Goal: Task Accomplishment & Management: Use online tool/utility

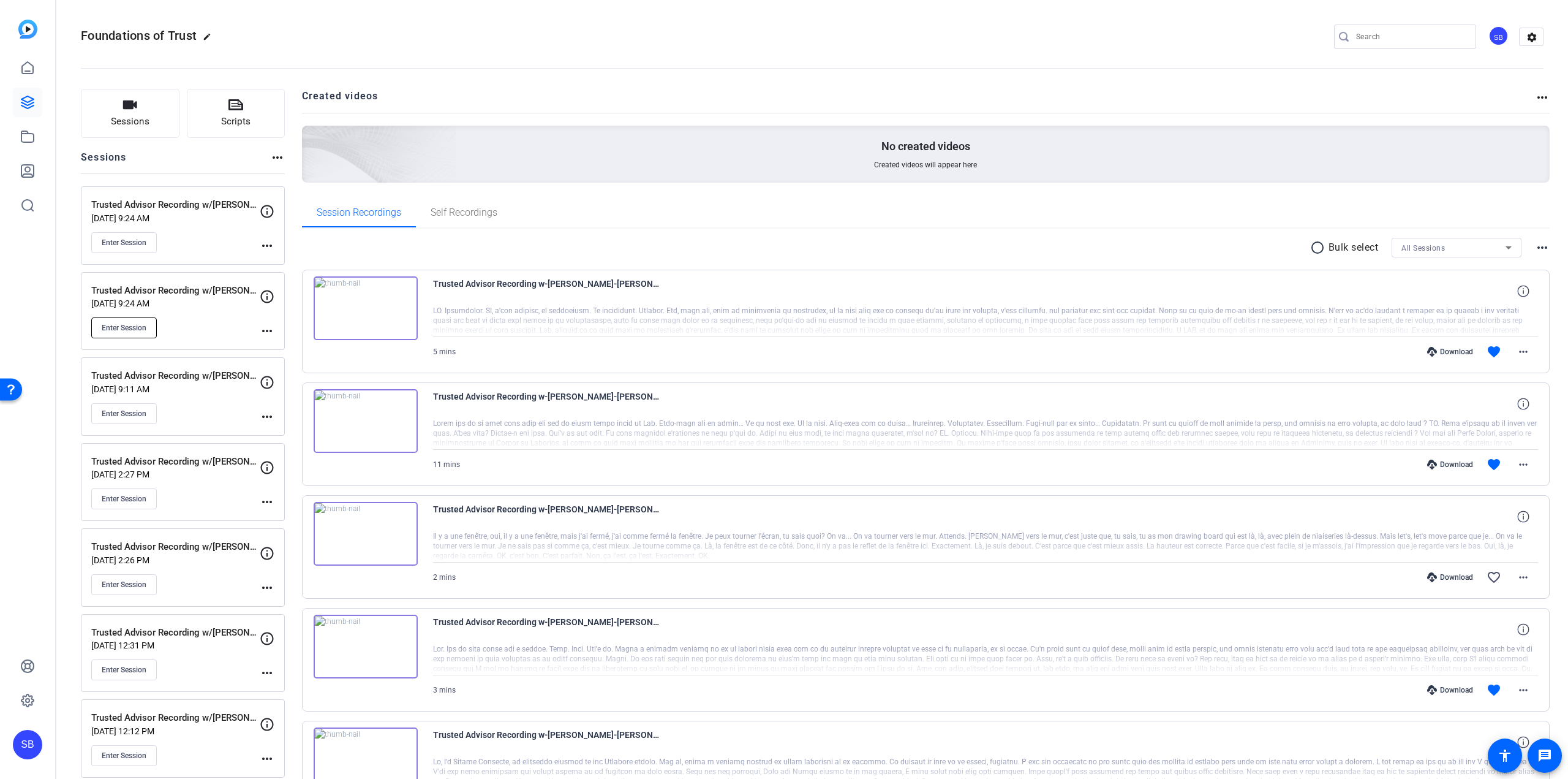
click at [145, 322] on button "Enter Session" at bounding box center [124, 328] width 66 height 21
click at [124, 326] on span "Enter Session" at bounding box center [123, 328] width 45 height 10
click at [261, 335] on mat-icon "more_horiz" at bounding box center [267, 331] width 14 height 14
click at [285, 344] on span "Edit Session" at bounding box center [297, 349] width 55 height 14
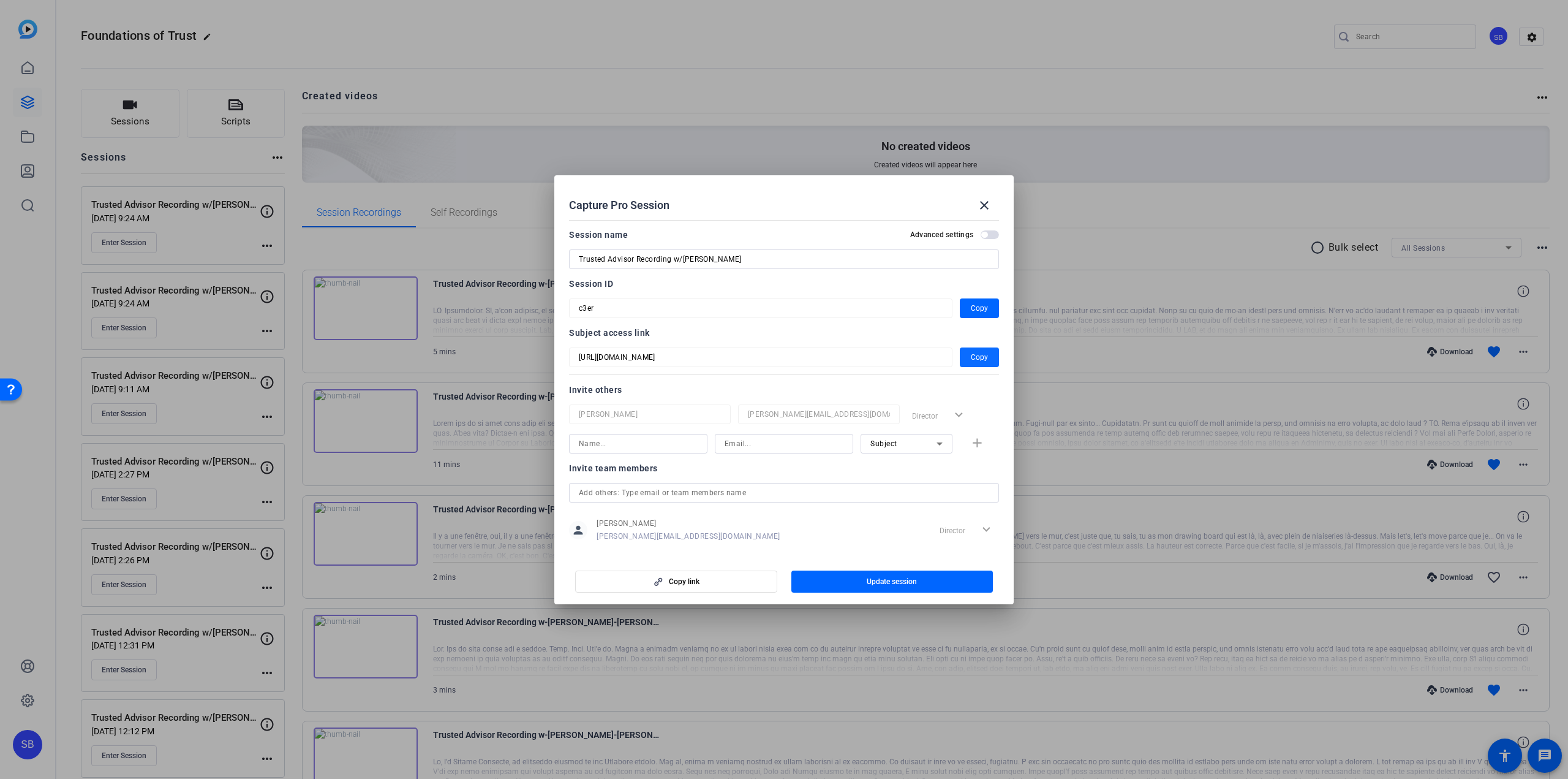
click at [977, 359] on span "Copy" at bounding box center [979, 357] width 17 height 14
click at [854, 578] on span "button" at bounding box center [892, 581] width 203 height 30
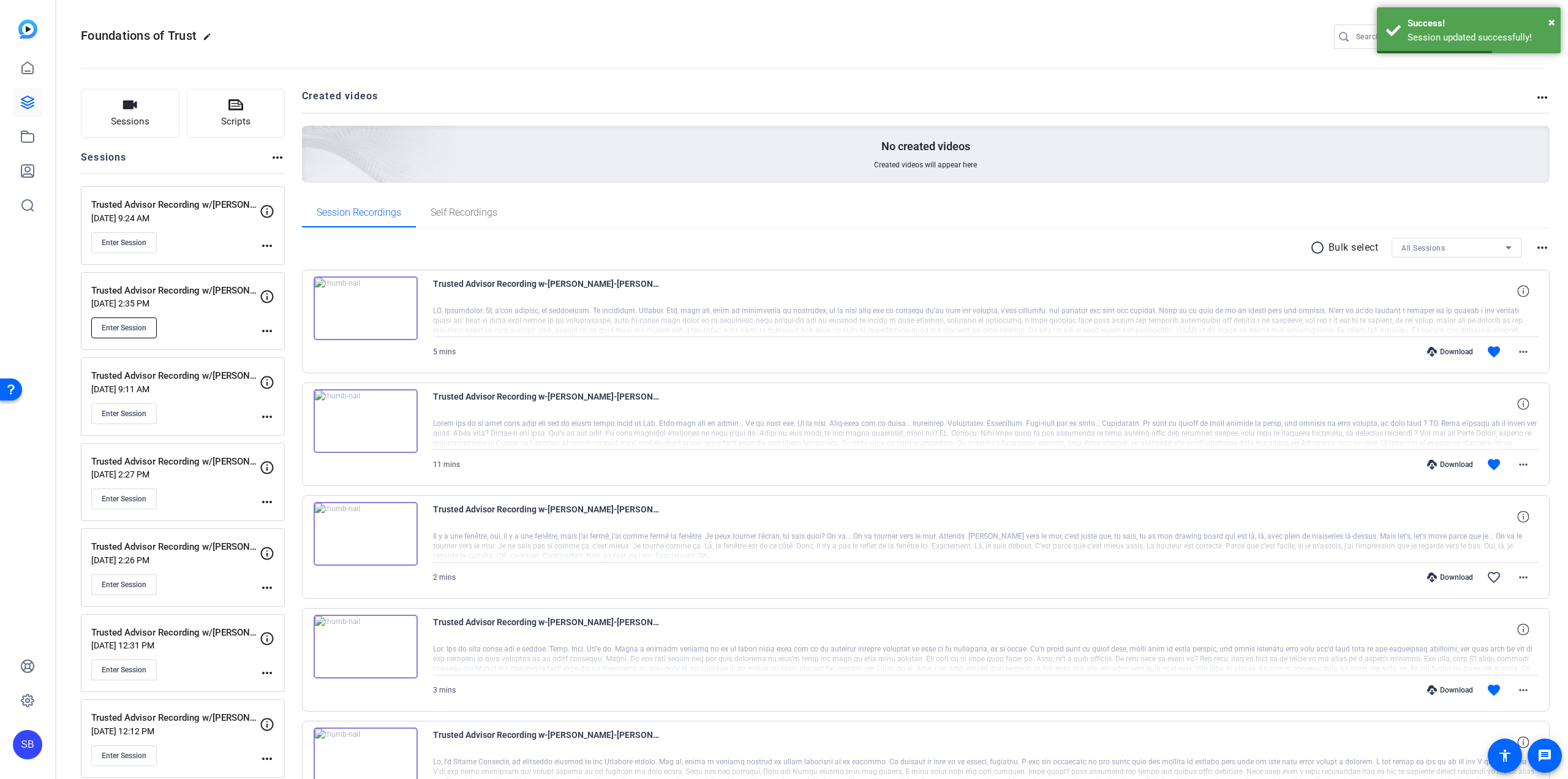
click at [137, 335] on button "Enter Session" at bounding box center [124, 328] width 66 height 21
click at [266, 334] on mat-icon "more_horiz" at bounding box center [267, 331] width 14 height 14
click at [285, 347] on span "Edit Session" at bounding box center [297, 349] width 55 height 14
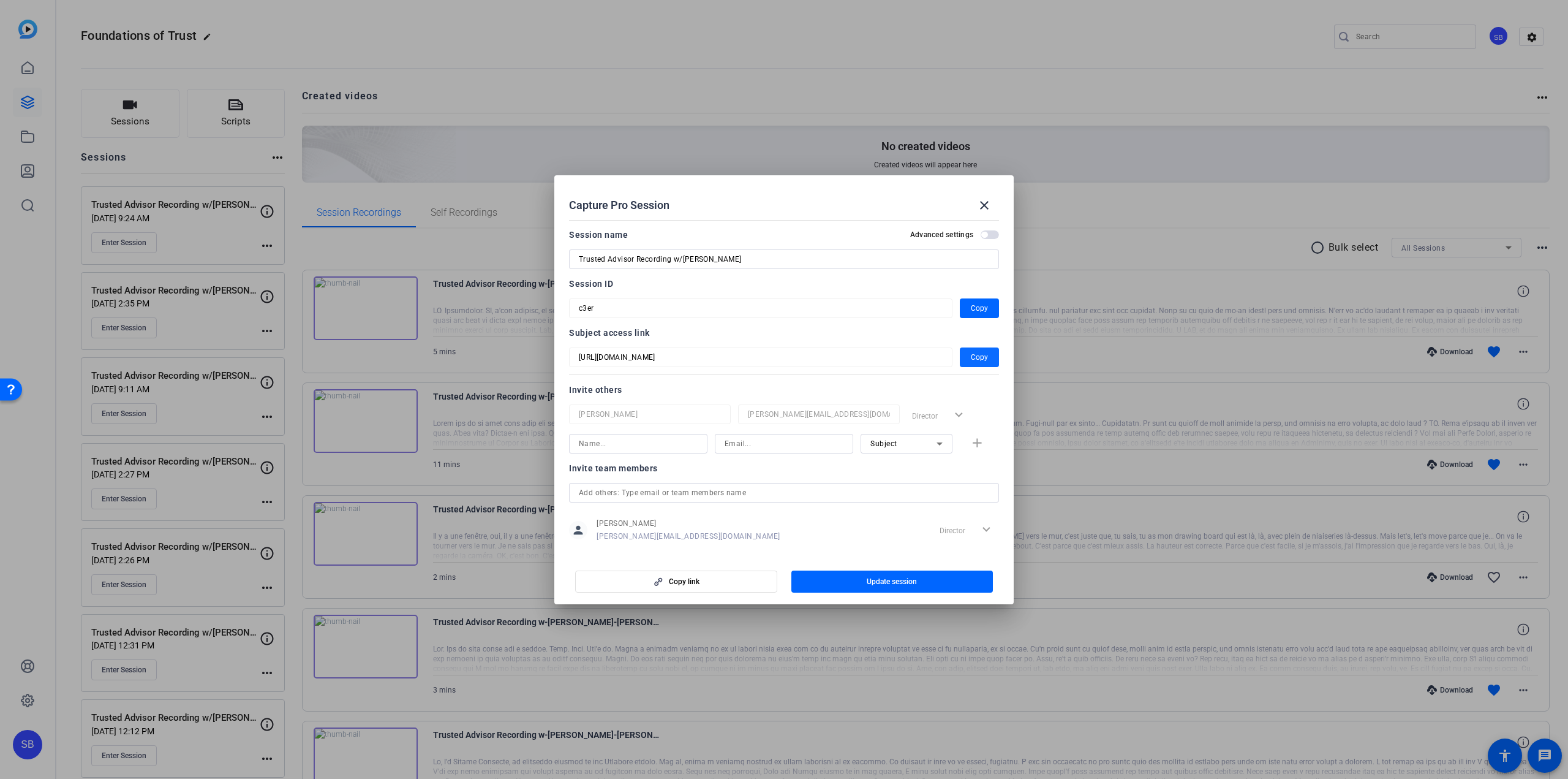
click at [977, 357] on span "Copy" at bounding box center [979, 357] width 17 height 14
click at [982, 207] on mat-icon "close" at bounding box center [984, 205] width 14 height 14
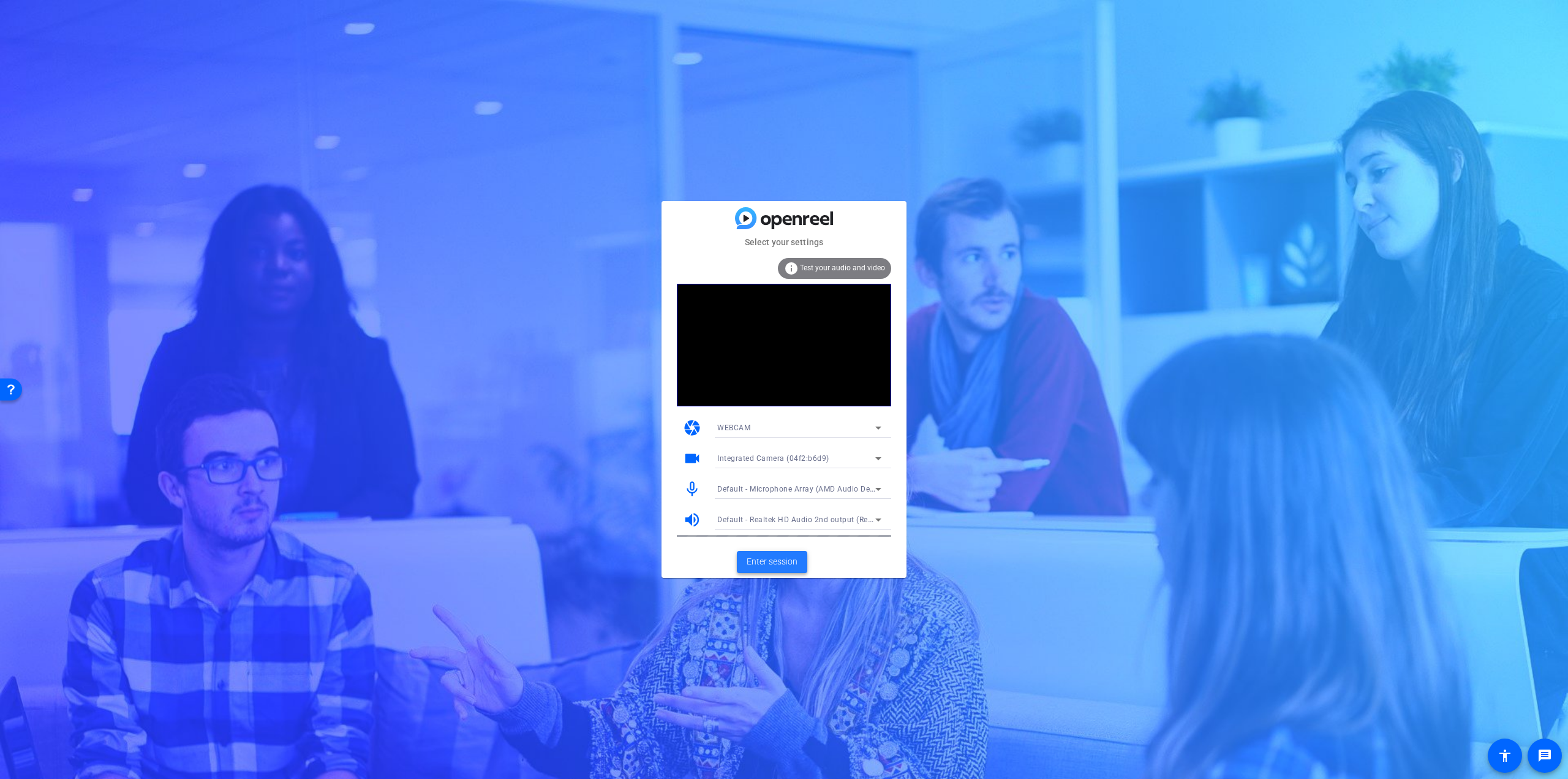
click at [796, 558] on span "Enter session" at bounding box center [772, 561] width 51 height 12
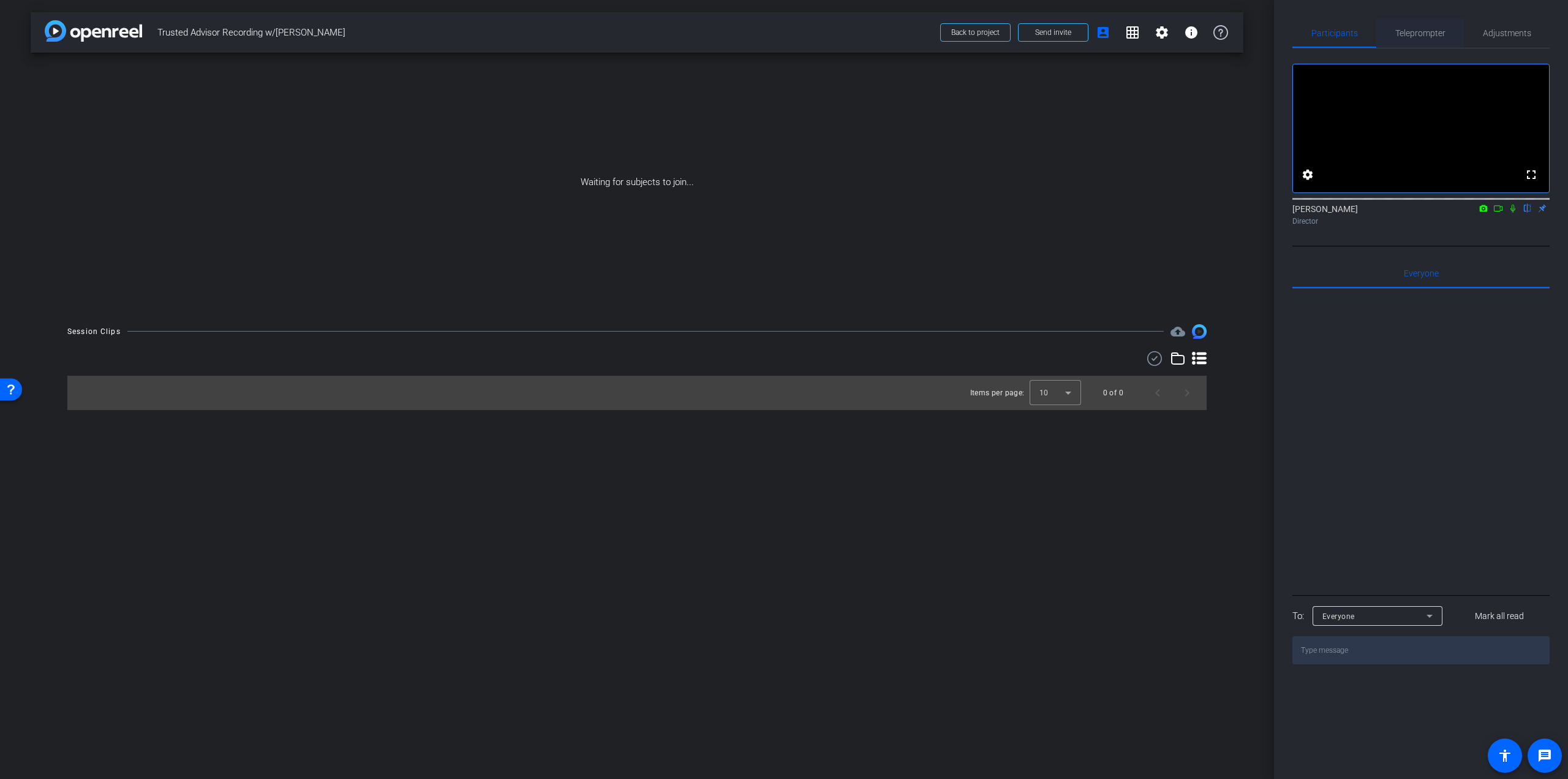
click at [1436, 34] on span "Teleprompter" at bounding box center [1420, 32] width 51 height 9
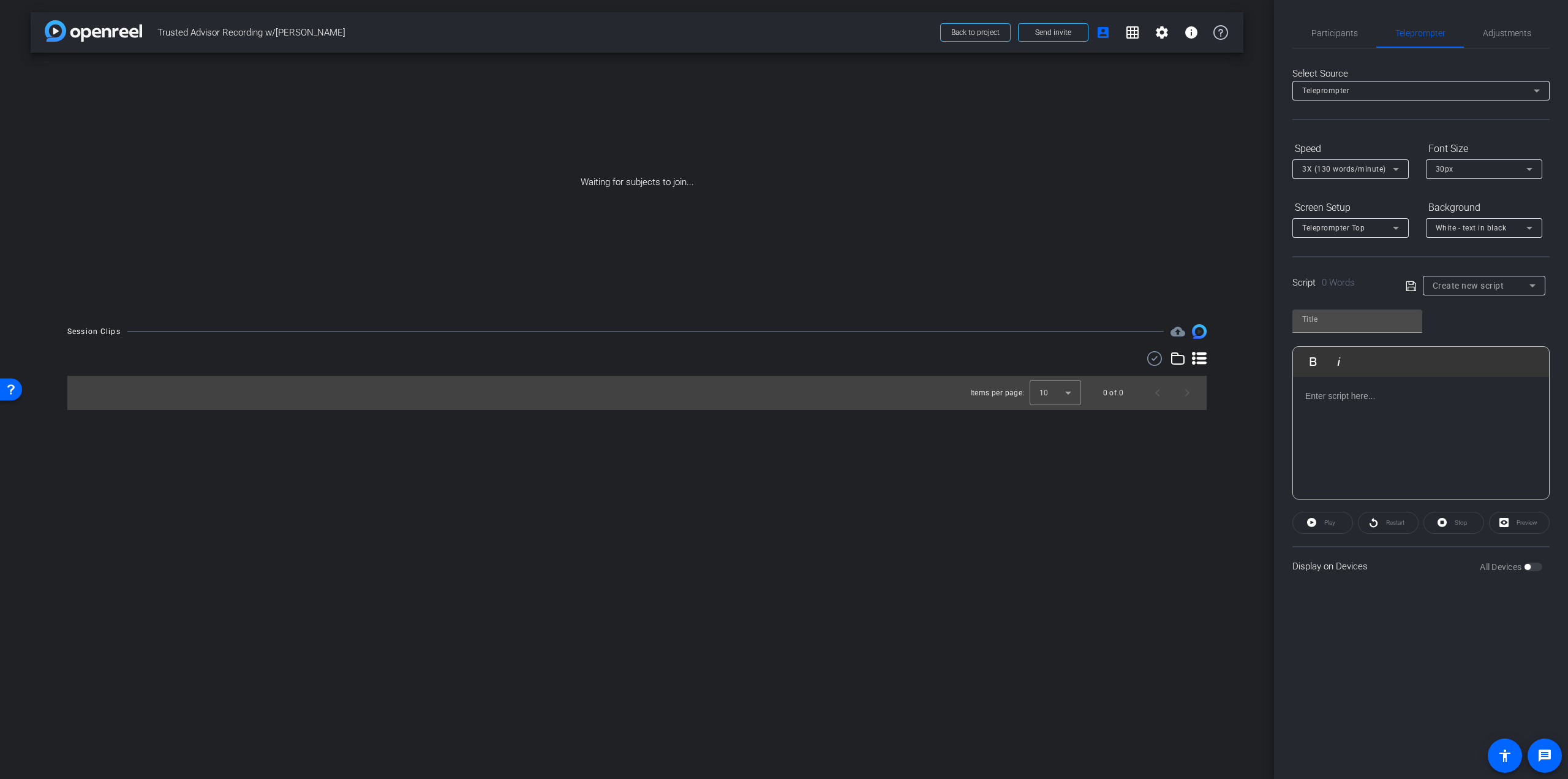
click at [1494, 278] on mat-select "Create new script" at bounding box center [1485, 285] width 103 height 14
click at [1471, 325] on span "Trevor Pehlke Script" at bounding box center [1476, 329] width 86 height 14
type input "Trevor Pehlke Script"
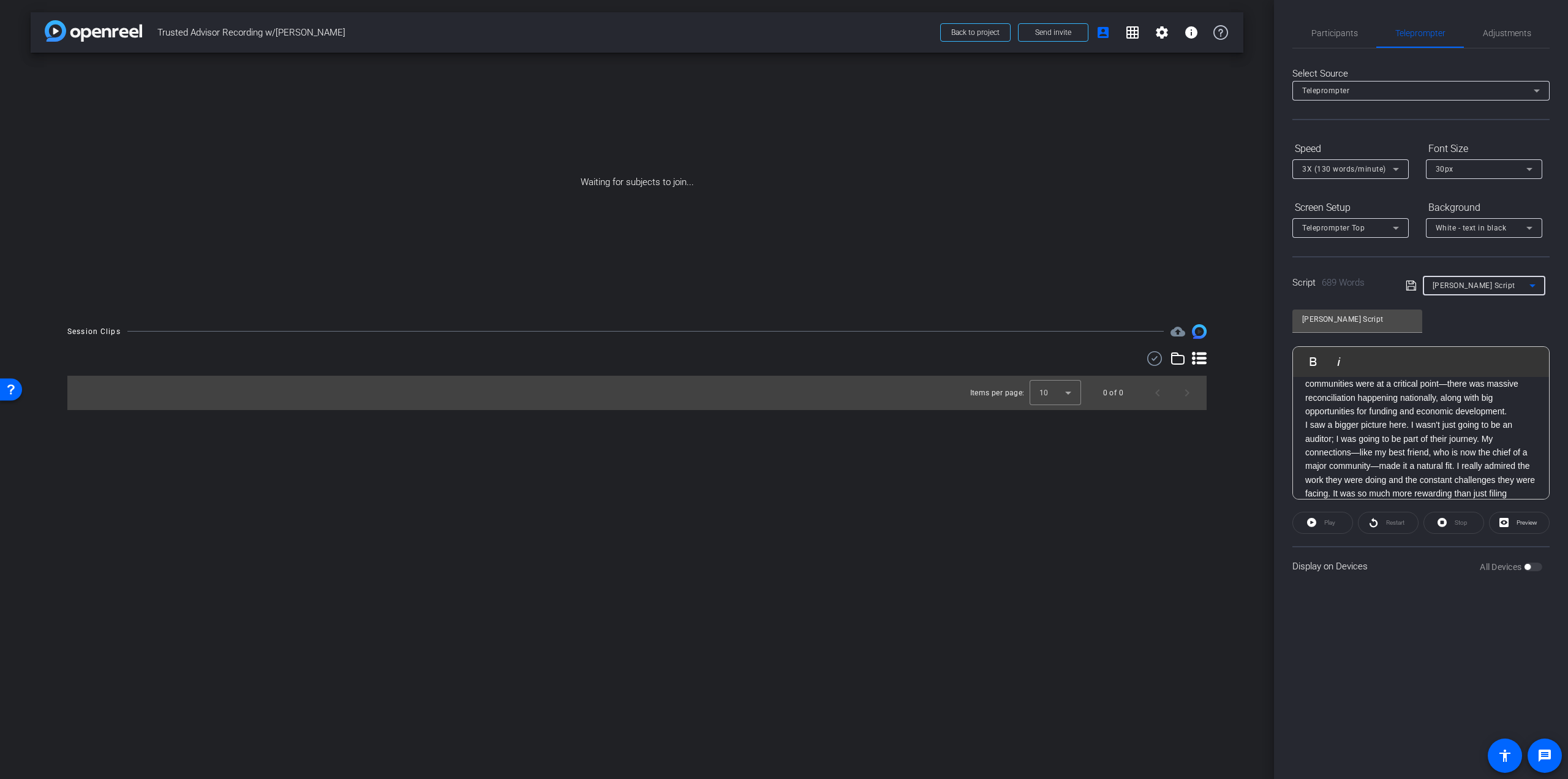
scroll to position [204, 0]
click at [1514, 408] on p "Early in my career, I got involved in Indigenous services in the Stó:lō territo…" at bounding box center [1421, 411] width 231 height 97
click at [1507, 422] on p "I spent the entire morning of that first meeting not talking about the bills, b…" at bounding box center [1421, 444] width 231 height 110
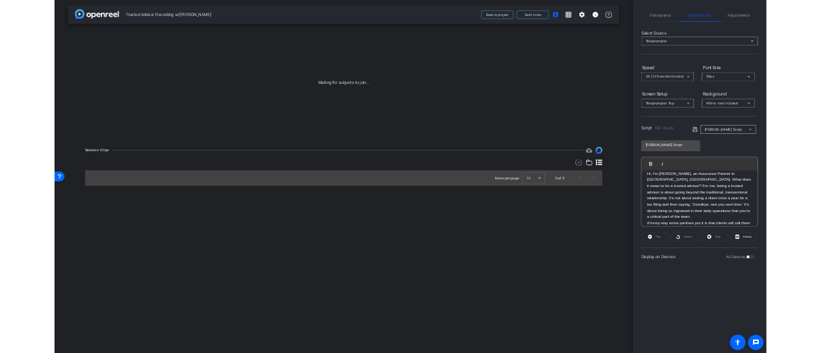
scroll to position [0, 0]
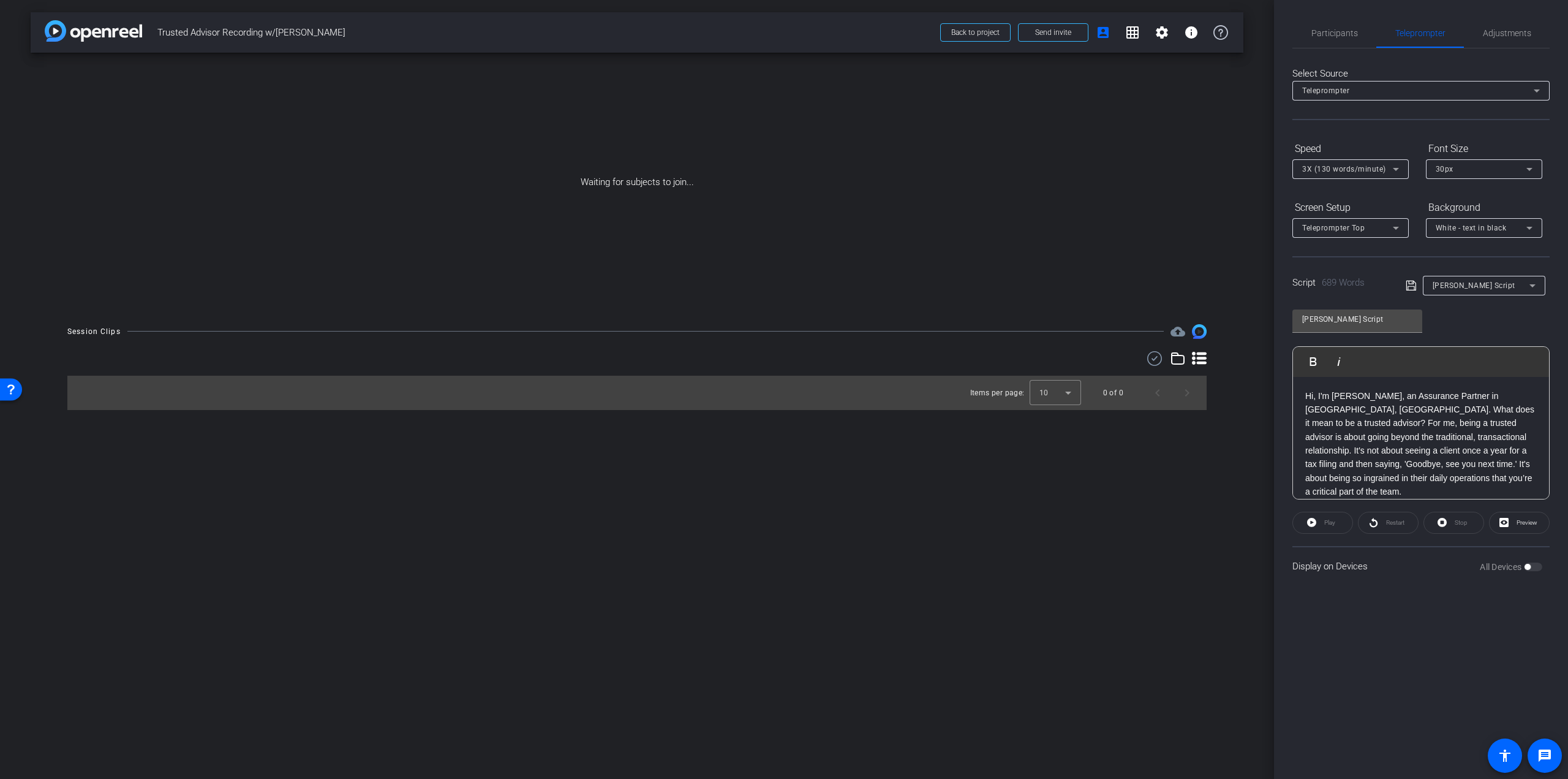
click at [1411, 285] on icon at bounding box center [1411, 285] width 11 height 14
click at [1401, 158] on div "Speed" at bounding box center [1351, 149] width 117 height 21
click at [1399, 164] on icon at bounding box center [1395, 168] width 14 height 14
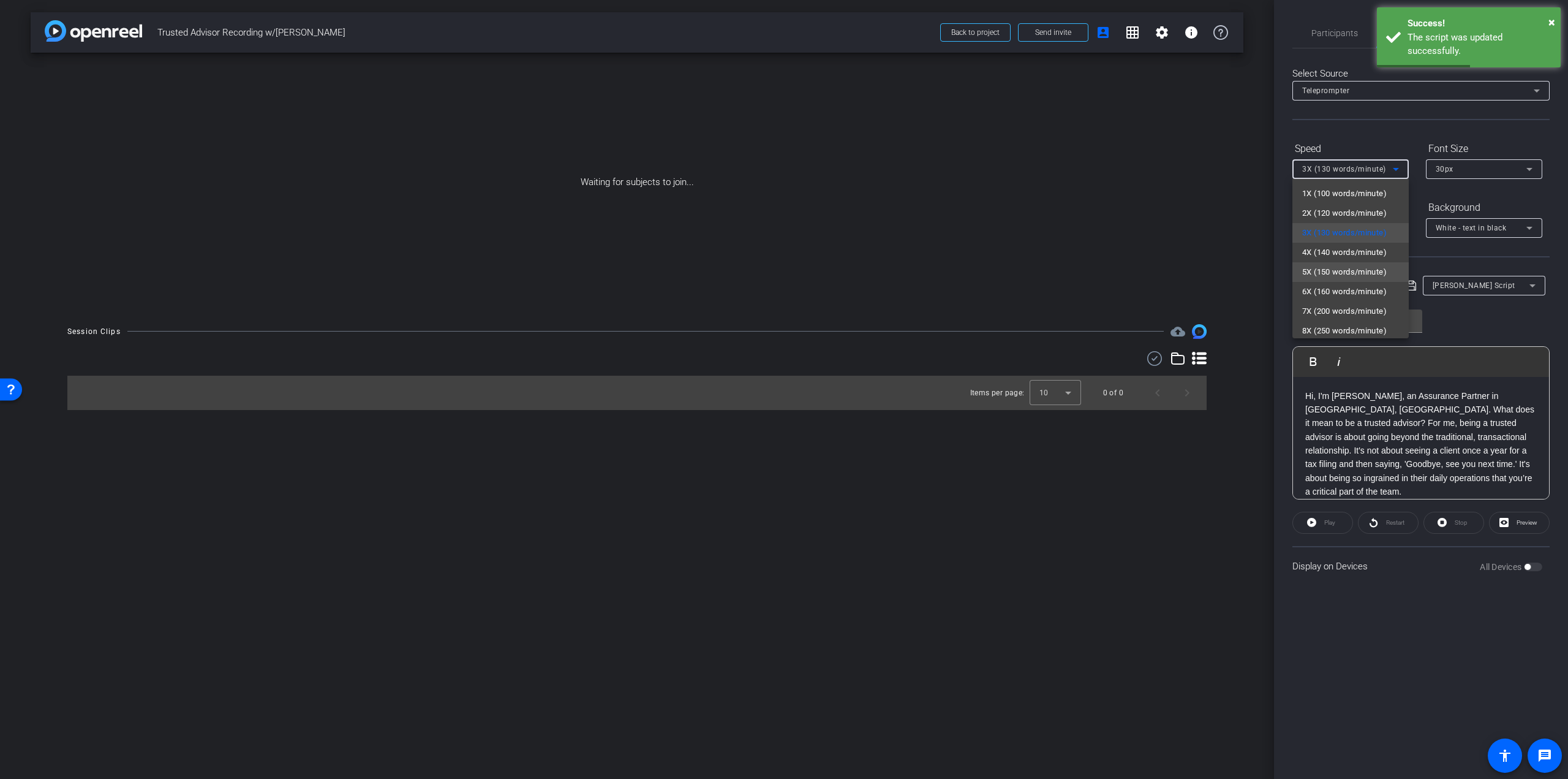
click at [1349, 265] on span "5X (150 words/minute)" at bounding box center [1344, 271] width 84 height 14
click at [1407, 288] on icon at bounding box center [1411, 285] width 11 height 14
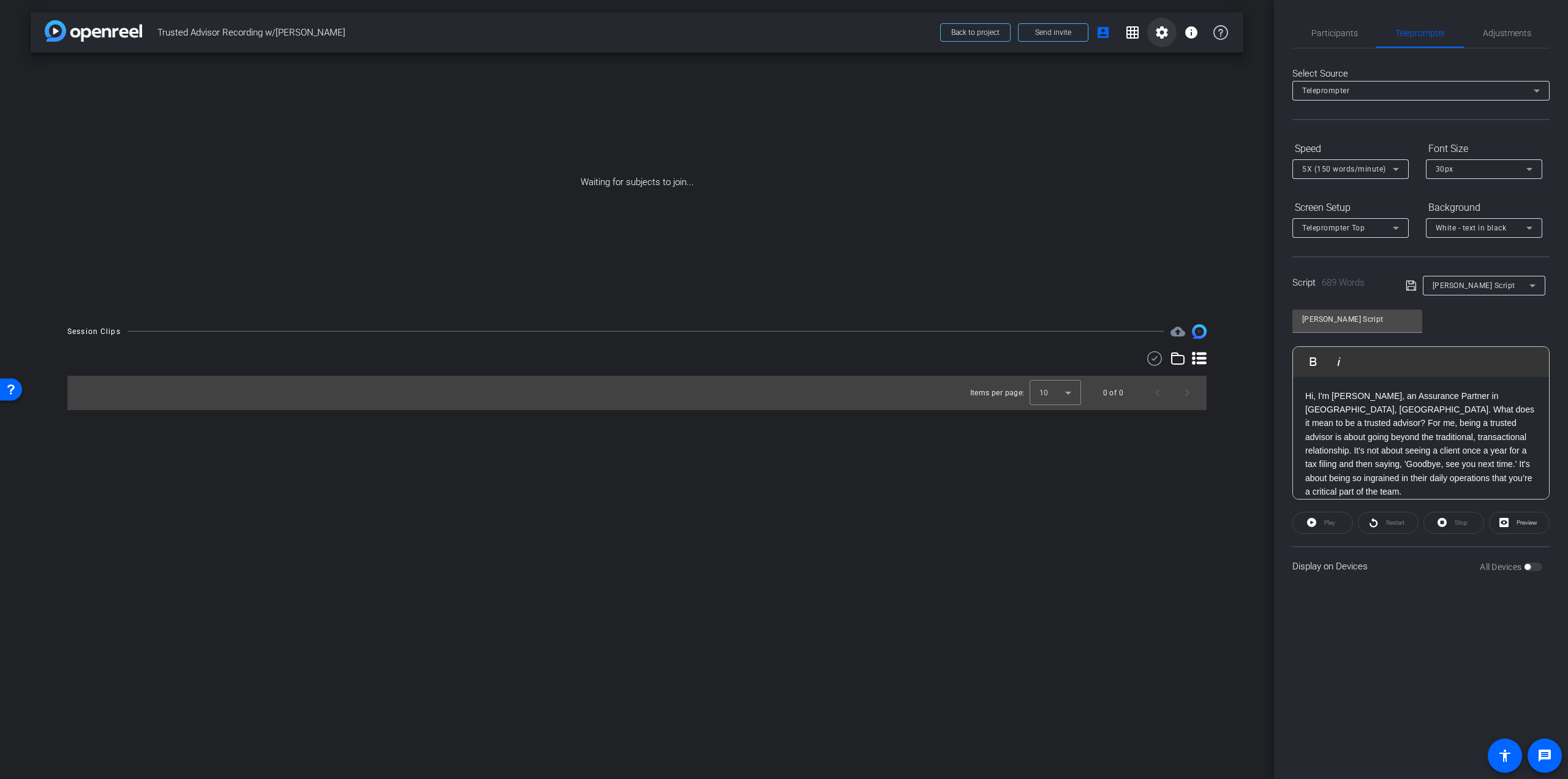
click at [1165, 32] on mat-icon "settings" at bounding box center [1162, 32] width 14 height 14
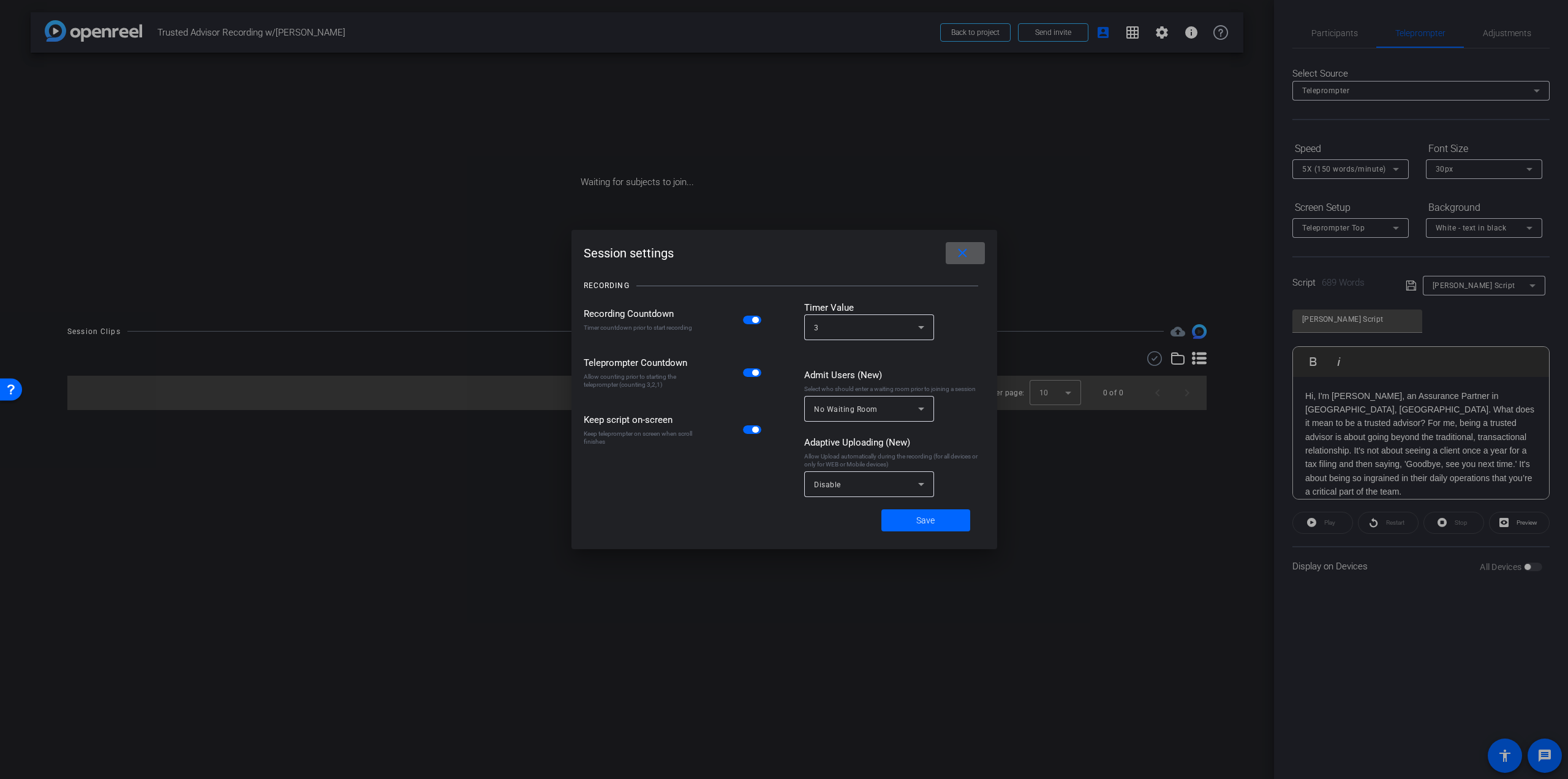
click at [889, 327] on div "3" at bounding box center [866, 328] width 104 height 15
click at [869, 378] on mat-option "5" at bounding box center [870, 374] width 130 height 20
click at [917, 515] on span "Save" at bounding box center [925, 520] width 18 height 12
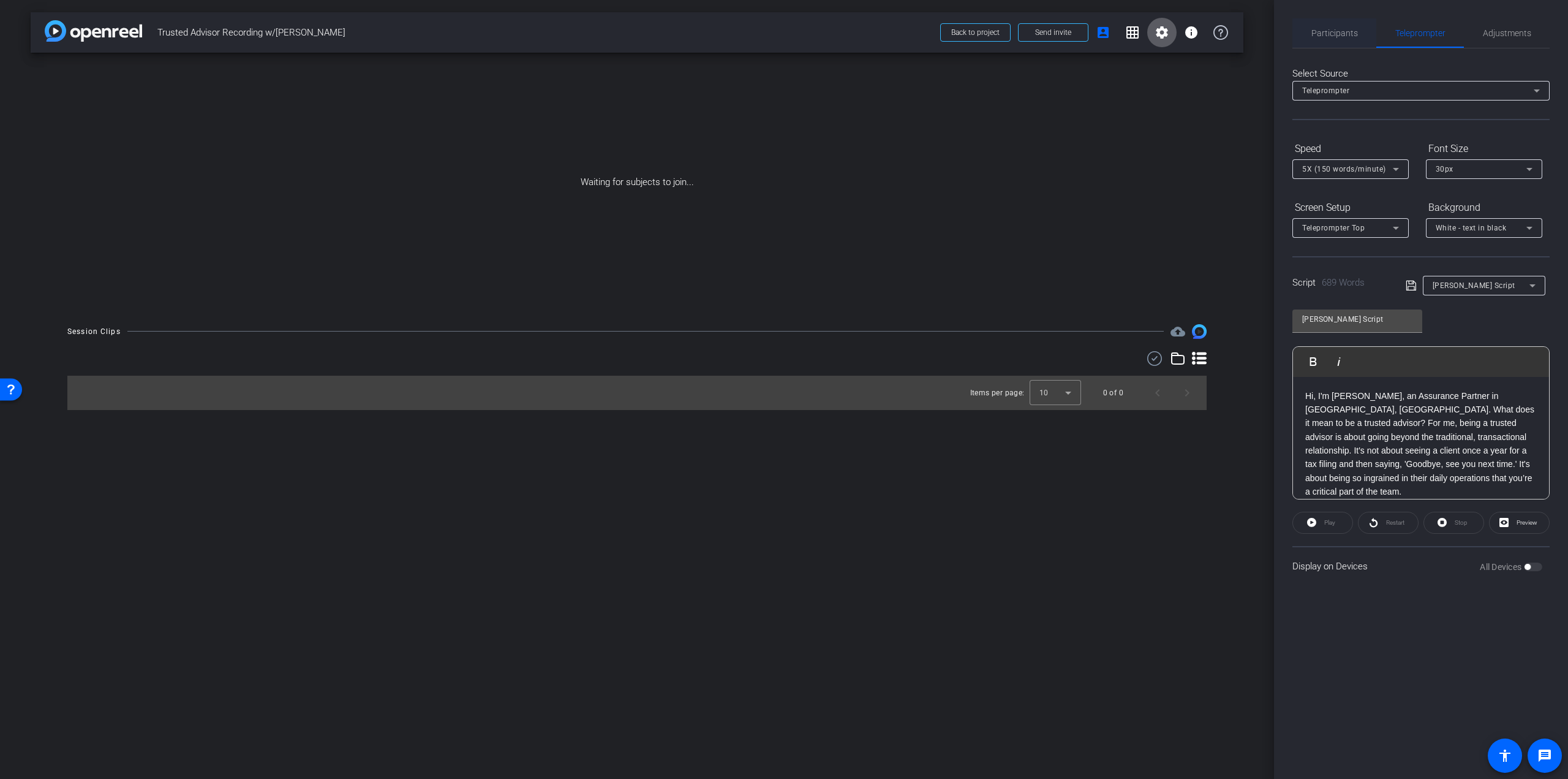
click at [1332, 40] on span "Participants" at bounding box center [1335, 32] width 47 height 30
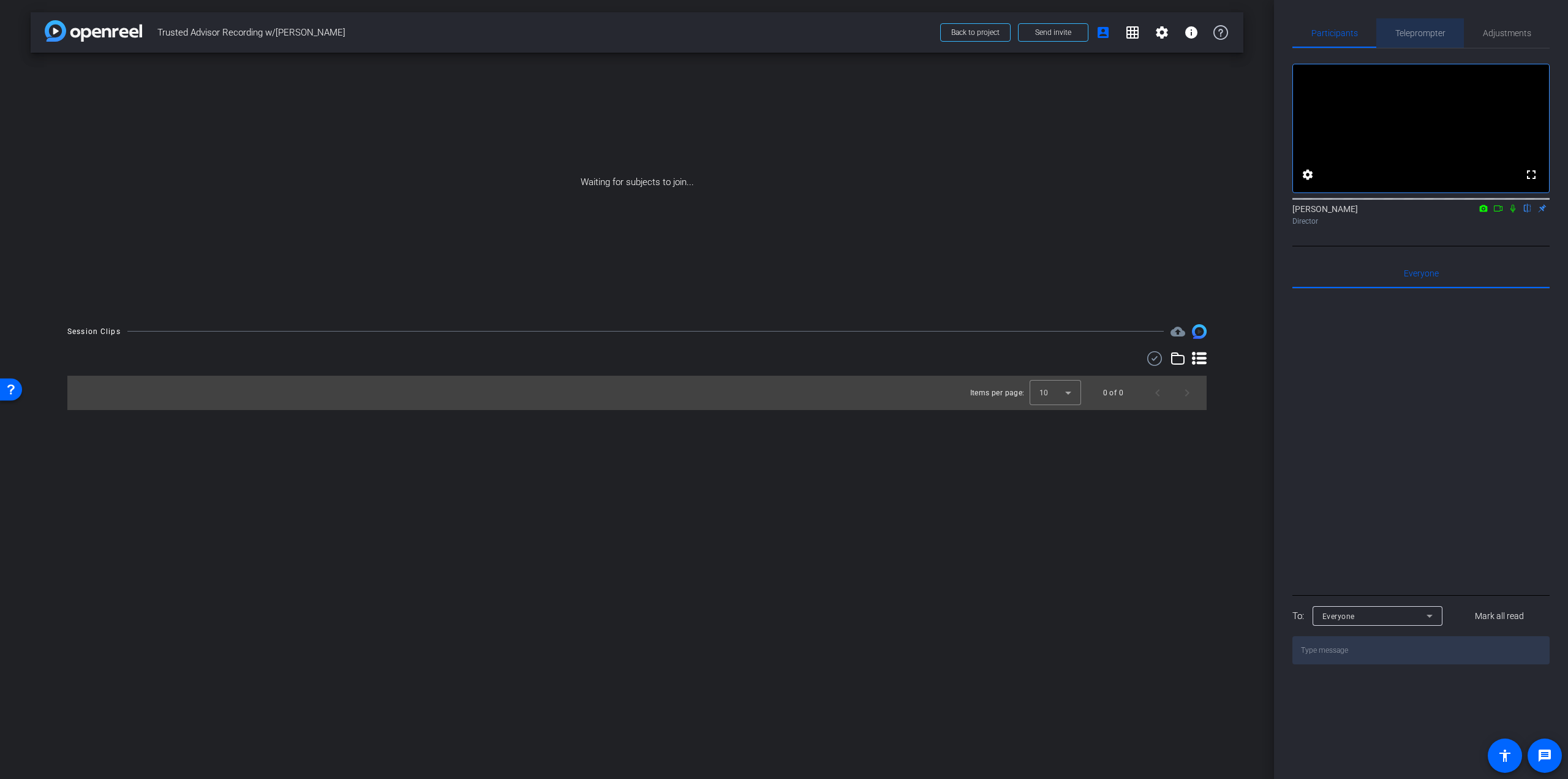
click at [1399, 33] on span "Teleprompter" at bounding box center [1420, 32] width 51 height 9
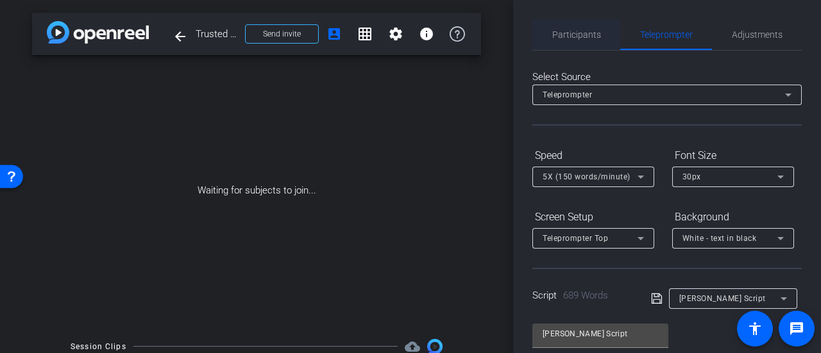
click at [569, 35] on span "Participants" at bounding box center [576, 34] width 49 height 9
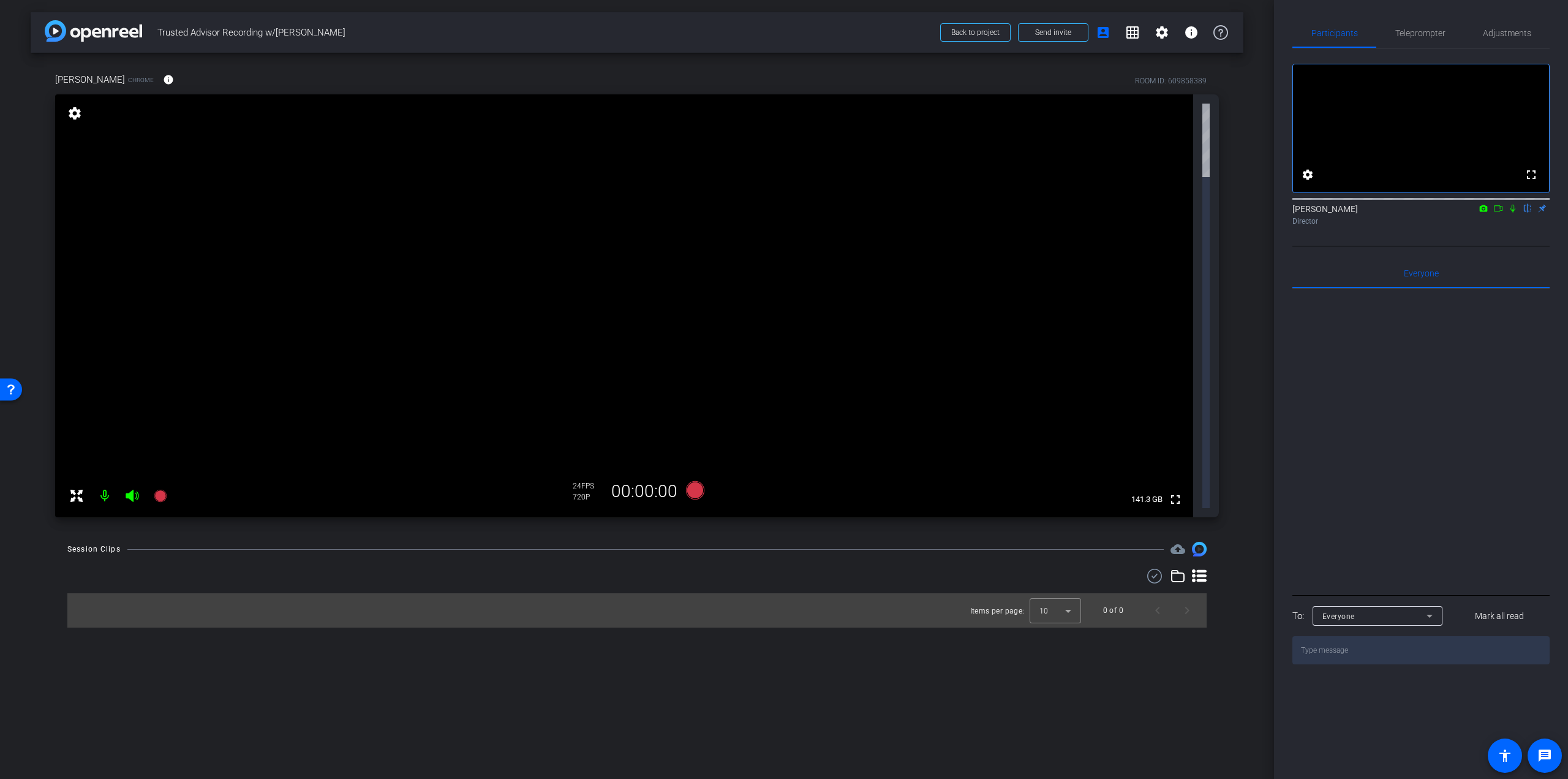
click at [76, 117] on mat-icon "settings" at bounding box center [75, 113] width 17 height 14
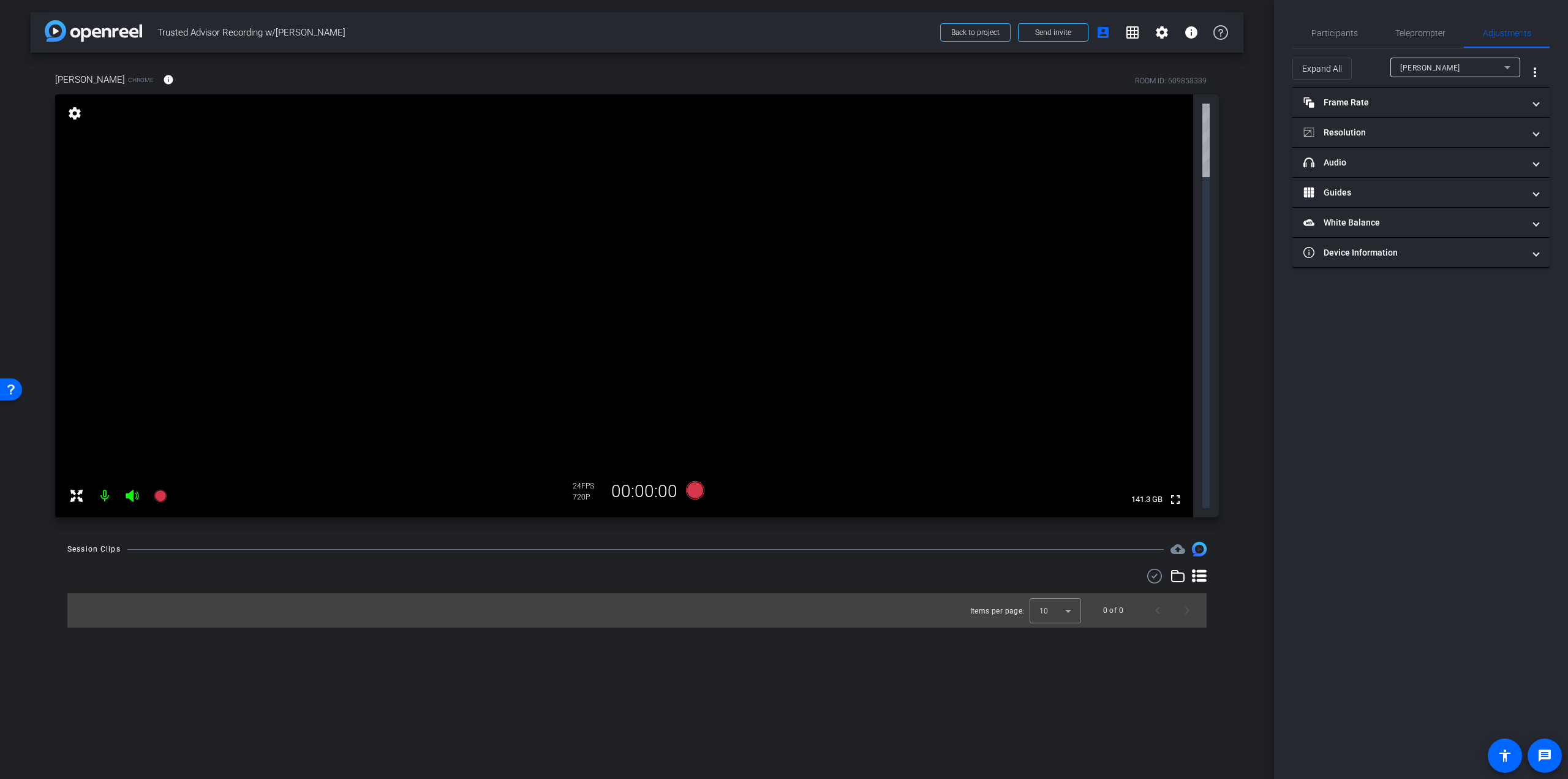
click at [76, 117] on mat-icon "settings" at bounding box center [75, 113] width 17 height 14
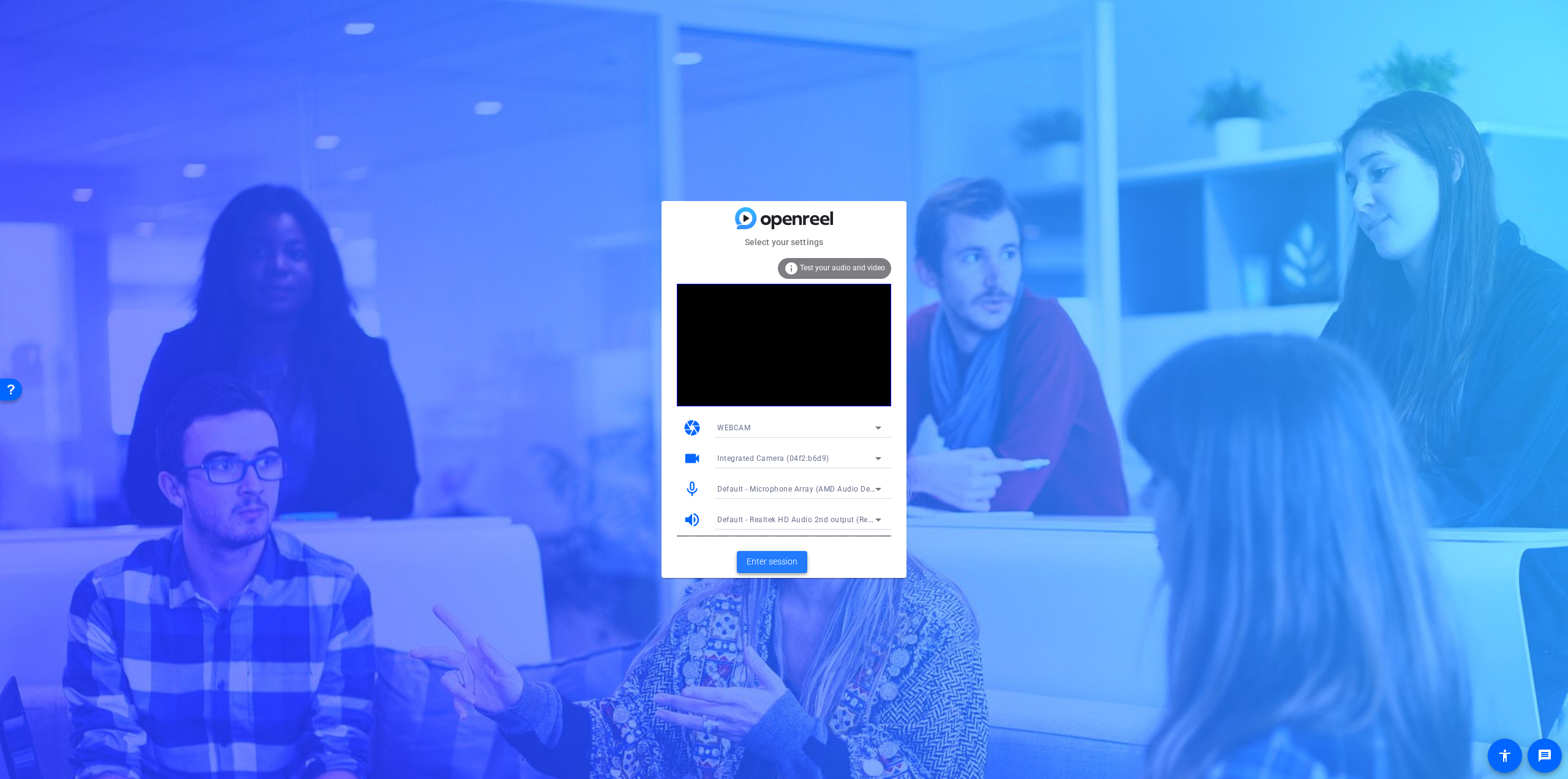
click at [772, 564] on span "Enter session" at bounding box center [772, 561] width 51 height 12
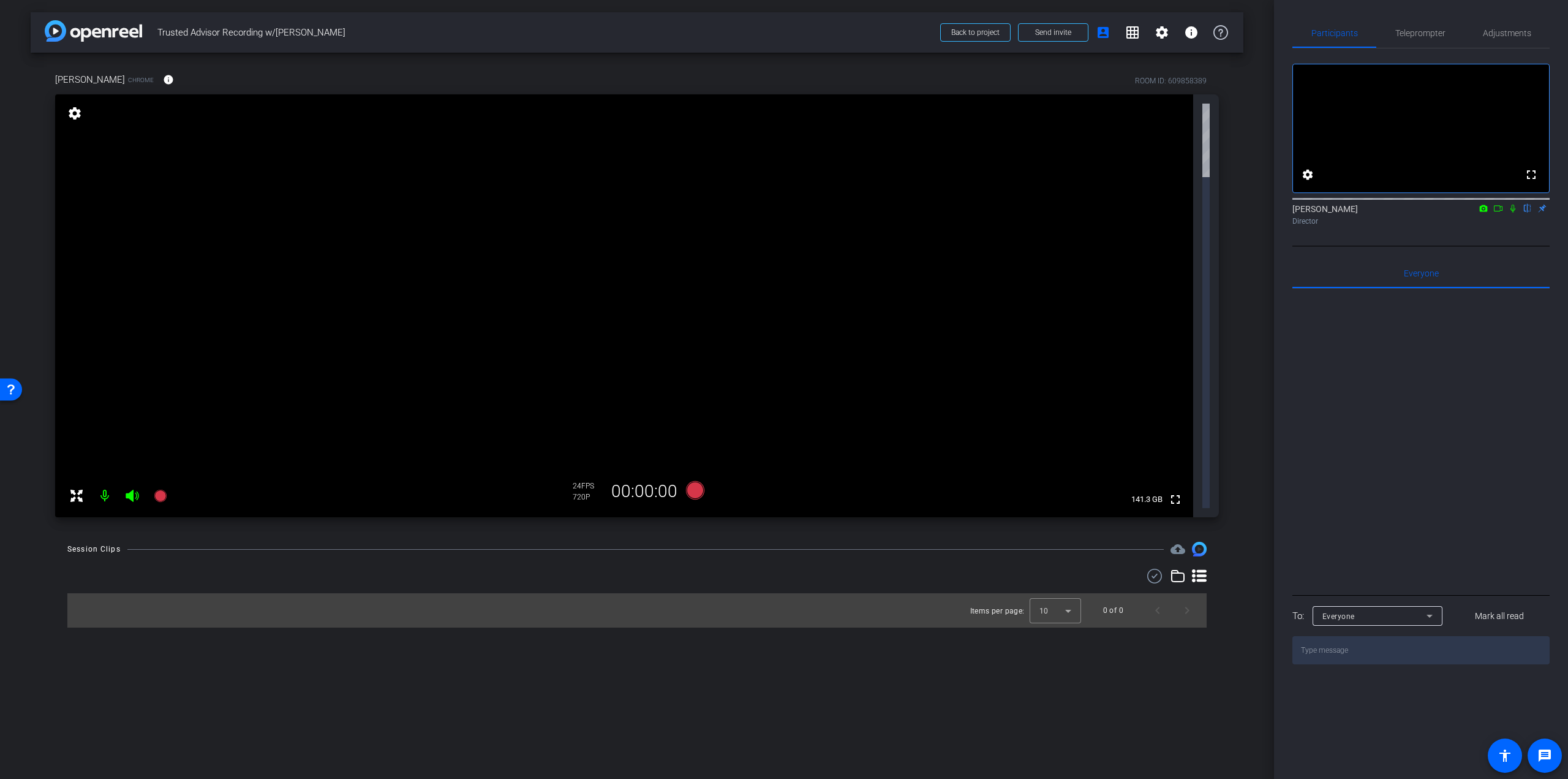
click at [1352, 663] on textarea at bounding box center [1421, 649] width 257 height 28
type textarea "H"
click at [1365, 664] on textarea at bounding box center [1421, 649] width 257 height 28
type textarea "C"
type textarea "Hi Trevor, I cannot see you"
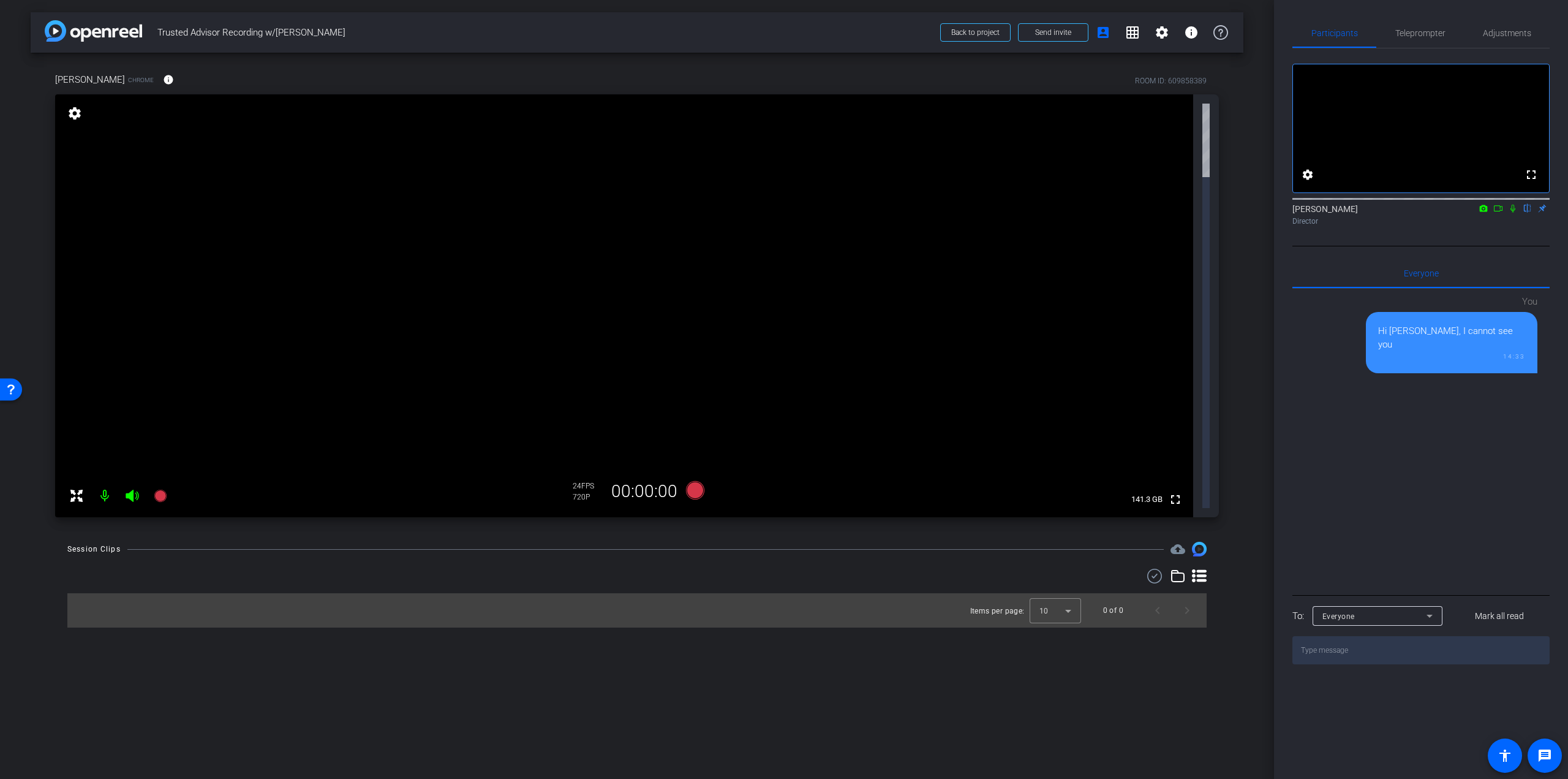
click at [1334, 664] on textarea at bounding box center [1421, 649] width 257 height 28
type textarea "Can you back out and rejoin? This is a common glitch with first time users"
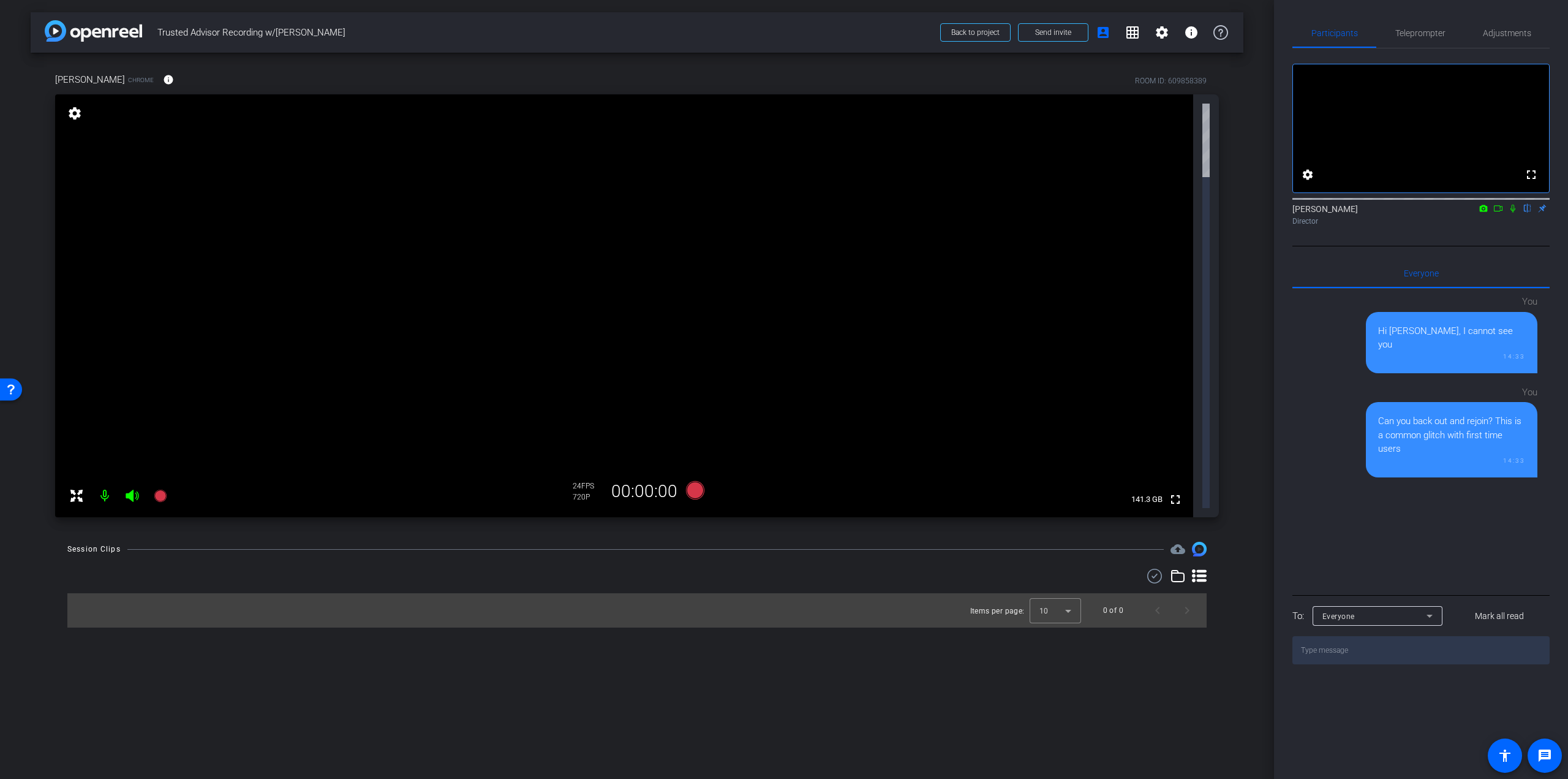
drag, startPoint x: 1412, startPoint y: 457, endPoint x: 1380, endPoint y: 418, distance: 50.4
click at [1380, 418] on div "Can you back out and rejoin? This is a common glitch with first time users" at bounding box center [1452, 435] width 147 height 42
copy div "Can you back out and rejoin? This is a common glitch with first time users"
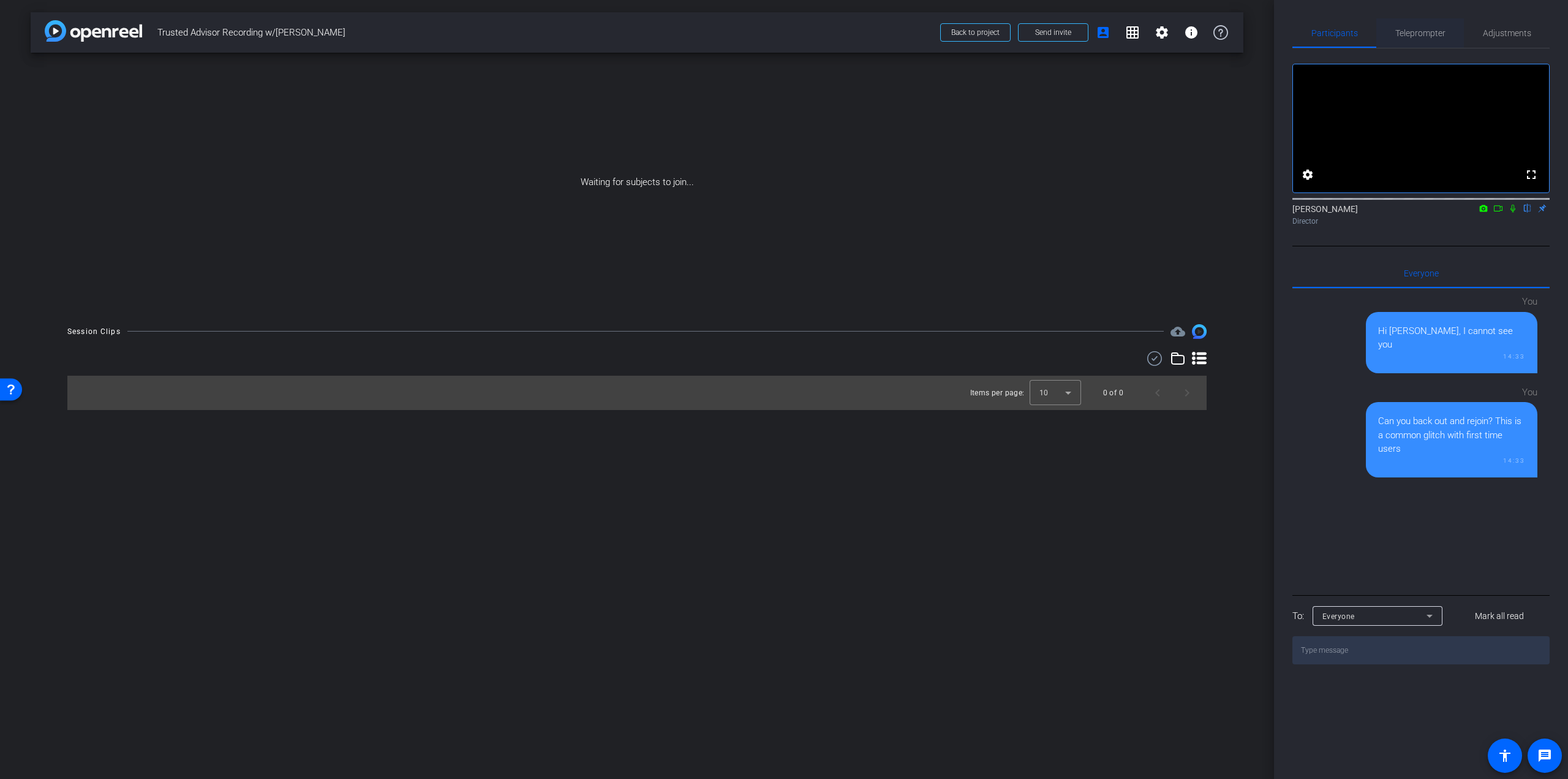
click at [1420, 38] on span "Teleprompter" at bounding box center [1420, 32] width 51 height 30
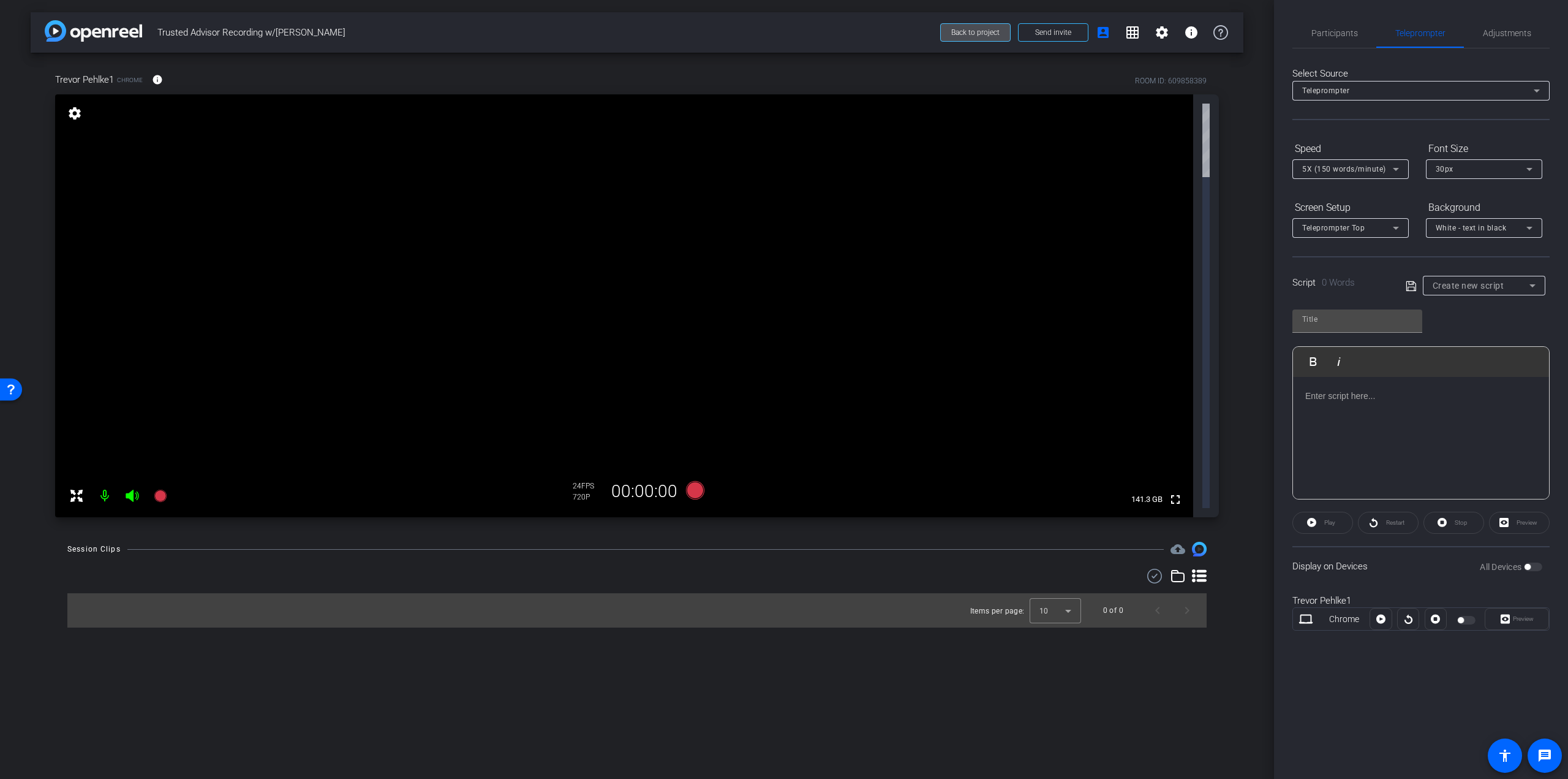
click at [980, 27] on span at bounding box center [976, 32] width 69 height 30
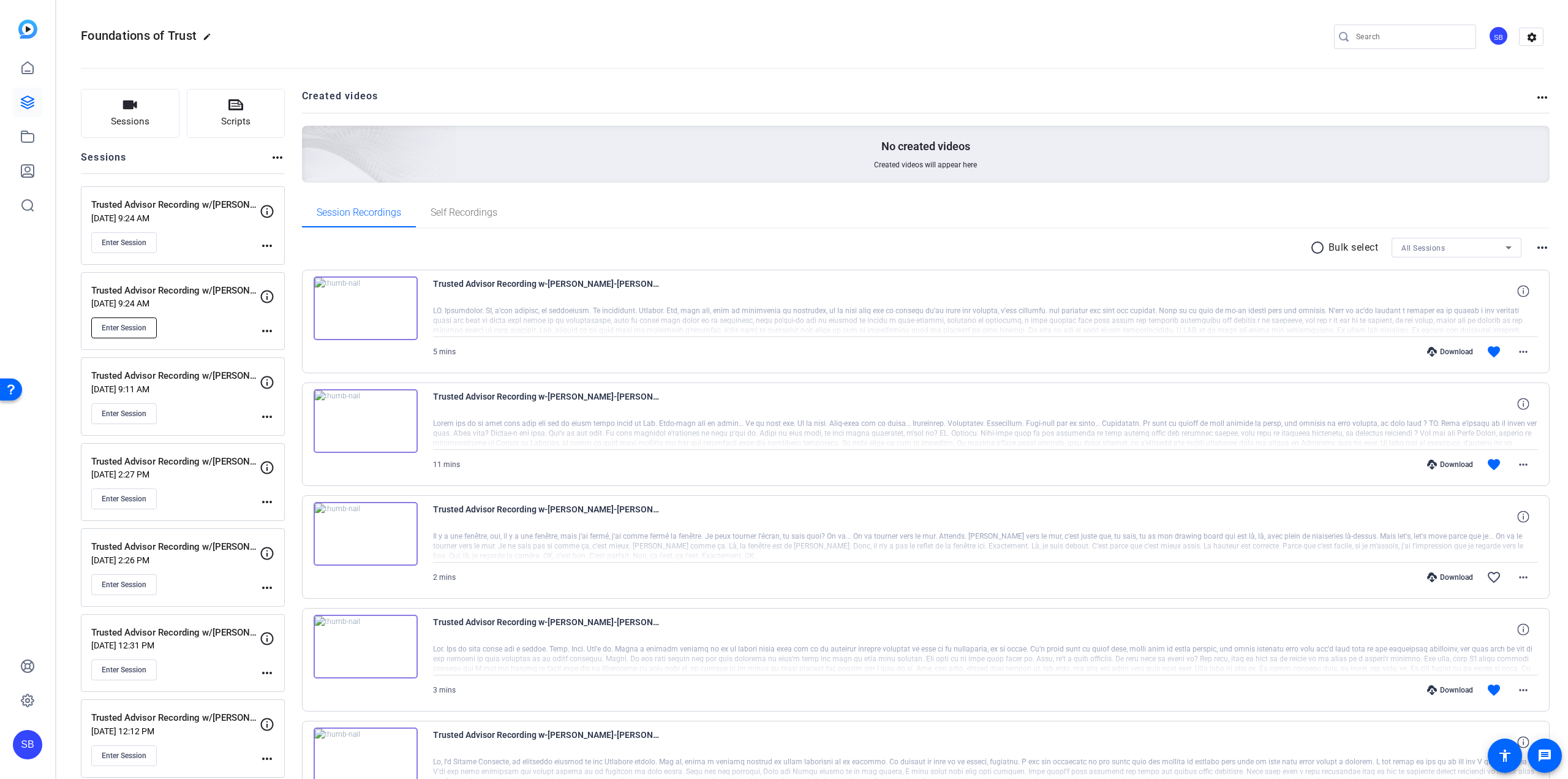
click at [151, 326] on button "Enter Session" at bounding box center [124, 328] width 66 height 21
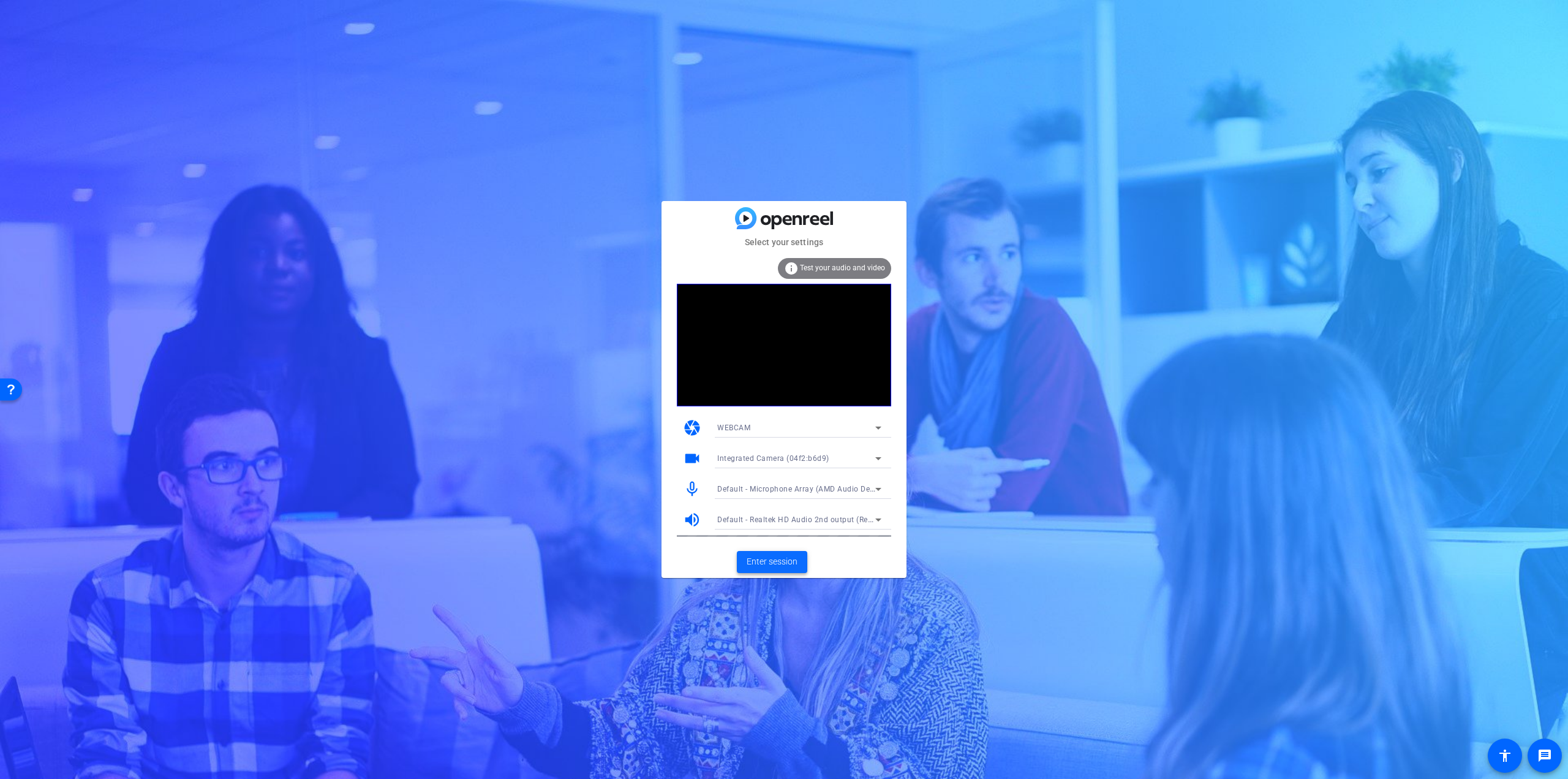
click at [781, 549] on span at bounding box center [772, 562] width 71 height 30
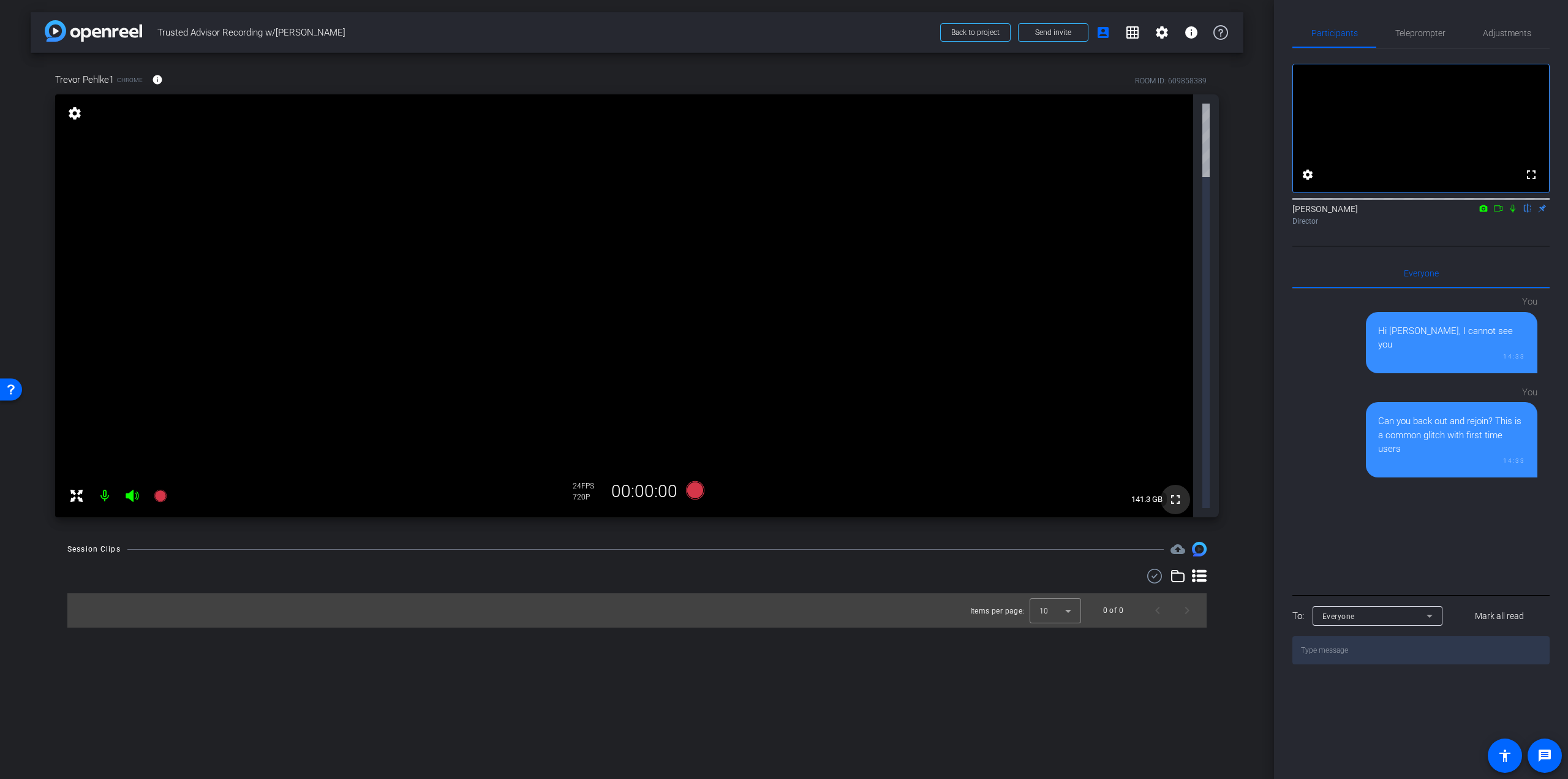
click at [1177, 492] on mat-icon "fullscreen" at bounding box center [1175, 499] width 14 height 14
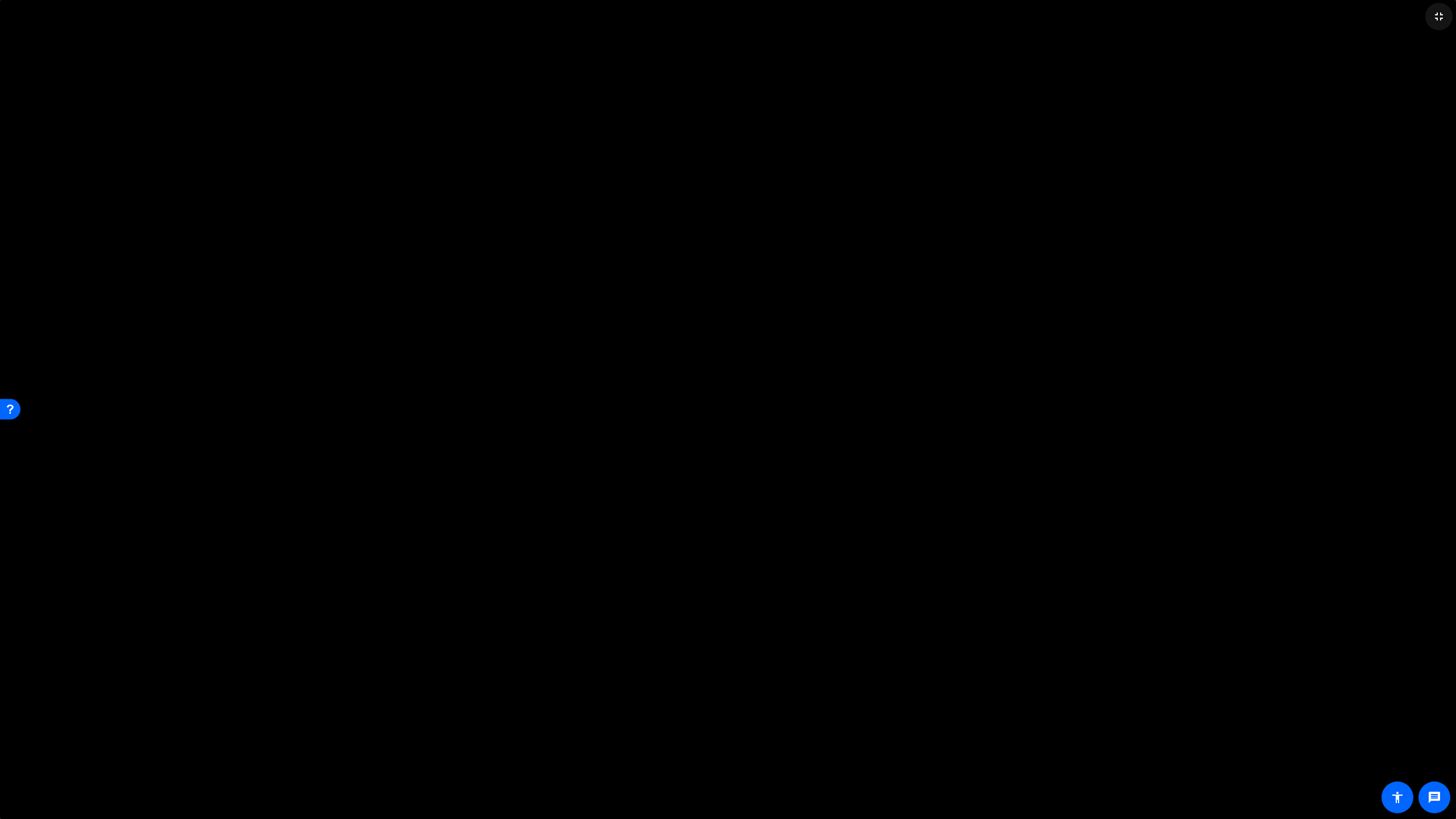
click at [1436, 15] on mat-icon "fullscreen_exit" at bounding box center [1438, 16] width 13 height 13
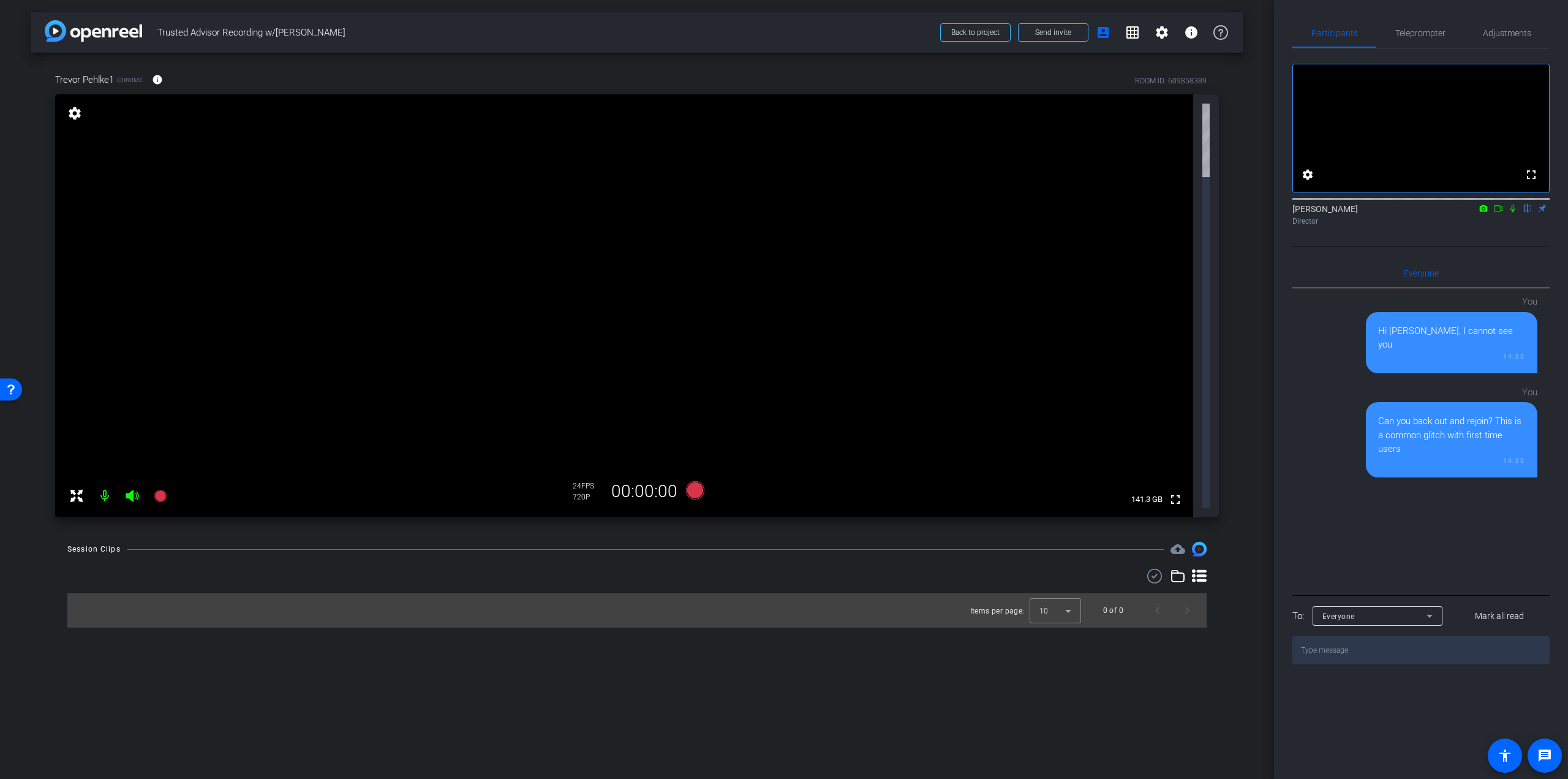
click at [77, 107] on mat-icon "settings" at bounding box center [75, 113] width 17 height 14
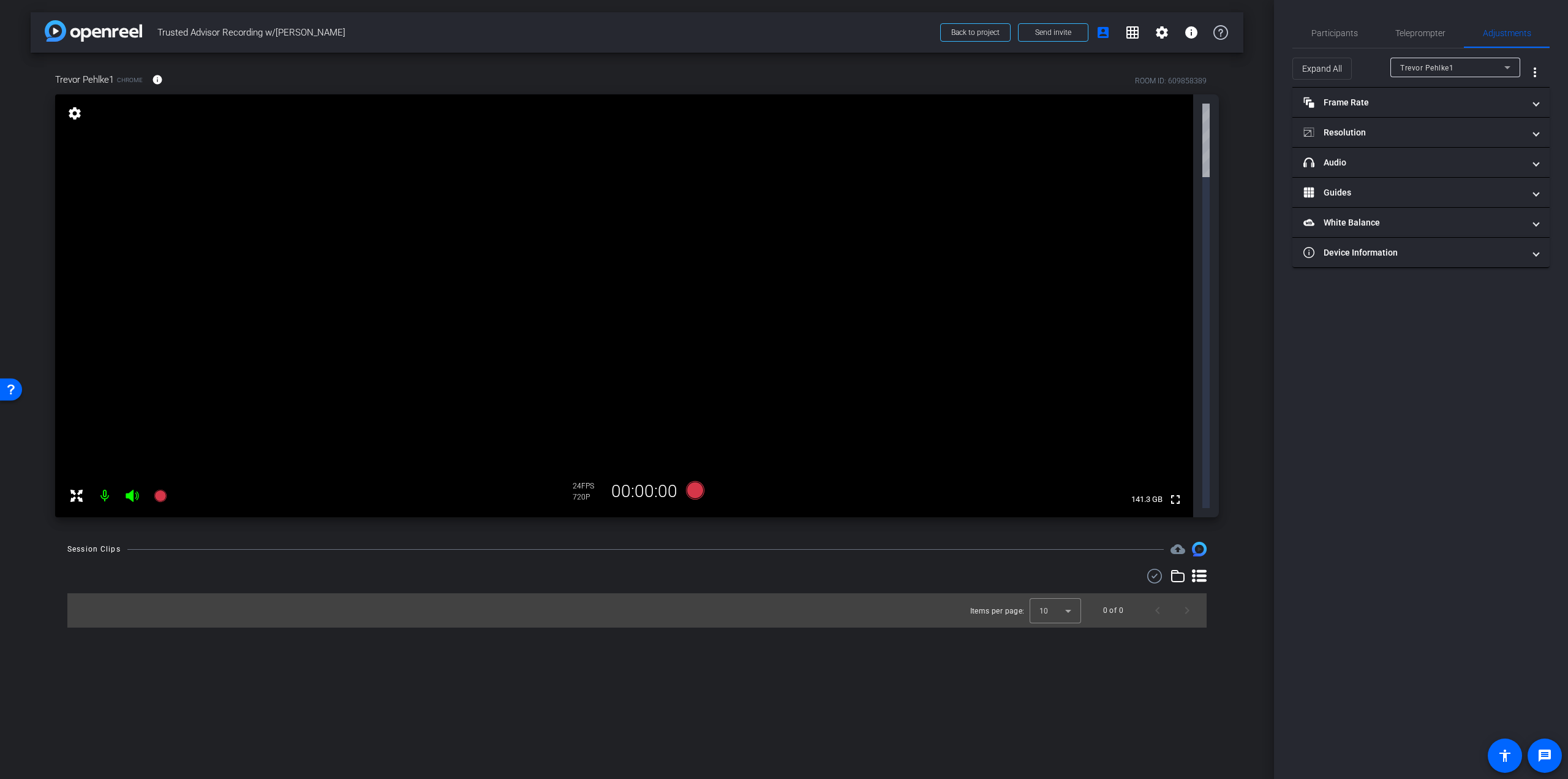
click at [75, 109] on mat-icon "settings" at bounding box center [75, 113] width 17 height 14
click at [1175, 492] on mat-icon "fullscreen" at bounding box center [1175, 499] width 14 height 14
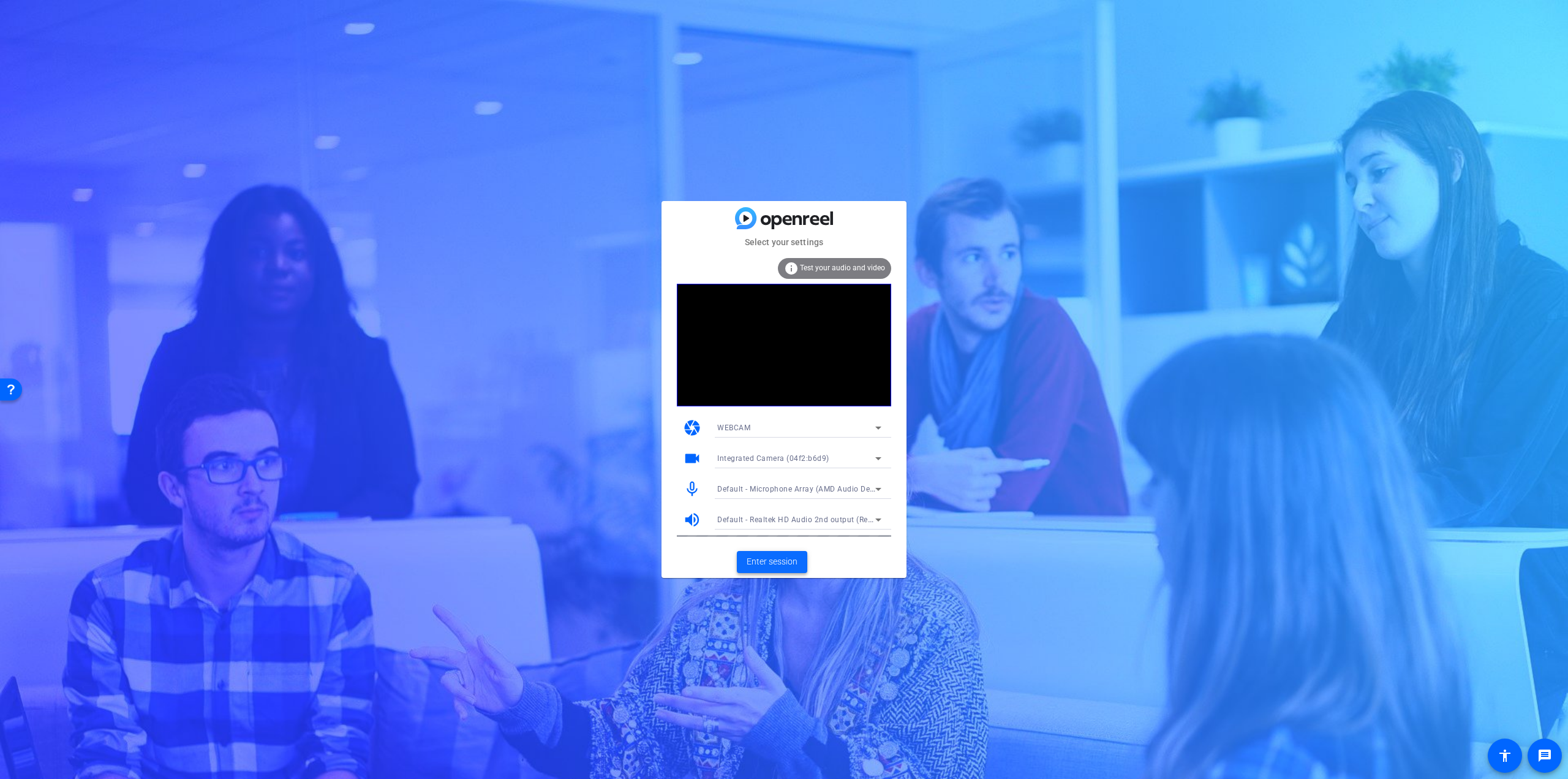
click at [769, 563] on span "Enter session" at bounding box center [772, 561] width 51 height 12
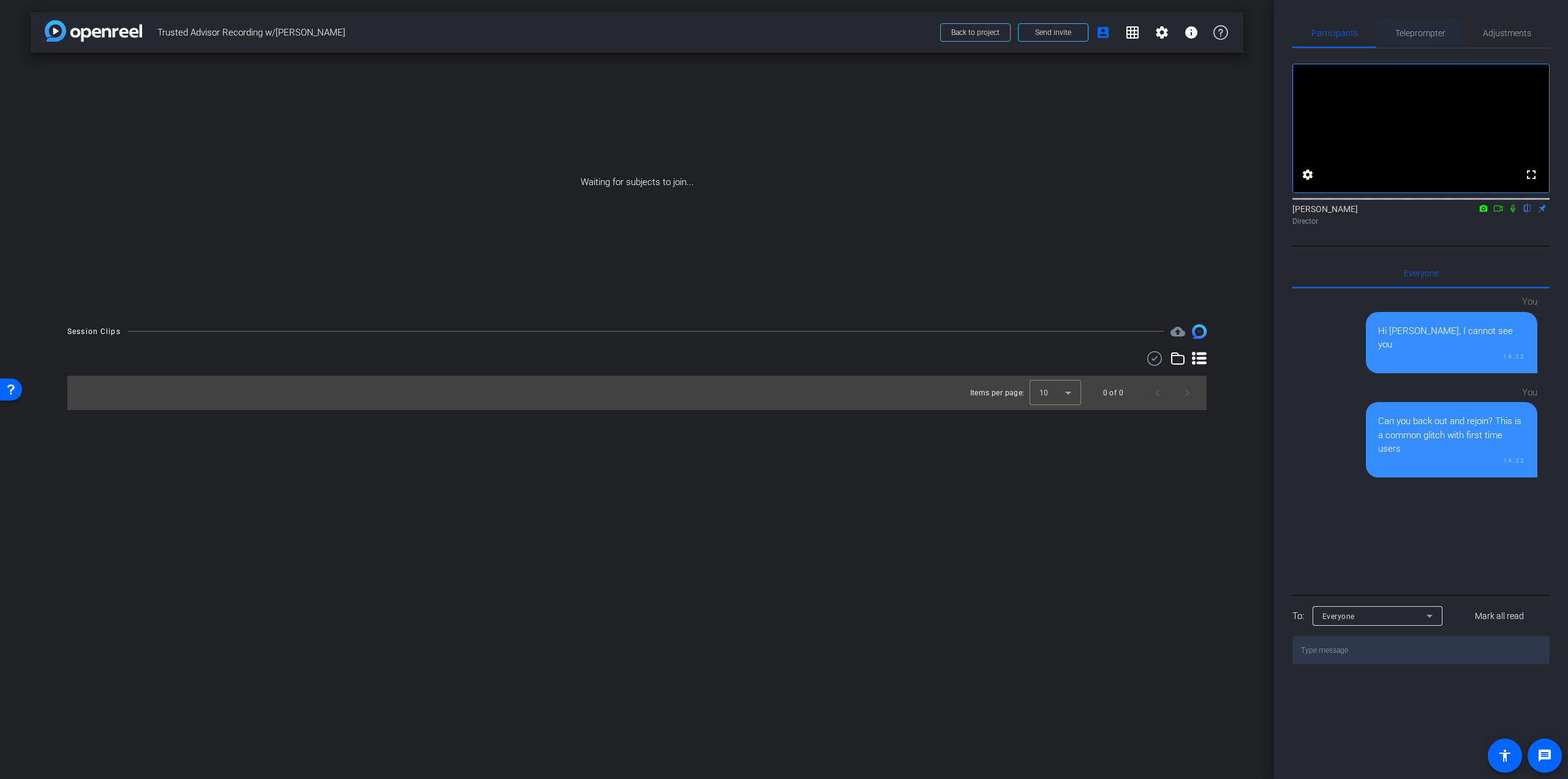
click at [1435, 42] on span "Teleprompter" at bounding box center [1420, 32] width 51 height 30
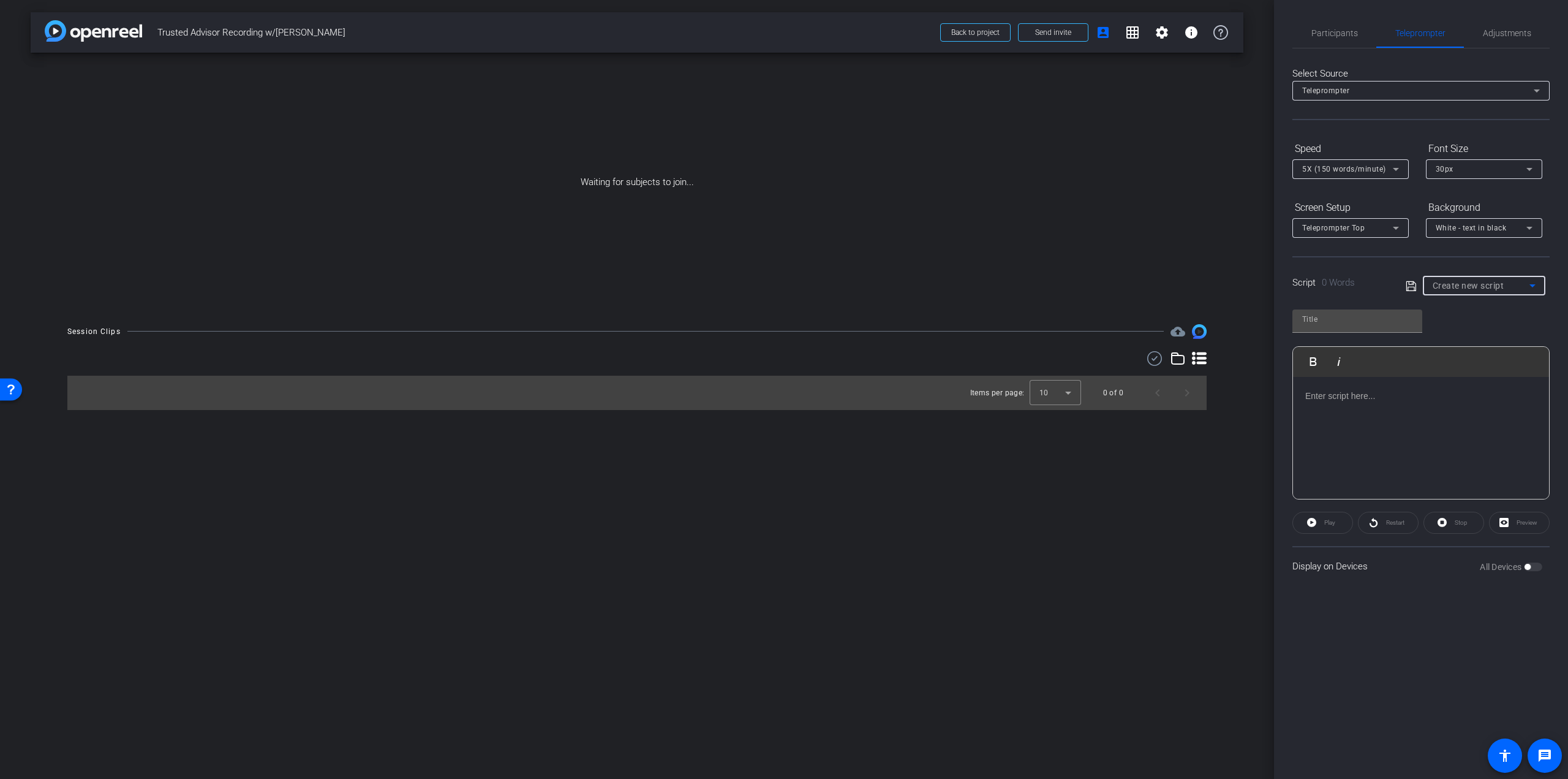
click at [1472, 281] on span "Create new script" at bounding box center [1469, 286] width 72 height 10
click at [1472, 324] on span "[PERSON_NAME] Script" at bounding box center [1476, 329] width 86 height 14
type input "[PERSON_NAME] Script"
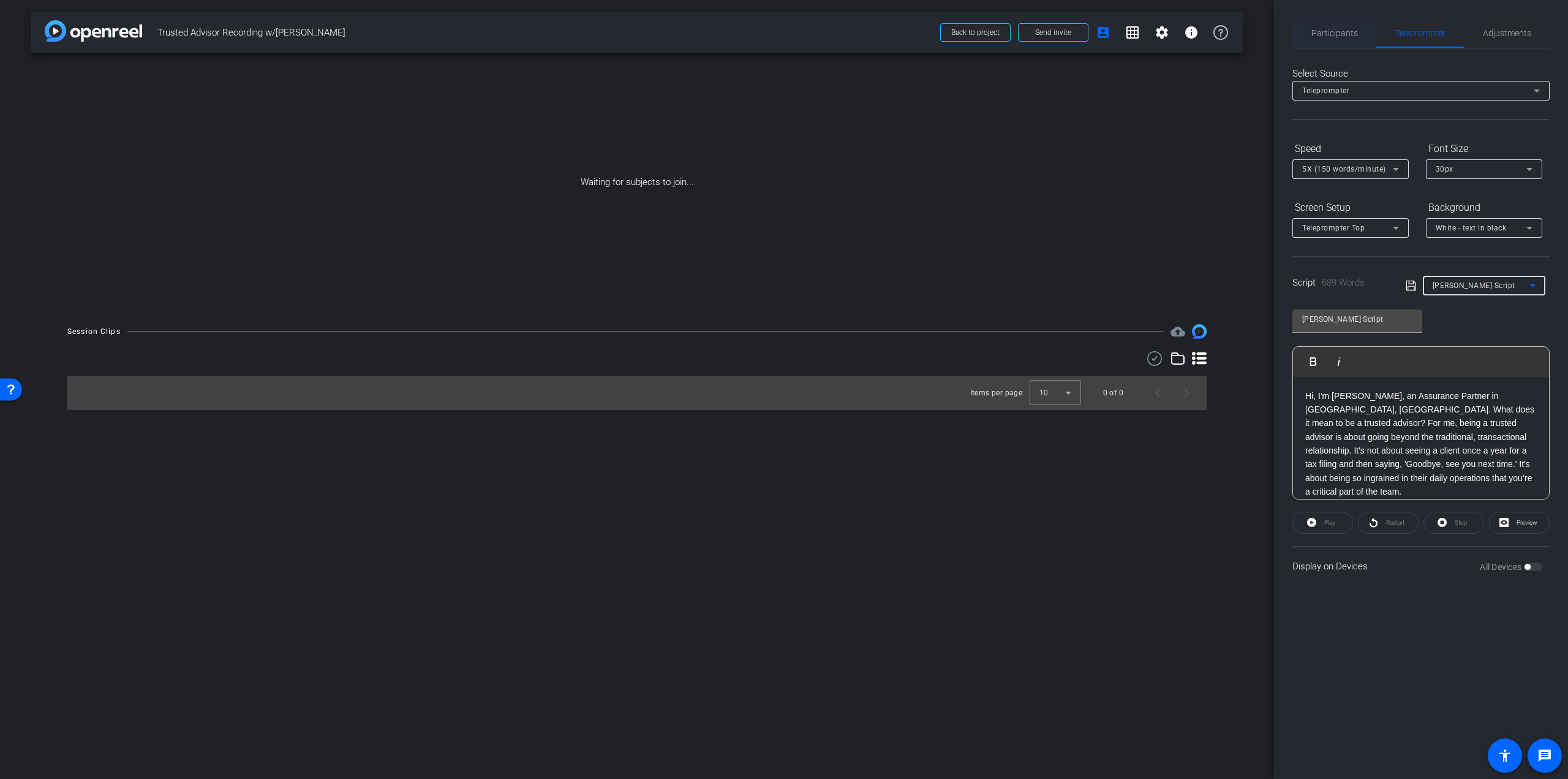
click at [1327, 34] on span "Participants" at bounding box center [1335, 32] width 47 height 9
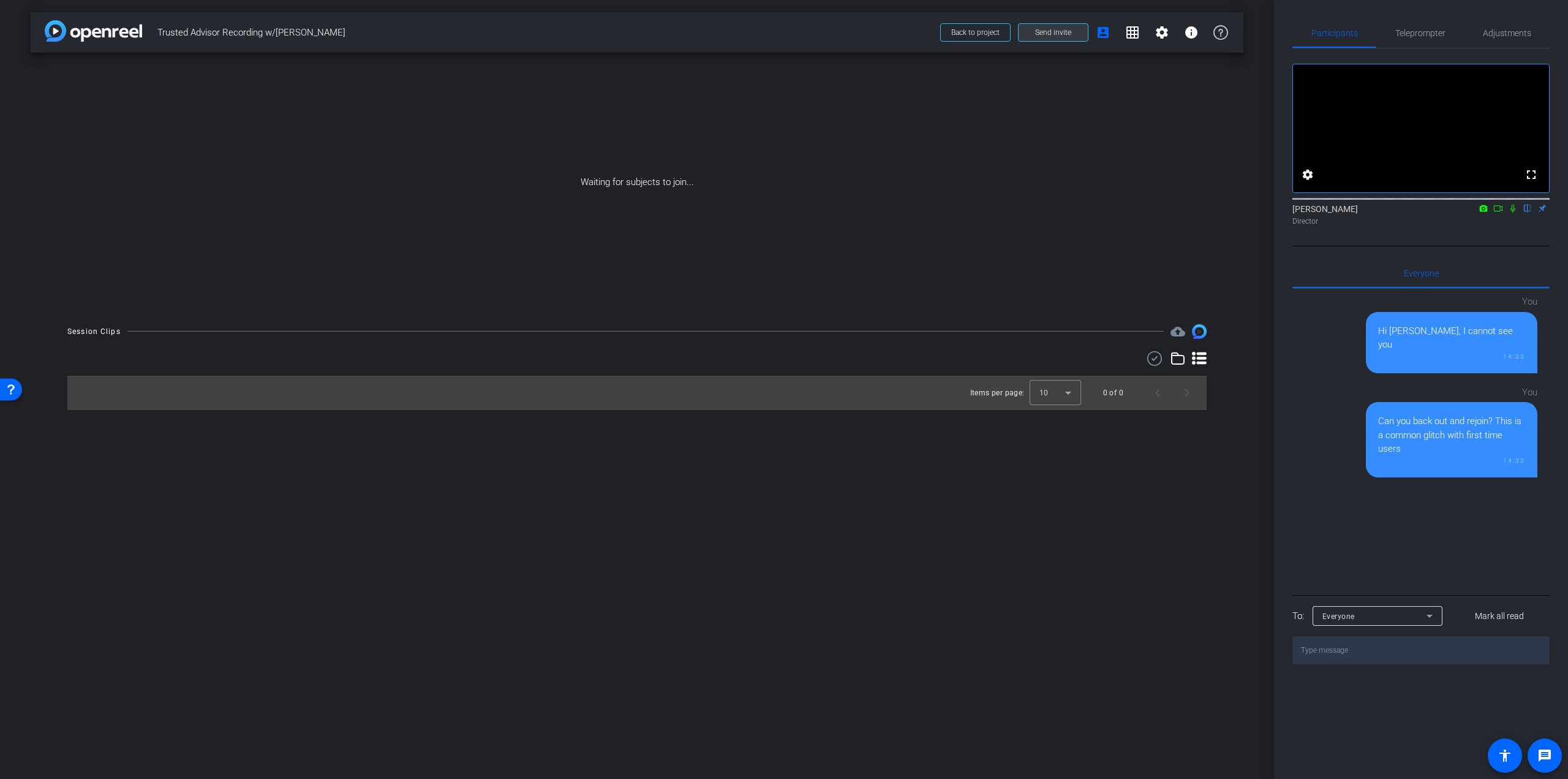
click at [1058, 35] on span "Send invite" at bounding box center [1053, 32] width 36 height 10
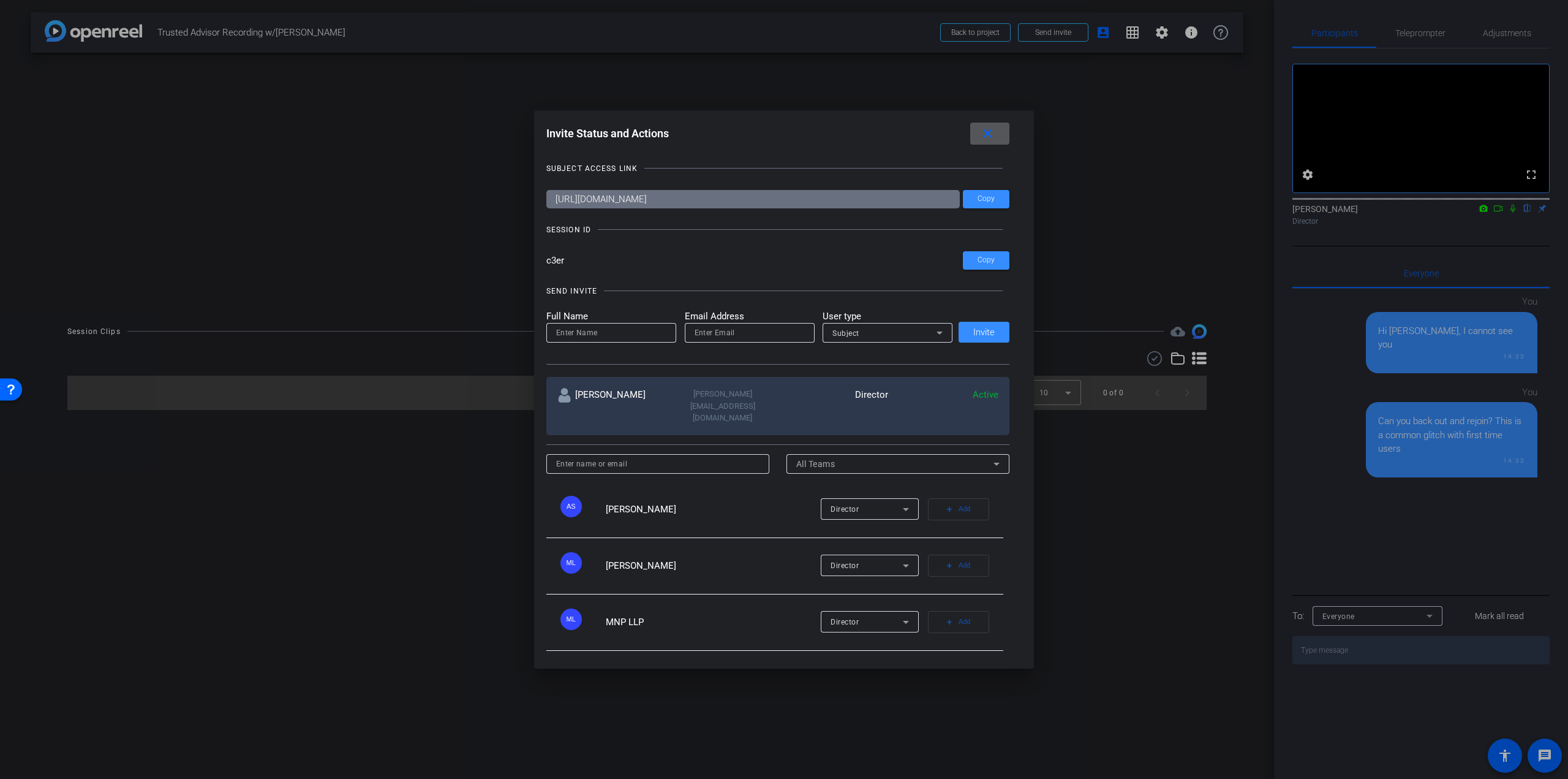
click at [618, 332] on input at bounding box center [611, 332] width 110 height 14
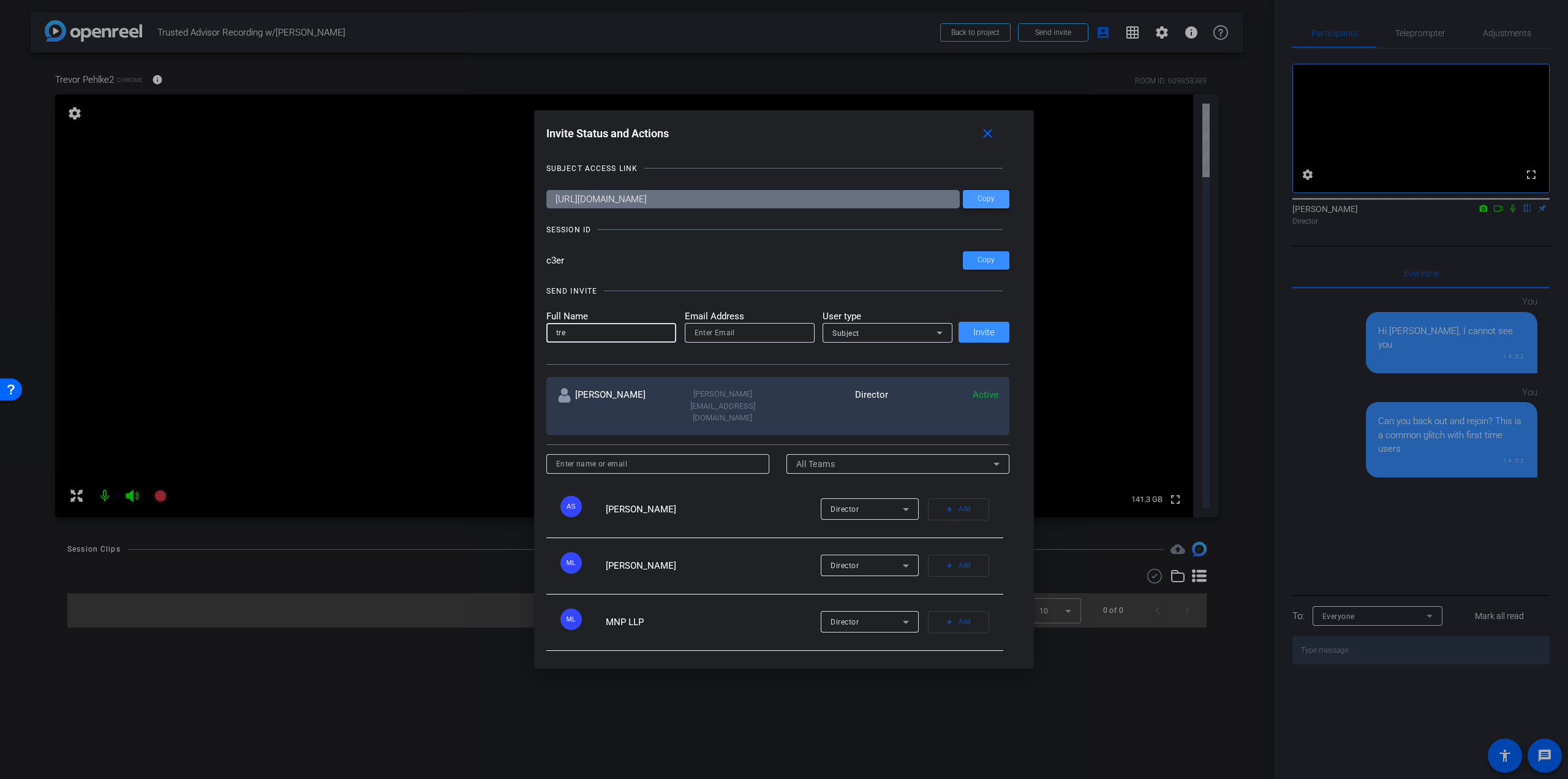
type input "tre"
click at [987, 202] on span "Copy" at bounding box center [986, 199] width 17 height 10
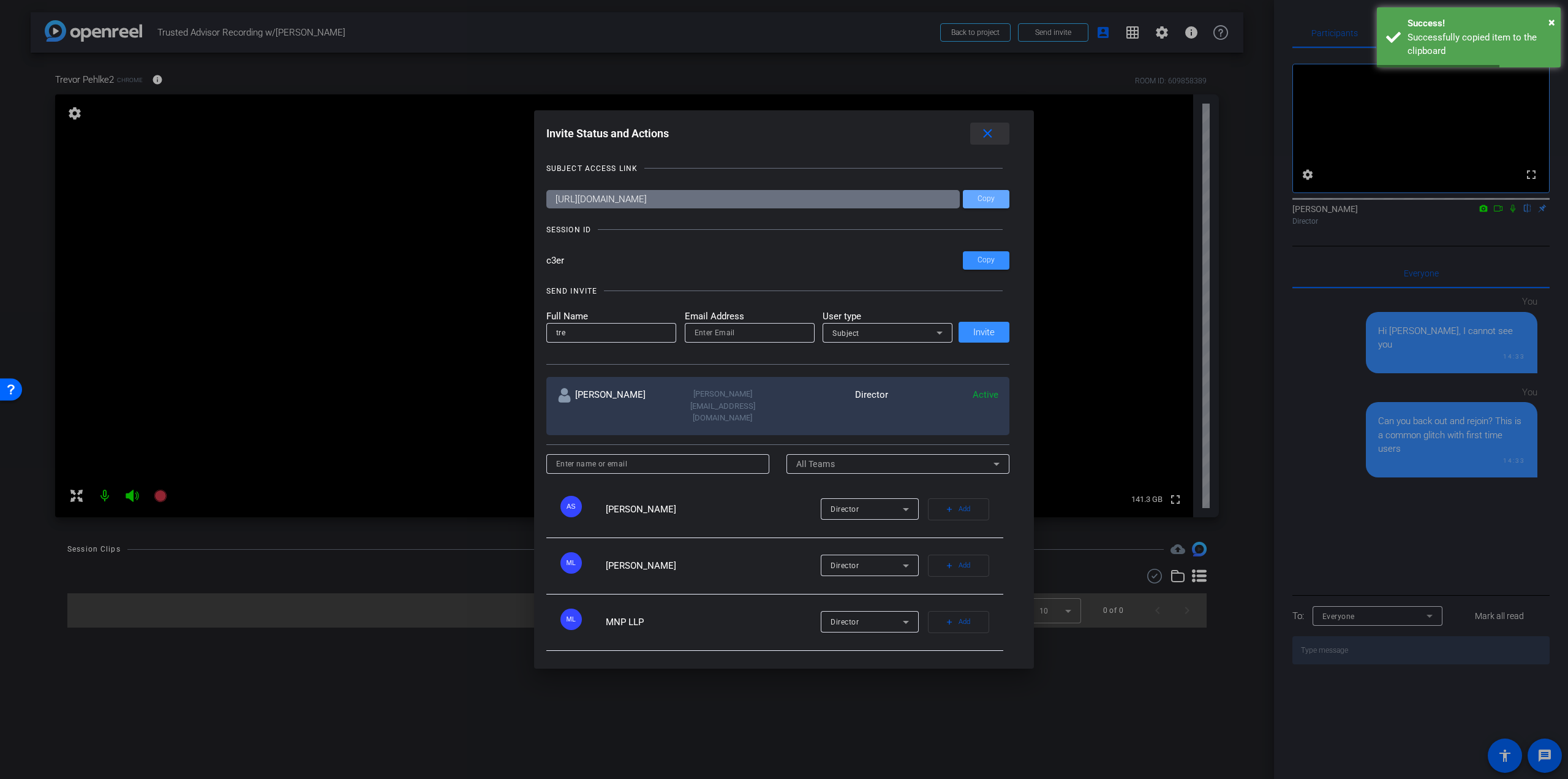
click at [991, 139] on mat-icon "close" at bounding box center [988, 134] width 15 height 15
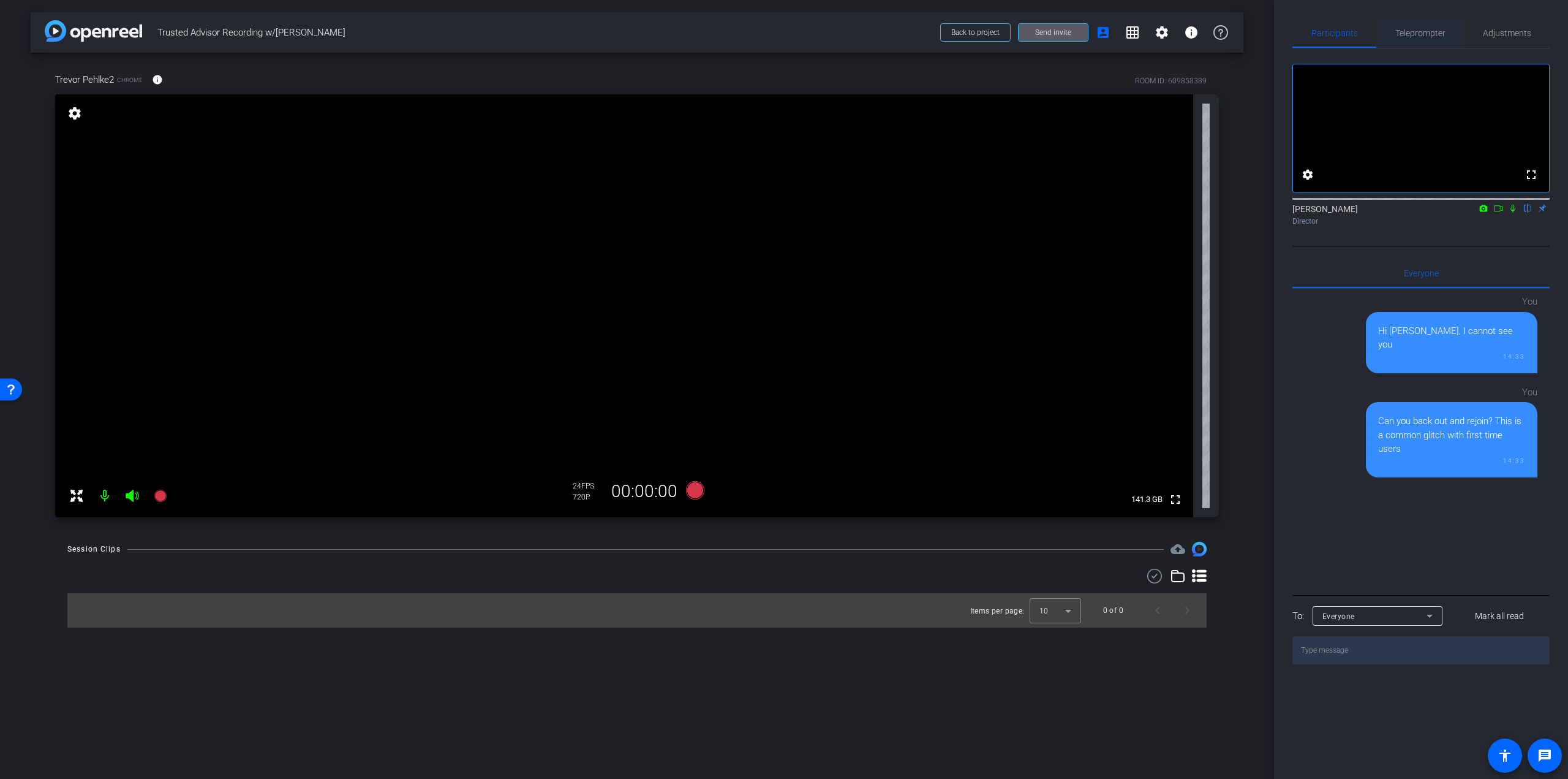
click at [1427, 41] on span "Teleprompter" at bounding box center [1420, 32] width 51 height 30
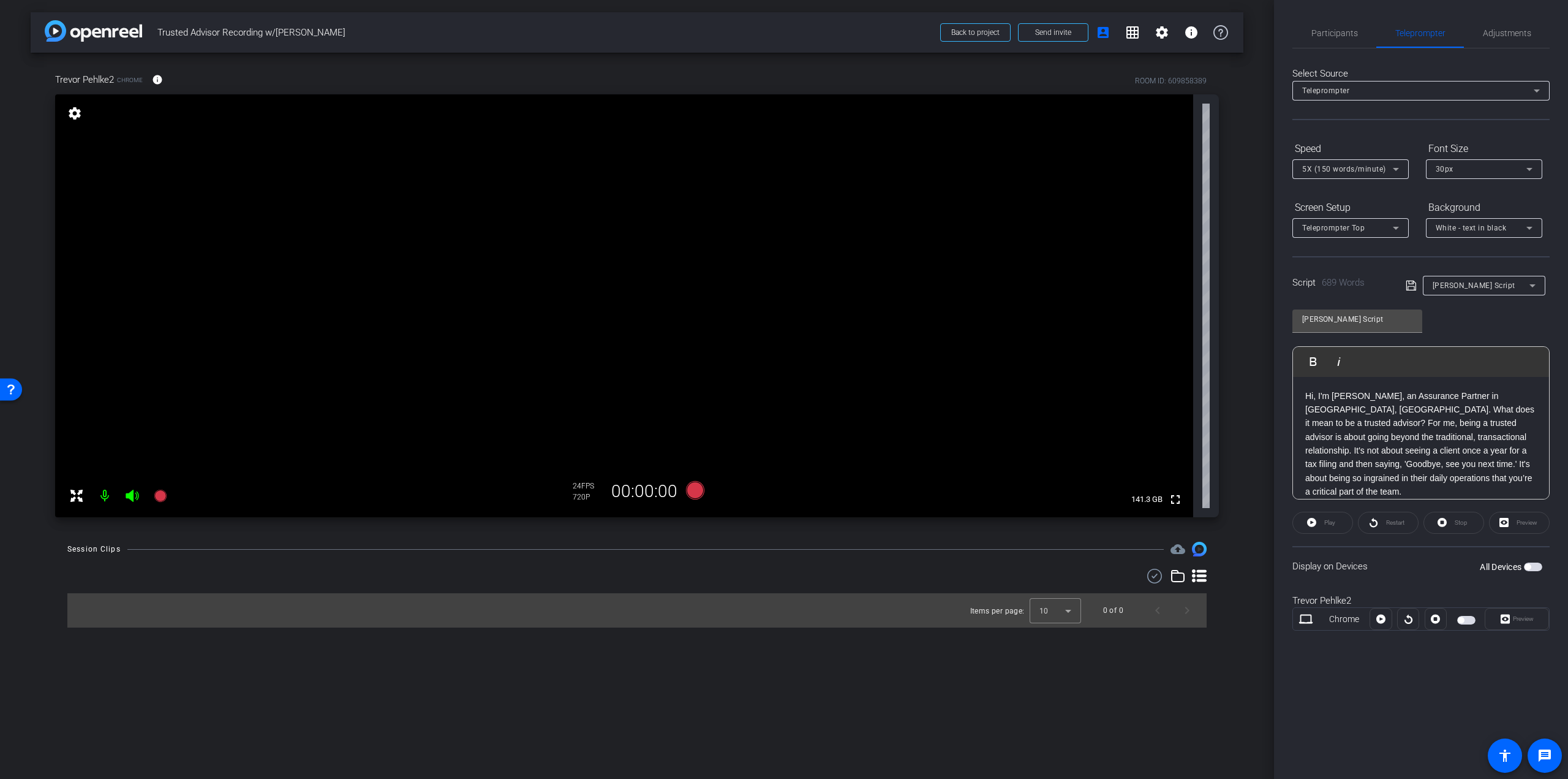
click at [1317, 704] on div "Participants Teleprompter Adjustments settings Steven Bernucci flip Director Ev…" at bounding box center [1422, 389] width 294 height 779
click at [1516, 37] on span "Adjustments" at bounding box center [1507, 32] width 49 height 9
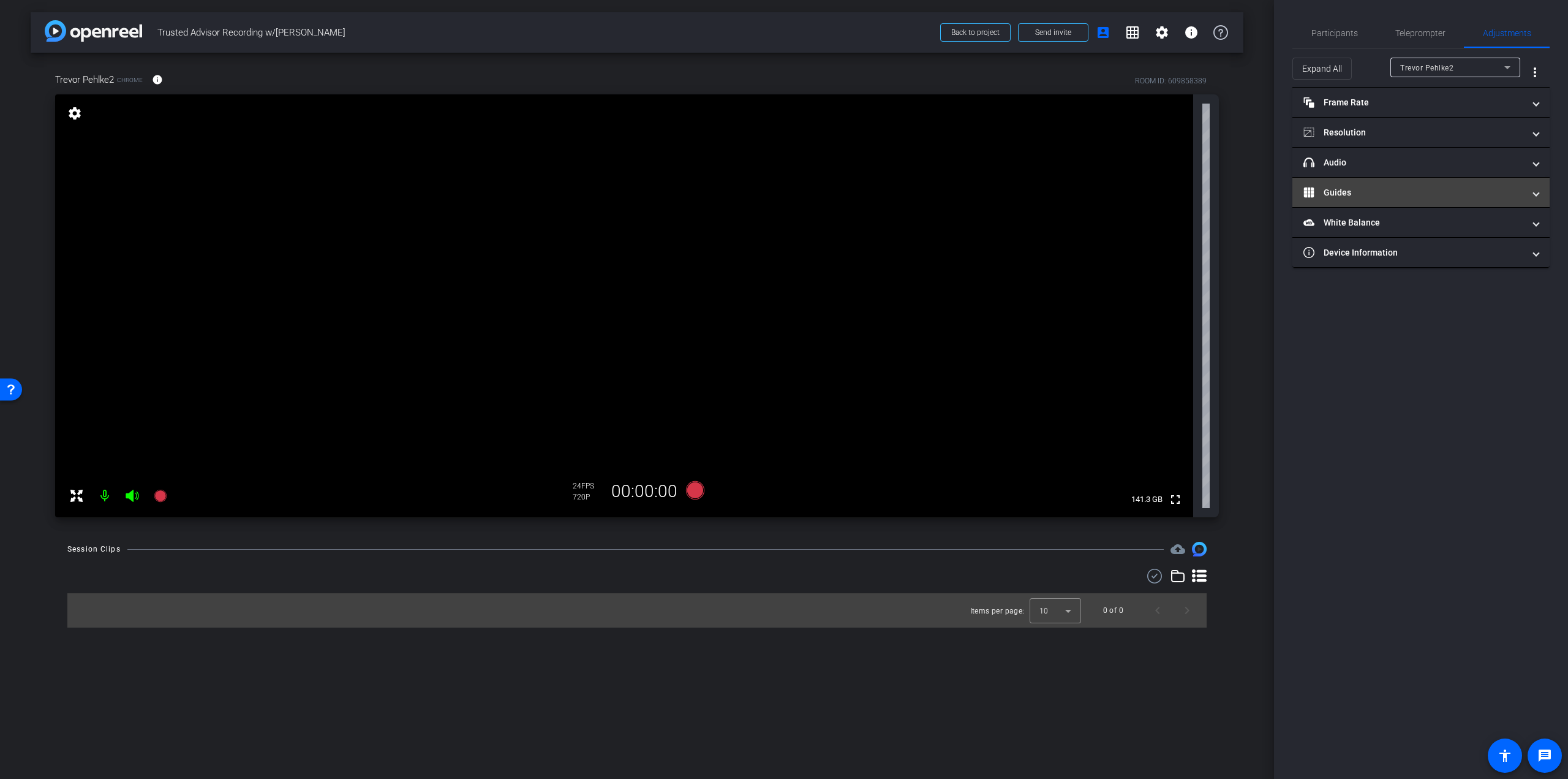
click at [1395, 196] on mat-panel-title "Guides" at bounding box center [1413, 192] width 221 height 12
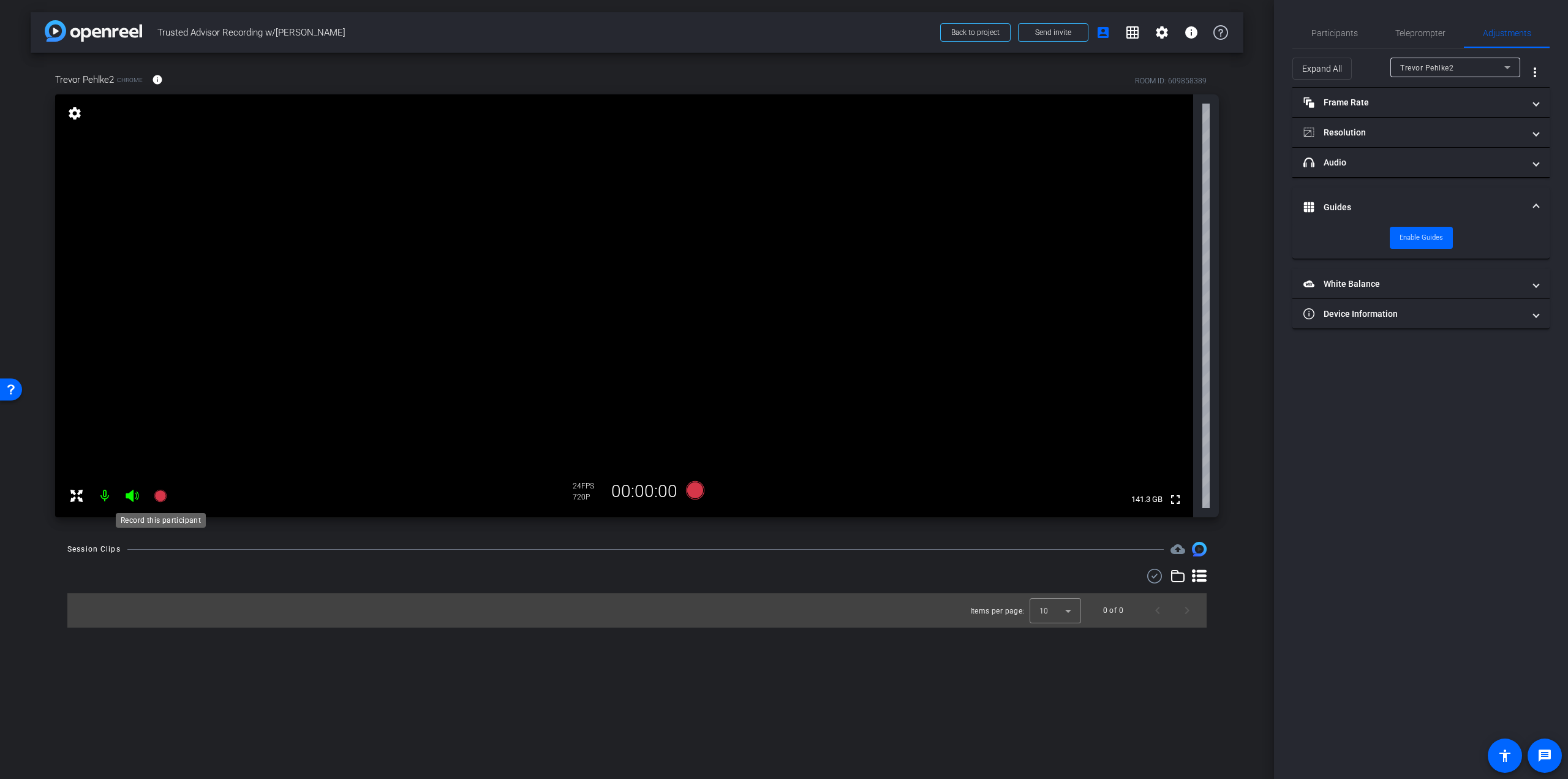
click at [161, 492] on icon at bounding box center [160, 495] width 12 height 12
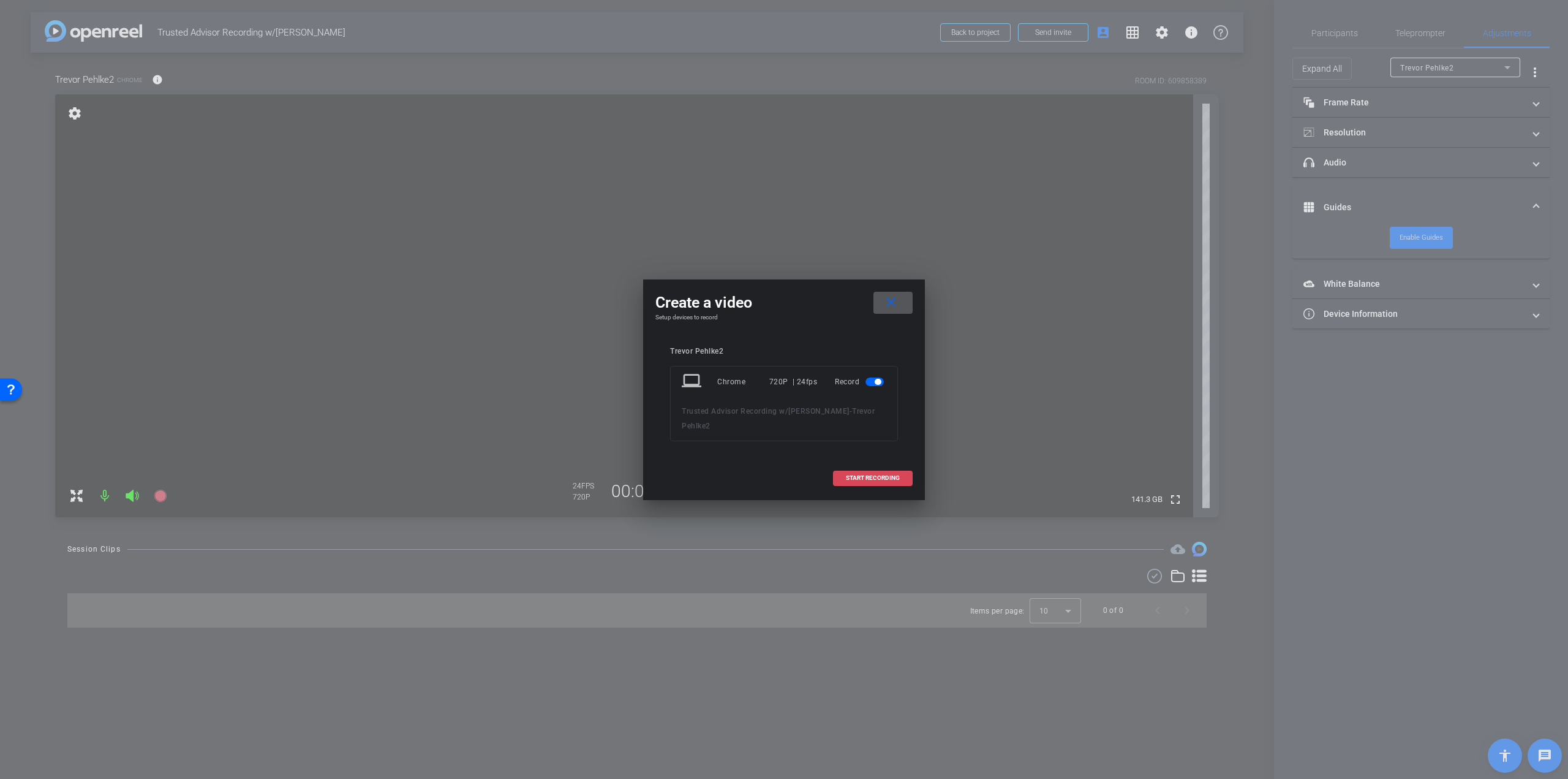
click at [856, 478] on span "START RECORDING" at bounding box center [872, 478] width 54 height 6
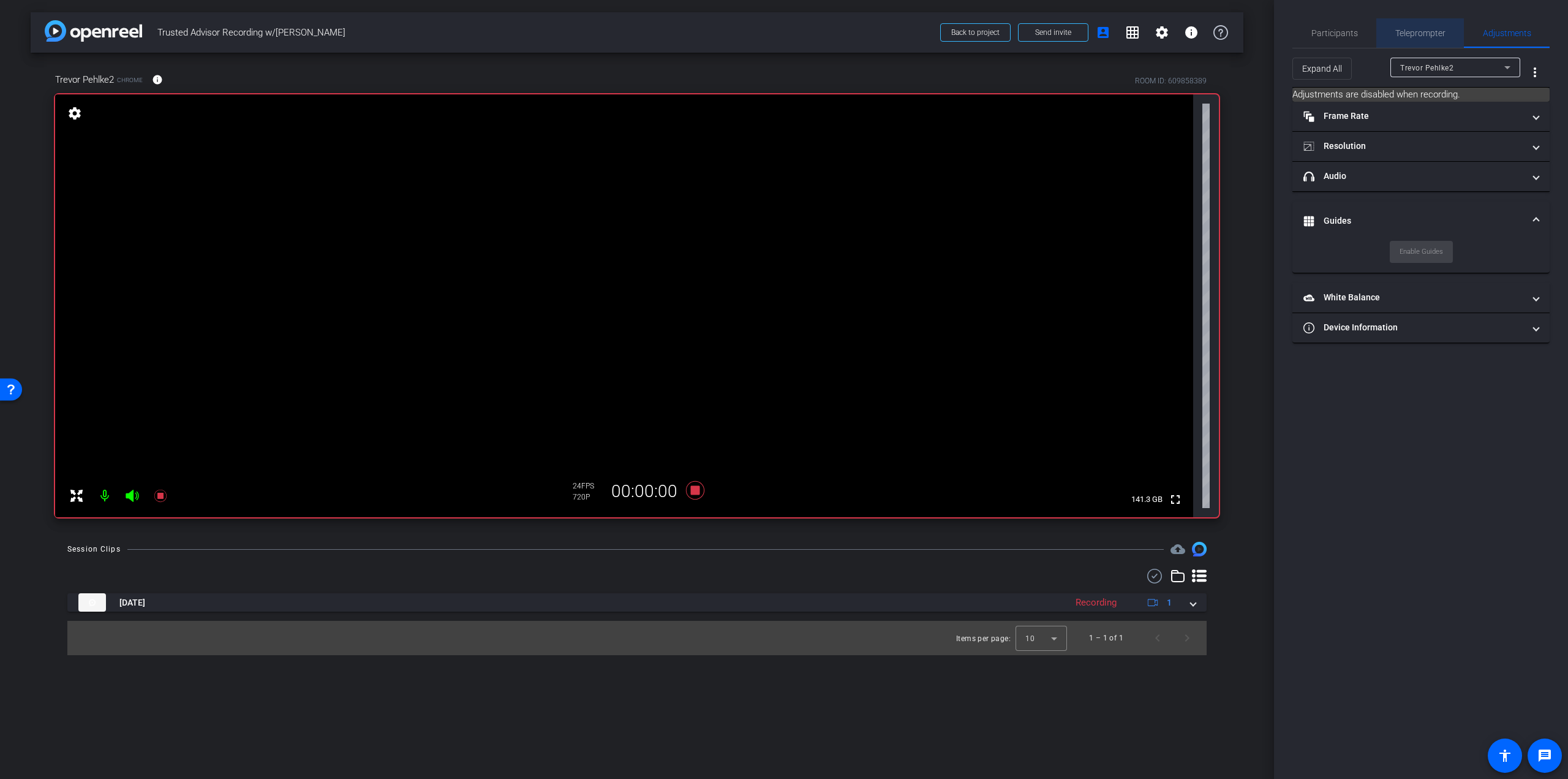
click at [1394, 38] on div "Teleprompter" at bounding box center [1421, 32] width 88 height 30
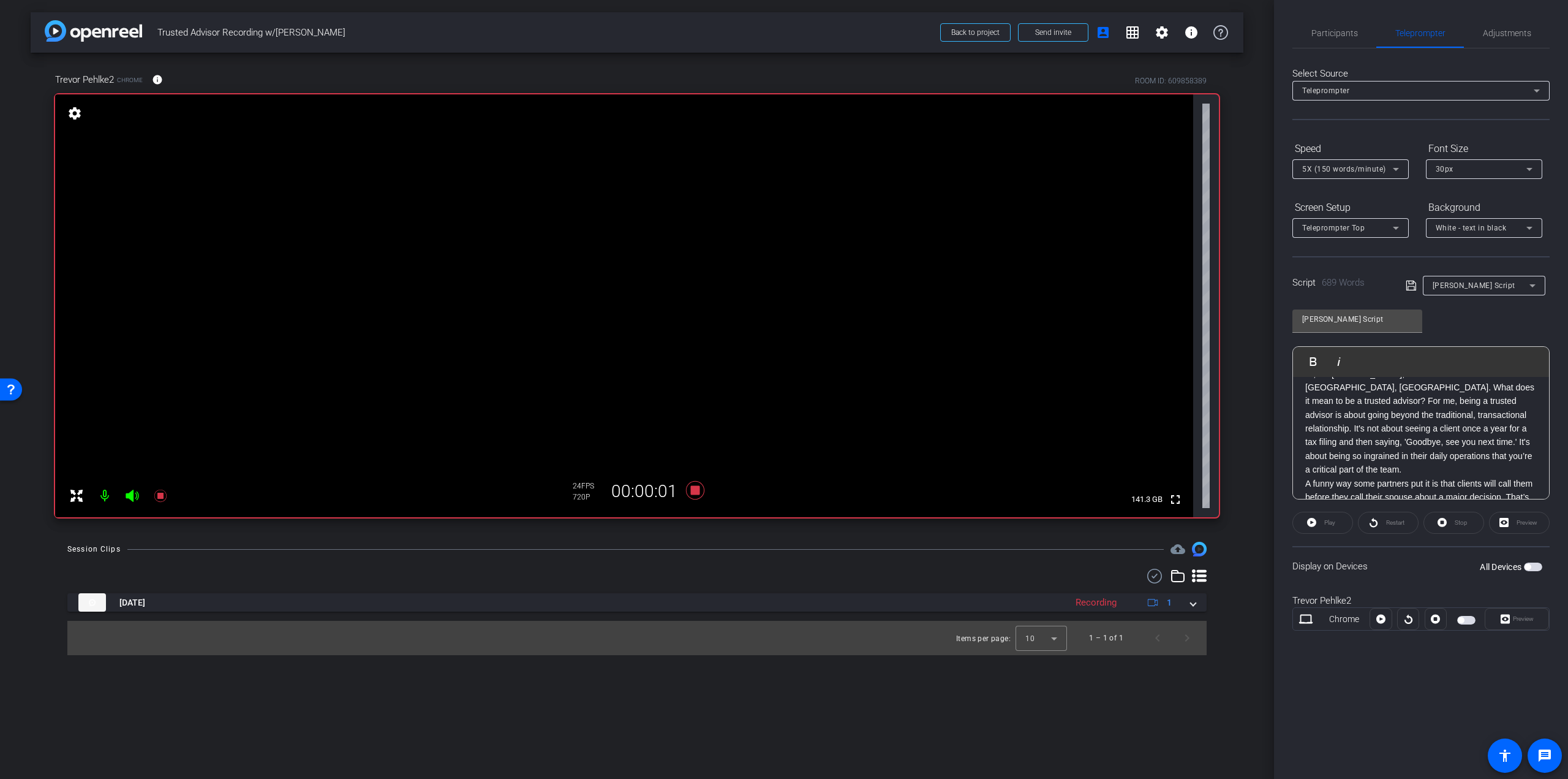
scroll to position [41, 0]
click at [1371, 453] on p "Hi, I'm Trevor Pehlke, an Assurance Partner in Chilliwack, BC. What does it mea…" at bounding box center [1421, 402] width 231 height 110
click at [1462, 619] on span "button" at bounding box center [1461, 620] width 6 height 6
click at [1339, 528] on span at bounding box center [1322, 522] width 59 height 30
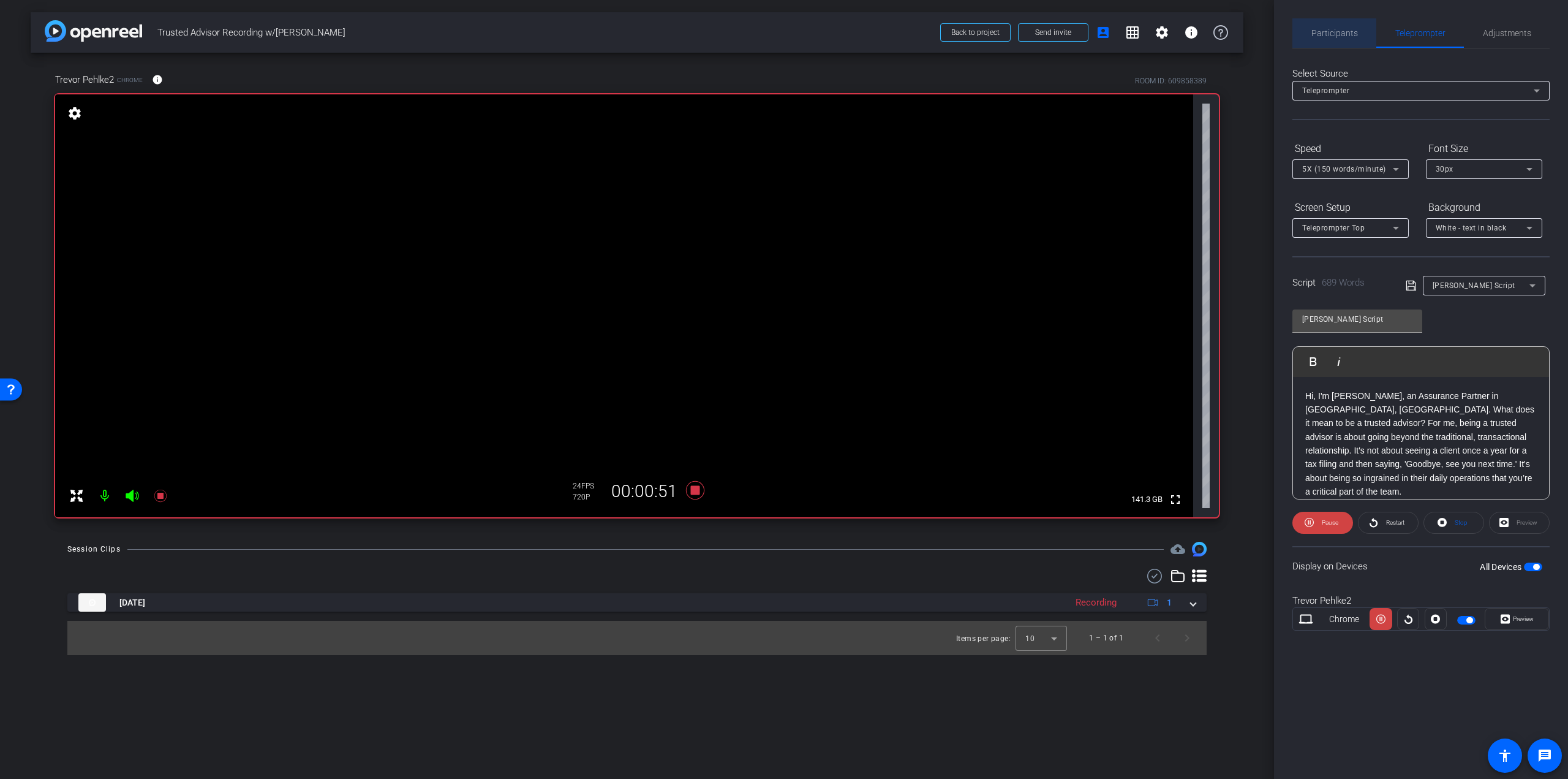
click at [1336, 33] on span "Participants" at bounding box center [1335, 32] width 47 height 9
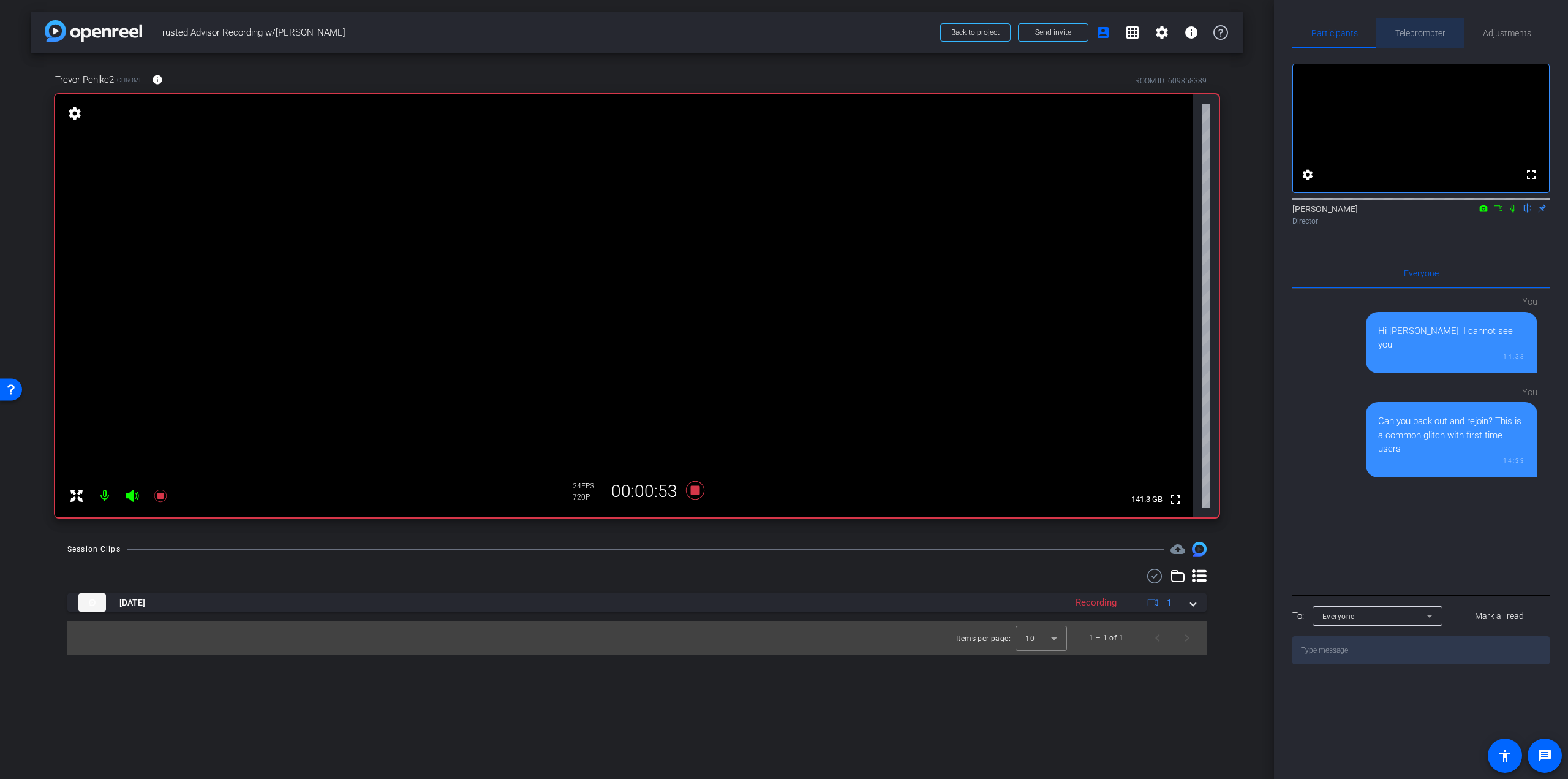
click at [1428, 34] on span "Teleprompter" at bounding box center [1420, 32] width 51 height 9
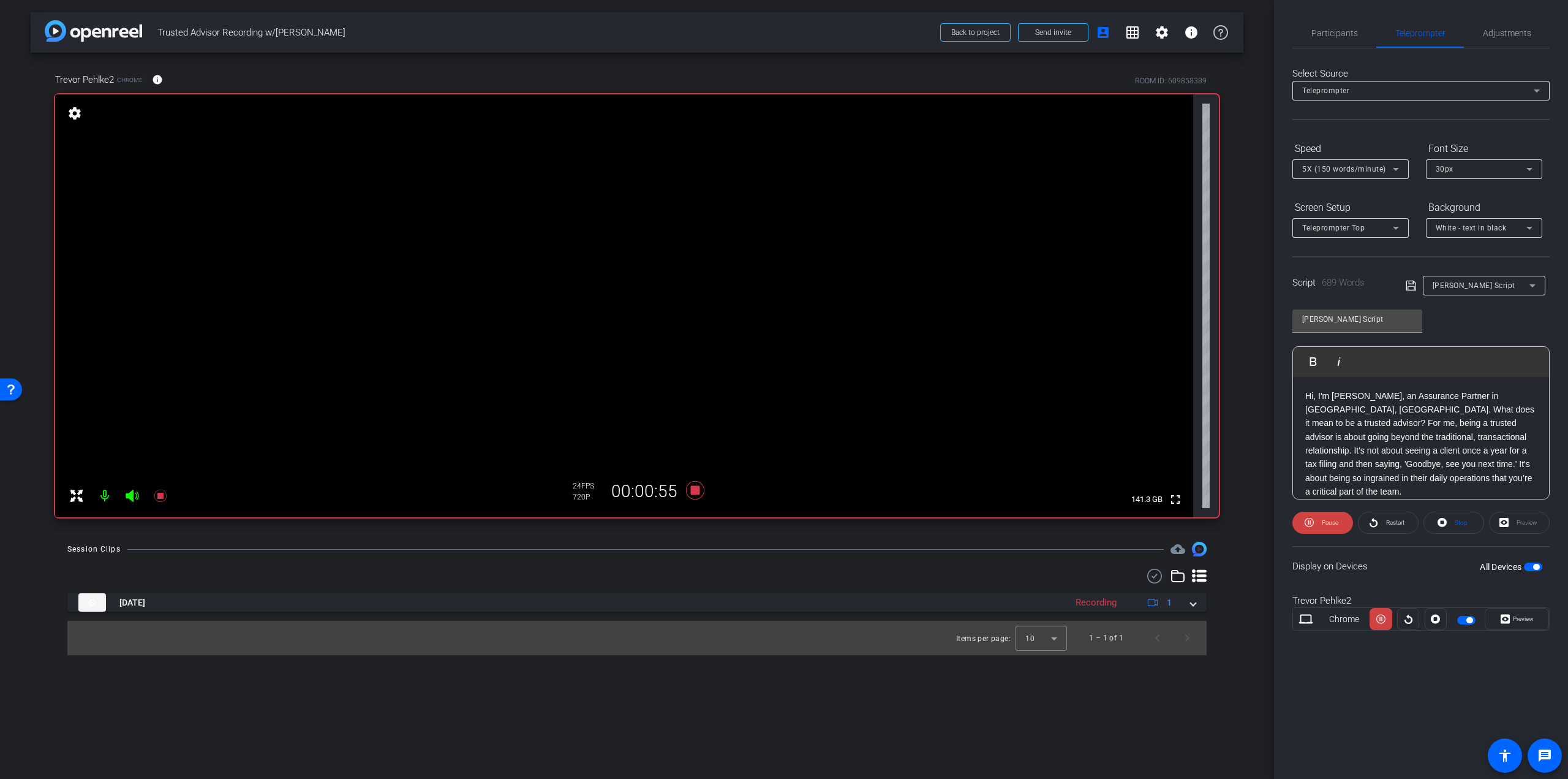
scroll to position [41, 0]
click at [1336, 522] on span "Pause" at bounding box center [1330, 522] width 16 height 7
click at [1522, 614] on span "Preview" at bounding box center [1521, 619] width 24 height 17
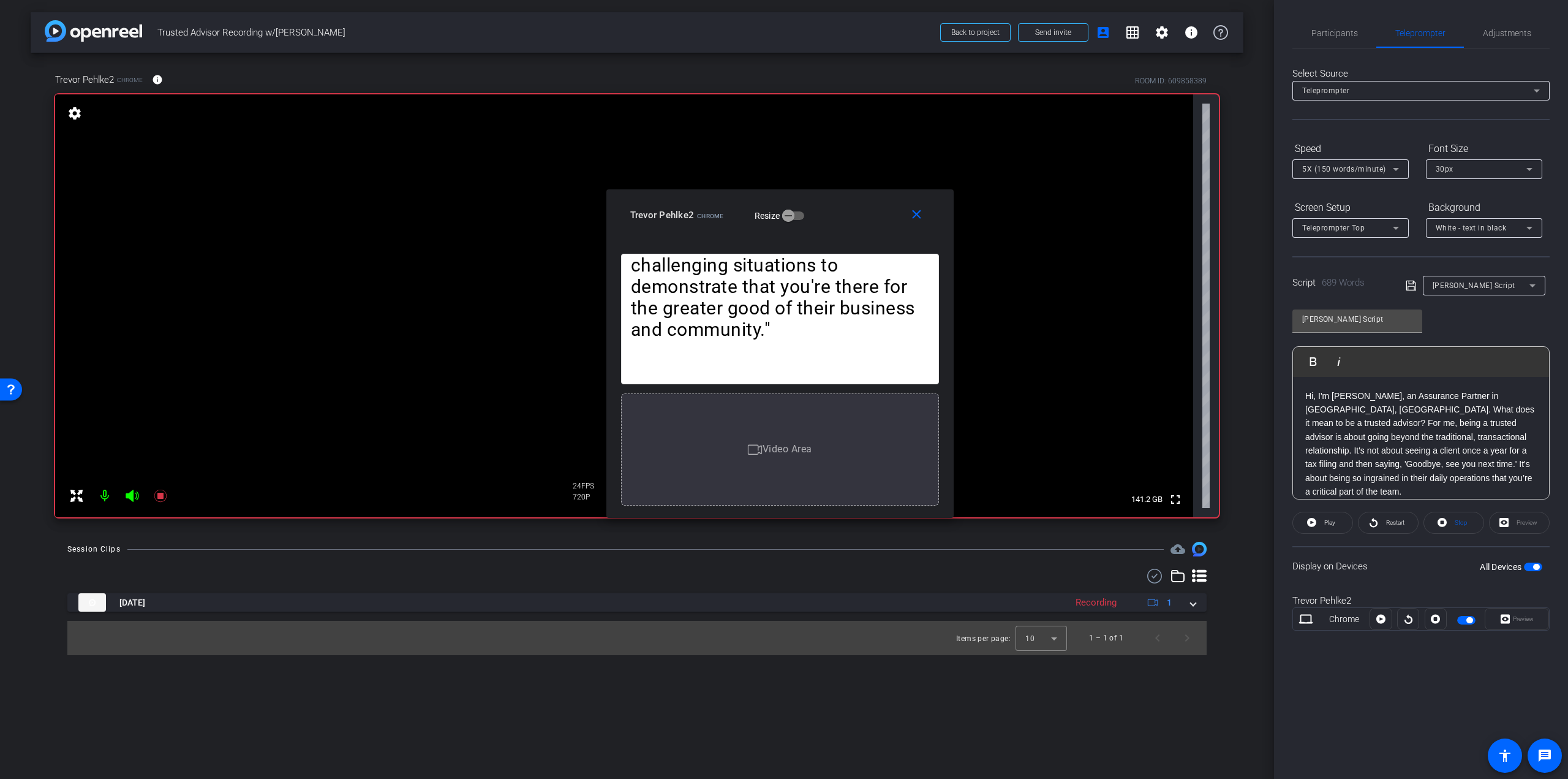
drag, startPoint x: 838, startPoint y: 257, endPoint x: 834, endPoint y: 221, distance: 36.2
click at [834, 221] on div "Trevor Pehlke2 Chrome Resize" at bounding box center [784, 214] width 309 height 22
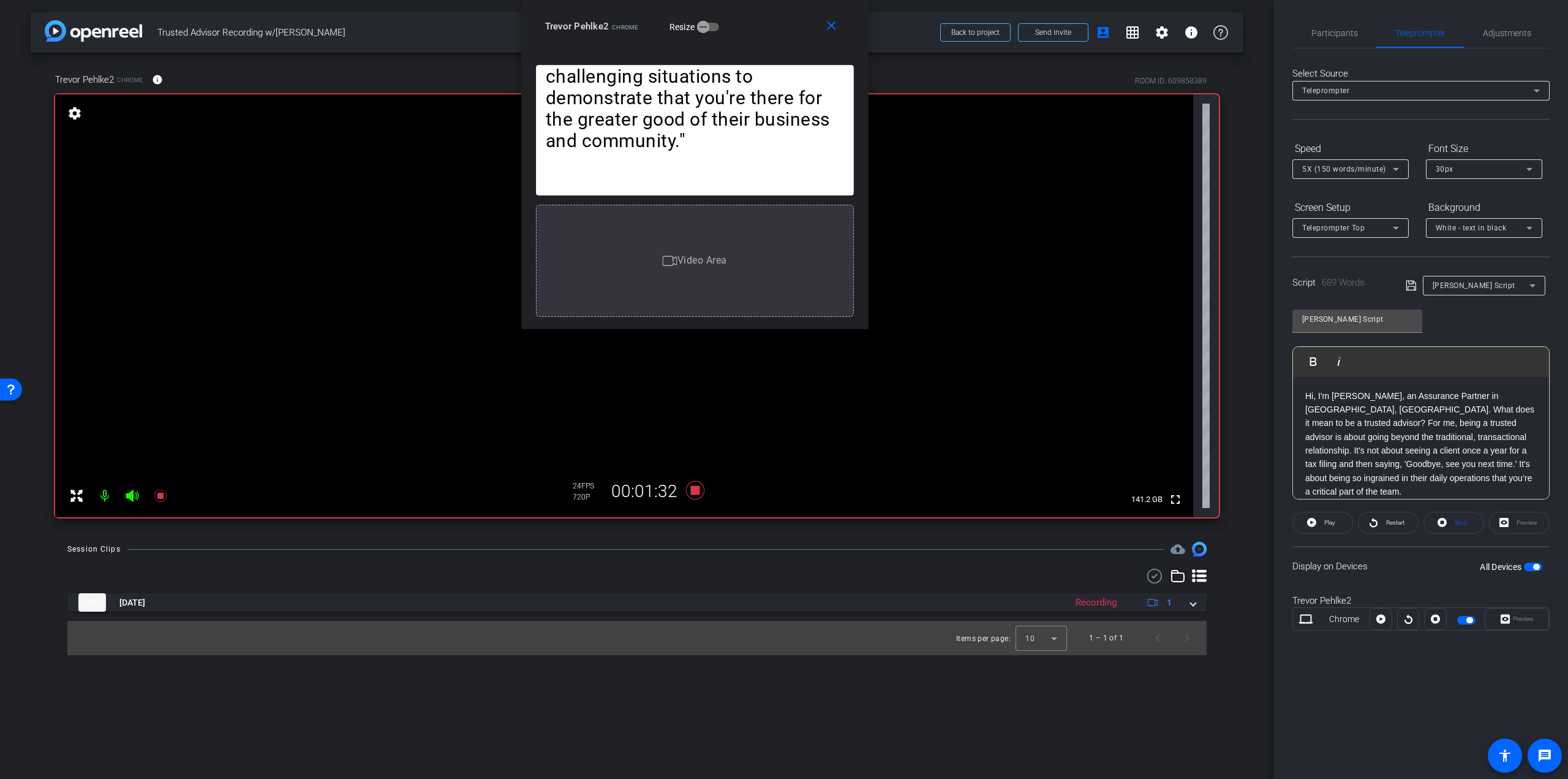
drag, startPoint x: 839, startPoint y: 218, endPoint x: 763, endPoint y: 32, distance: 200.9
click at [763, 32] on div "Trevor Pehlke2 Chrome Resize" at bounding box center [699, 26] width 309 height 22
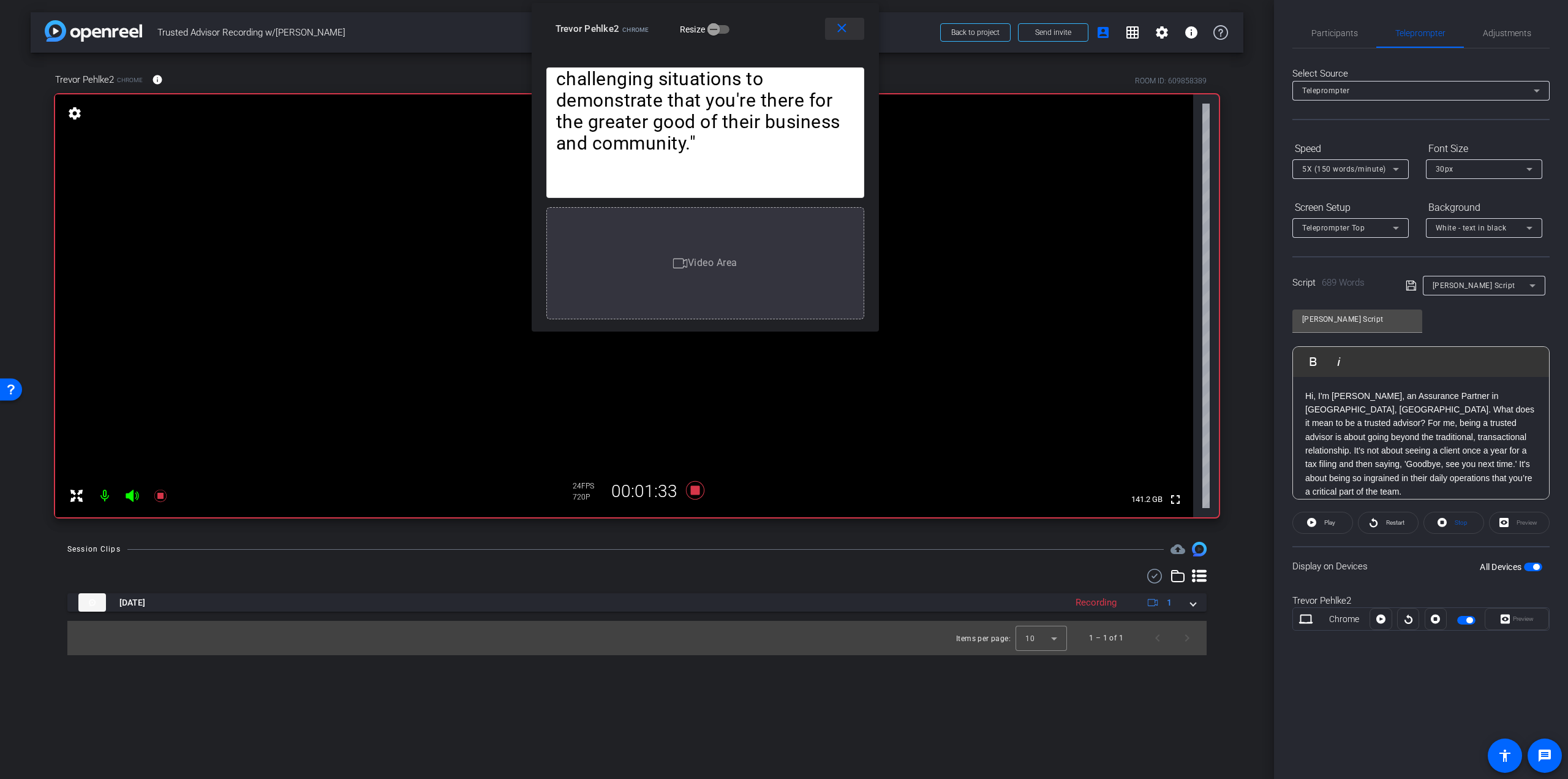
click at [848, 35] on mat-icon "close" at bounding box center [842, 29] width 15 height 15
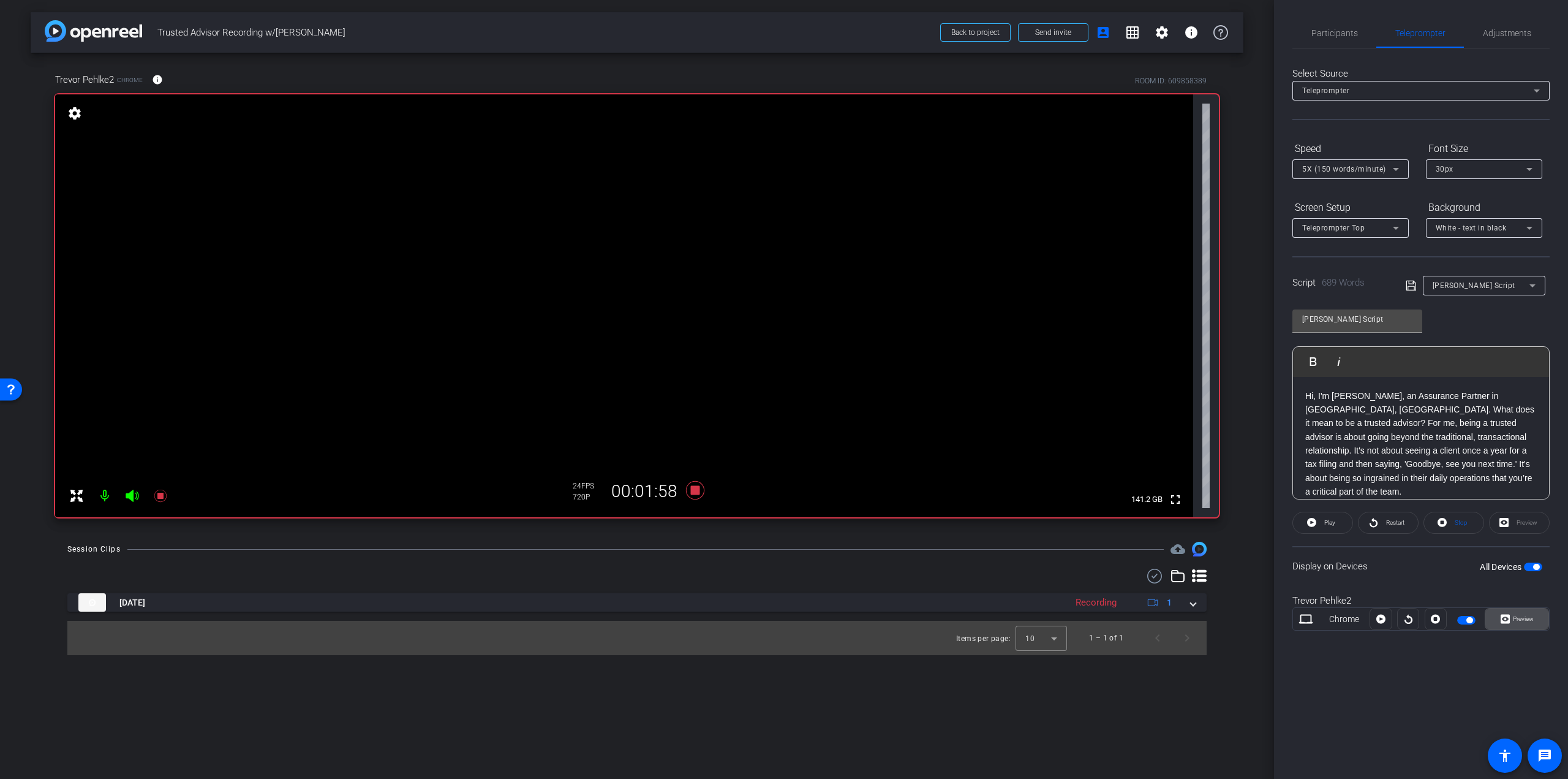
click at [1512, 613] on span "Preview" at bounding box center [1521, 619] width 24 height 17
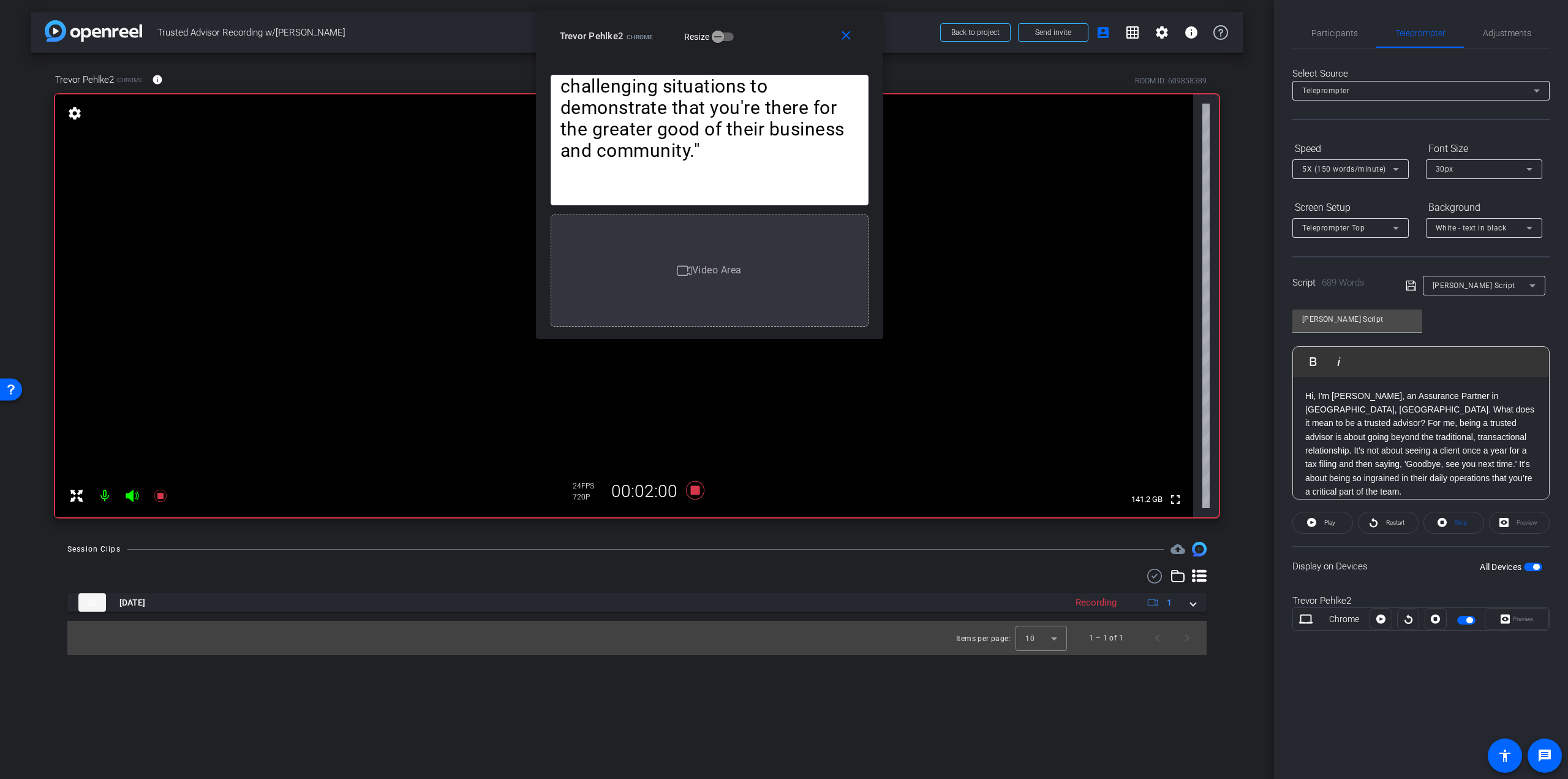
drag, startPoint x: 843, startPoint y: 253, endPoint x: 767, endPoint y: 18, distance: 247.0
click at [767, 25] on div "Trevor Pehlke2 Chrome Resize" at bounding box center [714, 35] width 309 height 22
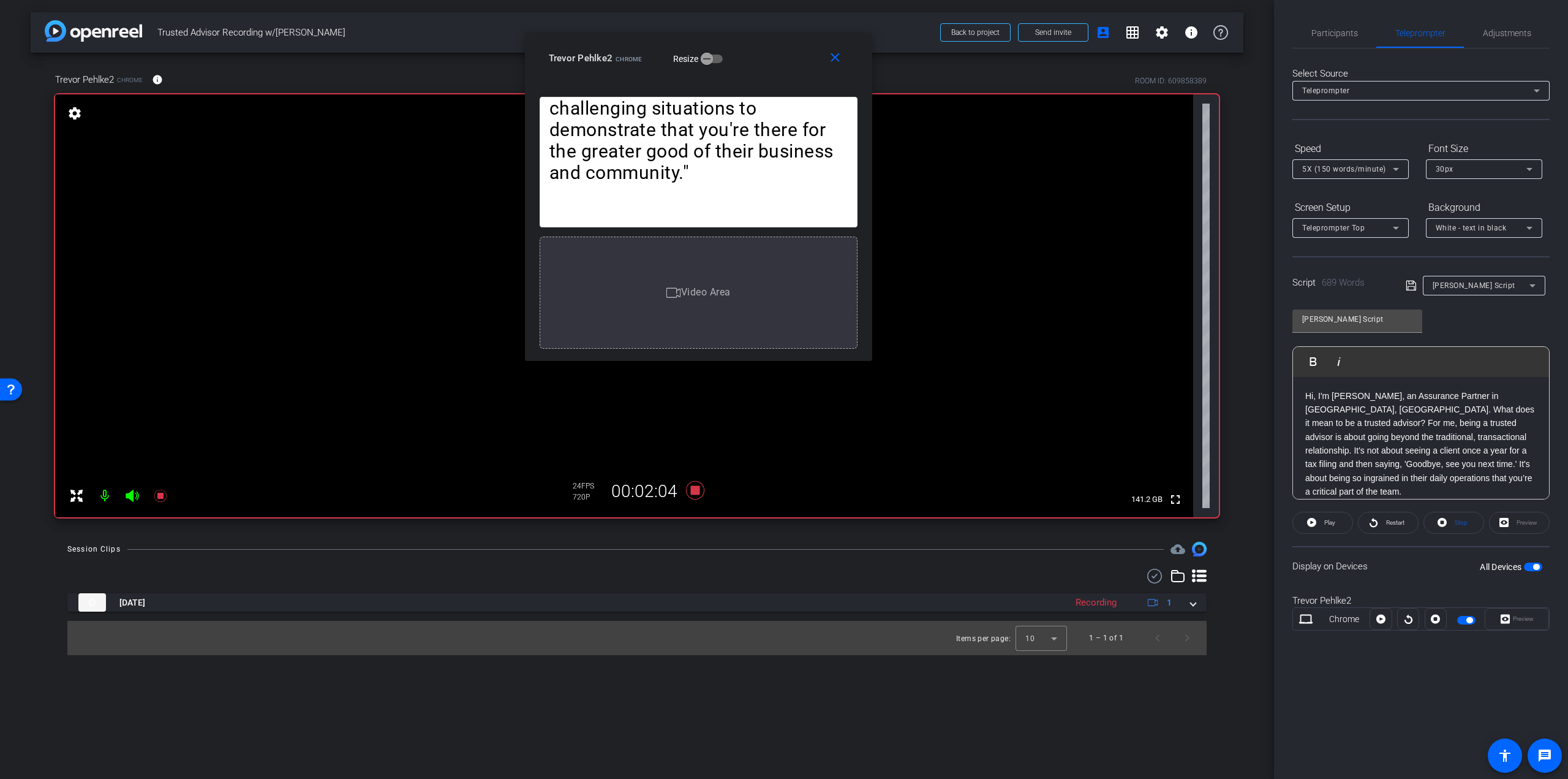
drag, startPoint x: 757, startPoint y: 29, endPoint x: 745, endPoint y: 62, distance: 35.1
click at [745, 62] on div "Trevor Pehlke2 Chrome Resize" at bounding box center [702, 57] width 309 height 22
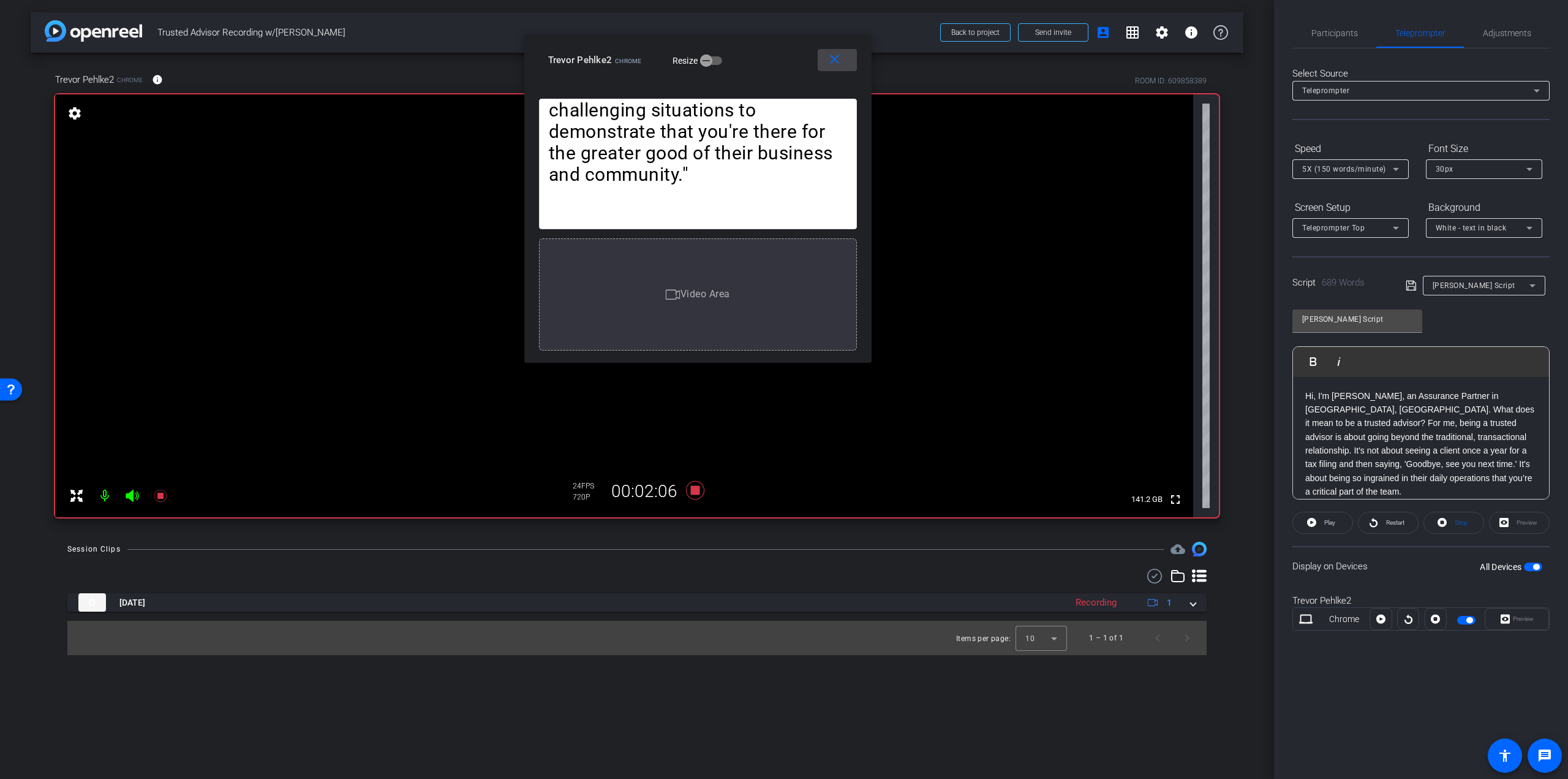
click at [839, 57] on mat-icon "close" at bounding box center [835, 59] width 15 height 15
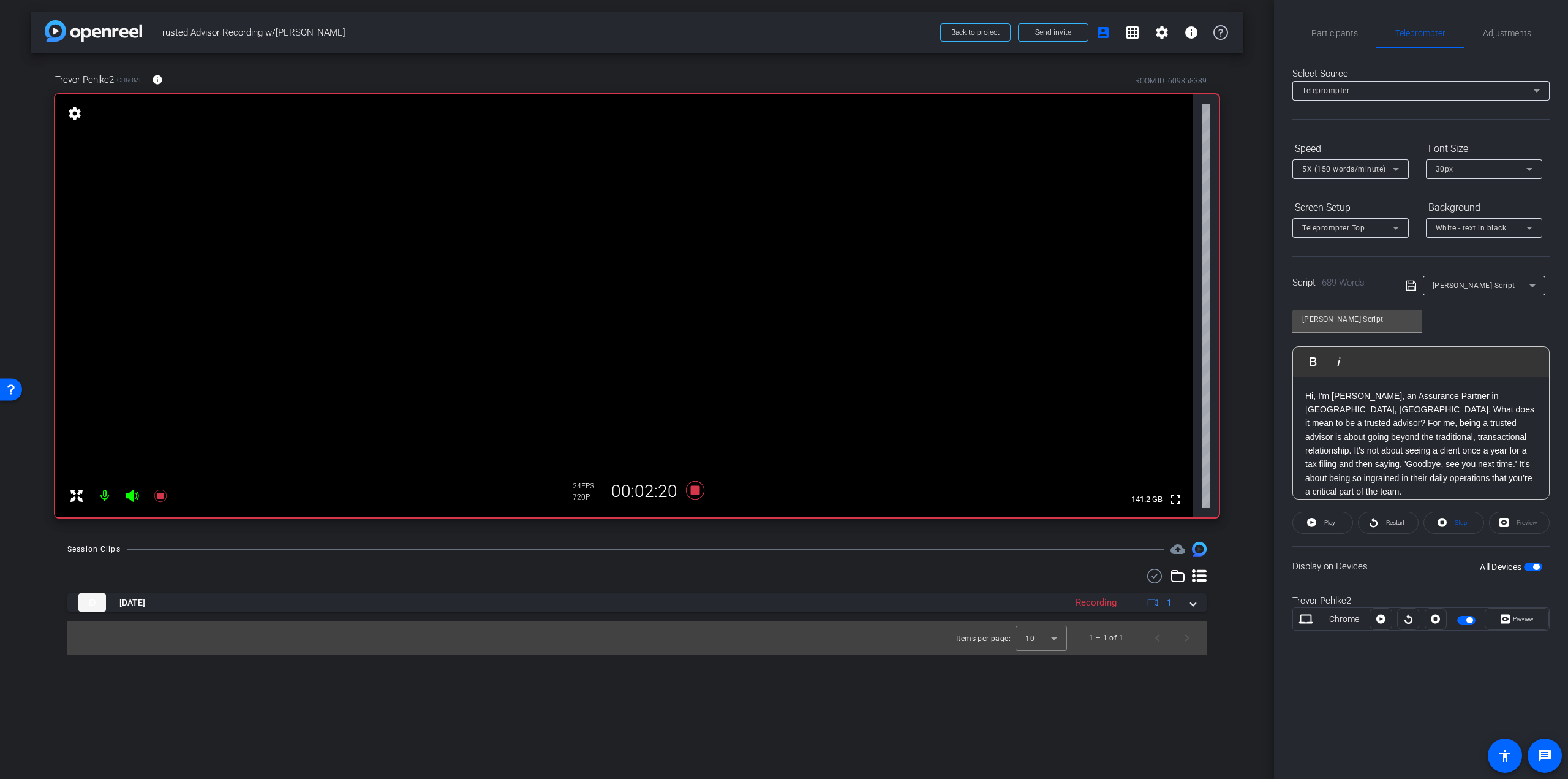
click at [1338, 175] on div "5X (150 words/minute)" at bounding box center [1347, 169] width 91 height 15
click at [1344, 283] on mat-option "6X (160 words/minute)" at bounding box center [1351, 292] width 117 height 20
click at [1406, 283] on icon at bounding box center [1411, 285] width 11 height 14
click at [1389, 520] on span "Restart" at bounding box center [1395, 522] width 18 height 7
click at [1324, 521] on span "Pause" at bounding box center [1330, 522] width 16 height 7
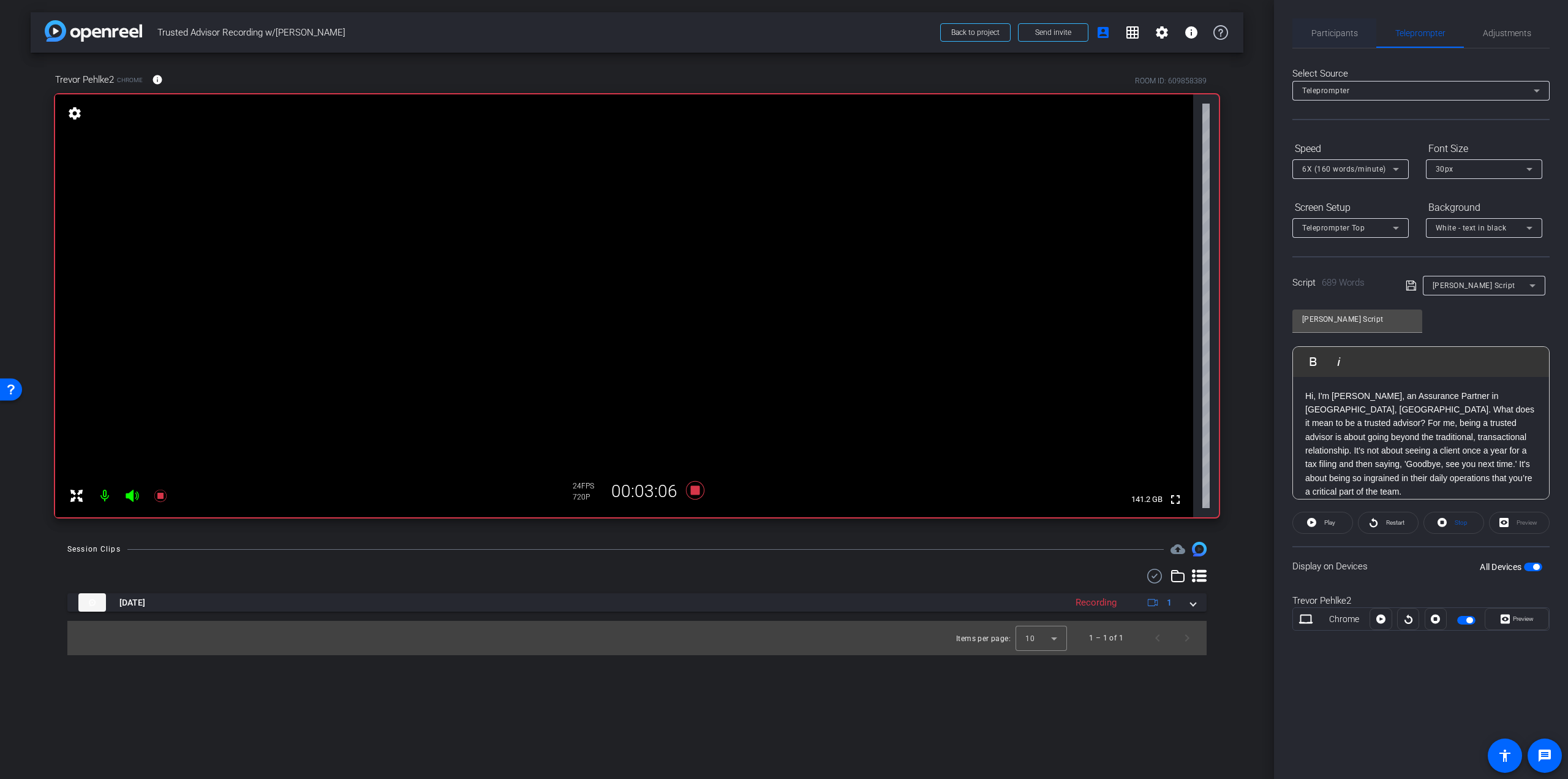
click at [1345, 37] on span "Participants" at bounding box center [1335, 32] width 47 height 9
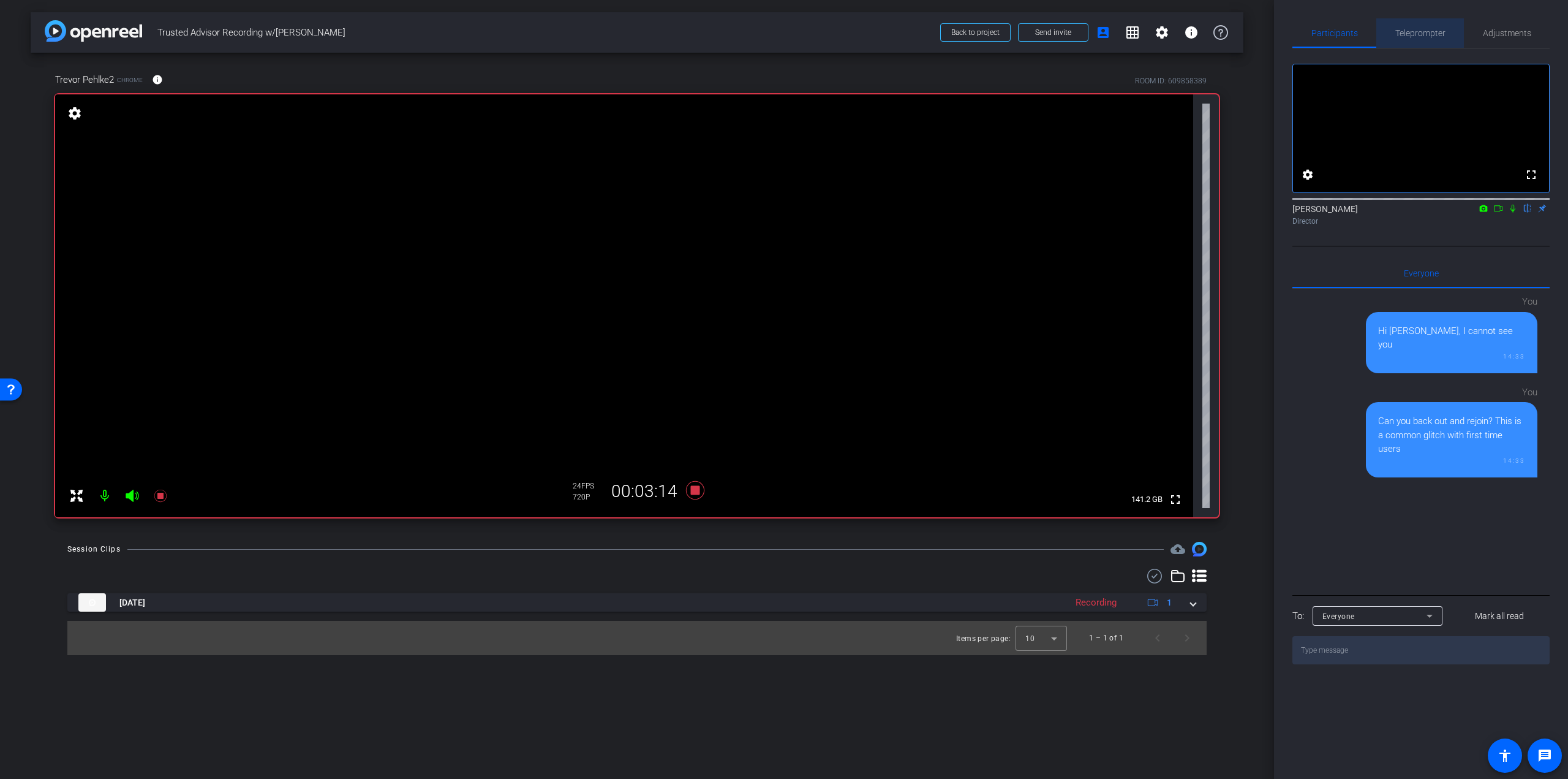
click at [1439, 33] on span "Teleprompter" at bounding box center [1420, 32] width 51 height 9
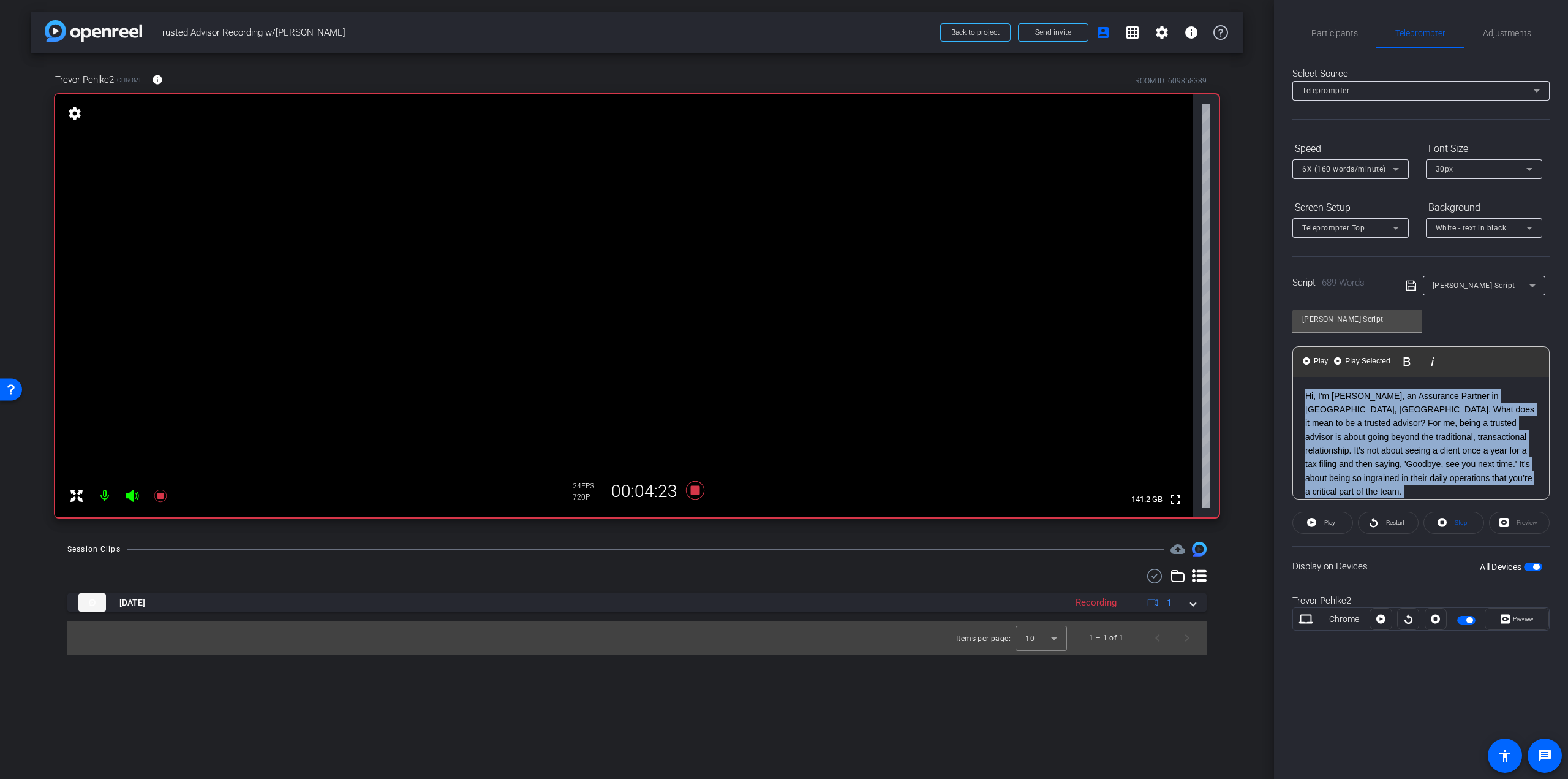
drag, startPoint x: 1346, startPoint y: 469, endPoint x: 1286, endPoint y: 371, distance: 114.9
click at [1286, 371] on div "Participants Teleprompter Adjustments settings Steven Bernucci flip Director Ev…" at bounding box center [1422, 389] width 294 height 779
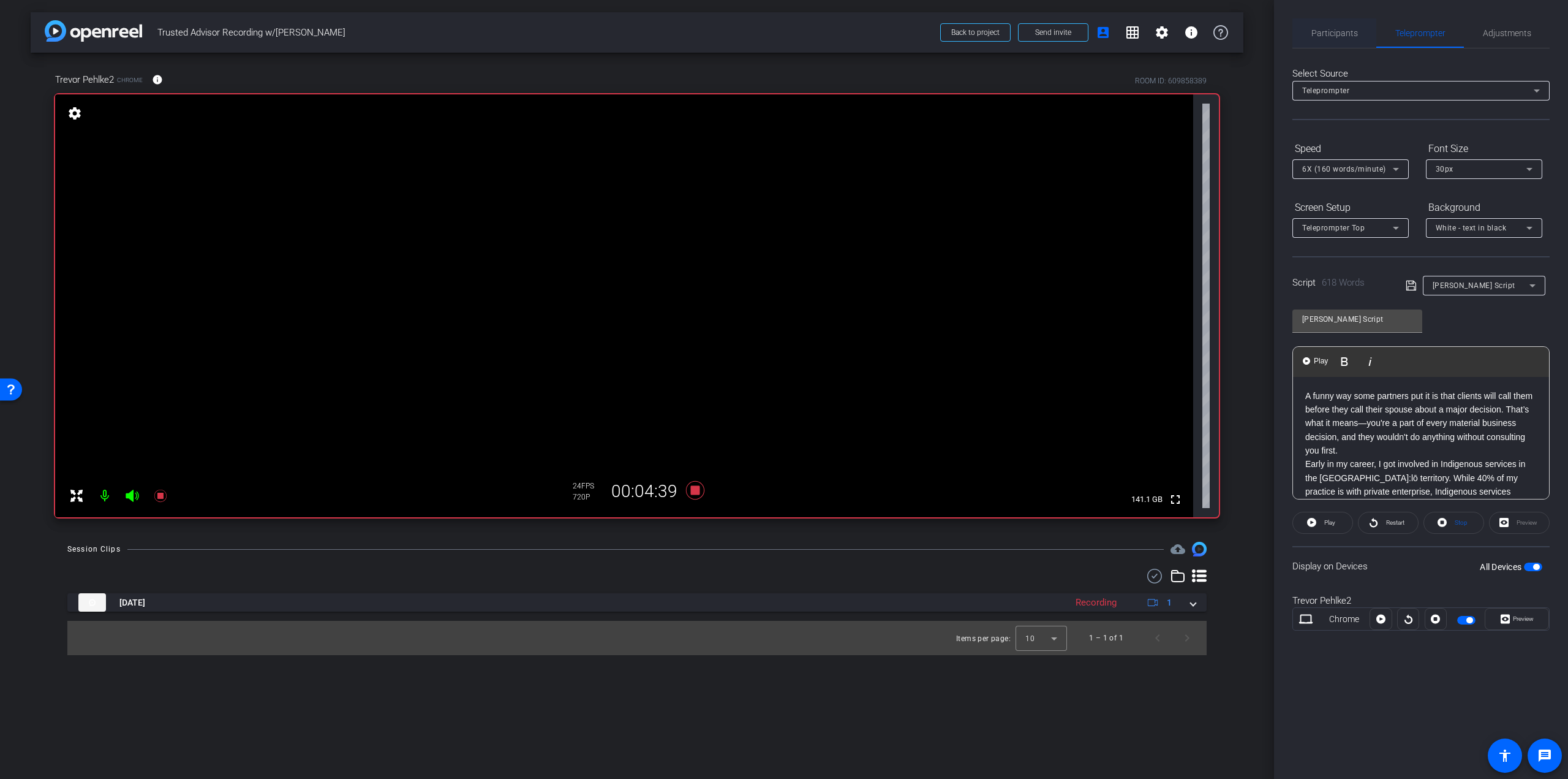
click at [1324, 38] on span "Participants" at bounding box center [1335, 32] width 47 height 30
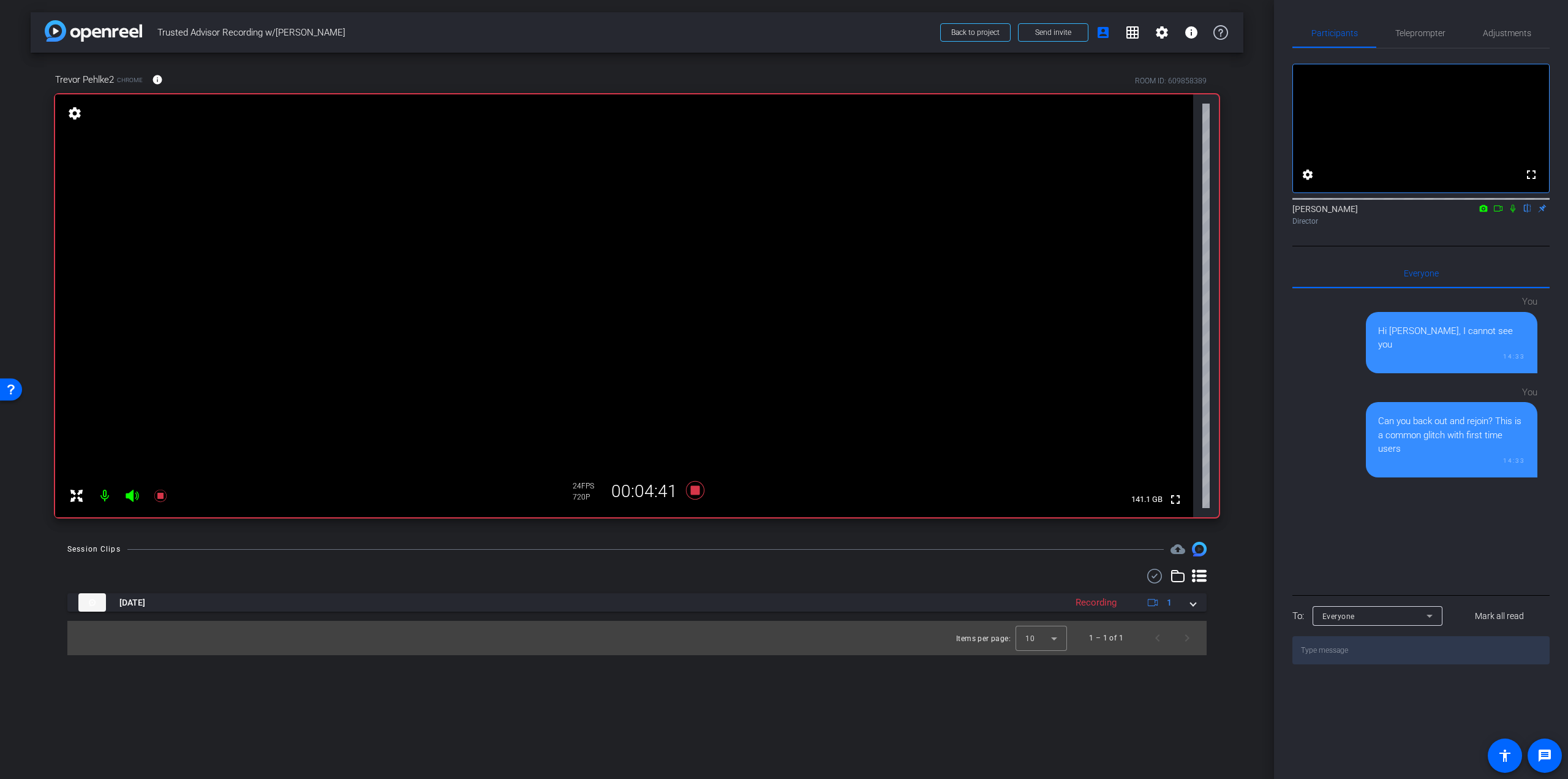
click at [1514, 212] on icon at bounding box center [1513, 208] width 5 height 8
click at [1442, 39] on span "Teleprompter" at bounding box center [1420, 32] width 51 height 30
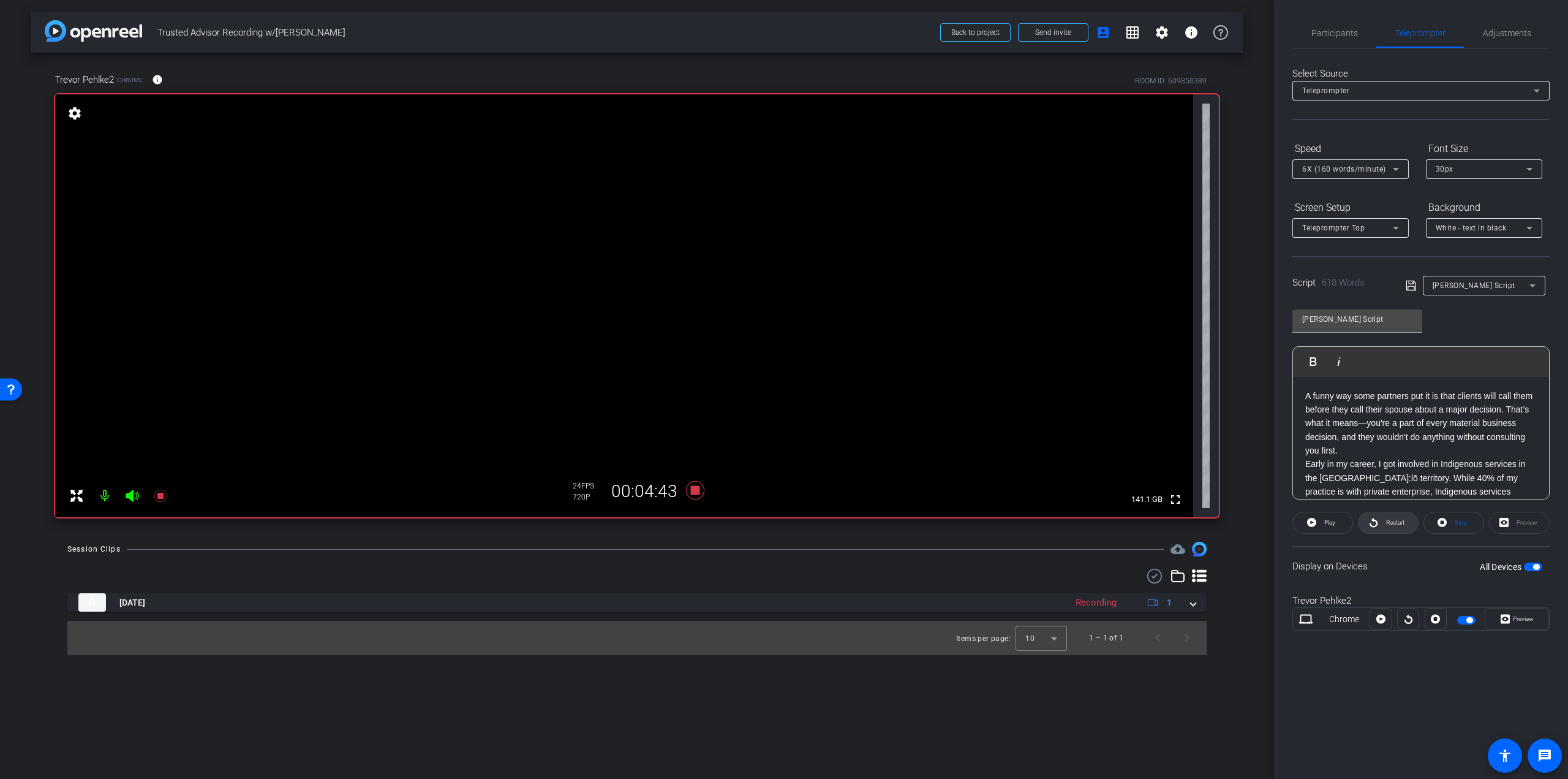
click at [1391, 519] on span "Restart" at bounding box center [1395, 522] width 18 height 7
click at [1325, 525] on span "Pause" at bounding box center [1330, 522] width 16 height 7
drag, startPoint x: 1507, startPoint y: 453, endPoint x: 1290, endPoint y: 375, distance: 230.6
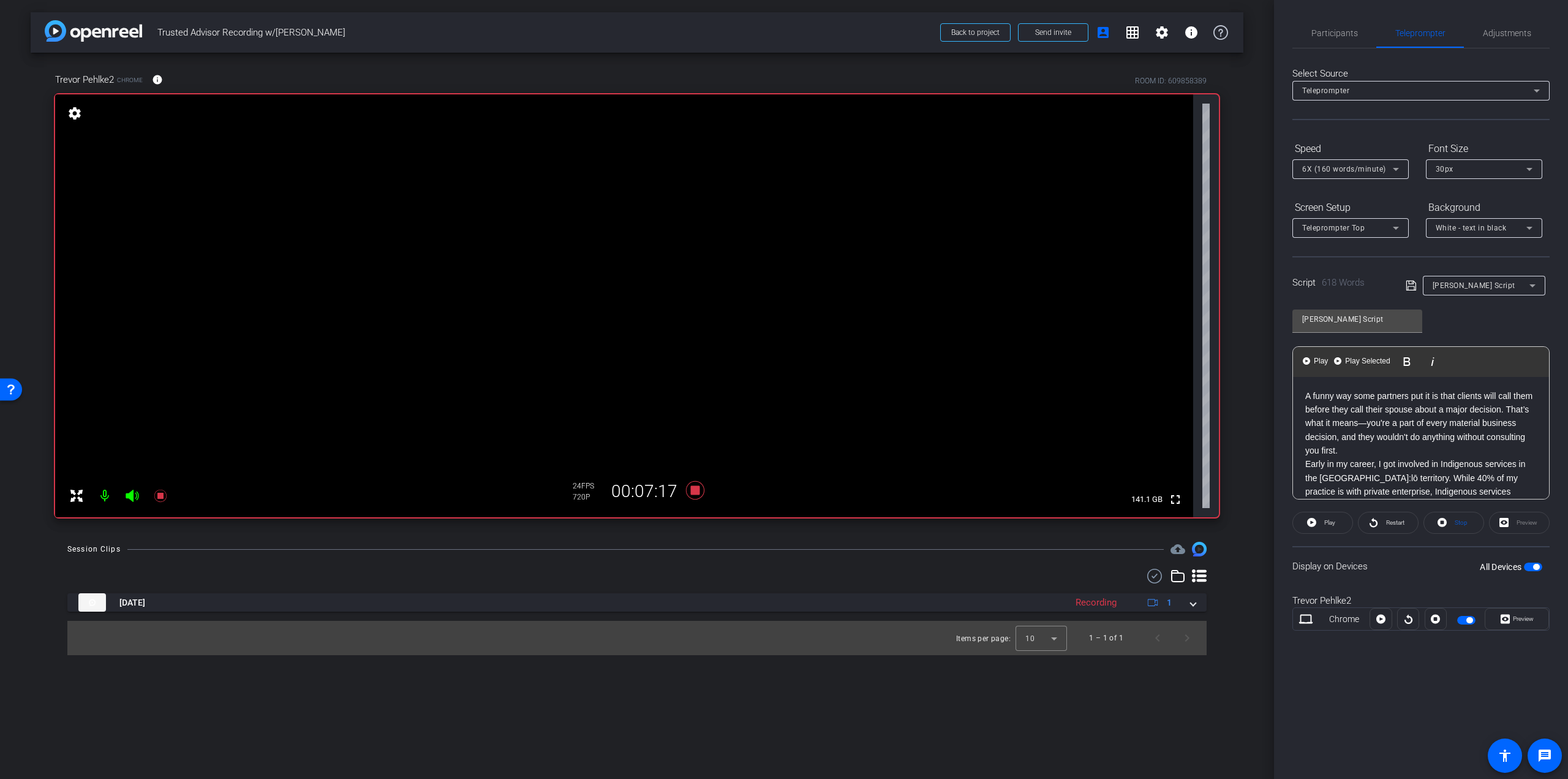
click at [1290, 375] on div "Participants Teleprompter Adjustments settings Steven Bernucci flip Director Ev…" at bounding box center [1422, 389] width 294 height 779
click at [1336, 25] on span "Participants" at bounding box center [1335, 32] width 47 height 30
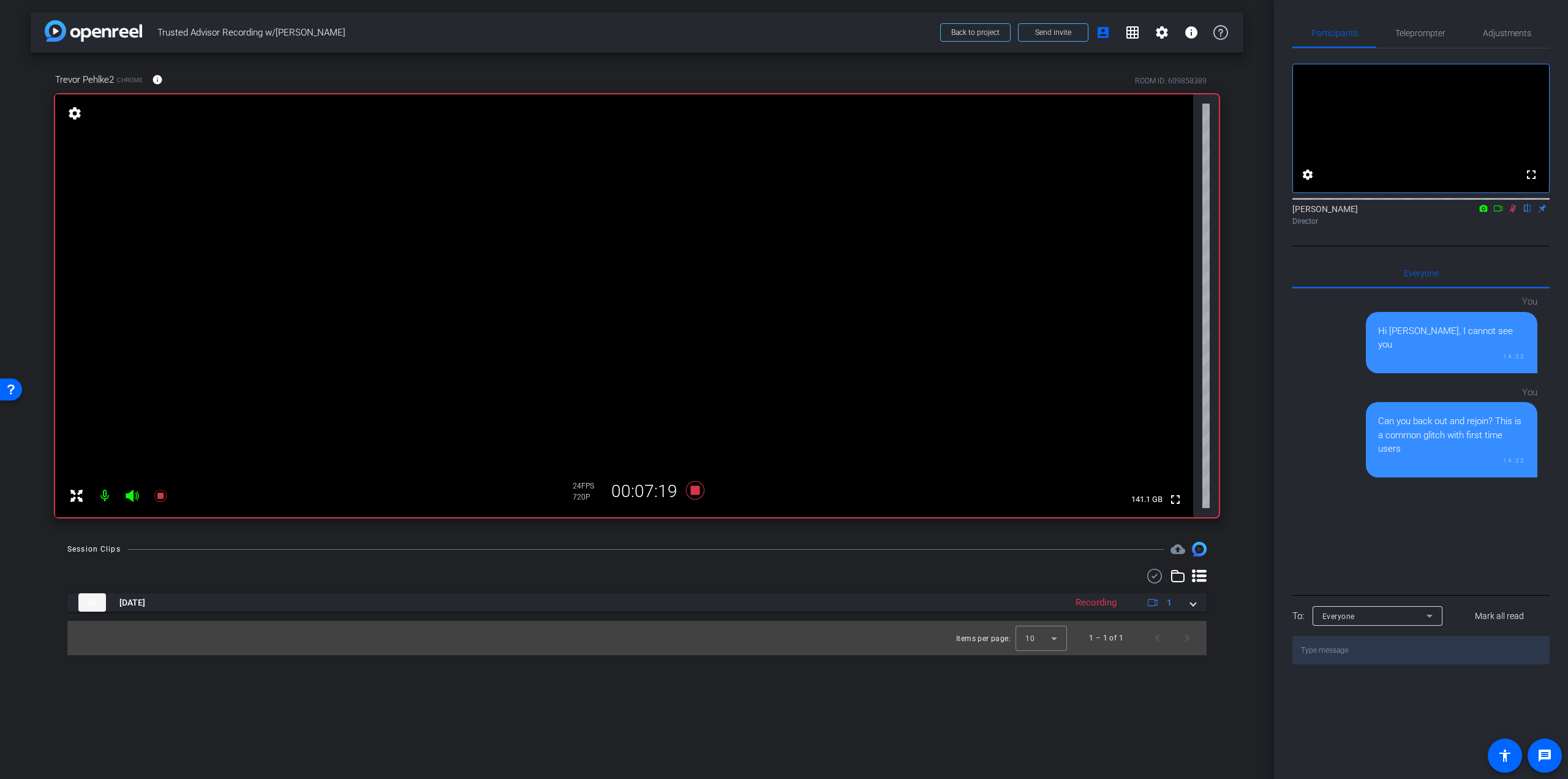
click at [1512, 214] on mat-icon at bounding box center [1513, 208] width 14 height 11
click at [1433, 36] on span "Teleprompter" at bounding box center [1420, 32] width 51 height 9
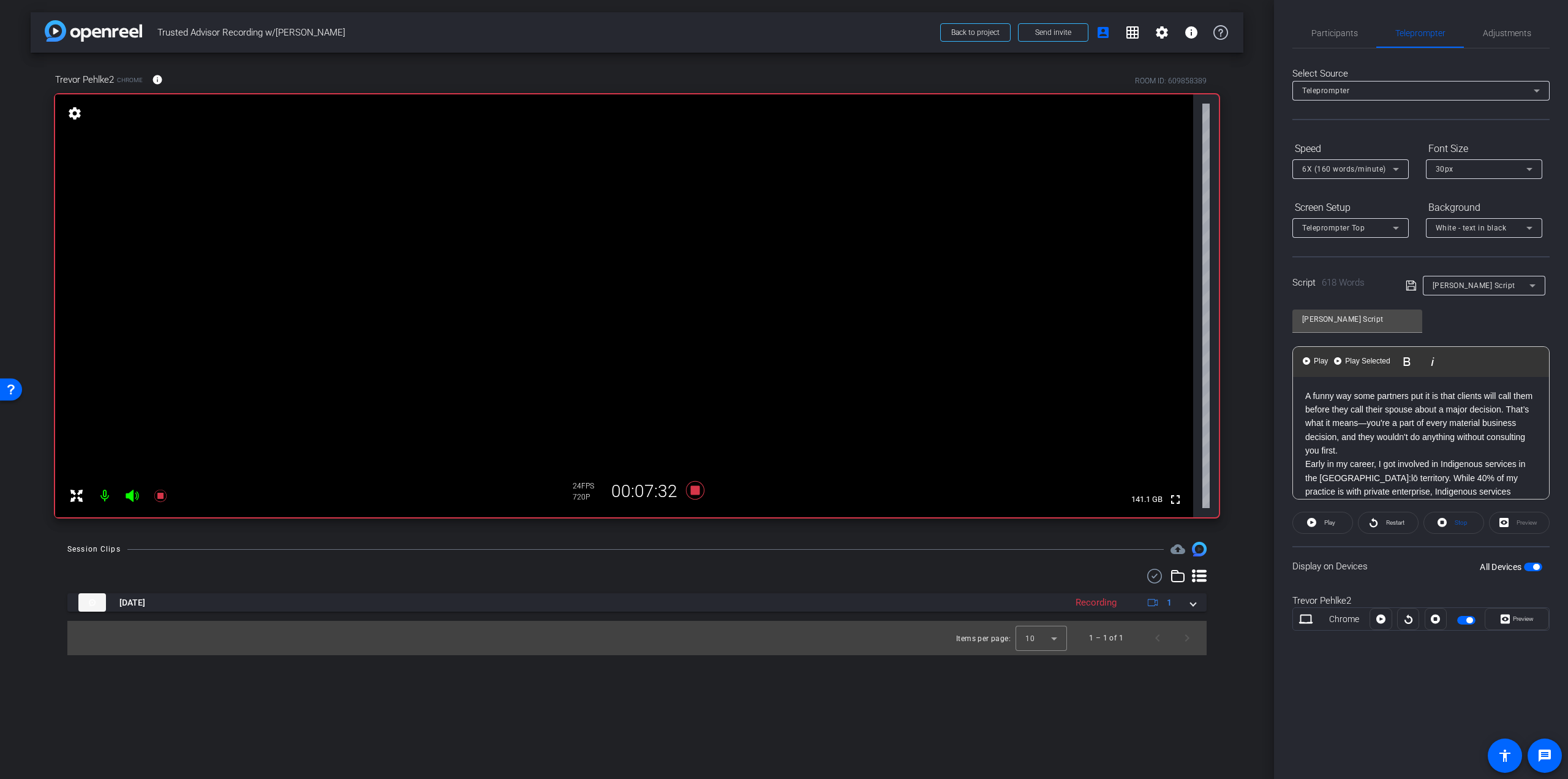
drag, startPoint x: 1510, startPoint y: 411, endPoint x: 1247, endPoint y: 368, distance: 266.5
click at [1247, 368] on div "arrow_back Trusted Advisor Recording w/Trevor Pehlke Back to project Send invit…" at bounding box center [784, 389] width 1568 height 779
click at [1303, 405] on div "After a few years, I remember being up there late one night, presenting at a co…" at bounding box center [1421, 615] width 256 height 477
click at [1371, 174] on div "6X (160 words/minute)" at bounding box center [1347, 169] width 91 height 15
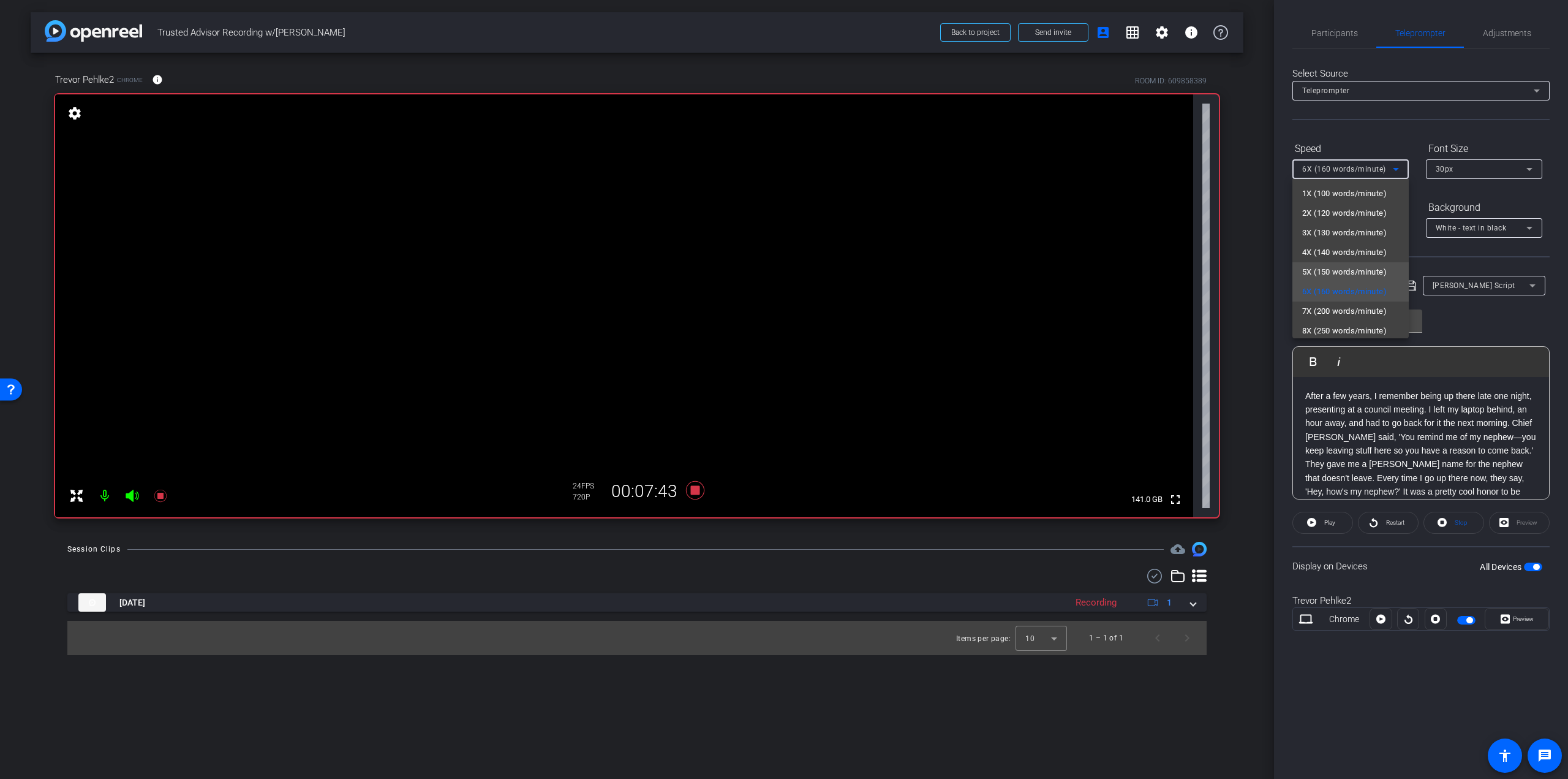
click at [1343, 271] on span "5X (150 words/minute)" at bounding box center [1344, 271] width 84 height 14
click at [1346, 175] on div "5X (150 words/minute)" at bounding box center [1347, 169] width 91 height 15
click at [1333, 272] on span "5X (150 words/minute)" at bounding box center [1344, 271] width 84 height 14
click at [1301, 395] on div "After a few years, I remember being up there late one night, presenting at a co…" at bounding box center [1421, 608] width 256 height 464
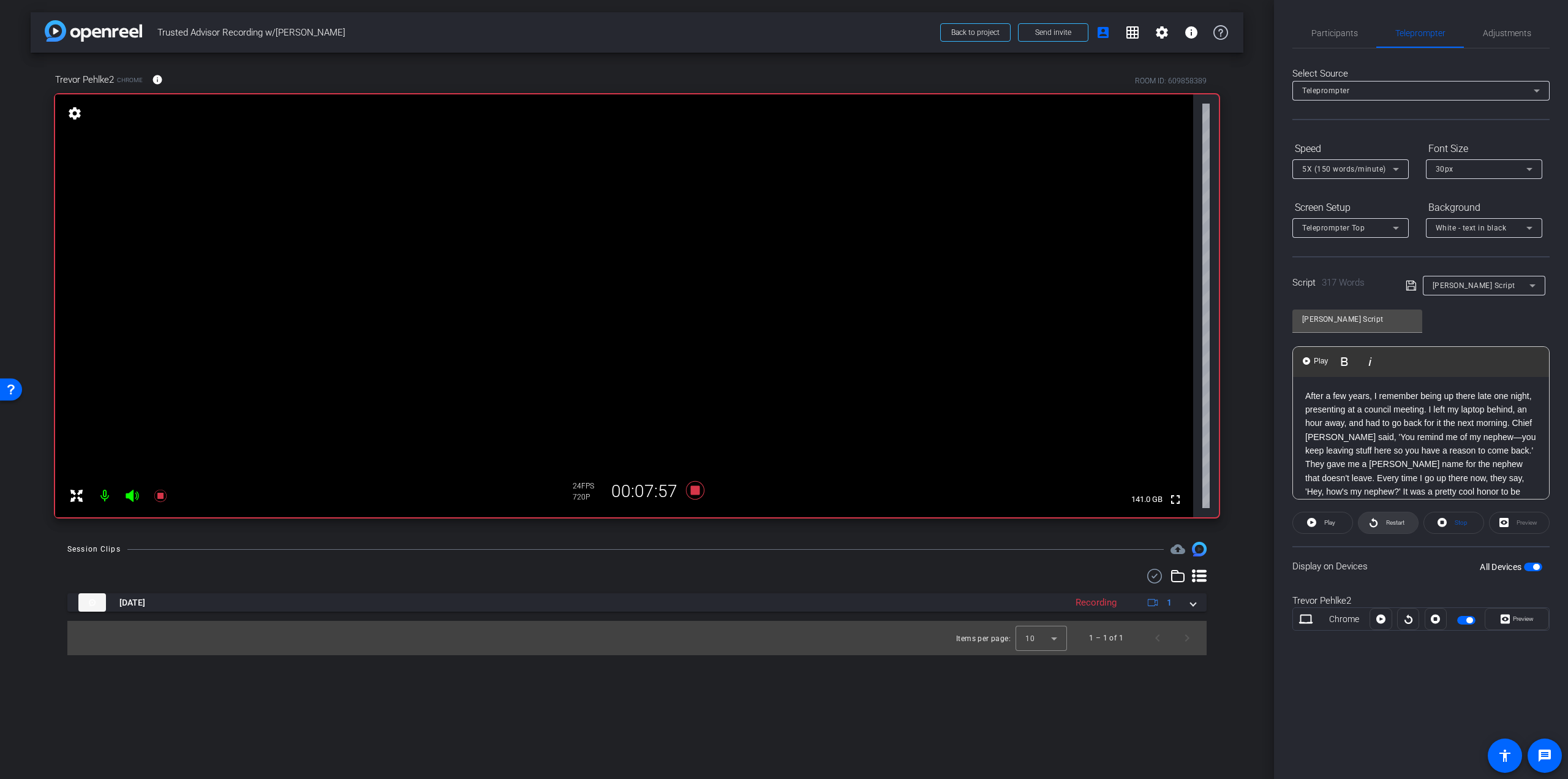
click at [1405, 522] on span "Restart" at bounding box center [1394, 523] width 21 height 17
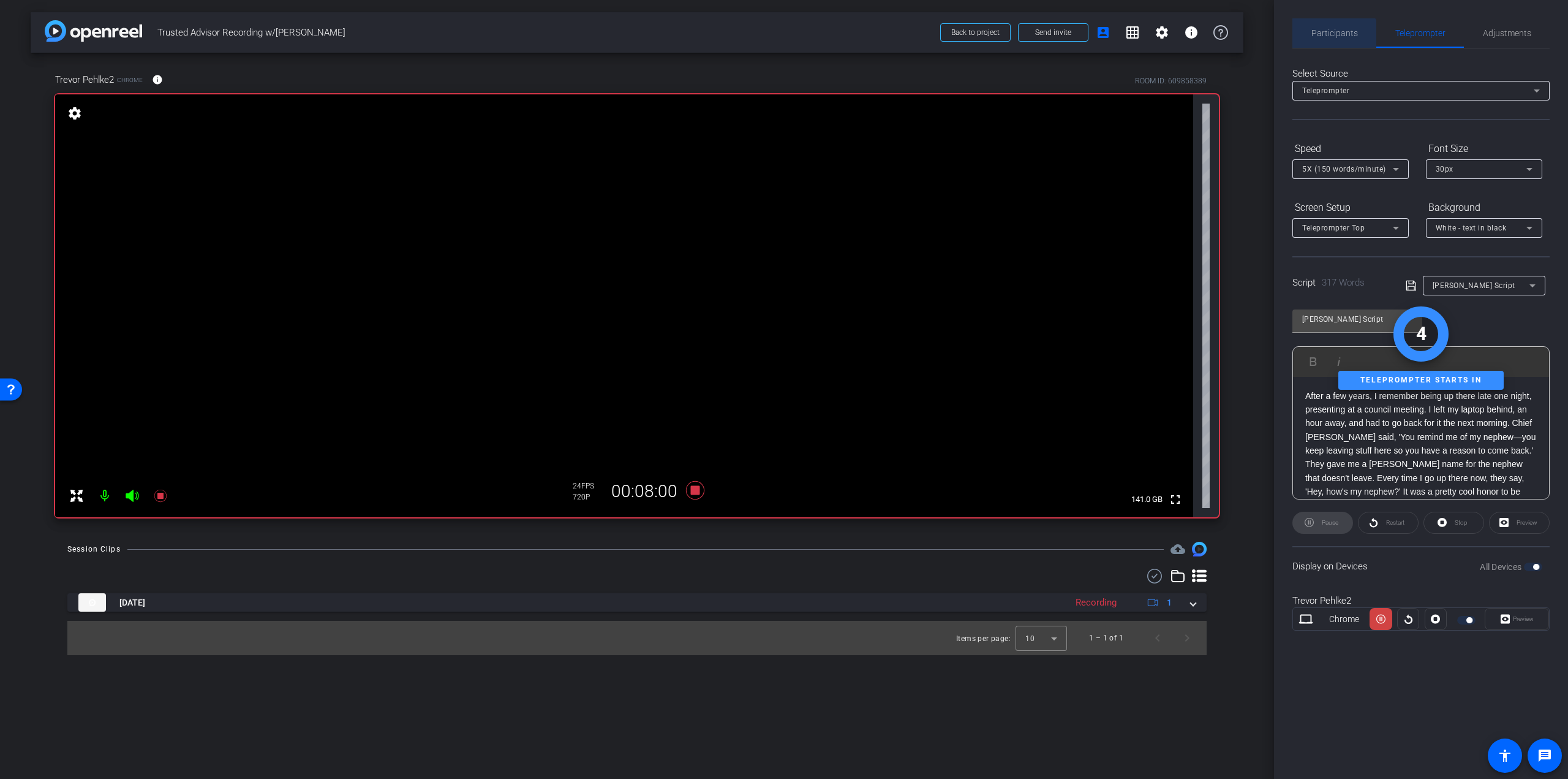
click at [1333, 43] on span "Participants" at bounding box center [1335, 32] width 47 height 30
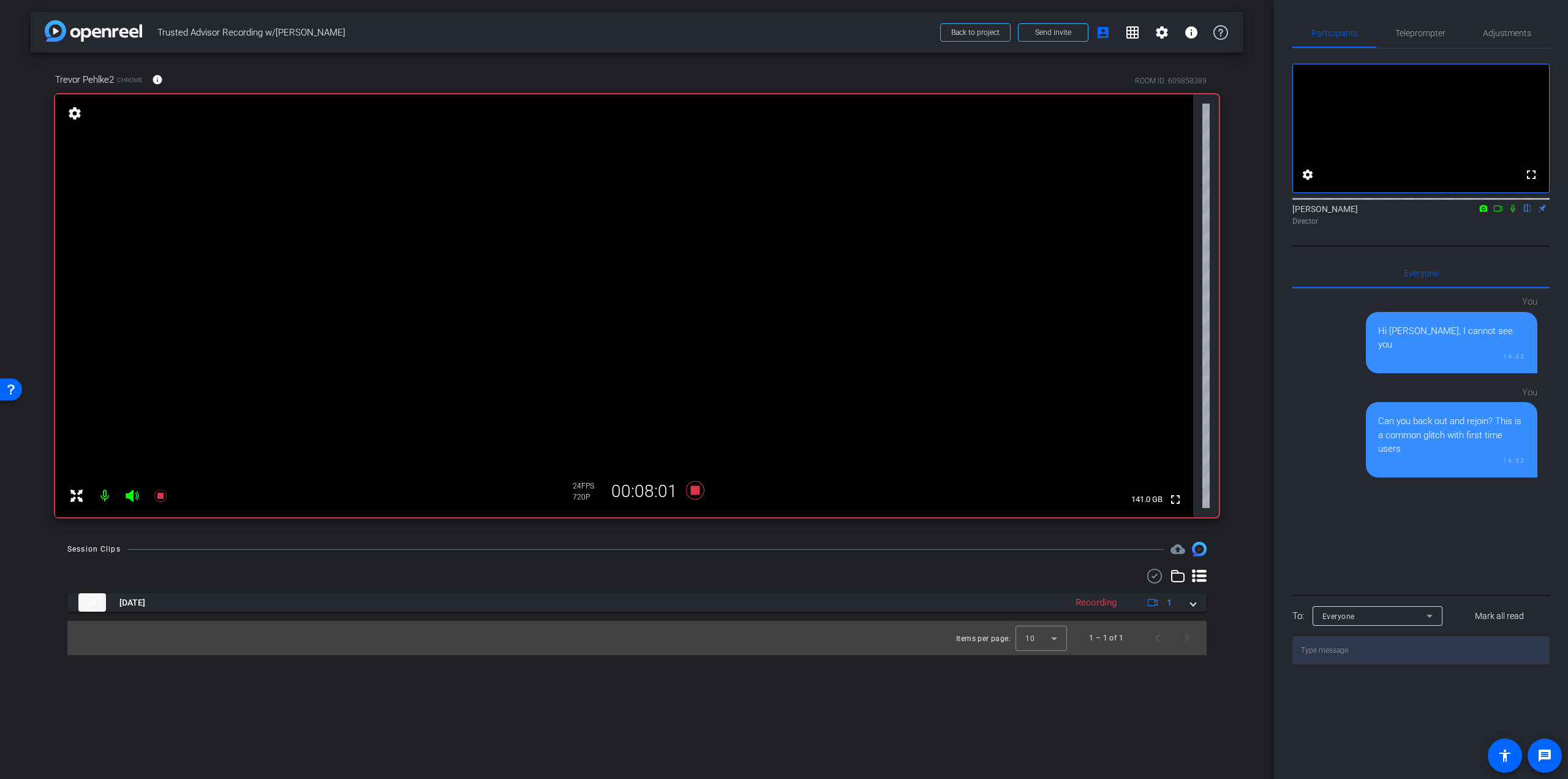
click at [1512, 212] on icon at bounding box center [1513, 208] width 5 height 8
click at [1434, 40] on span "Teleprompter" at bounding box center [1420, 32] width 51 height 30
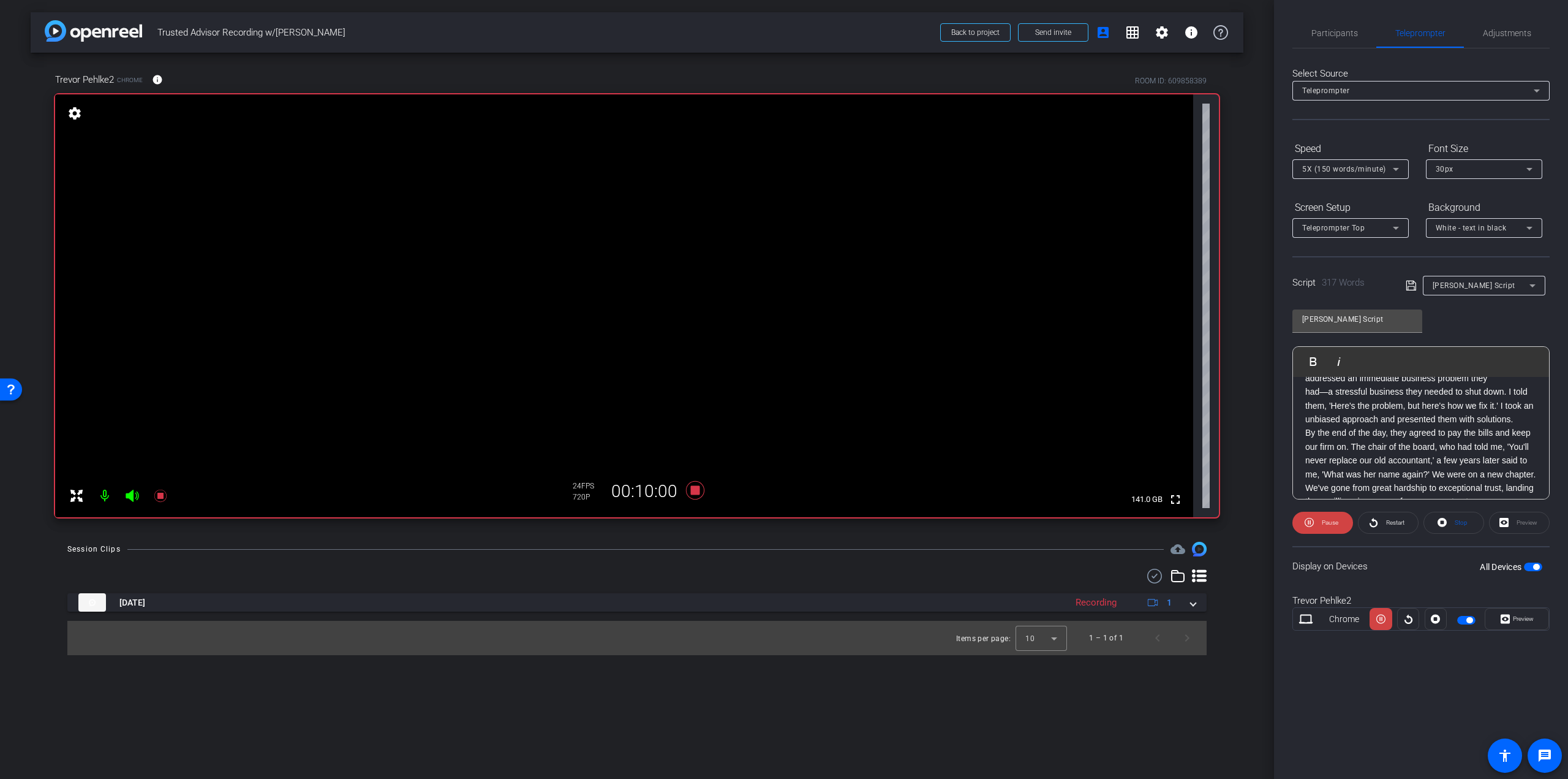
scroll to position [259, 0]
click at [1330, 525] on span "Pause" at bounding box center [1330, 522] width 16 height 7
click at [1355, 38] on span "Participants" at bounding box center [1335, 32] width 47 height 30
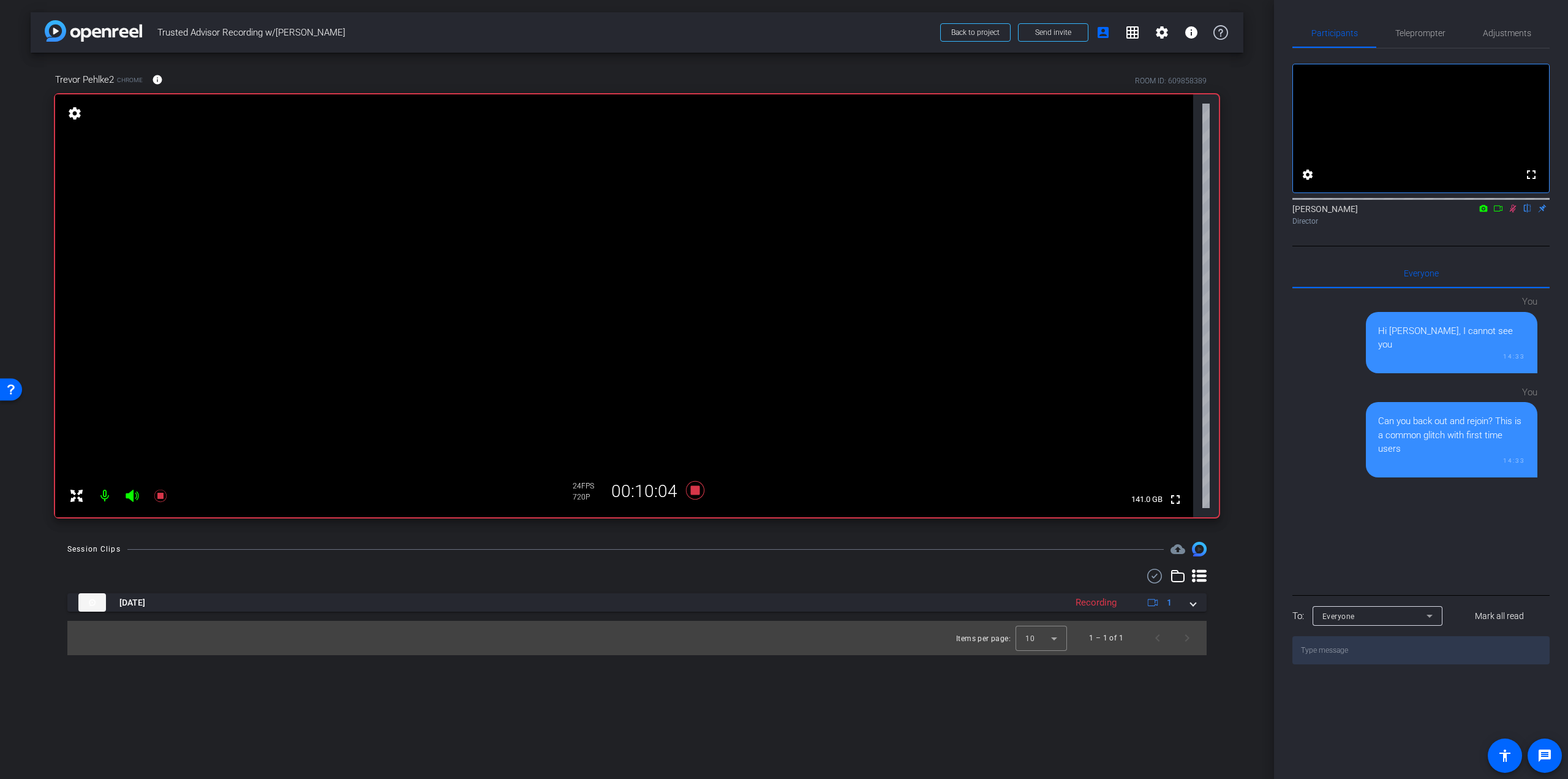
click at [1510, 212] on icon at bounding box center [1513, 207] width 10 height 9
click at [1421, 35] on span "Teleprompter" at bounding box center [1420, 32] width 51 height 9
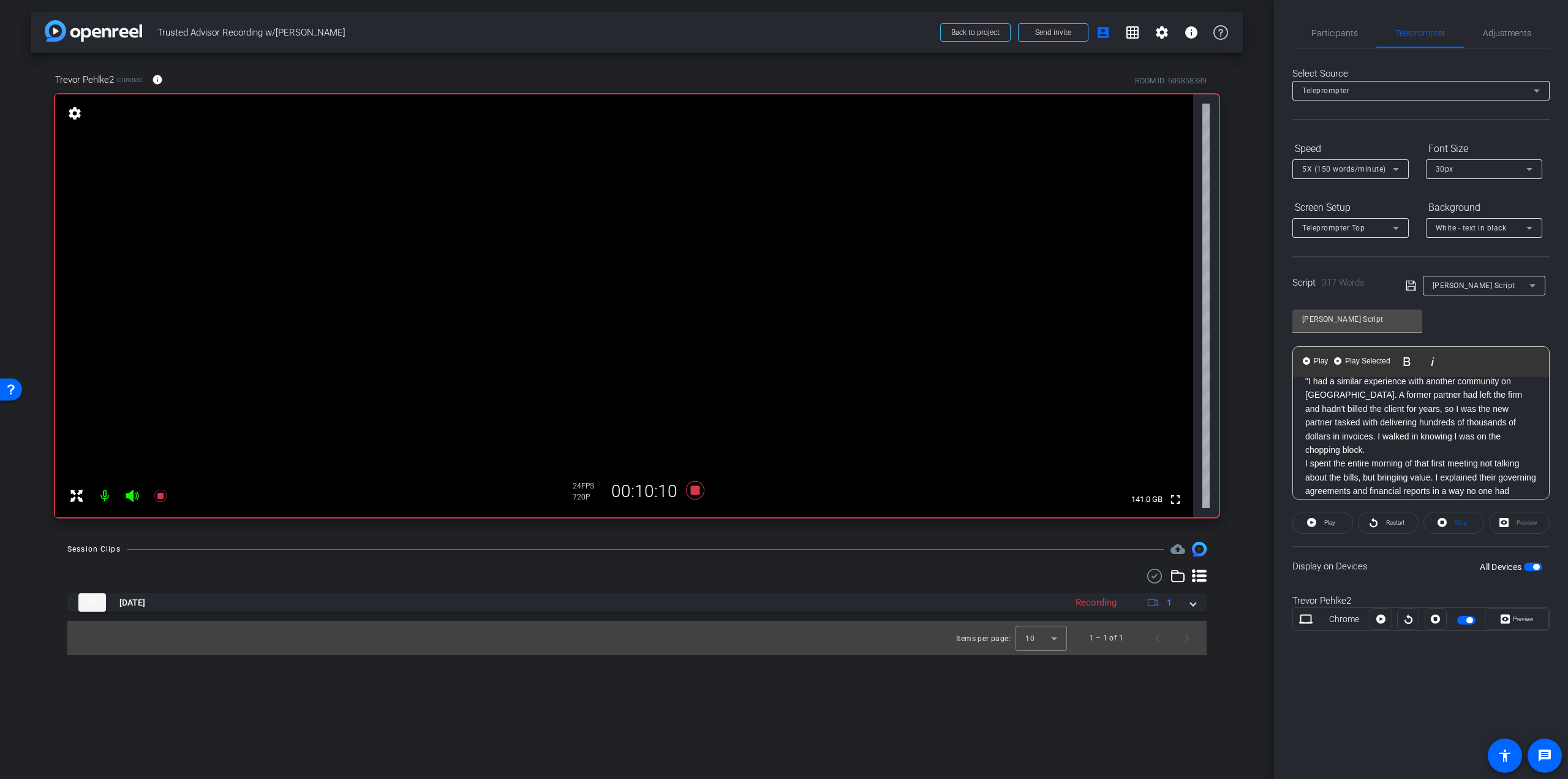
scroll to position [0, 0]
drag, startPoint x: 1533, startPoint y: 424, endPoint x: 1226, endPoint y: 367, distance: 312.2
click at [1227, 367] on div "arrow_back Trusted Advisor Recording w/Trevor Pehlke Back to project Send invit…" at bounding box center [784, 389] width 1568 height 779
click at [1307, 405] on p "By the end of the day, they agreed to pay the bills and keep our firm on. The c…" at bounding box center [1421, 444] width 231 height 82
click at [1384, 521] on span "Restart" at bounding box center [1394, 523] width 21 height 17
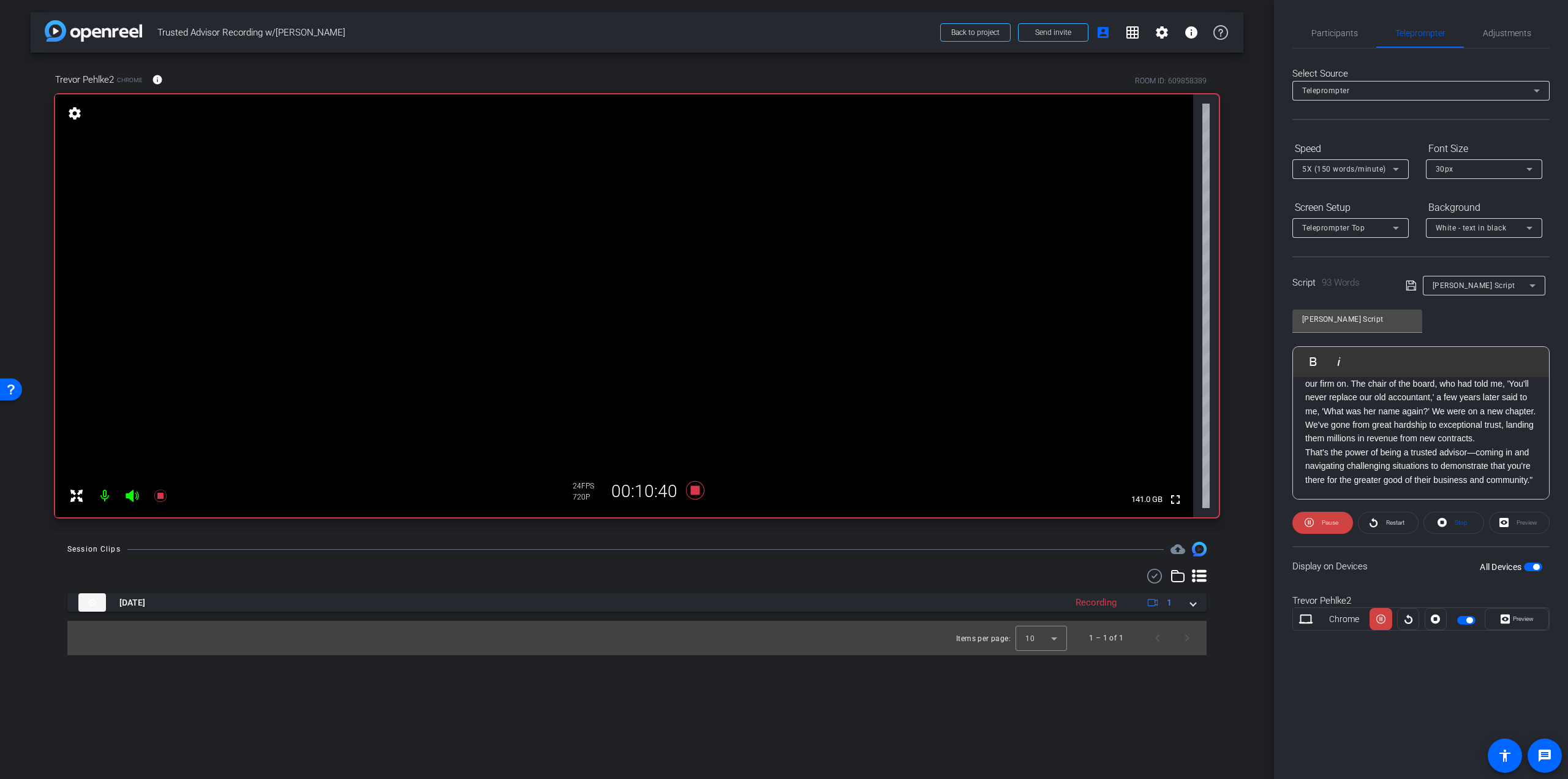
scroll to position [38, 0]
click at [1350, 27] on span "Participants" at bounding box center [1335, 32] width 47 height 30
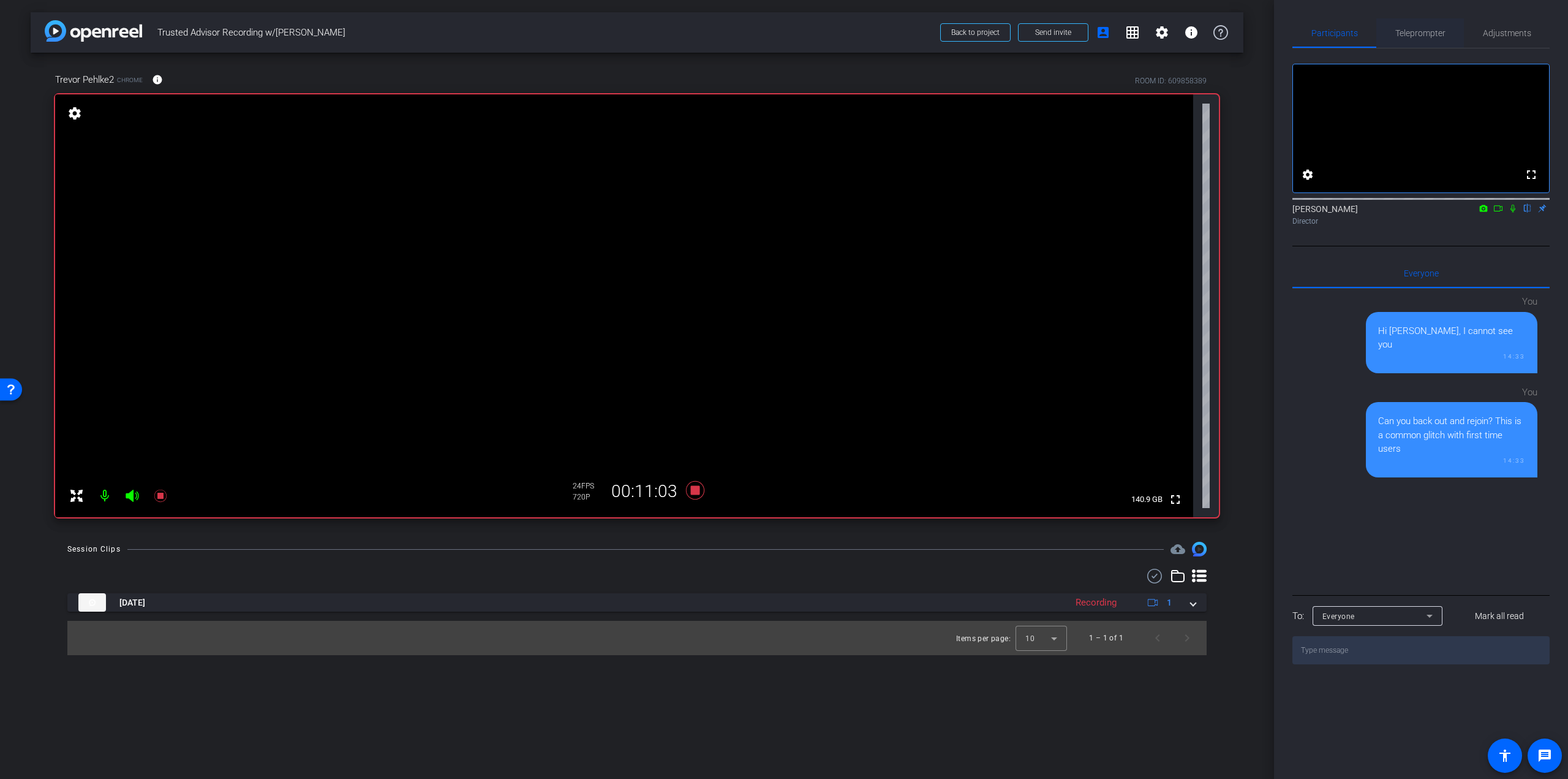
click at [1392, 32] on div "Teleprompter" at bounding box center [1421, 32] width 88 height 30
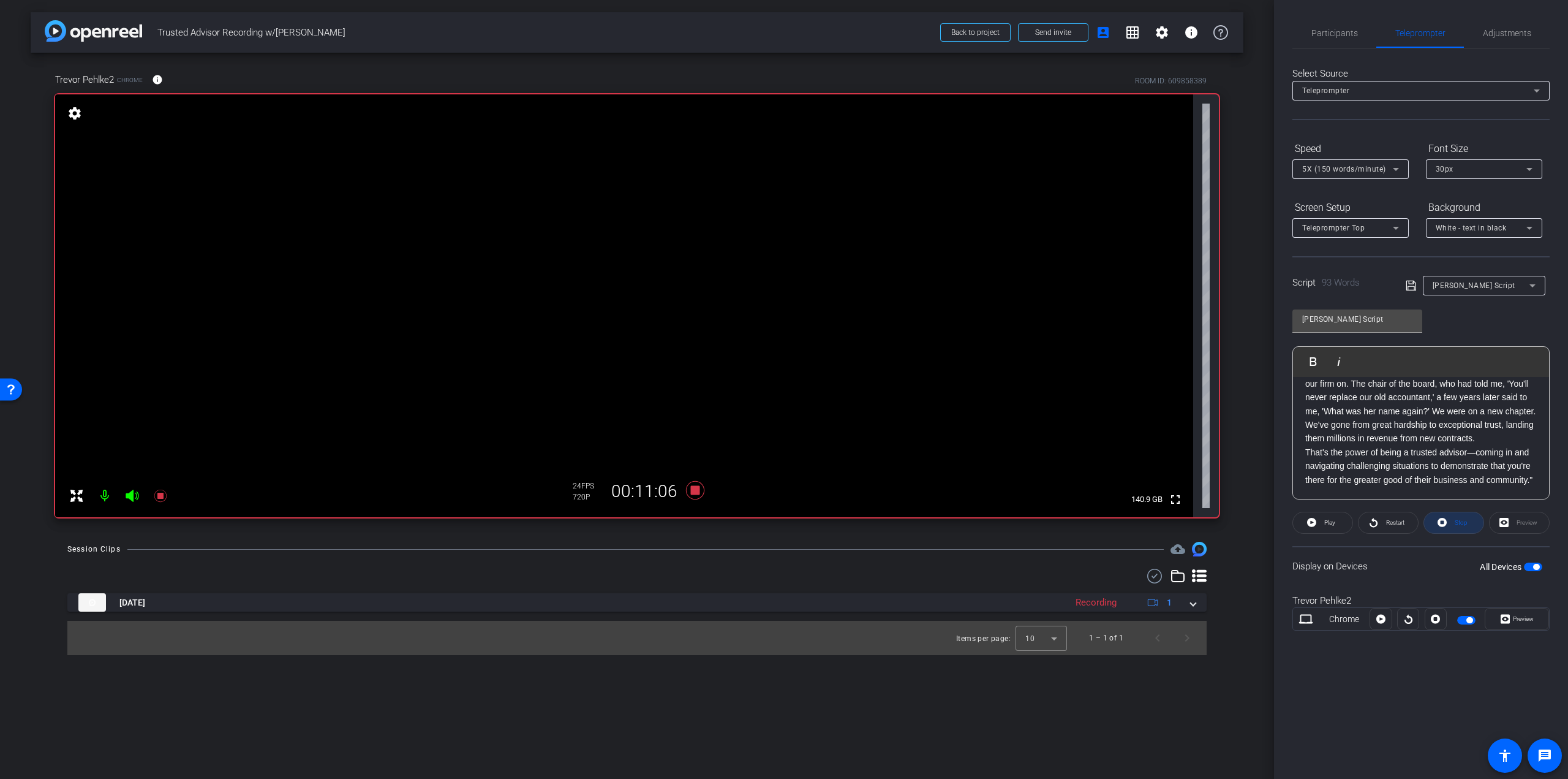
click at [1443, 527] on icon at bounding box center [1443, 523] width 10 height 10
click at [162, 493] on icon at bounding box center [160, 495] width 12 height 12
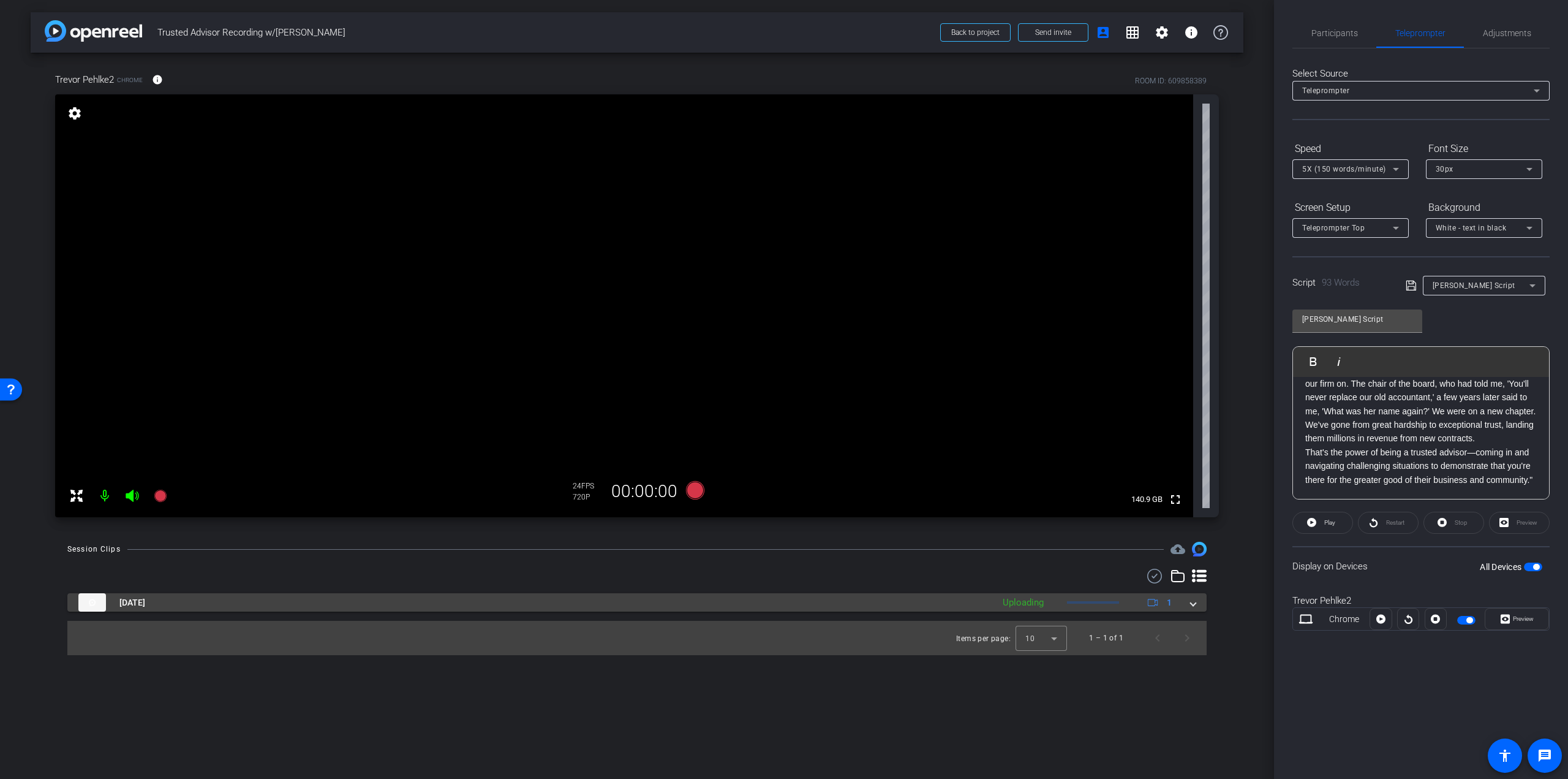
click at [1191, 596] on span at bounding box center [1192, 602] width 5 height 12
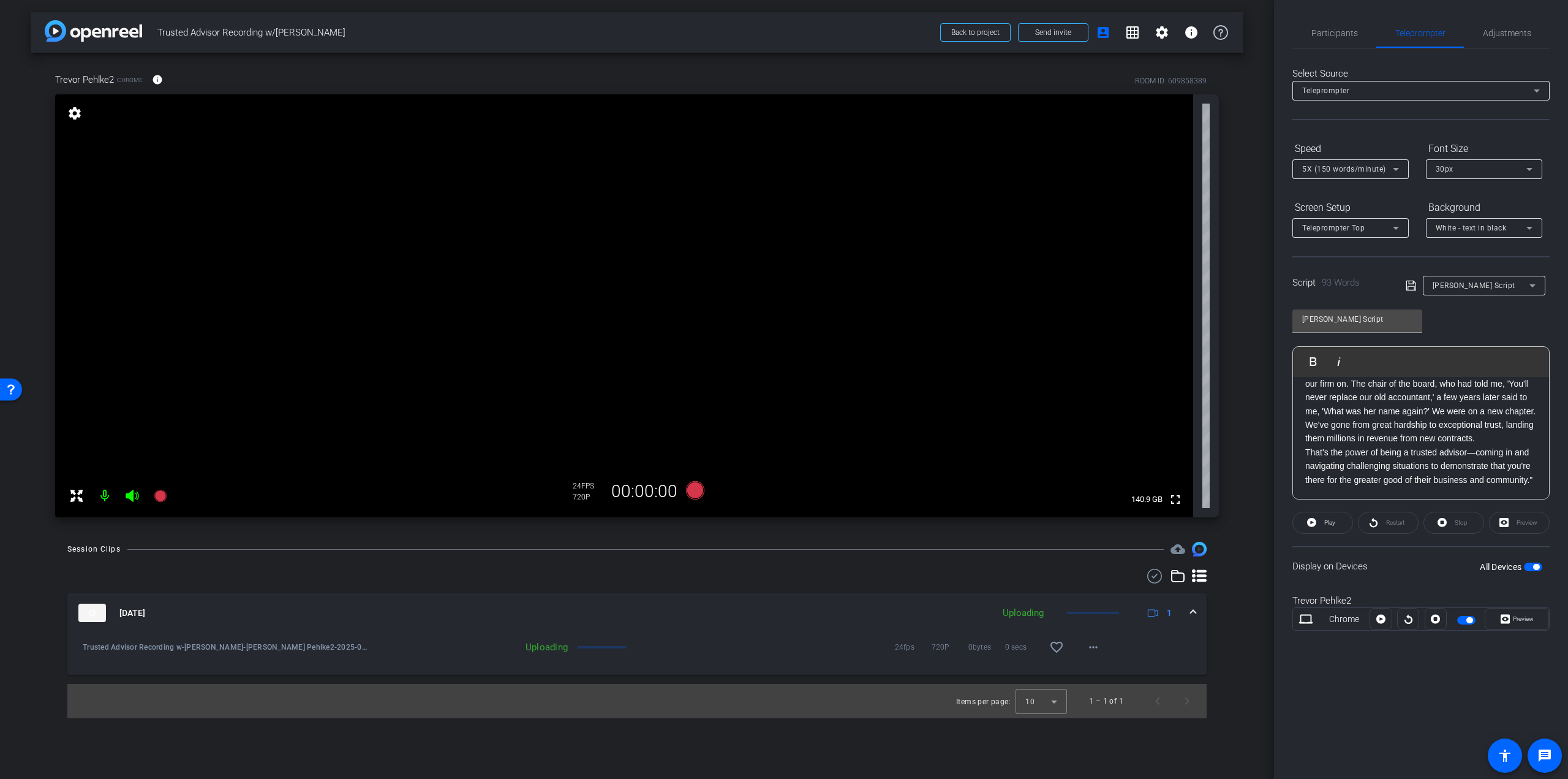
click at [1470, 617] on span "button" at bounding box center [1470, 620] width 6 height 6
click at [156, 492] on icon at bounding box center [160, 495] width 14 height 14
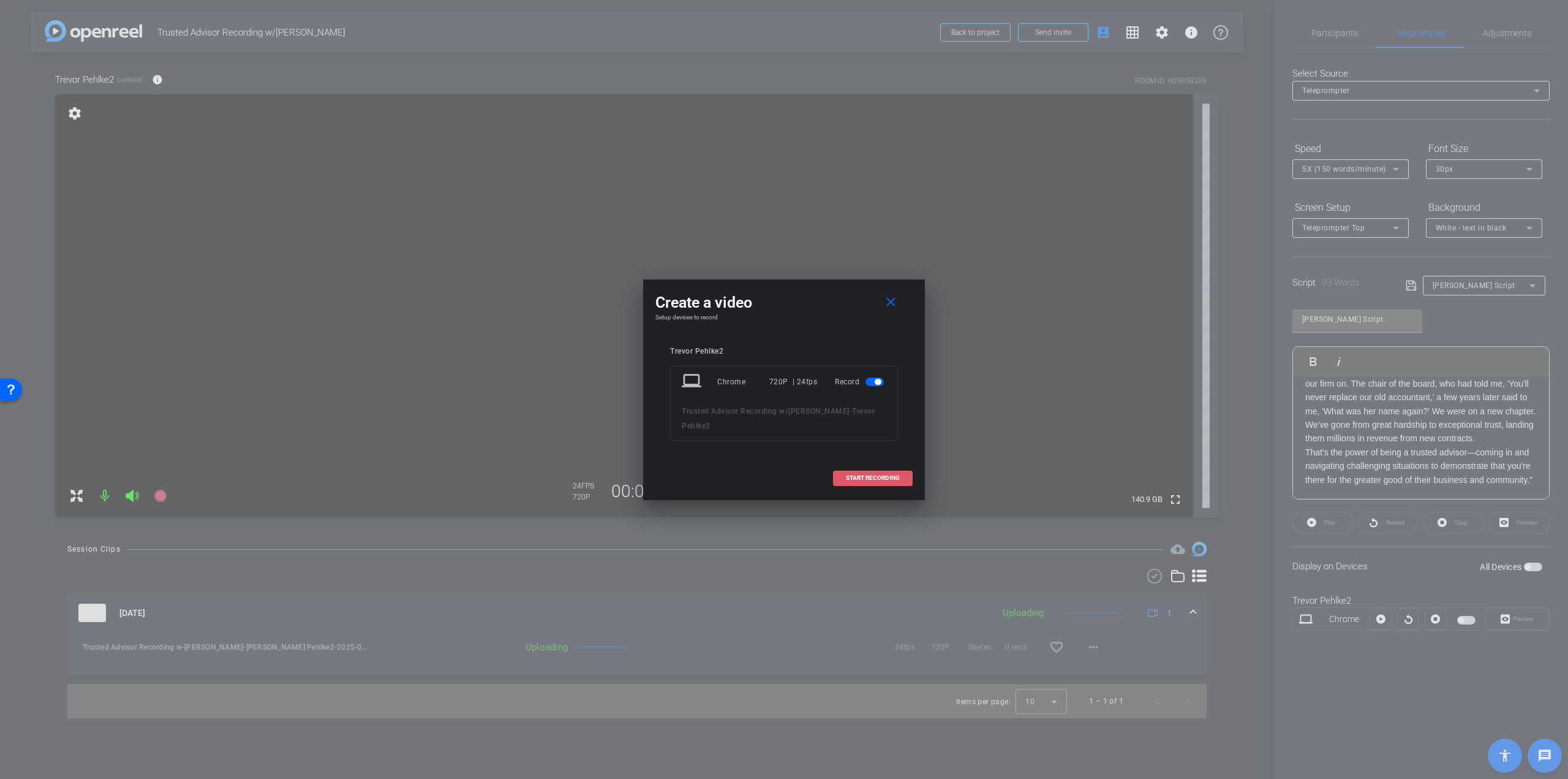
click at [886, 477] on span "START RECORDING" at bounding box center [872, 478] width 54 height 6
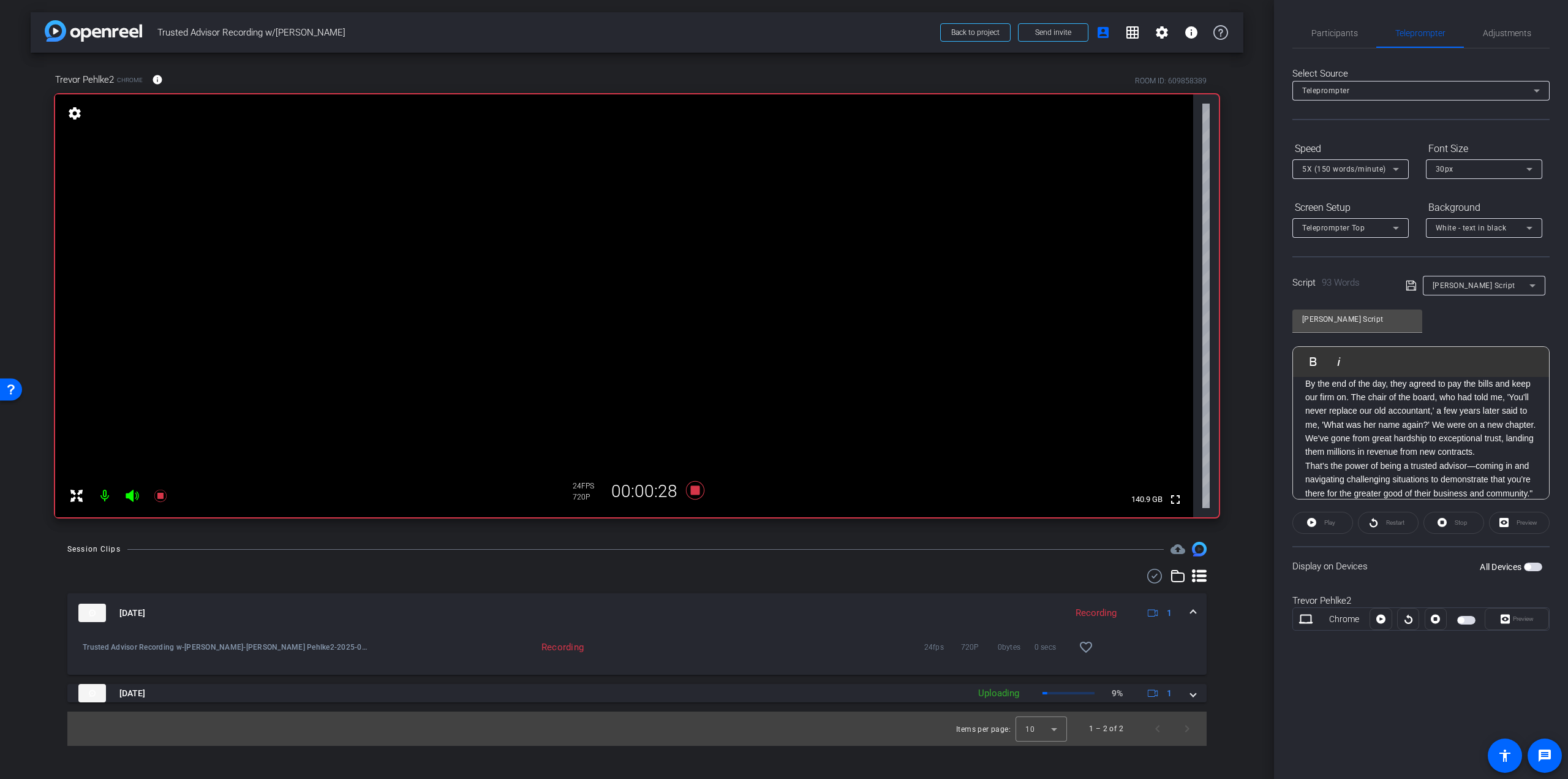
scroll to position [0, 0]
click at [161, 497] on icon at bounding box center [160, 495] width 12 height 12
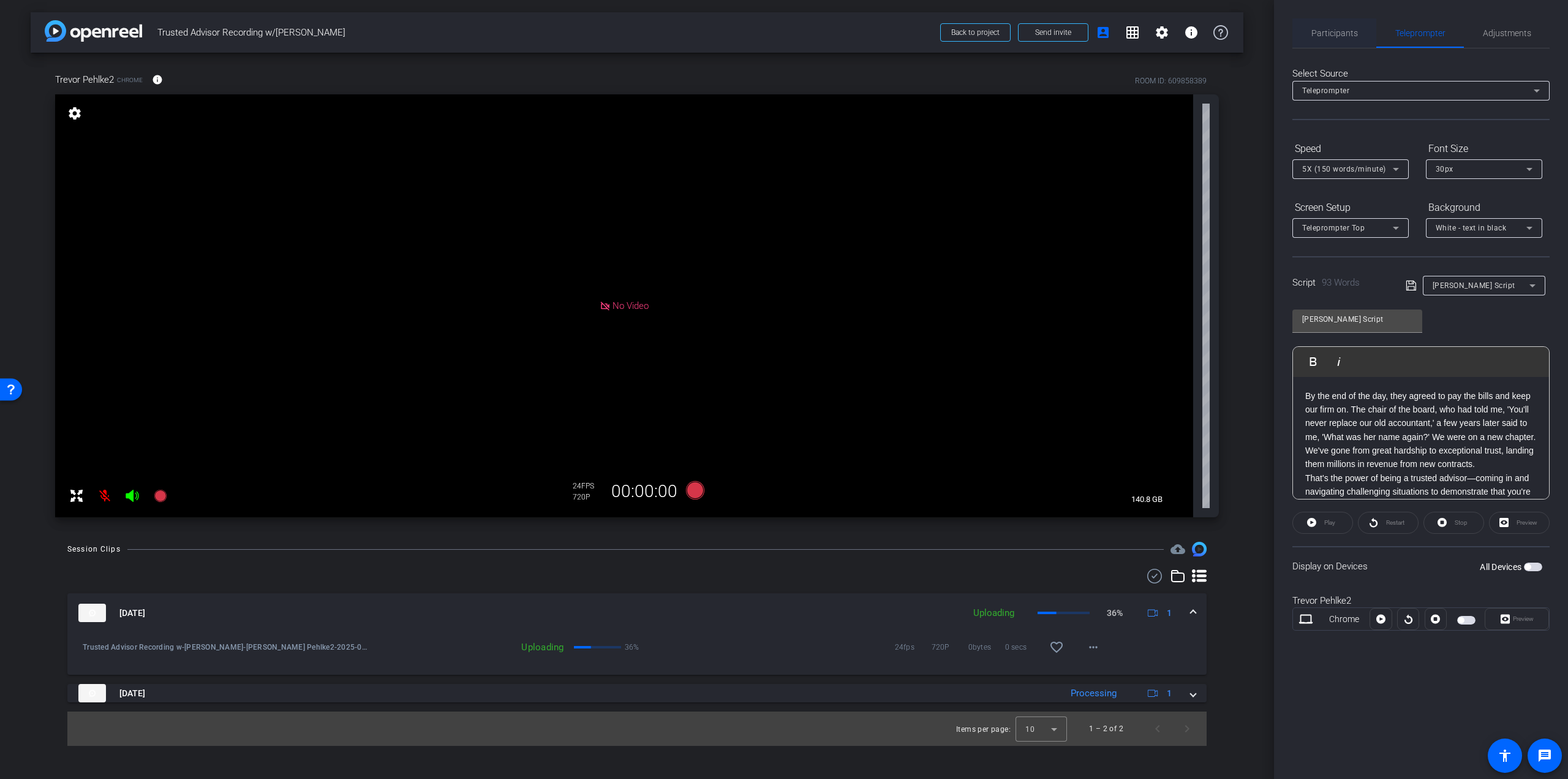
click at [1323, 40] on span "Participants" at bounding box center [1335, 32] width 47 height 30
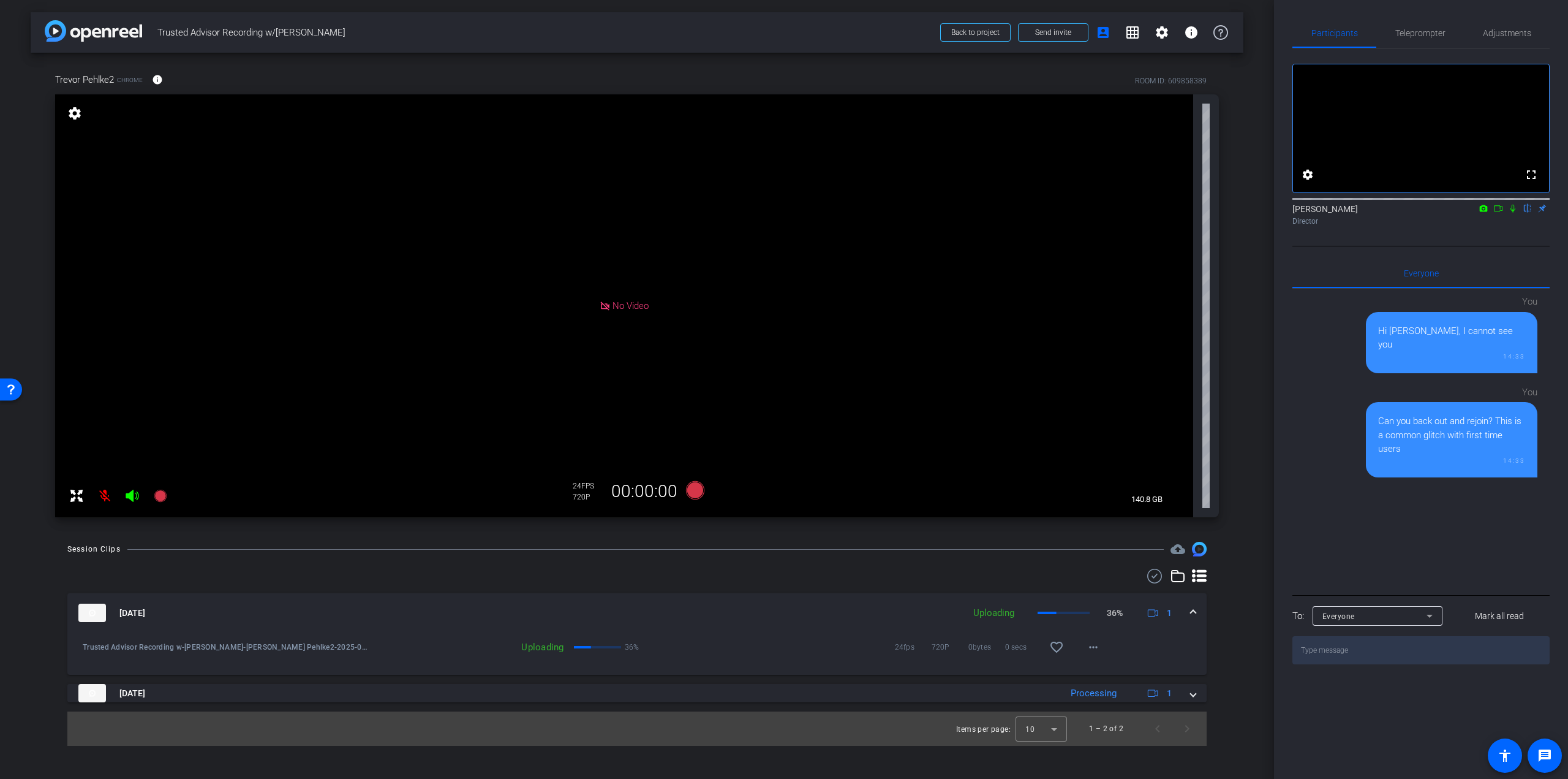
click at [1512, 212] on icon at bounding box center [1513, 208] width 5 height 8
click at [1499, 211] on icon at bounding box center [1498, 208] width 9 height 6
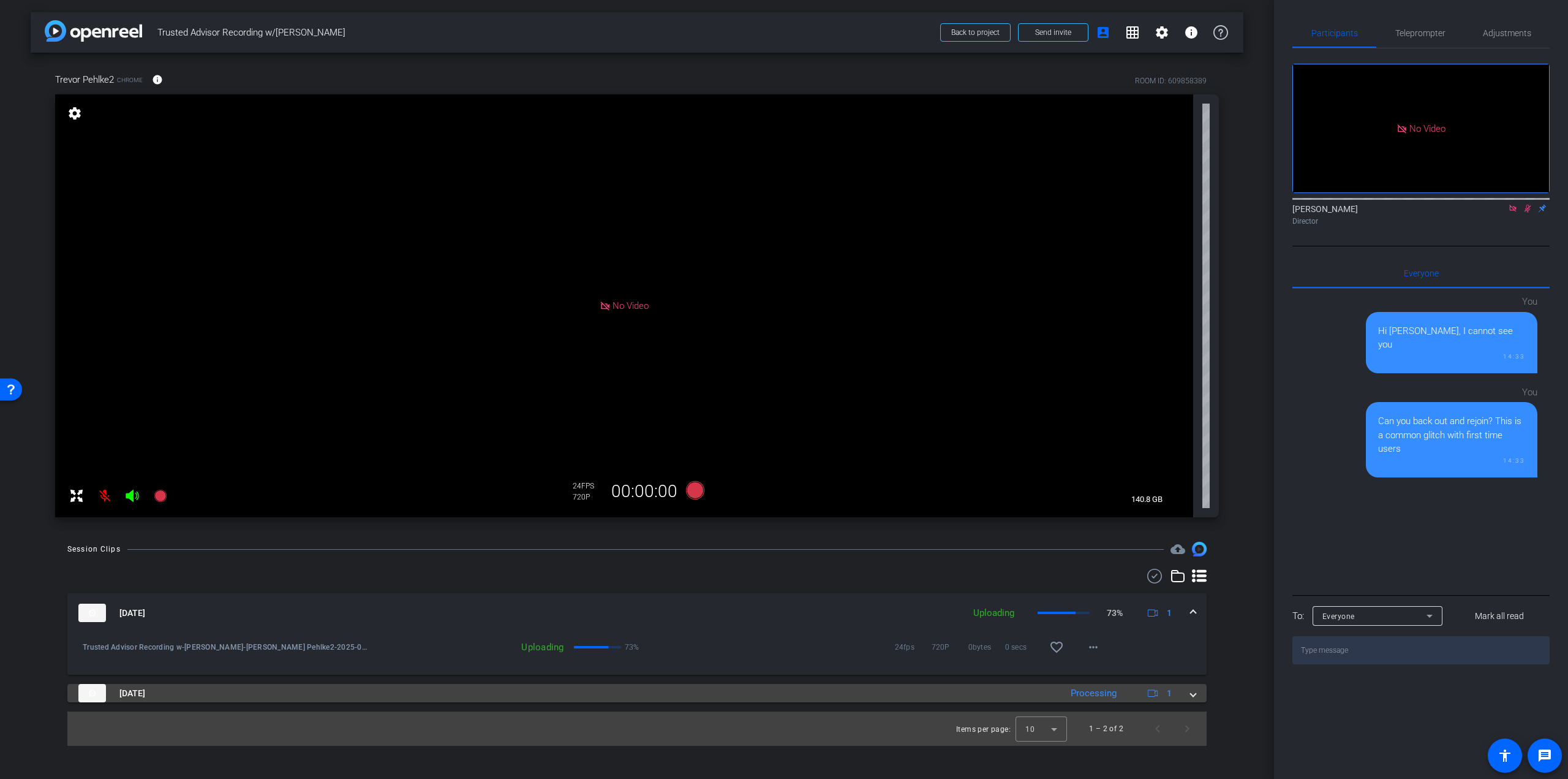
click at [1194, 700] on mat-expansion-panel-header "Aug 20, 2025 Processing 1" at bounding box center [637, 692] width 1139 height 18
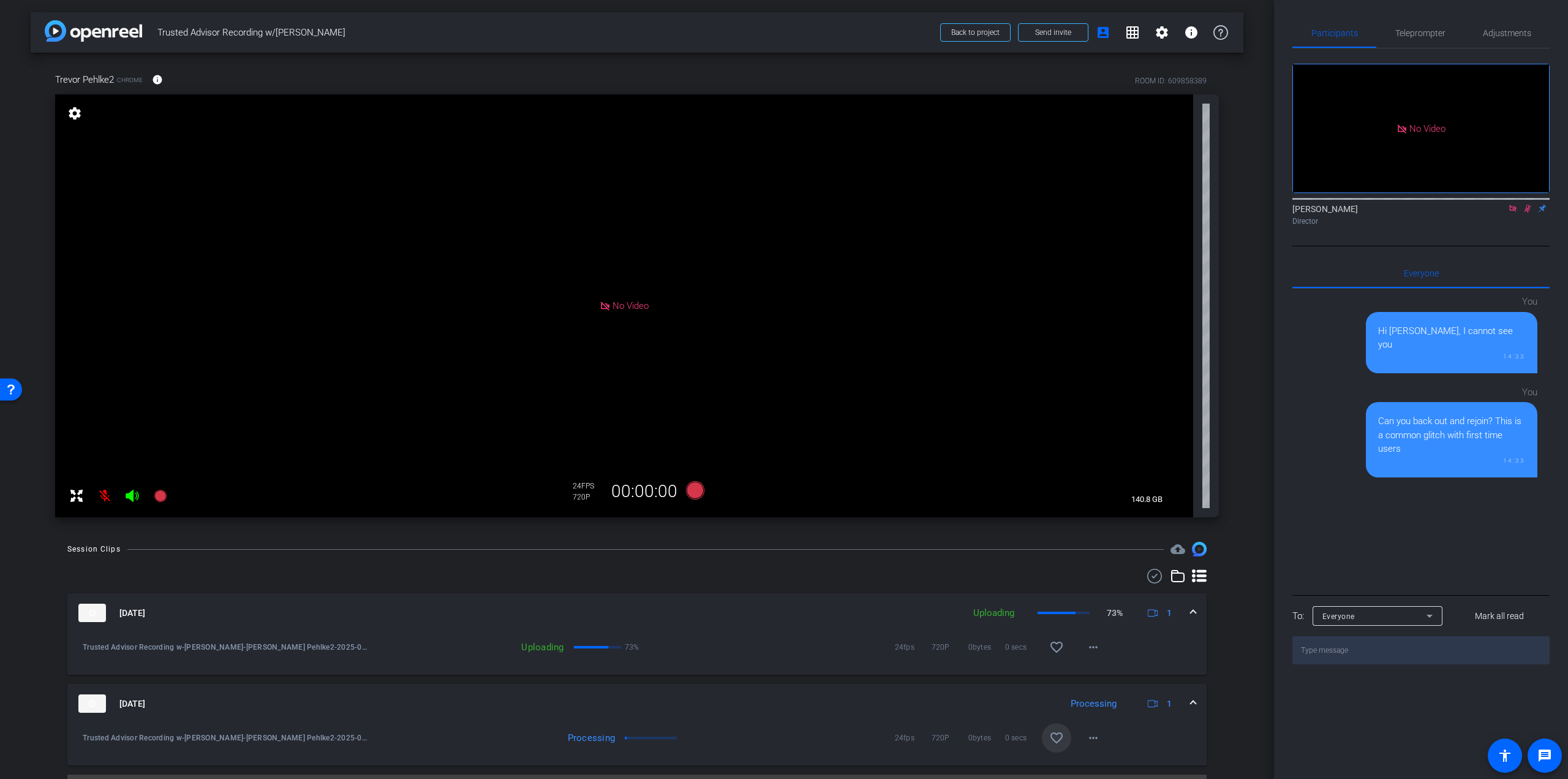
click at [1056, 737] on mat-icon "favorite_border" at bounding box center [1056, 737] width 14 height 14
click at [1056, 648] on mat-icon "favorite_border" at bounding box center [1056, 646] width 14 height 14
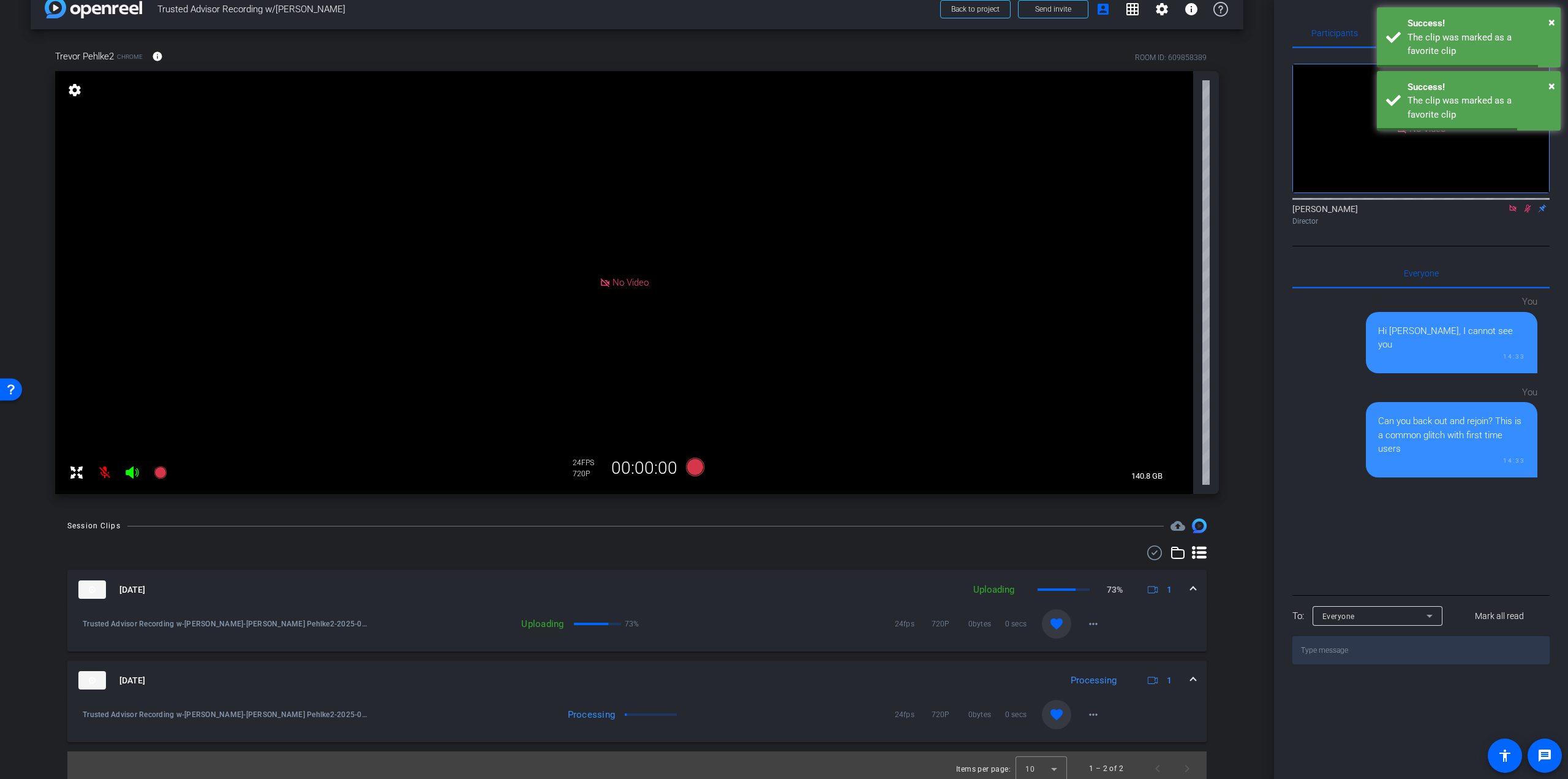
scroll to position [30, 0]
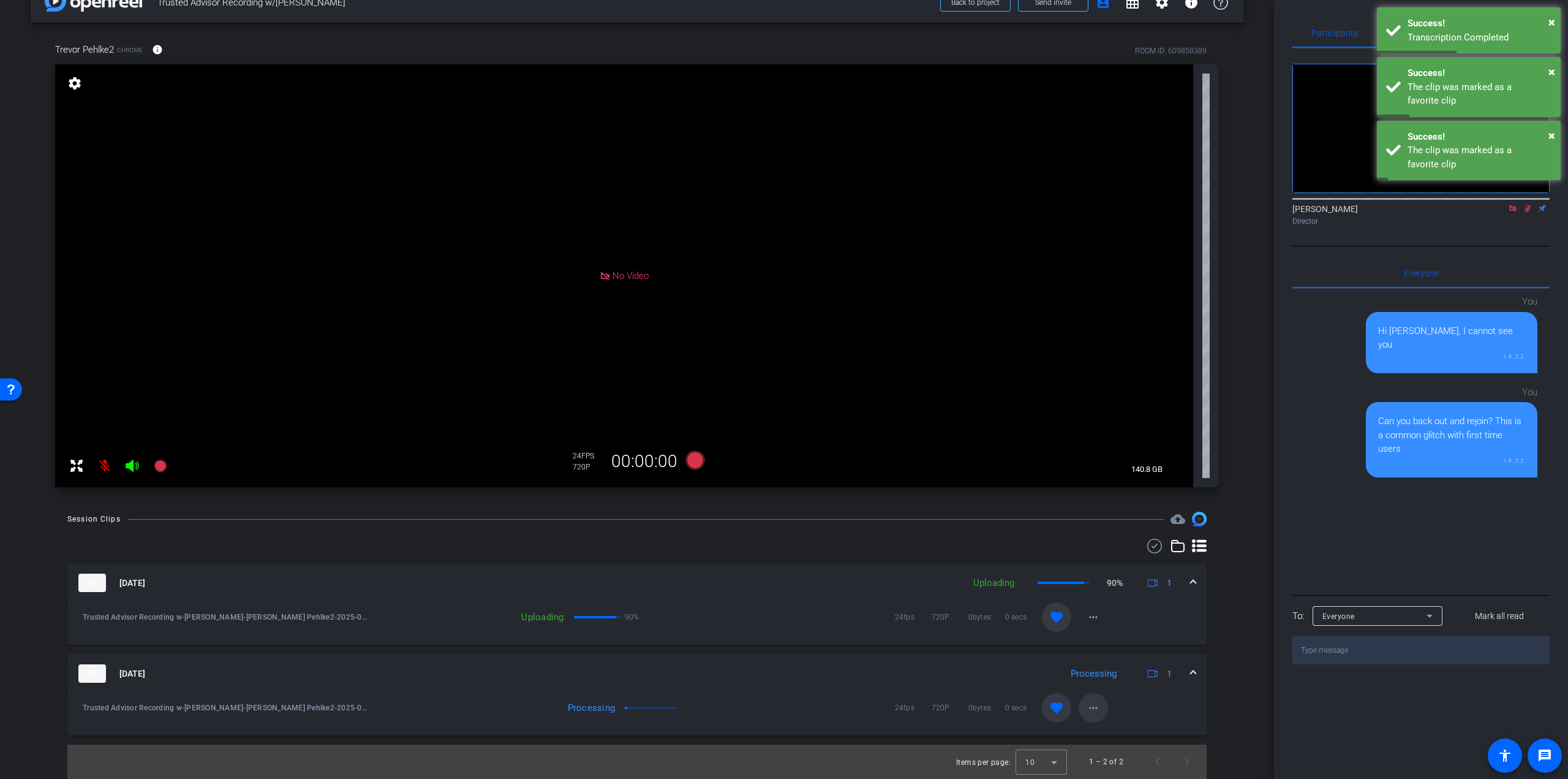
click at [1093, 703] on mat-icon "more_horiz" at bounding box center [1093, 707] width 14 height 14
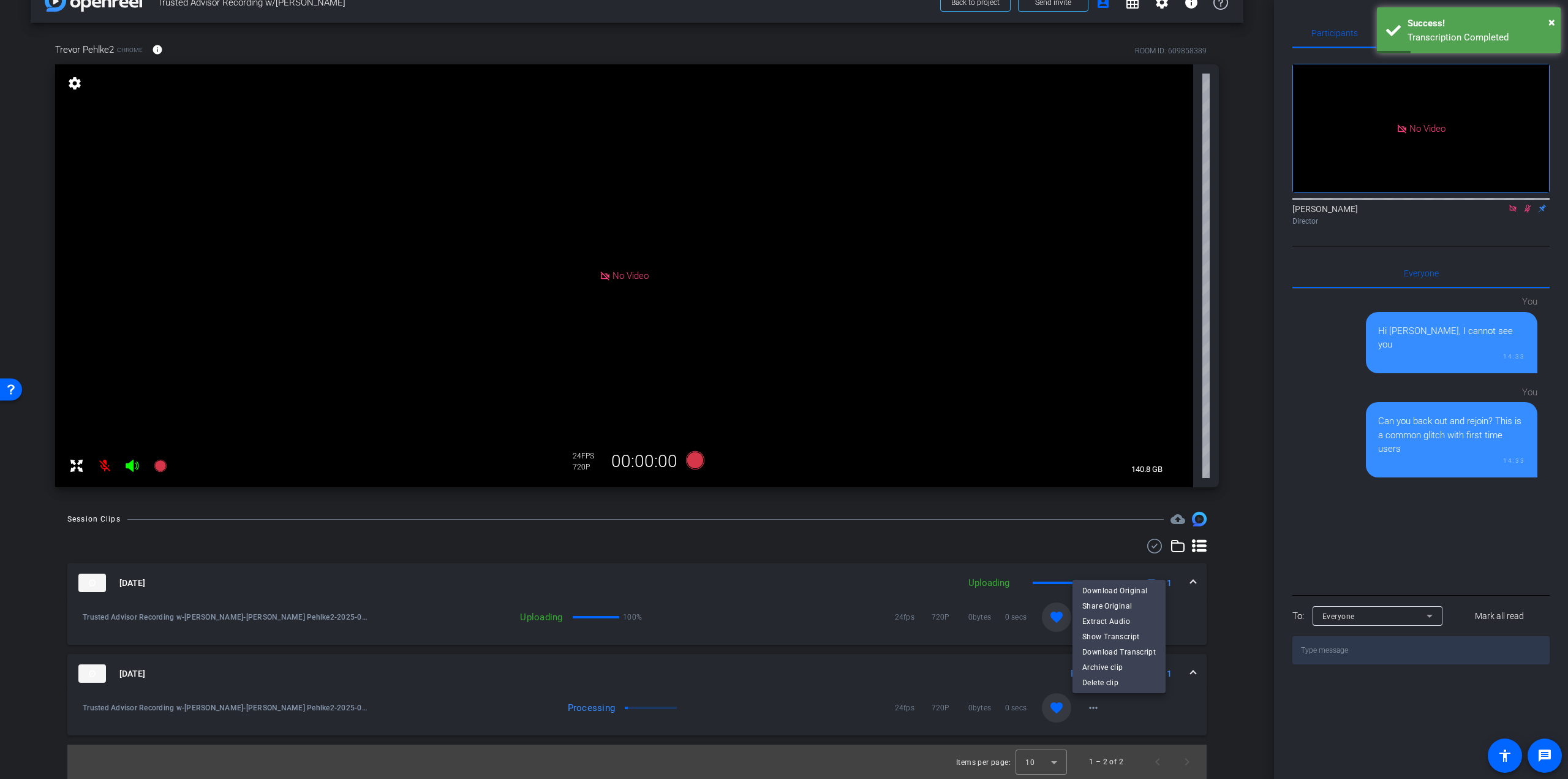
click at [1235, 535] on div at bounding box center [784, 389] width 1568 height 779
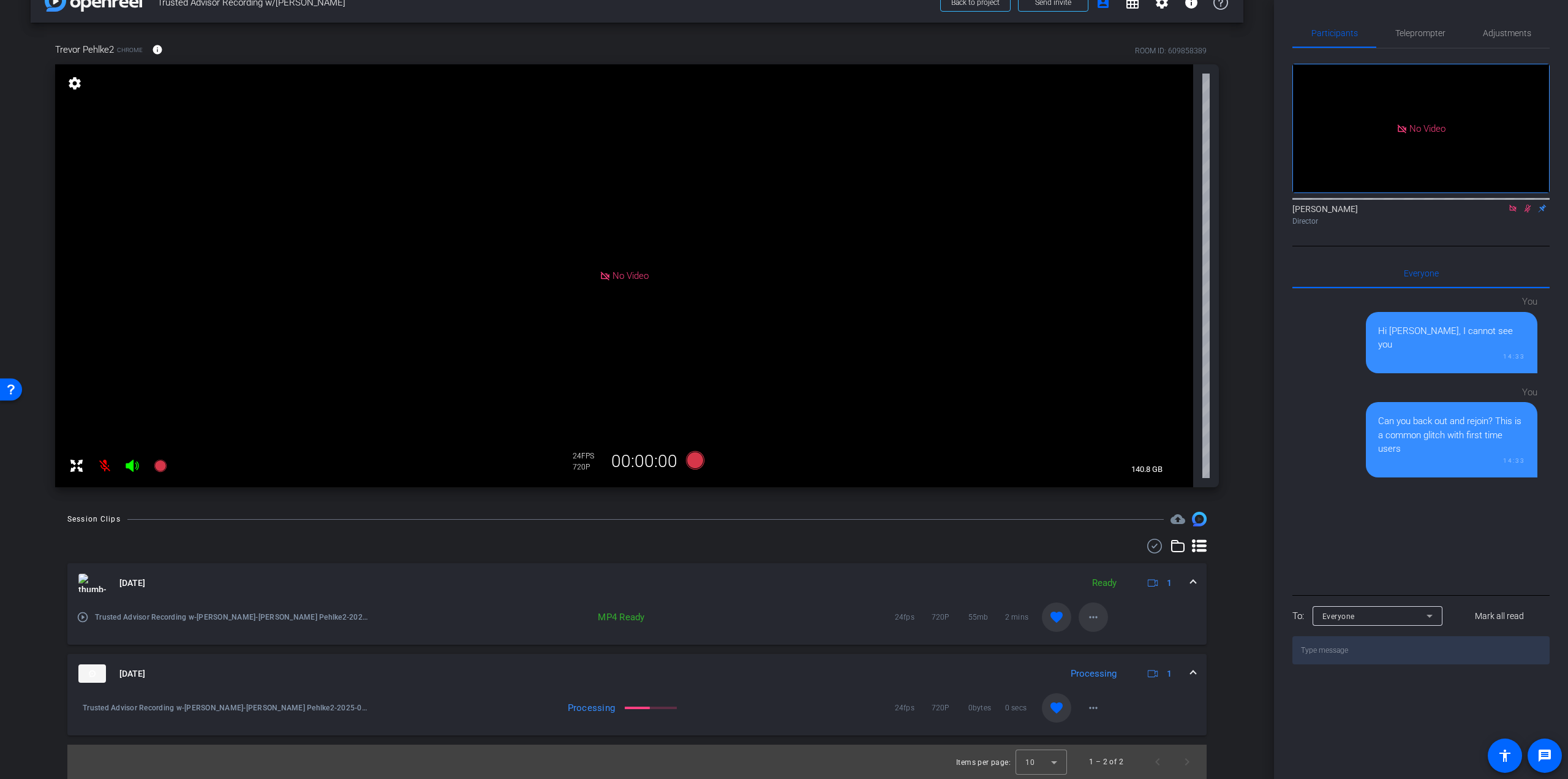
click at [1088, 617] on mat-icon "more_horiz" at bounding box center [1093, 617] width 14 height 14
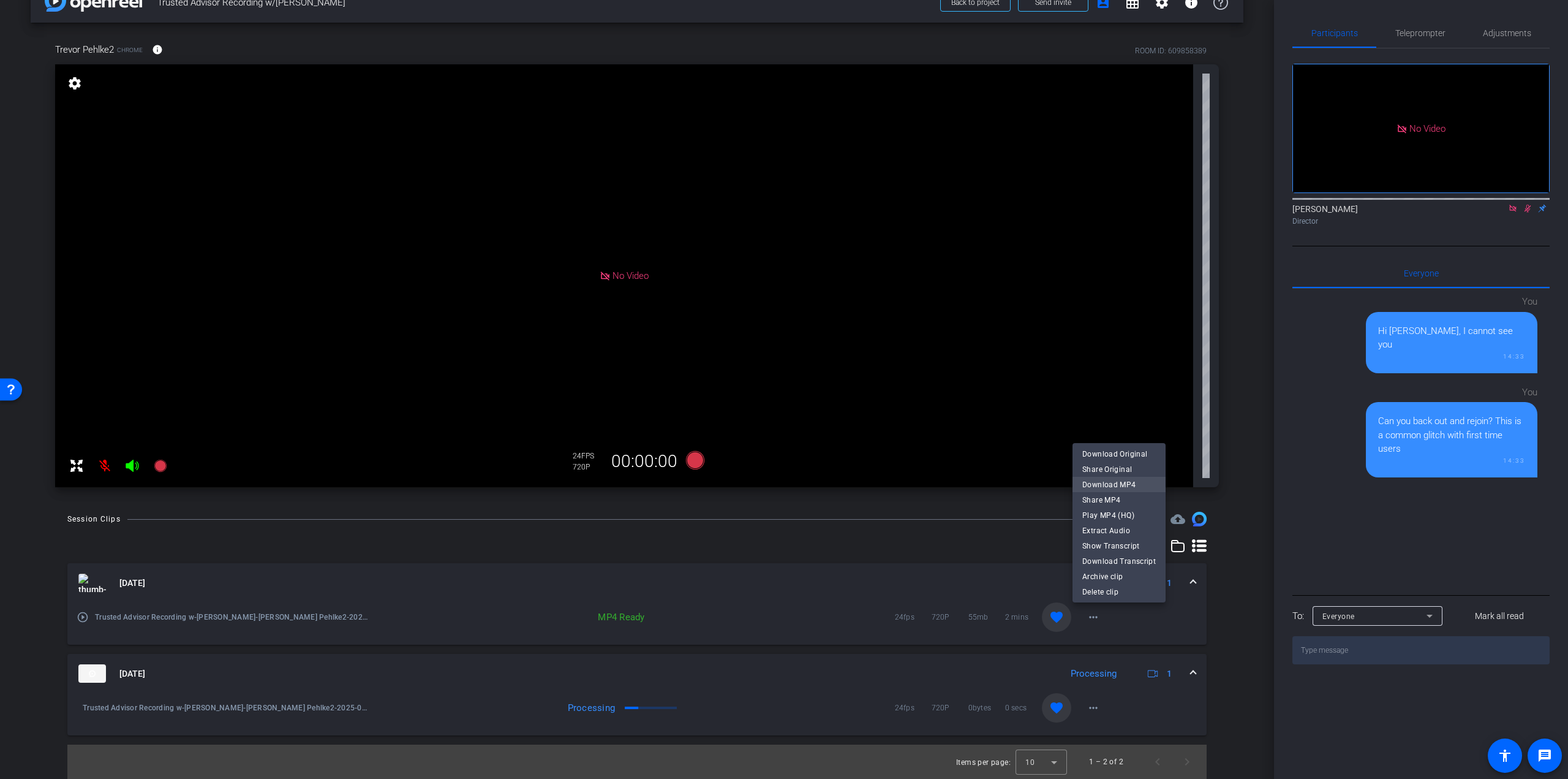
click at [1105, 483] on span "Download MP4" at bounding box center [1119, 484] width 74 height 14
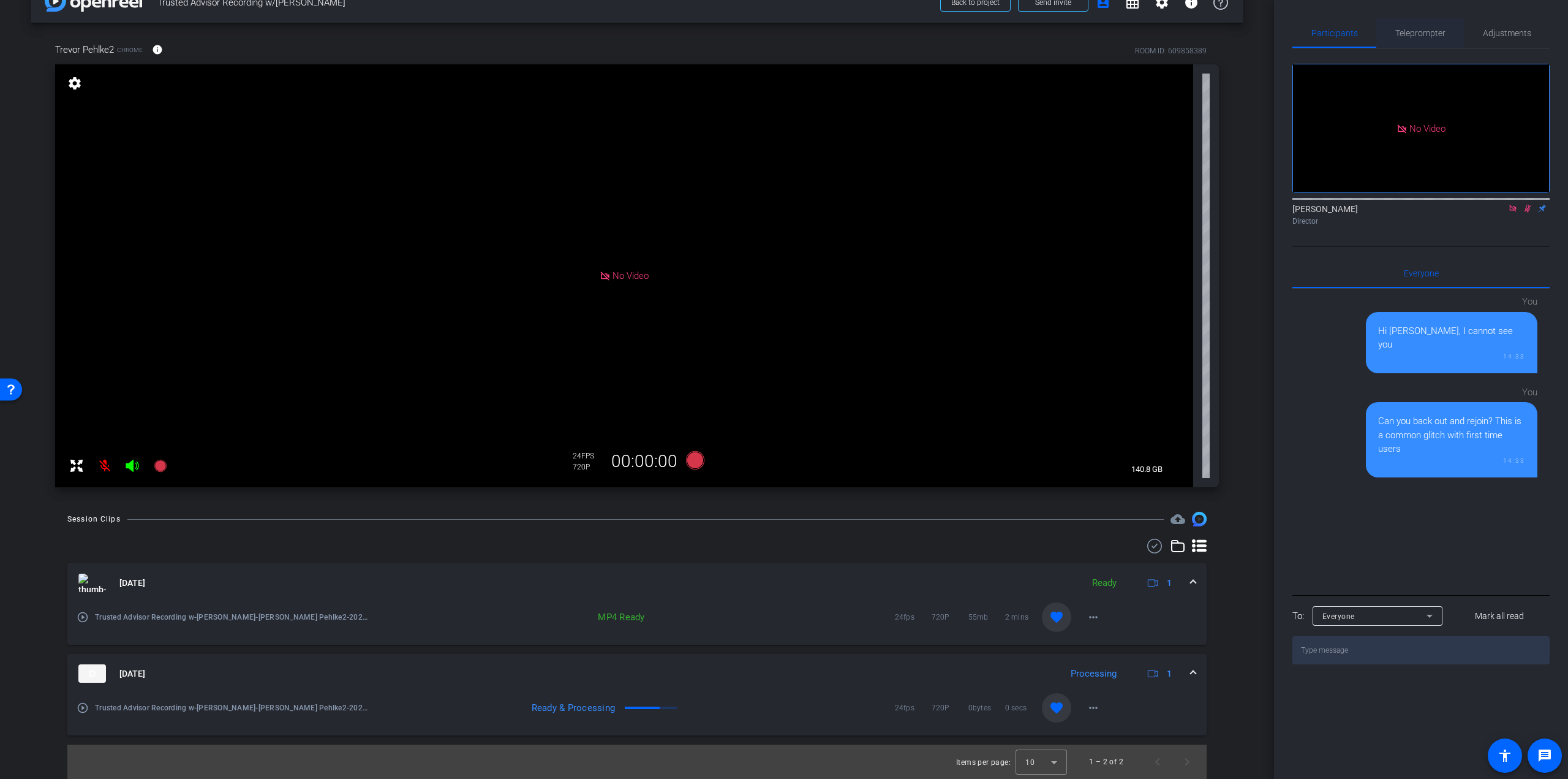
click at [1442, 33] on span "Teleprompter" at bounding box center [1420, 32] width 51 height 9
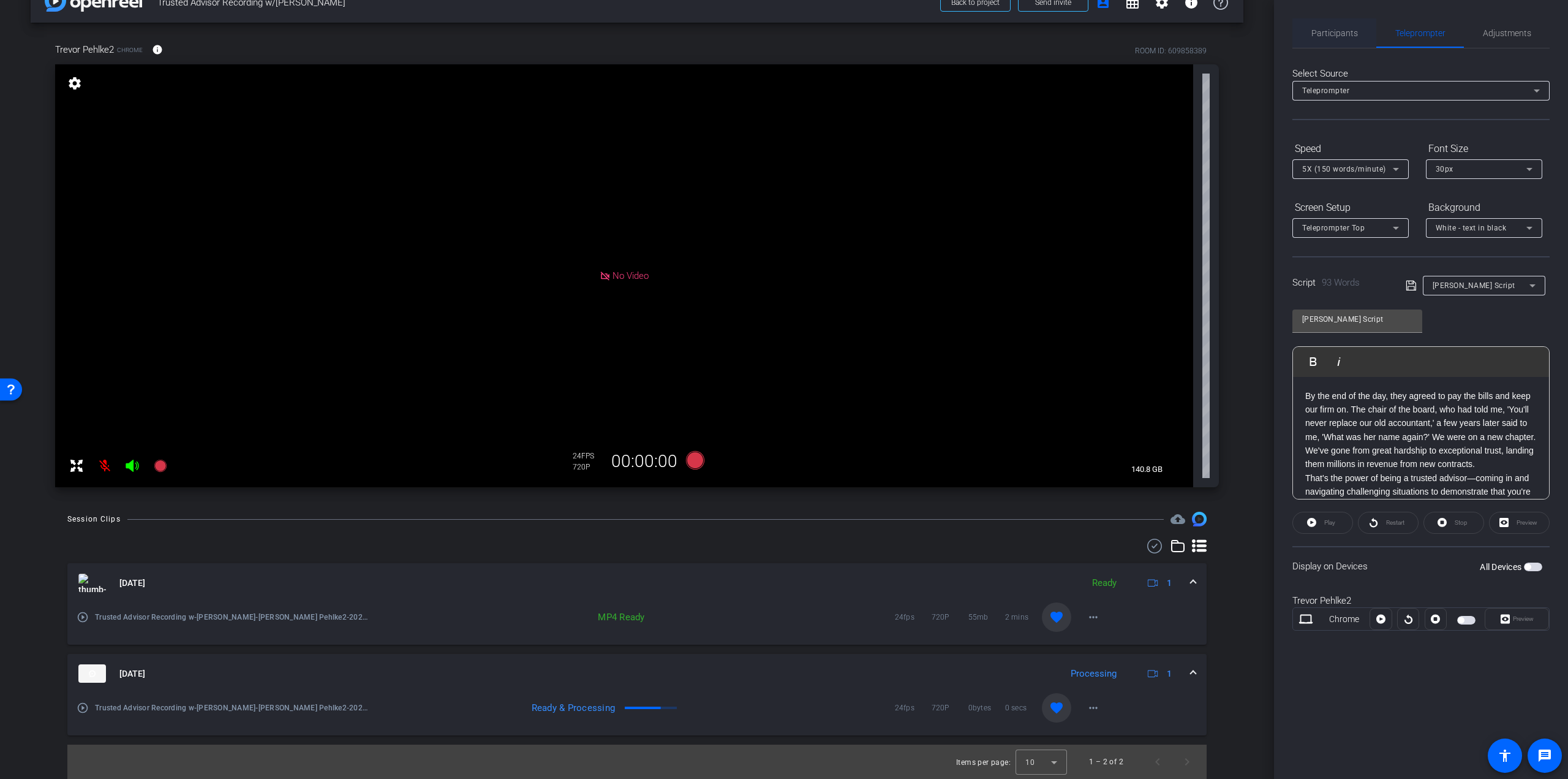
click at [1328, 39] on span "Participants" at bounding box center [1335, 32] width 47 height 30
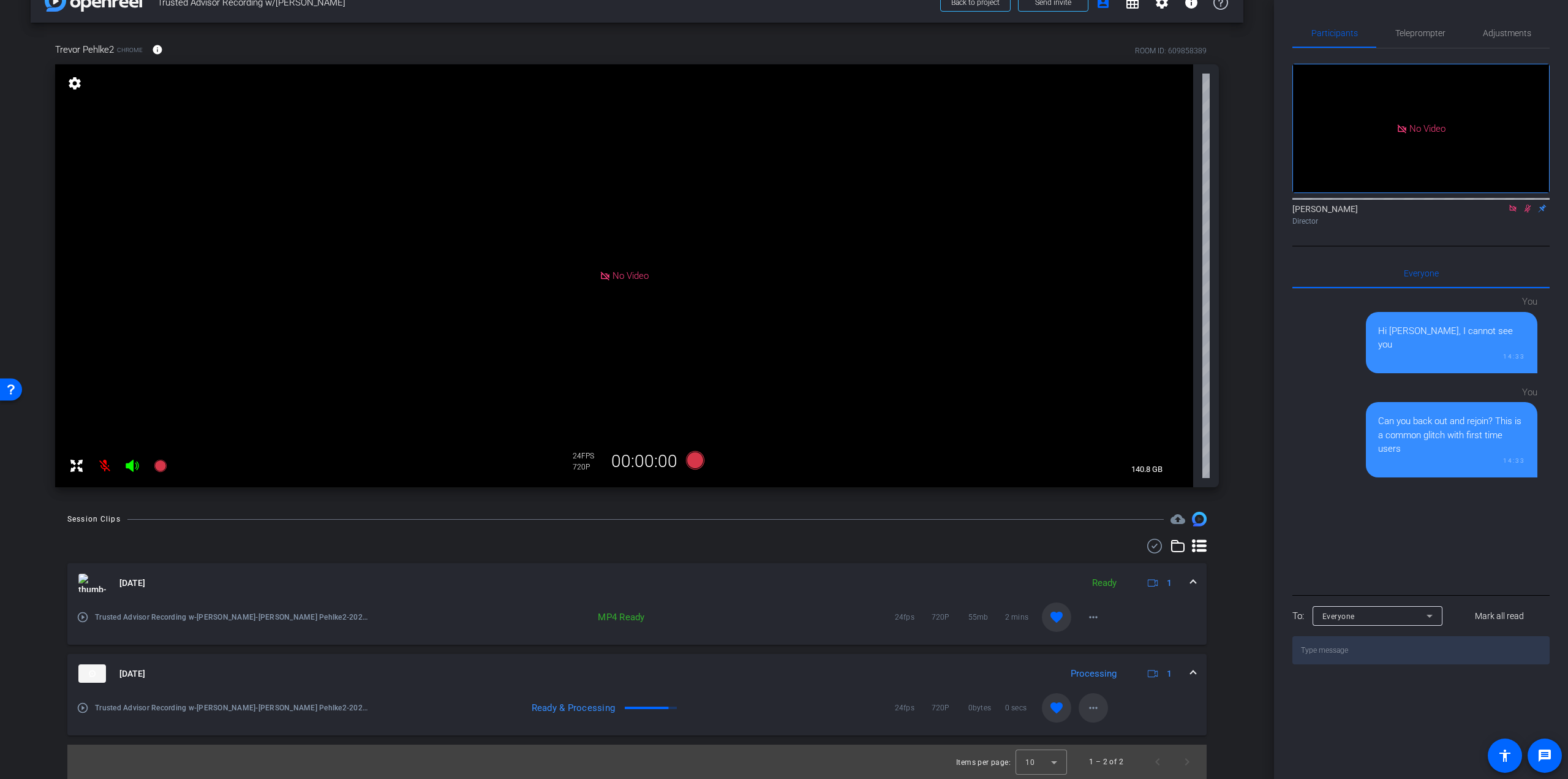
click at [1089, 706] on mat-icon "more_horiz" at bounding box center [1093, 707] width 14 height 14
click at [1214, 507] on div at bounding box center [784, 389] width 1568 height 779
click at [1097, 696] on span at bounding box center [1093, 707] width 30 height 30
click at [1221, 504] on div at bounding box center [784, 389] width 1568 height 779
click at [1086, 701] on mat-icon "more_horiz" at bounding box center [1093, 707] width 14 height 14
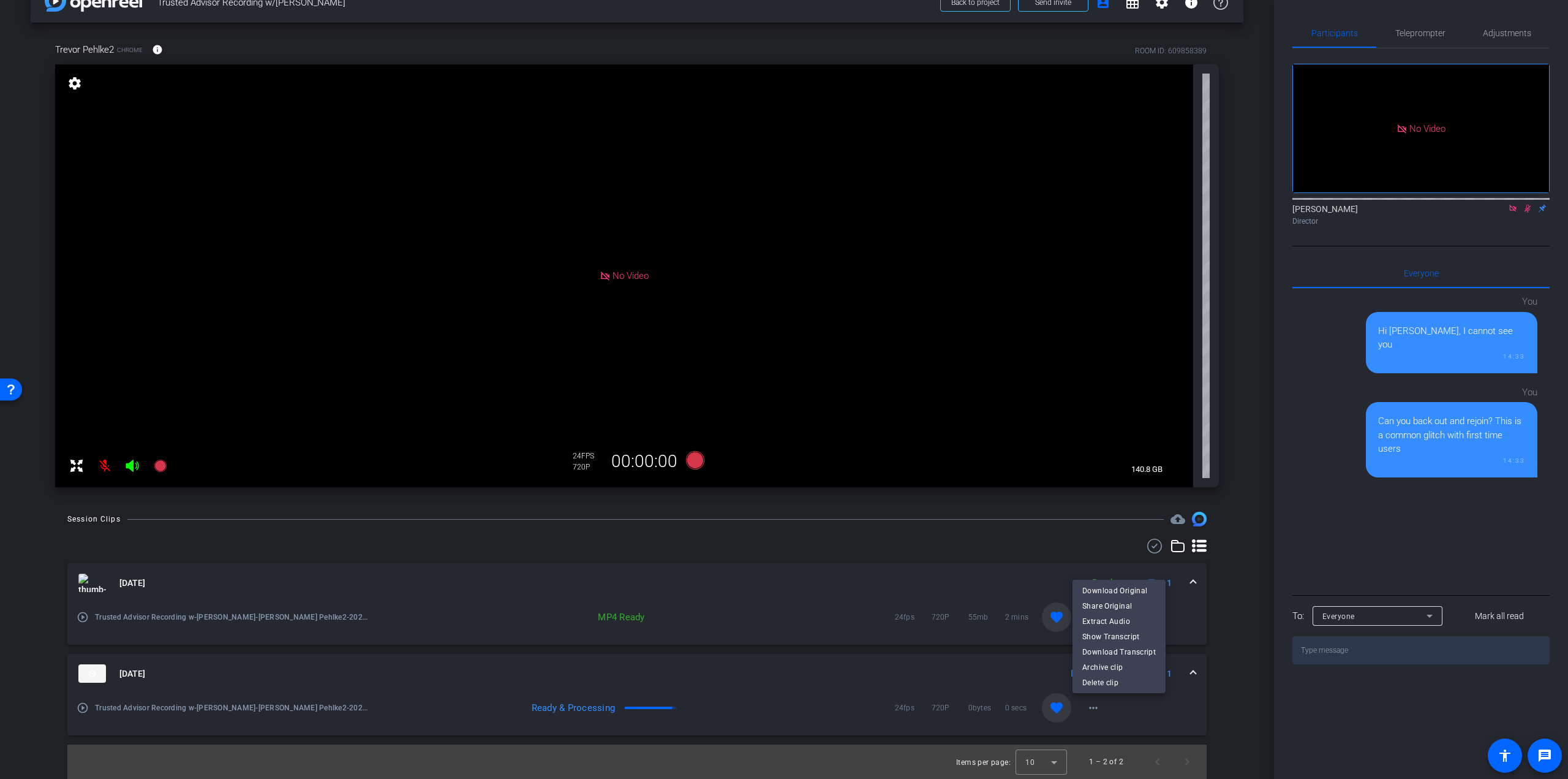
click at [1242, 536] on div at bounding box center [784, 389] width 1568 height 779
click at [1498, 30] on span "Adjustments" at bounding box center [1507, 32] width 49 height 9
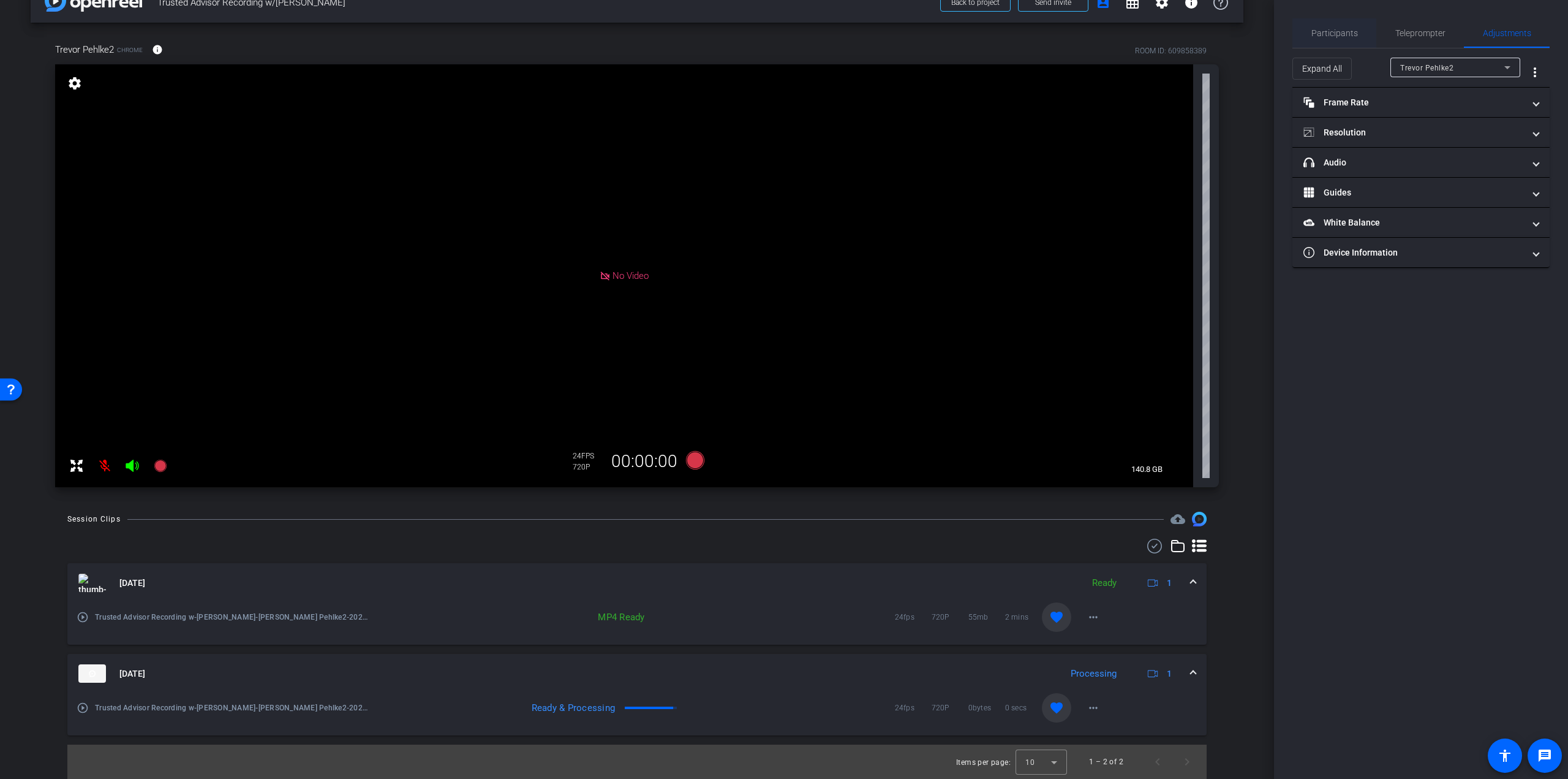
click at [1347, 29] on span "Participants" at bounding box center [1335, 32] width 47 height 9
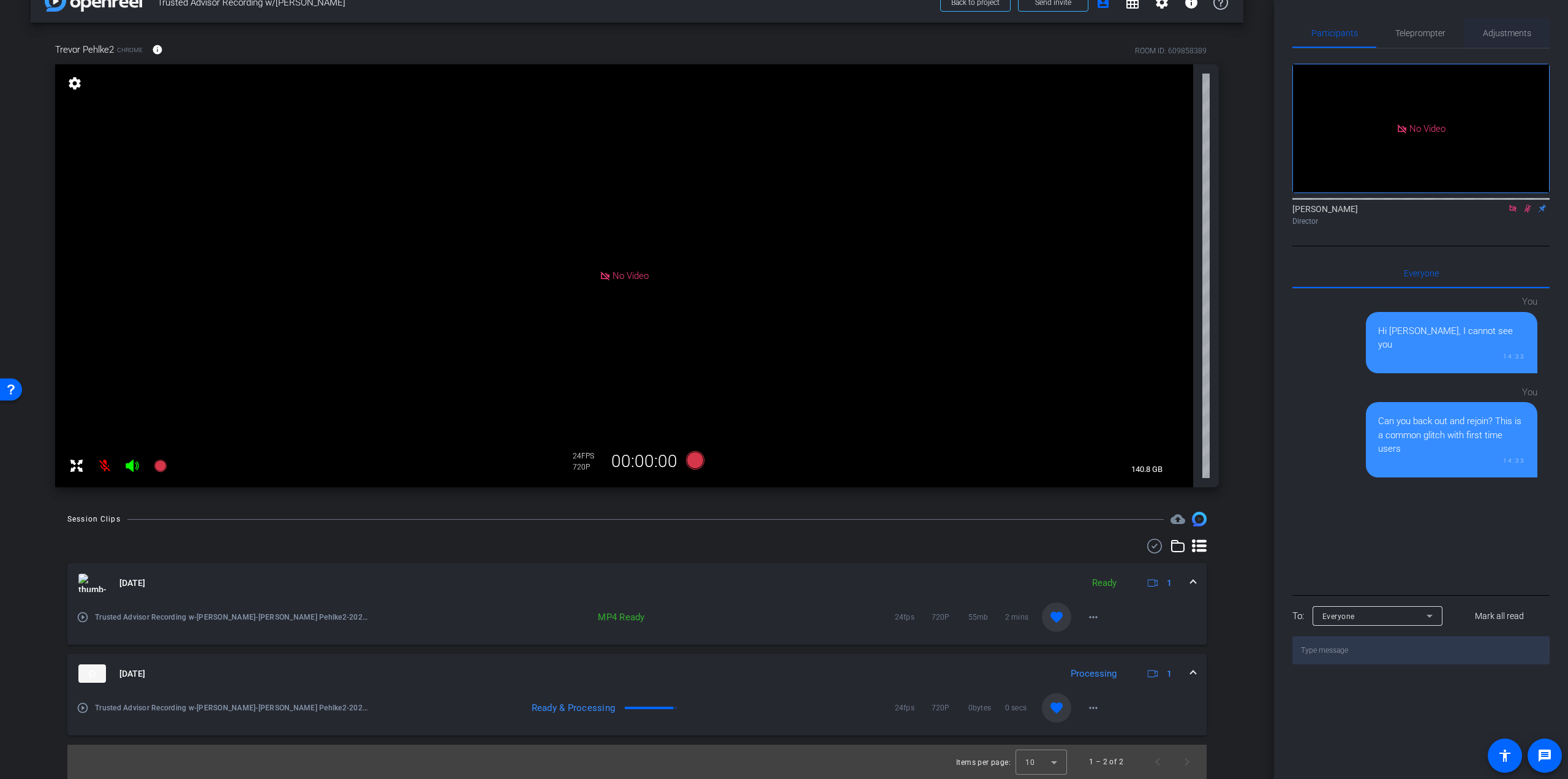
click at [1501, 32] on span "Adjustments" at bounding box center [1507, 32] width 49 height 9
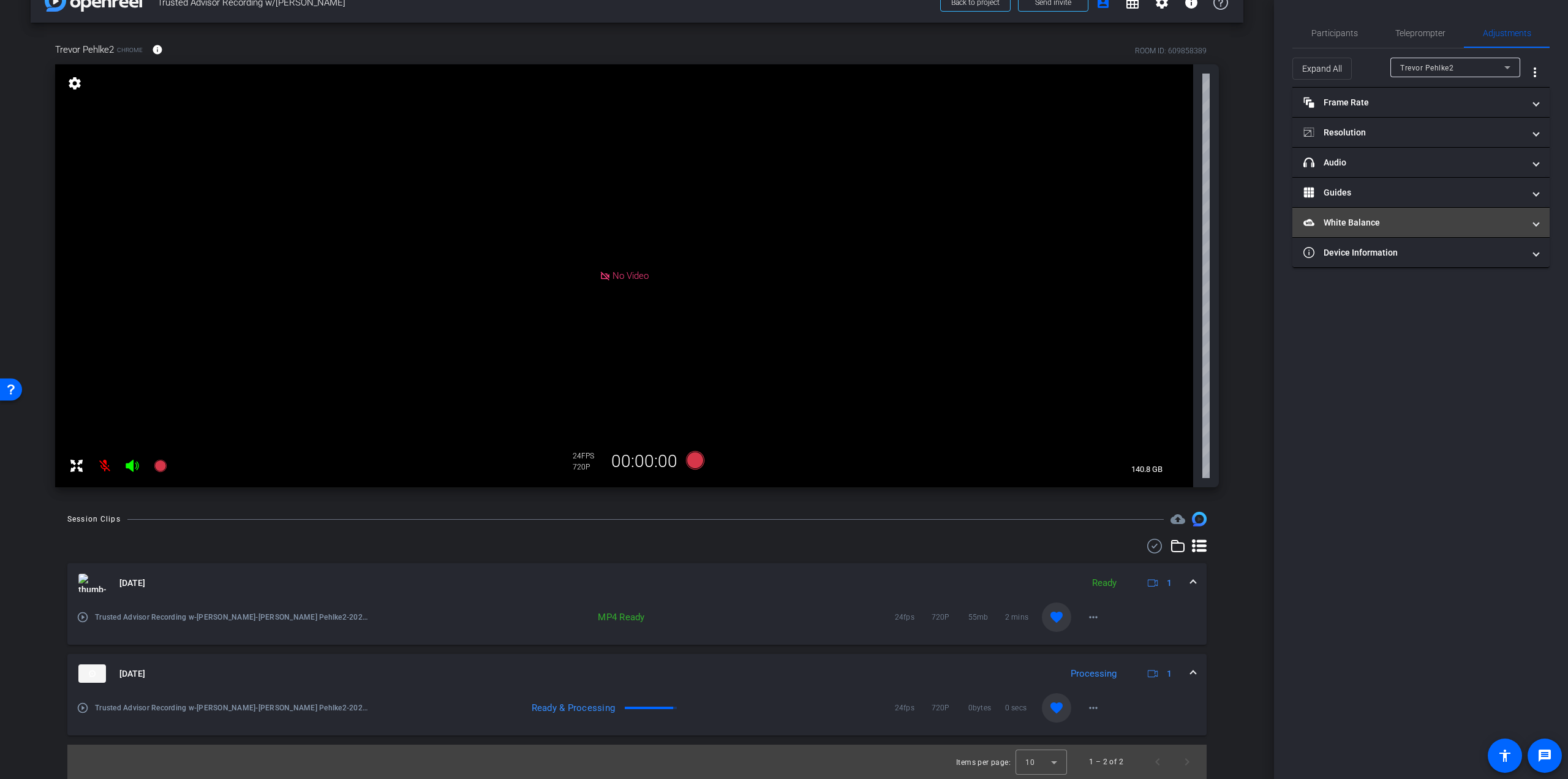
click at [1367, 221] on mat-panel-title "White Balance White Balance" at bounding box center [1413, 222] width 221 height 12
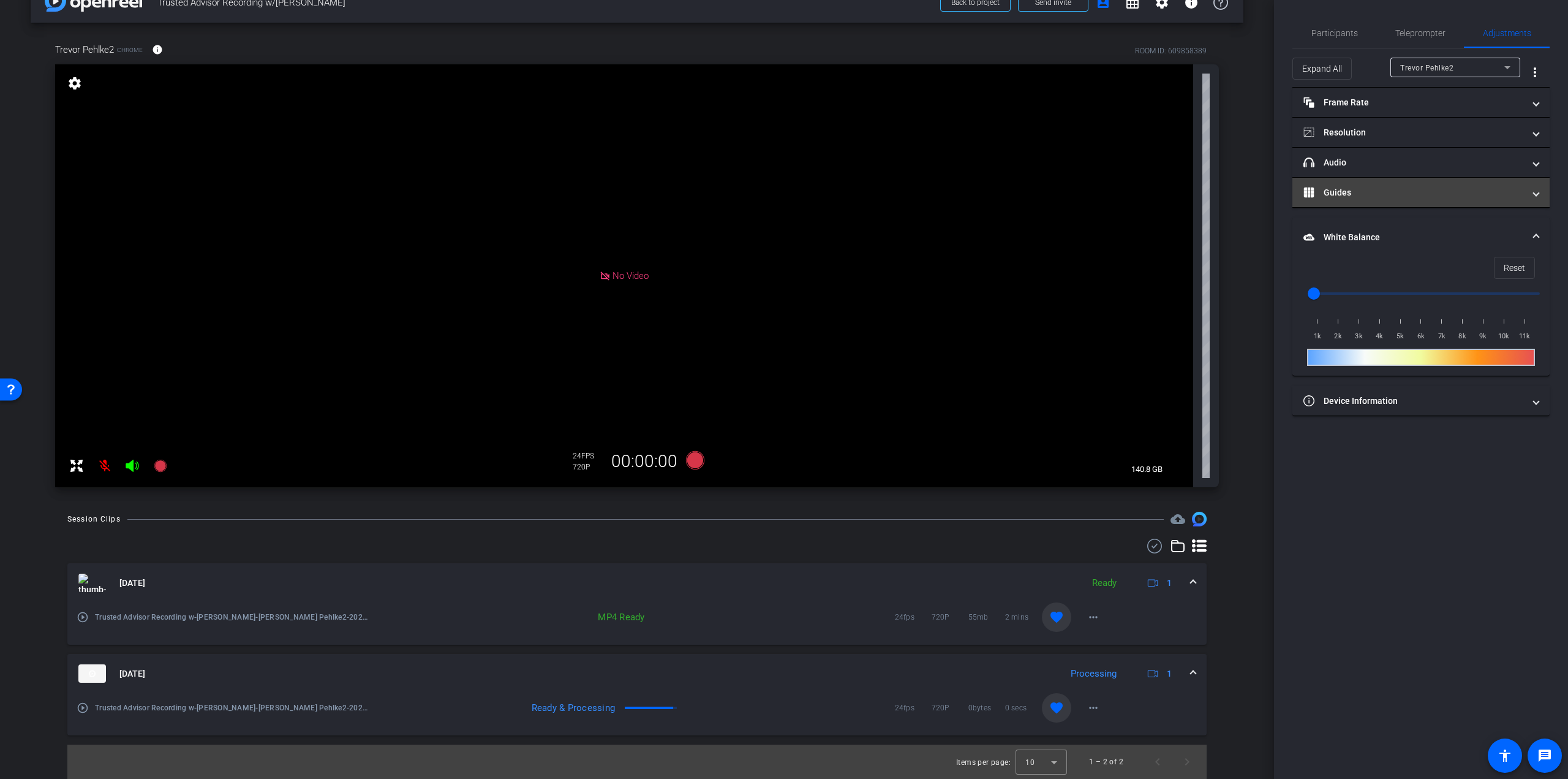
click at [1369, 193] on mat-panel-title "Guides" at bounding box center [1413, 192] width 221 height 12
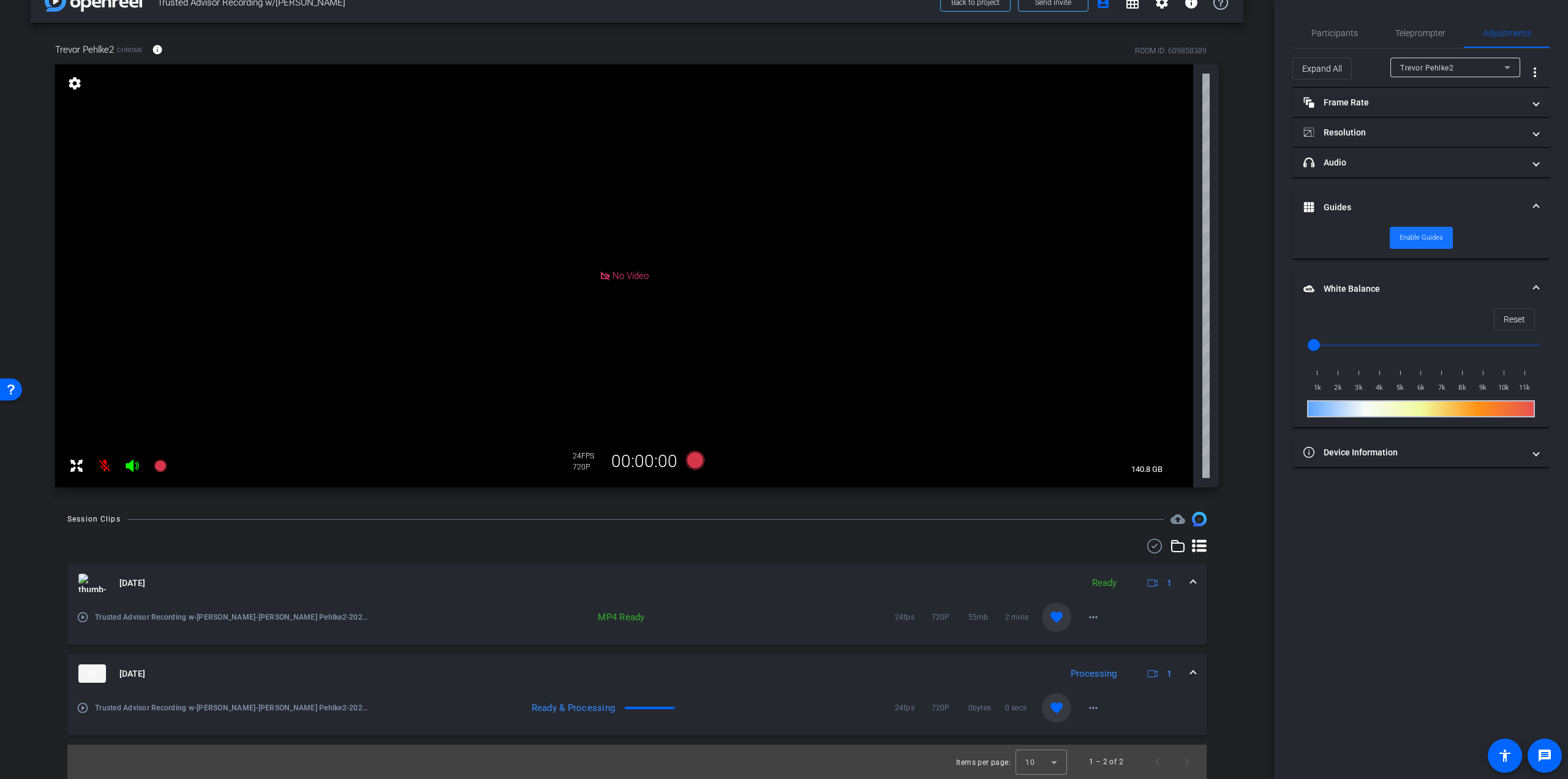
click at [1416, 233] on span "Enable Guides" at bounding box center [1422, 237] width 44 height 18
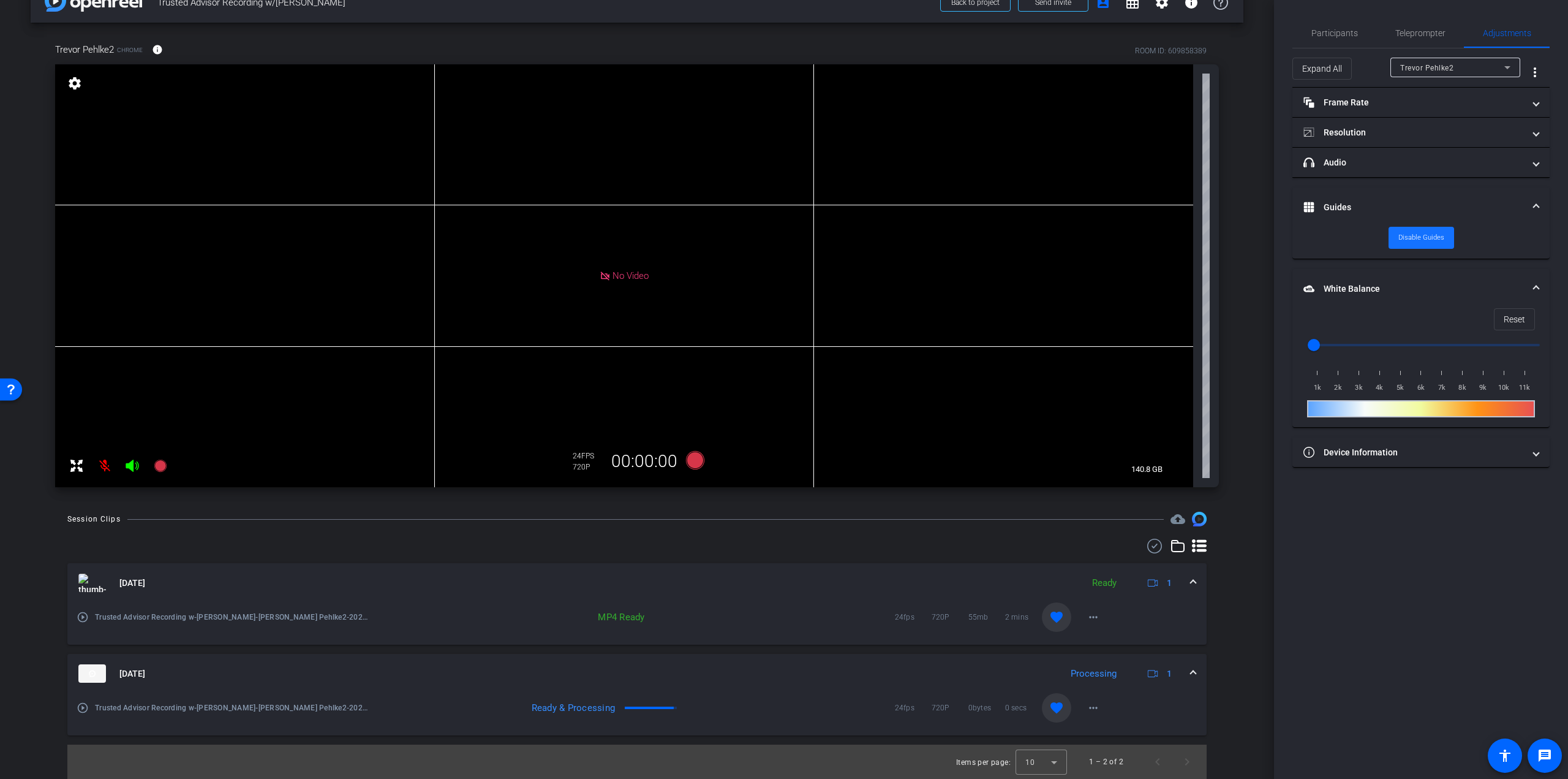
click at [1415, 233] on span "Disable Guides" at bounding box center [1422, 237] width 46 height 18
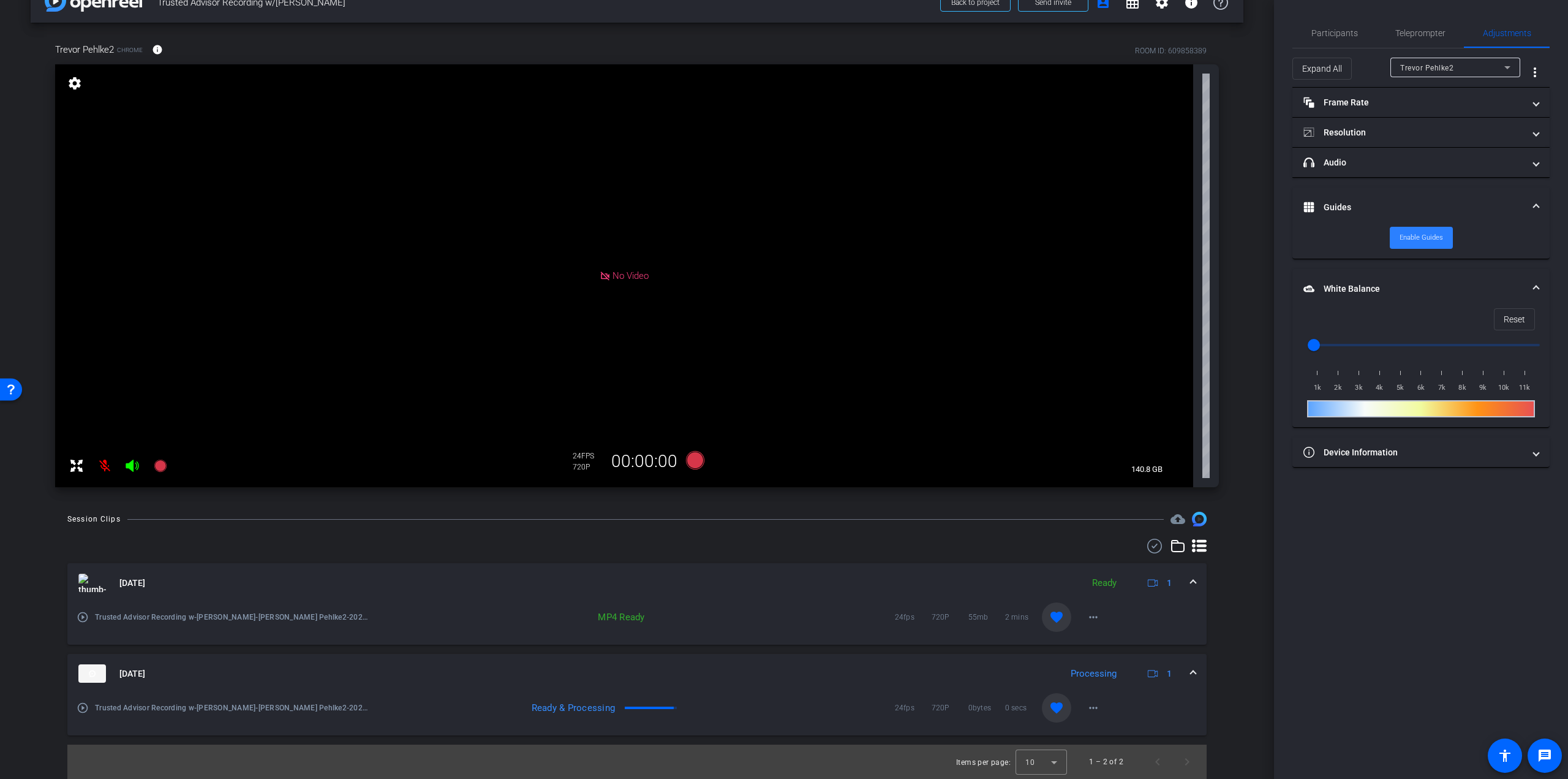
click at [1415, 233] on span "Enable Guides" at bounding box center [1422, 237] width 44 height 18
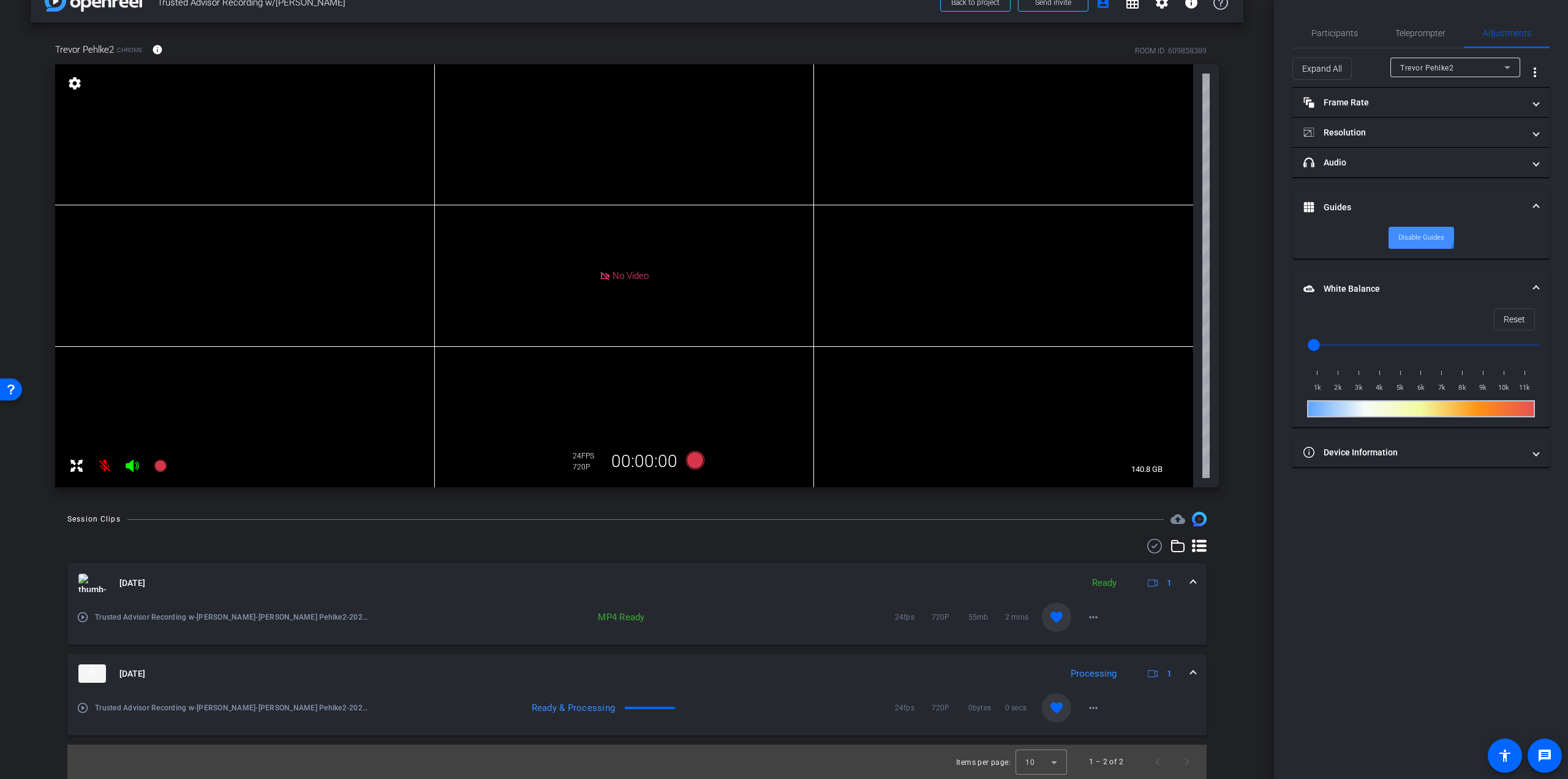
click at [1415, 233] on span "Disable Guides" at bounding box center [1422, 237] width 46 height 18
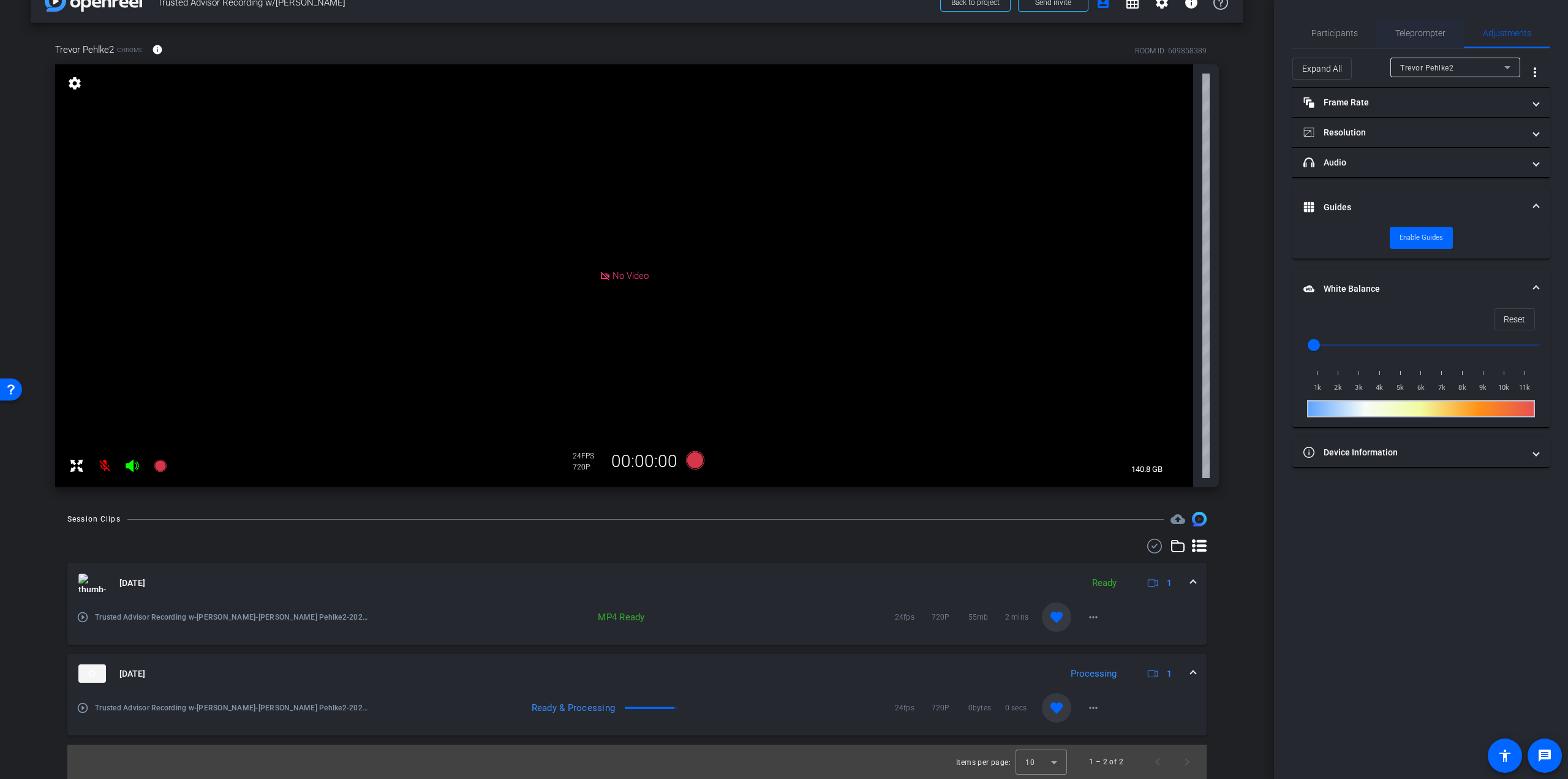
click at [1397, 38] on span "Teleprompter" at bounding box center [1420, 32] width 51 height 30
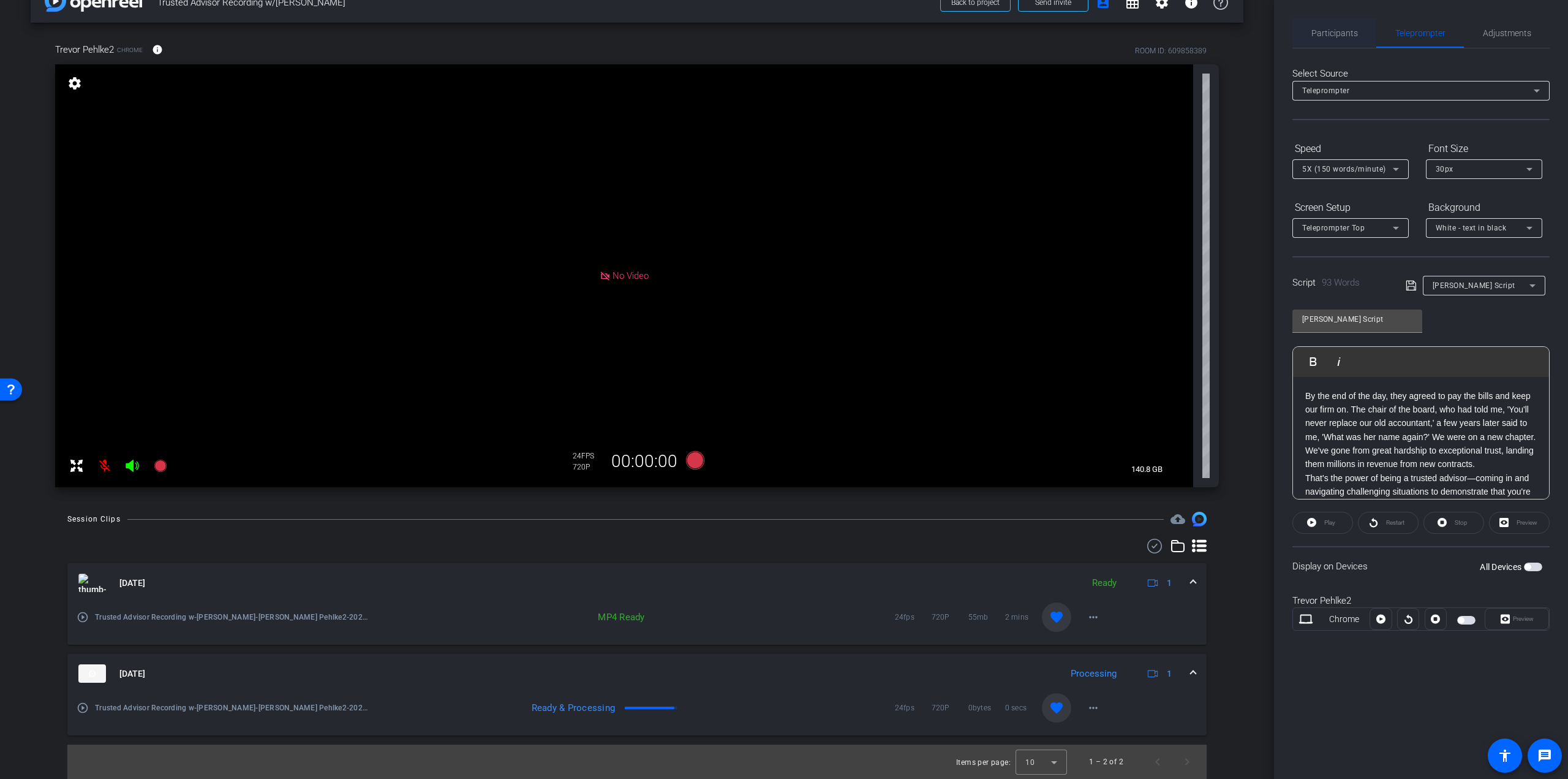
click at [1341, 38] on span "Participants" at bounding box center [1335, 32] width 47 height 30
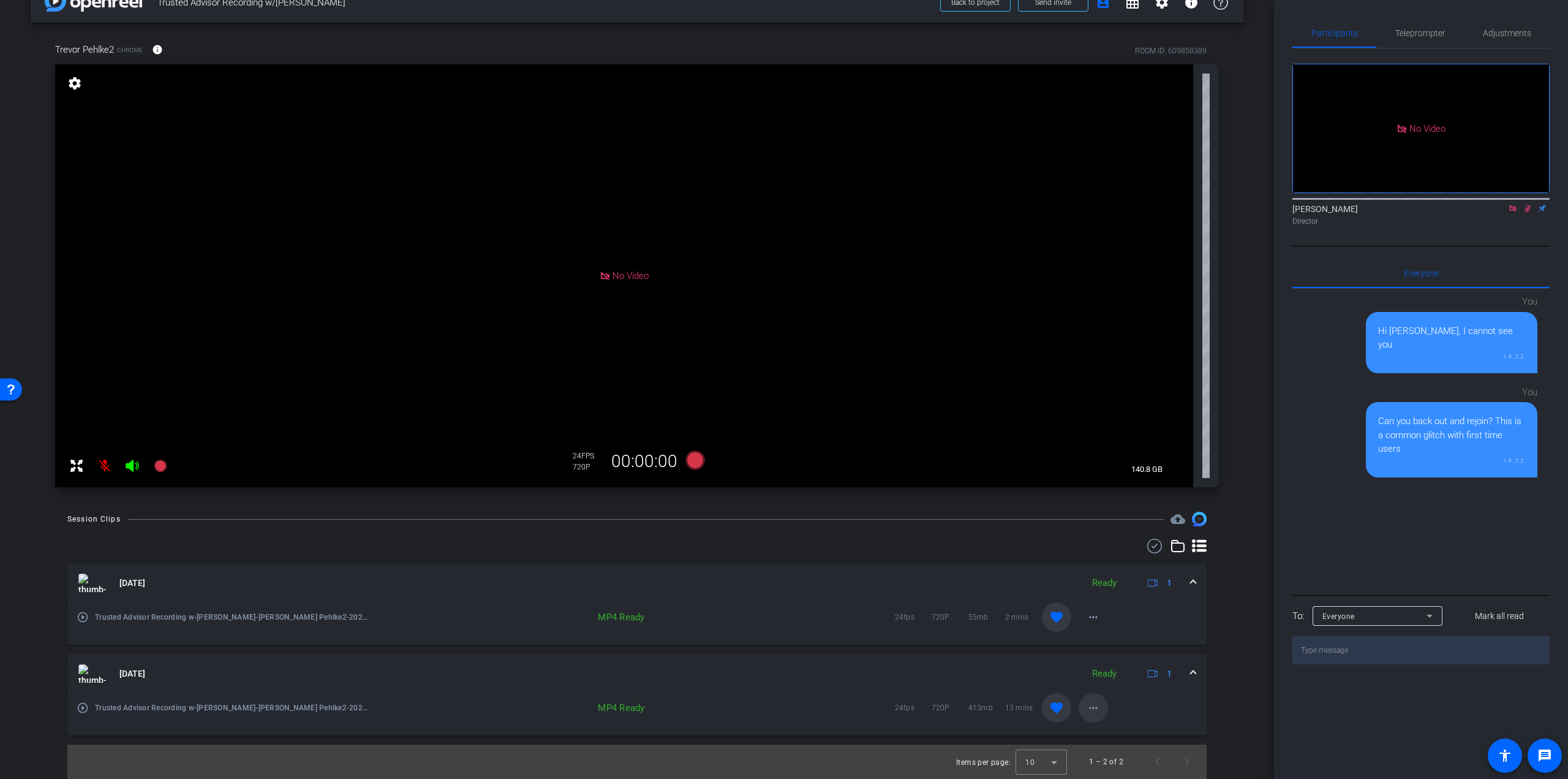
click at [1086, 707] on mat-icon "more_horiz" at bounding box center [1093, 707] width 14 height 14
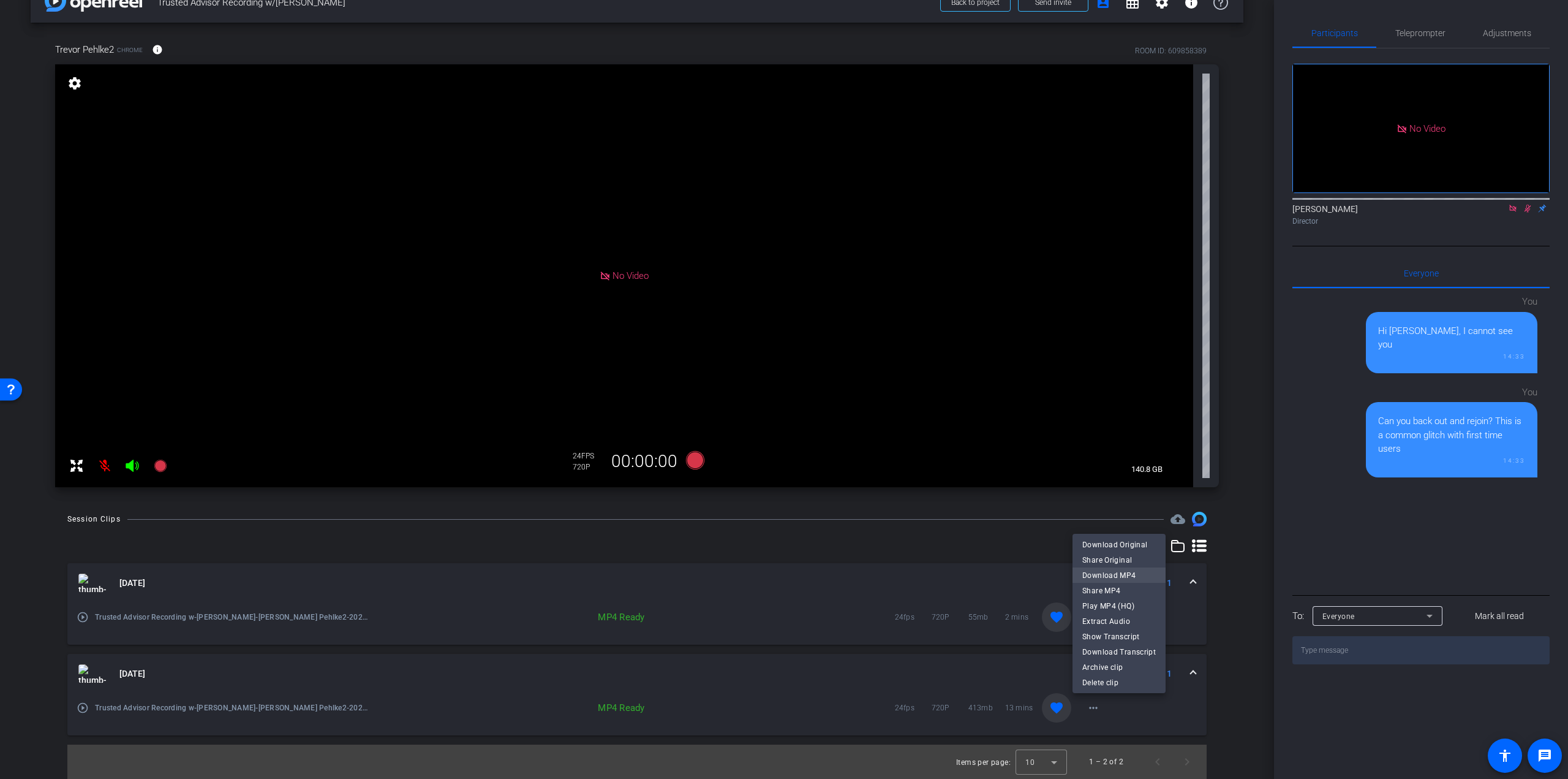
click at [1104, 568] on span "Download MP4" at bounding box center [1119, 574] width 74 height 14
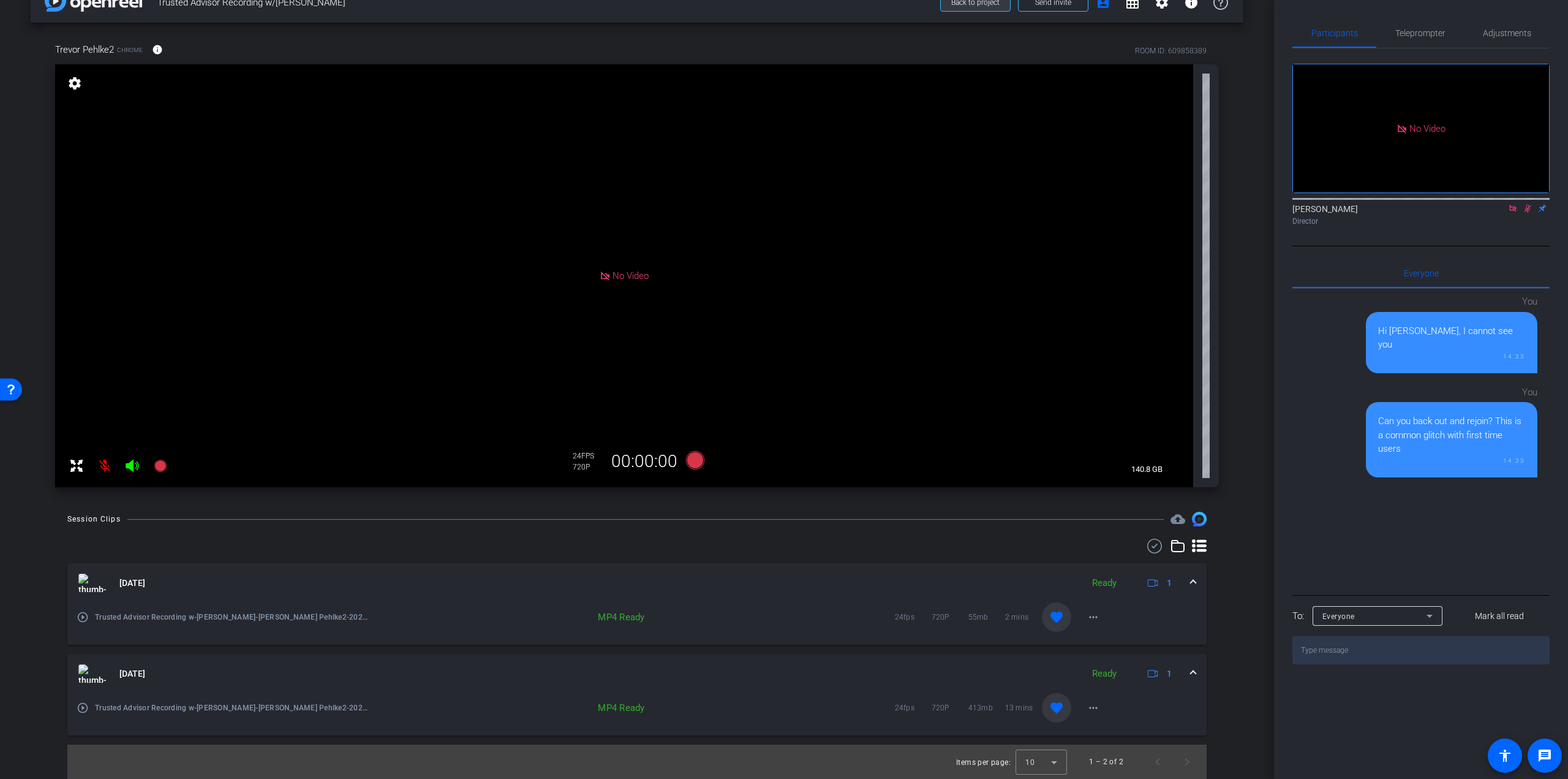
click at [954, 6] on span "Back to project" at bounding box center [976, 2] width 49 height 9
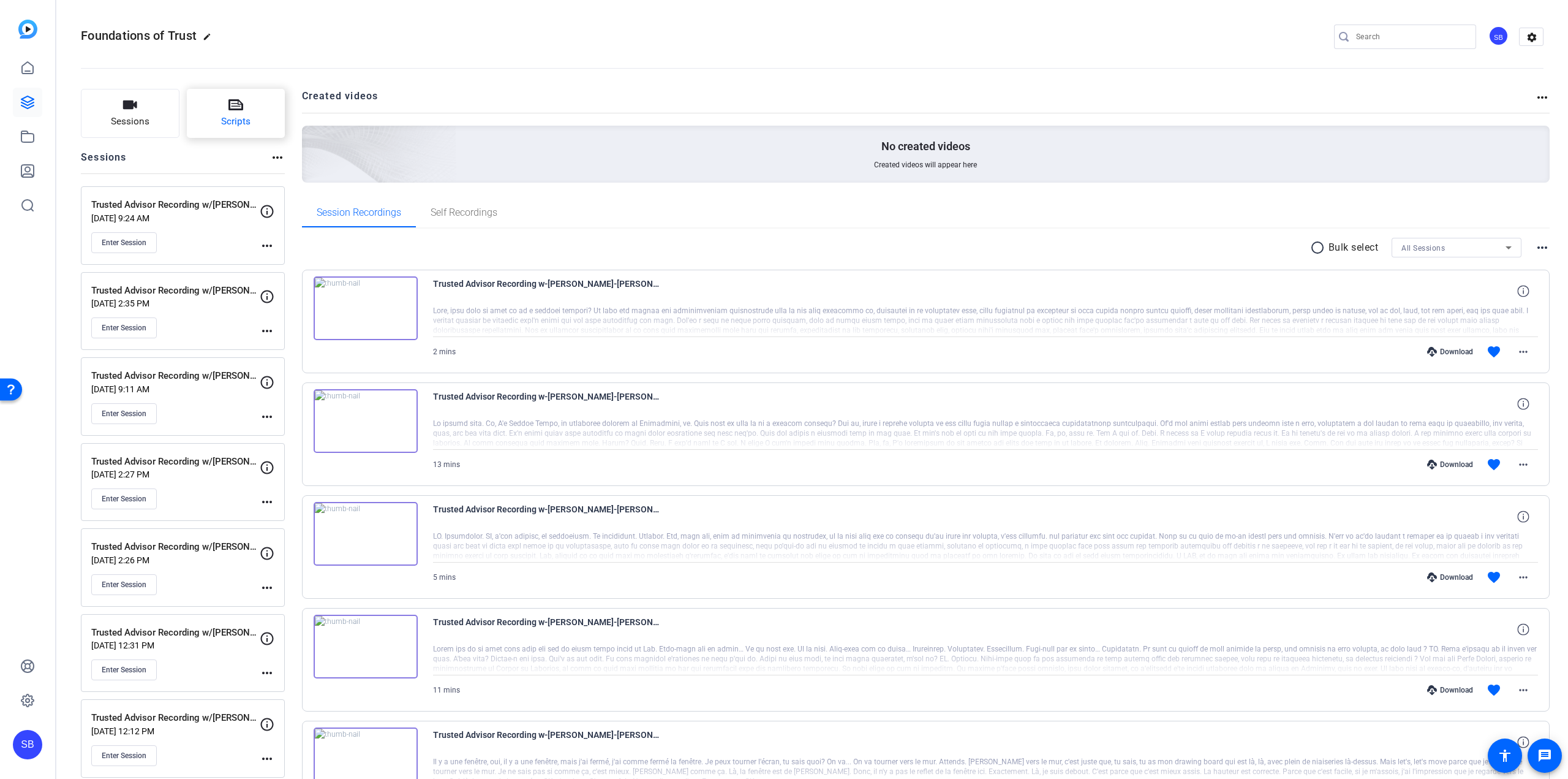
click at [249, 93] on button "Scripts" at bounding box center [236, 113] width 98 height 49
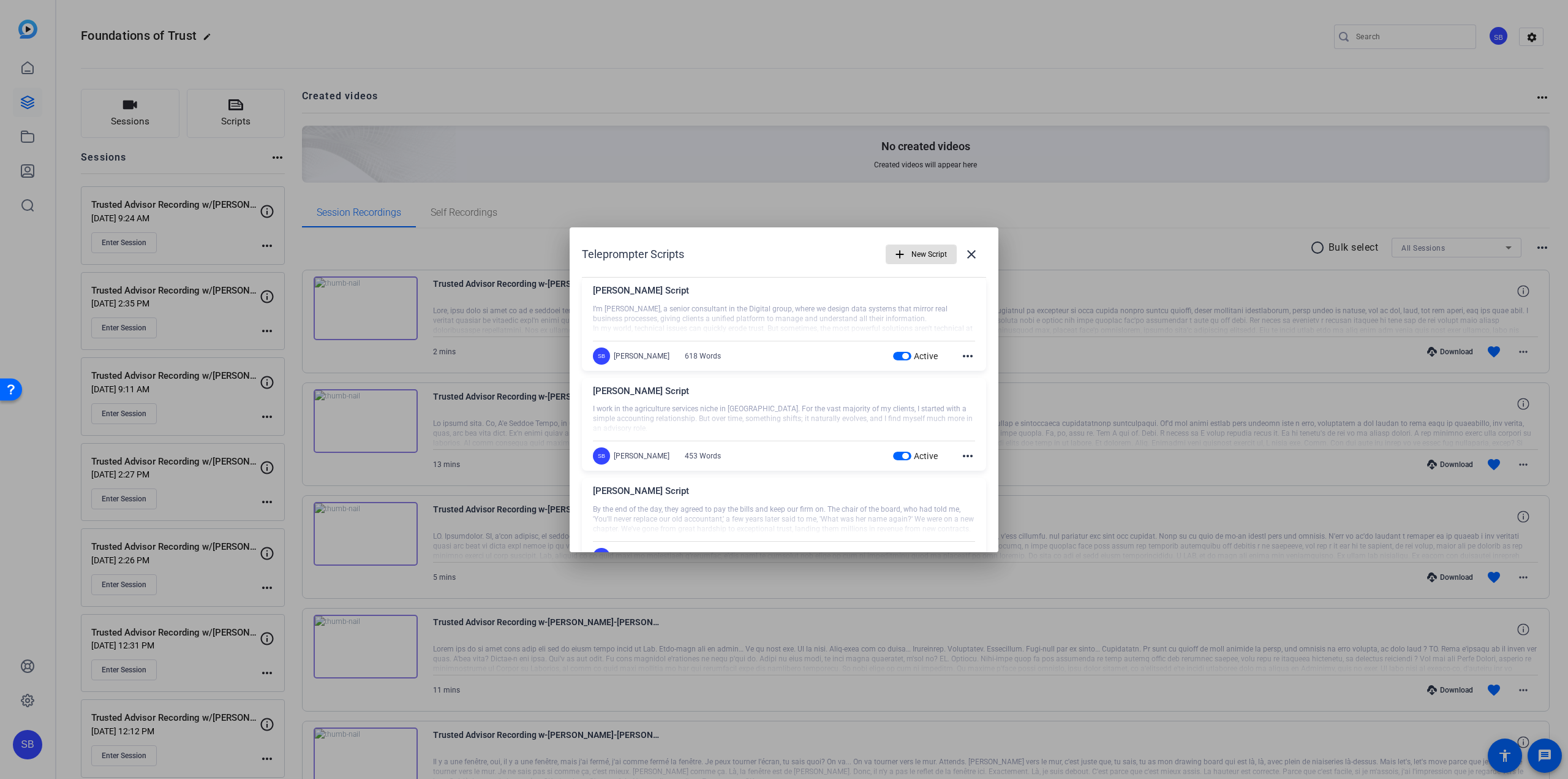
scroll to position [38, 0]
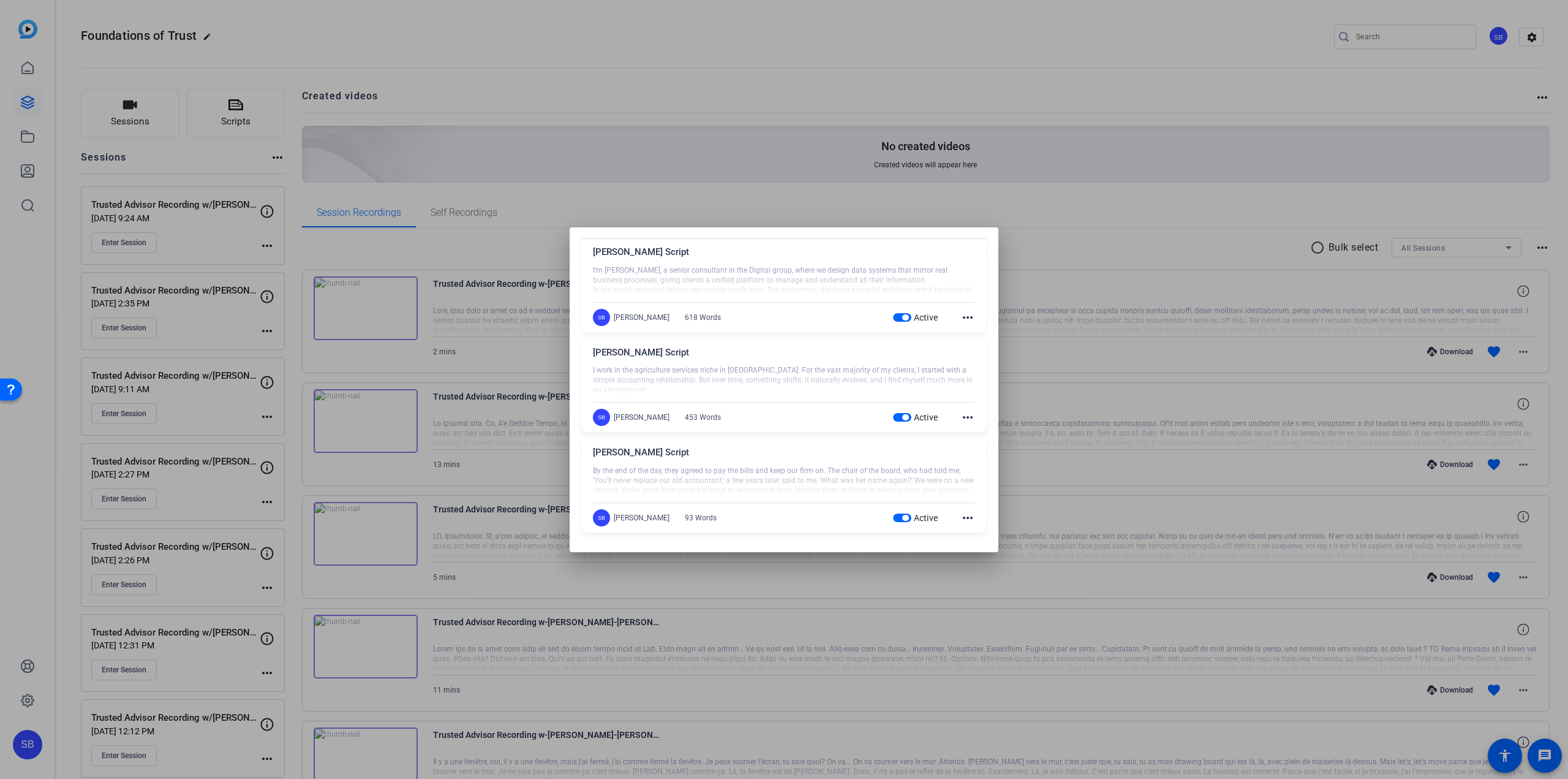
click at [964, 520] on mat-icon "more_horiz" at bounding box center [967, 517] width 14 height 14
click at [974, 550] on span "Delete" at bounding box center [988, 551] width 49 height 14
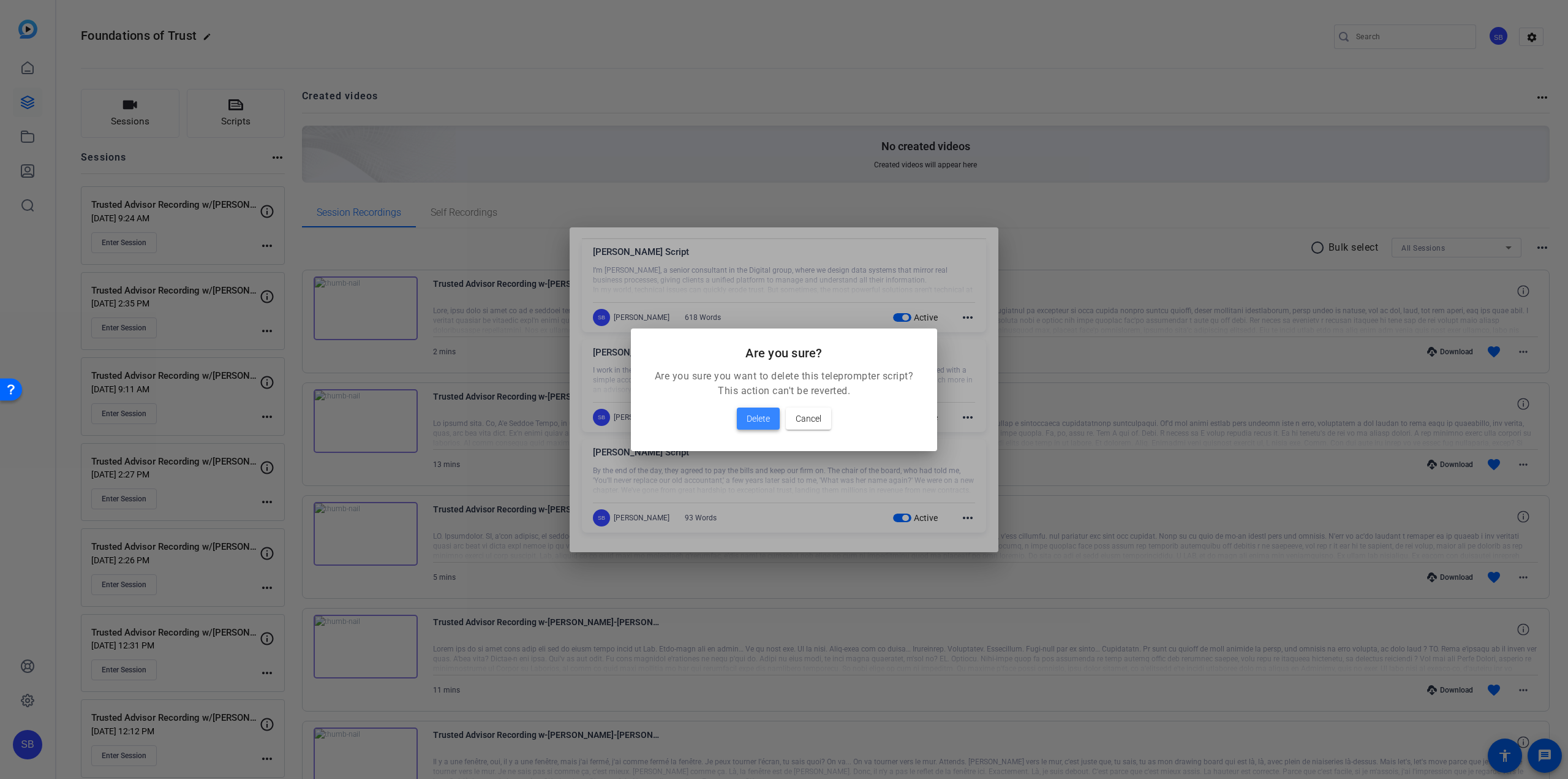
click at [752, 419] on span "Delete" at bounding box center [759, 418] width 23 height 14
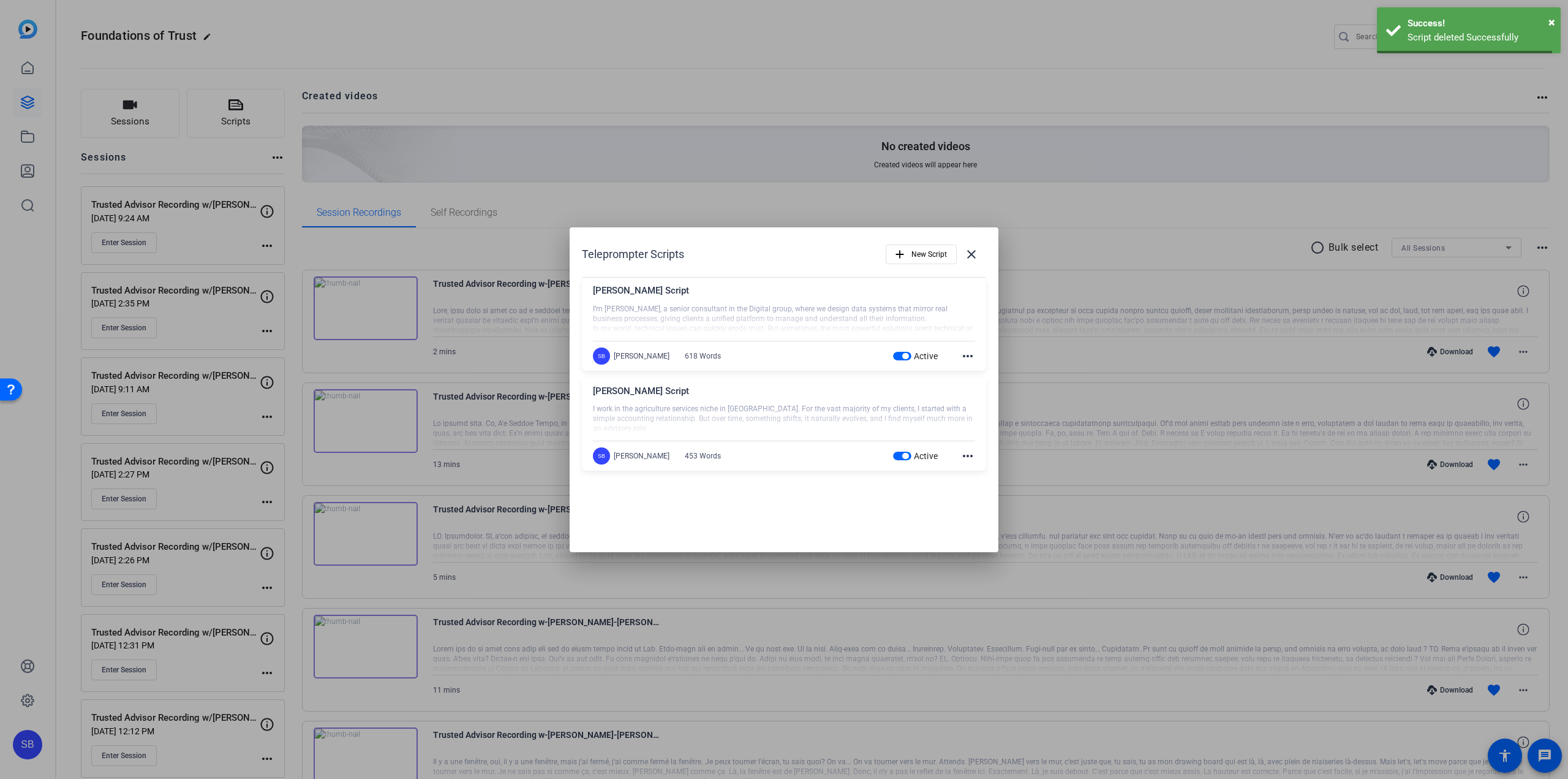
scroll to position [0, 0]
click at [1547, 23] on div "Success!" at bounding box center [1479, 23] width 144 height 14
click at [922, 80] on div at bounding box center [784, 389] width 1568 height 779
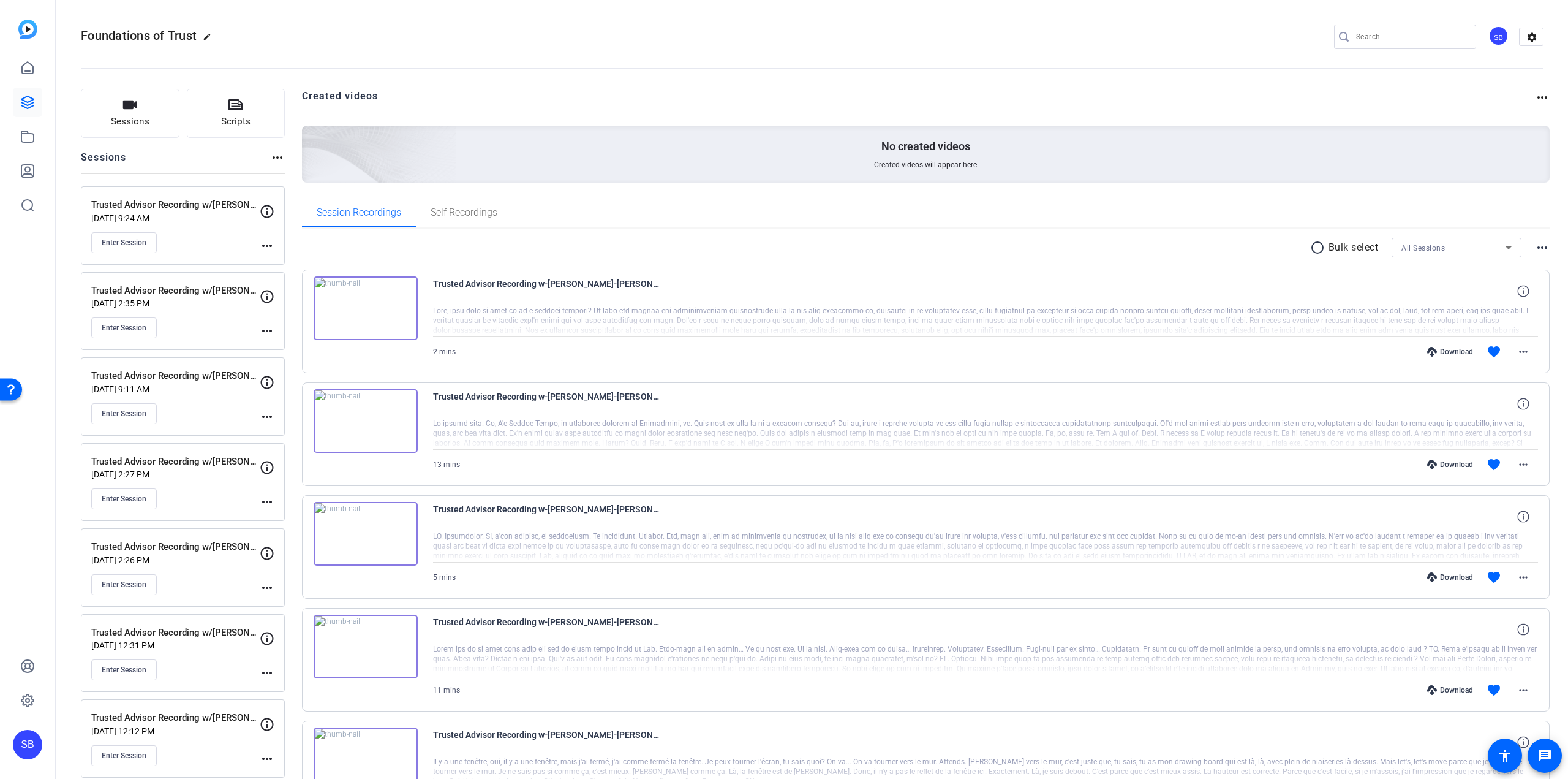
scroll to position [41, 0]
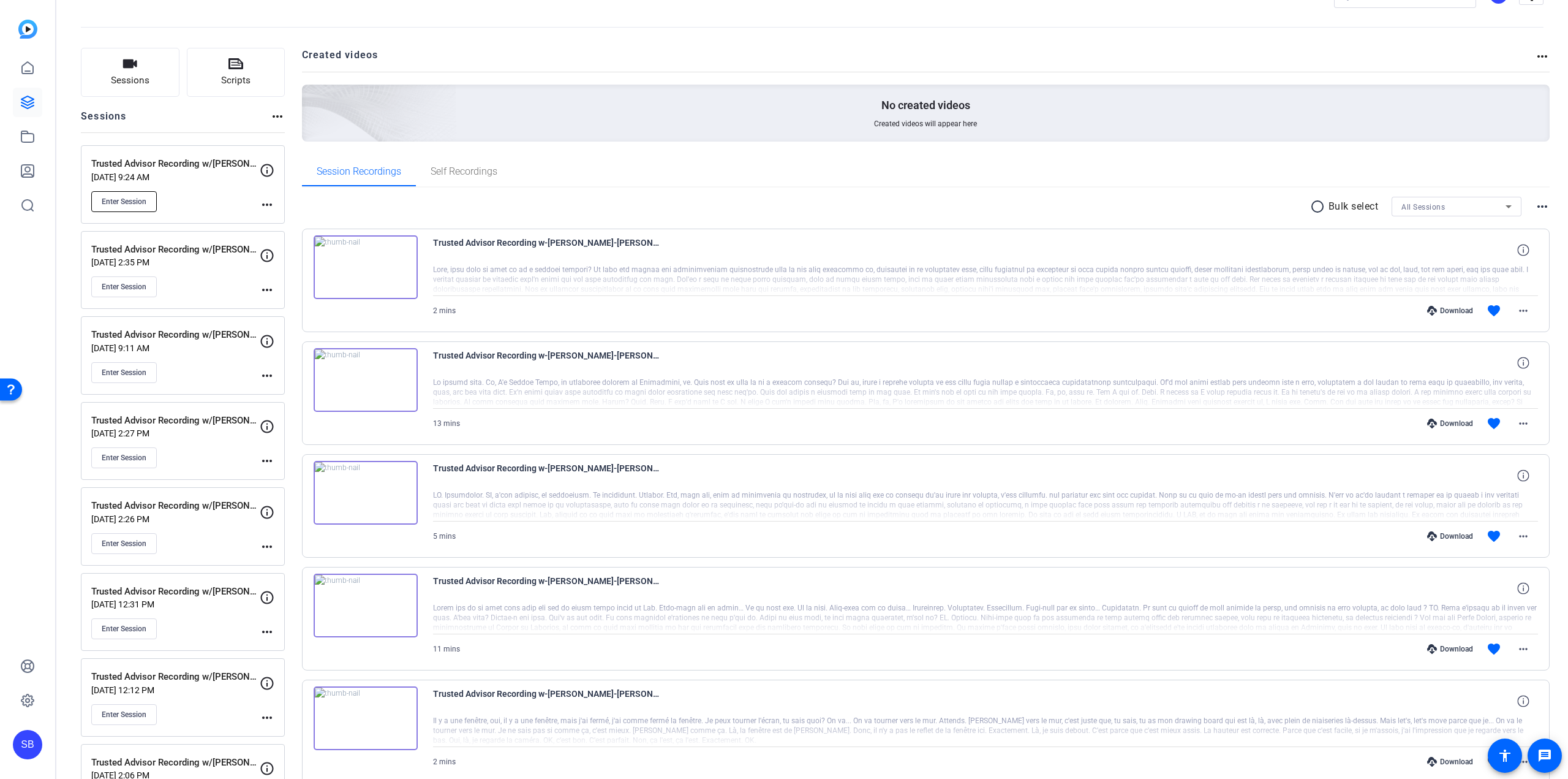
click at [146, 199] on span "Enter Session" at bounding box center [123, 202] width 45 height 10
click at [266, 205] on mat-icon "more_horiz" at bounding box center [267, 204] width 14 height 14
click at [299, 227] on span "Edit Session" at bounding box center [297, 222] width 55 height 14
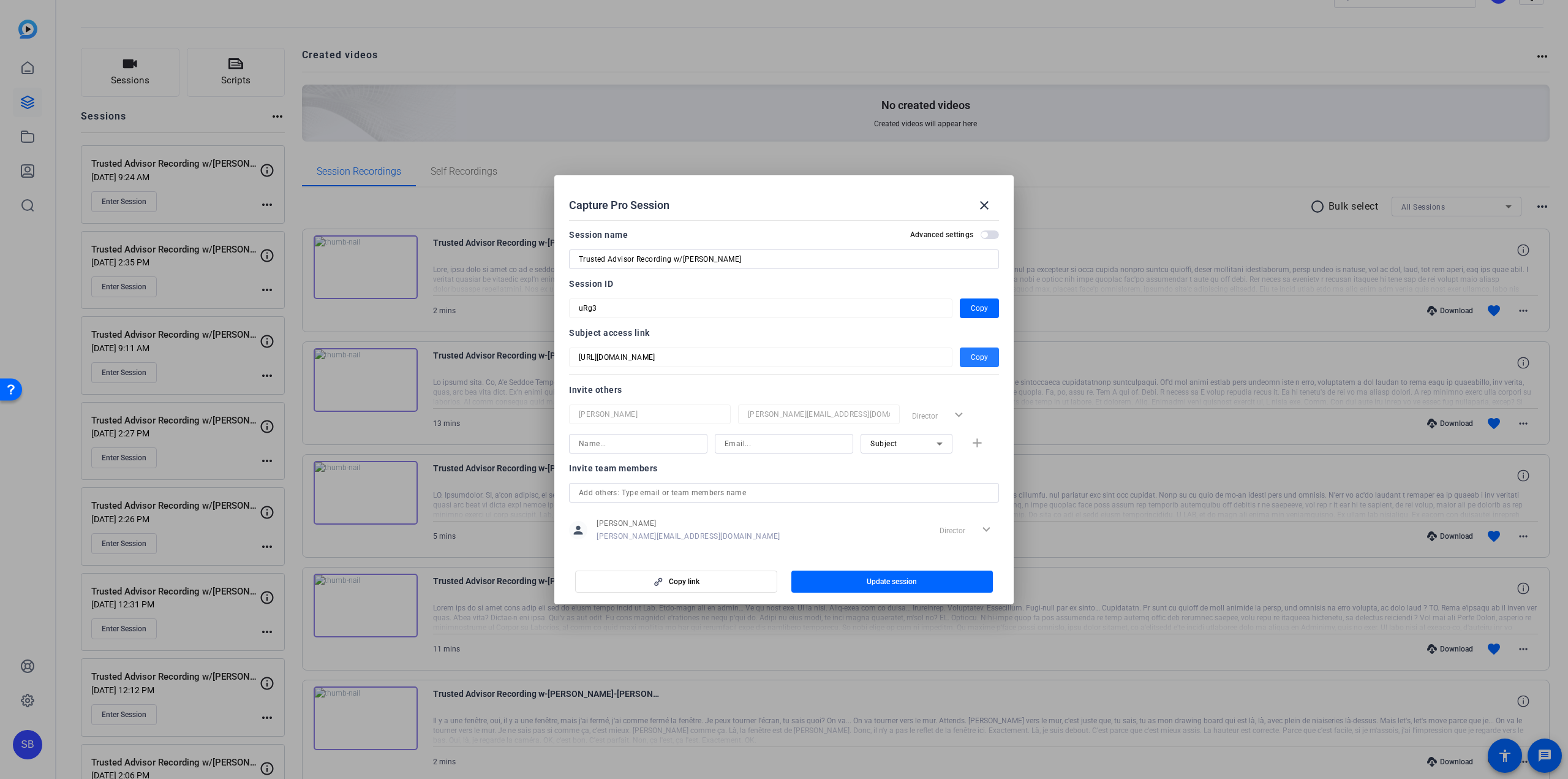
click at [963, 359] on span "button" at bounding box center [979, 357] width 39 height 30
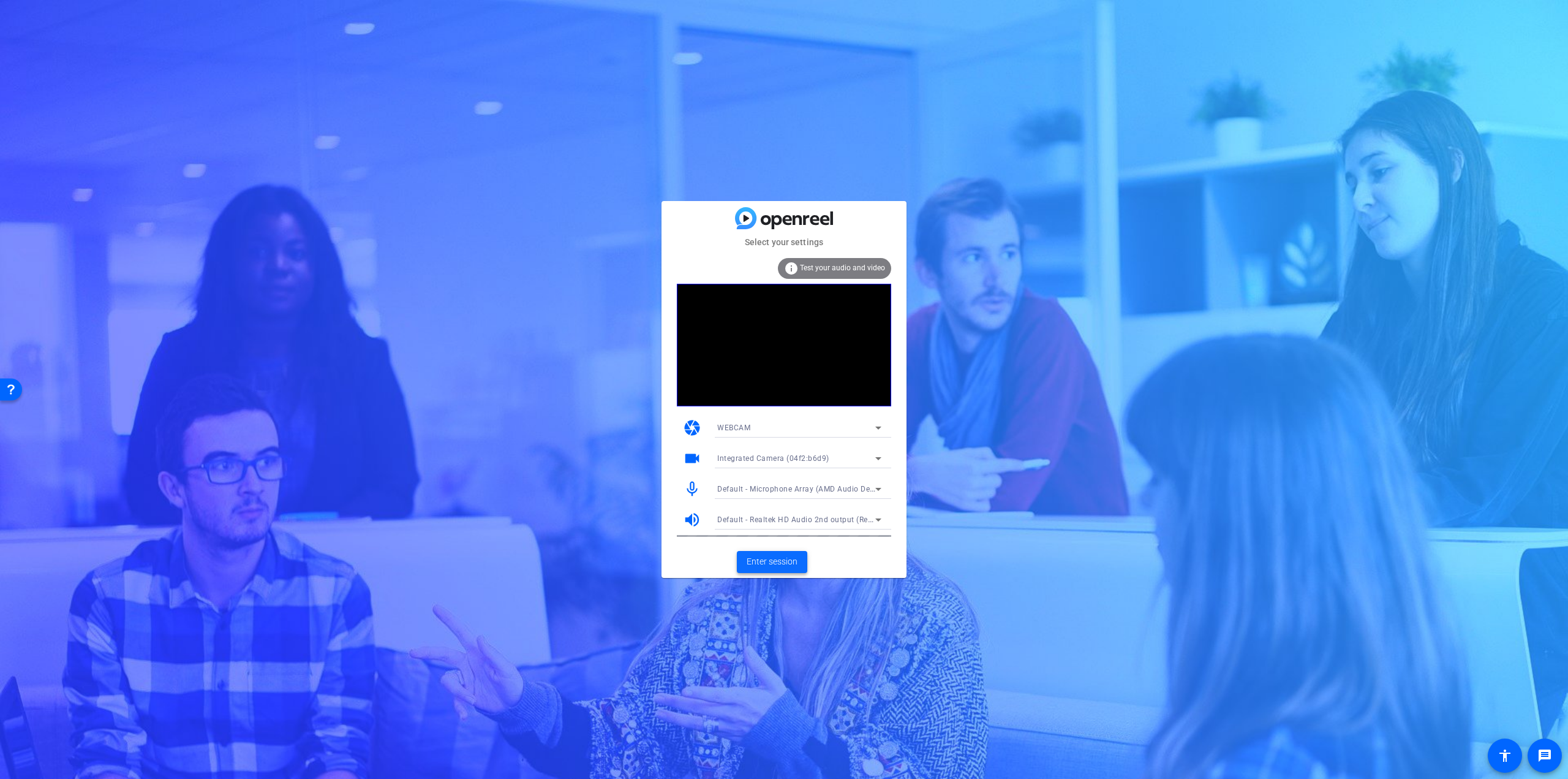
click at [775, 569] on span at bounding box center [772, 562] width 71 height 30
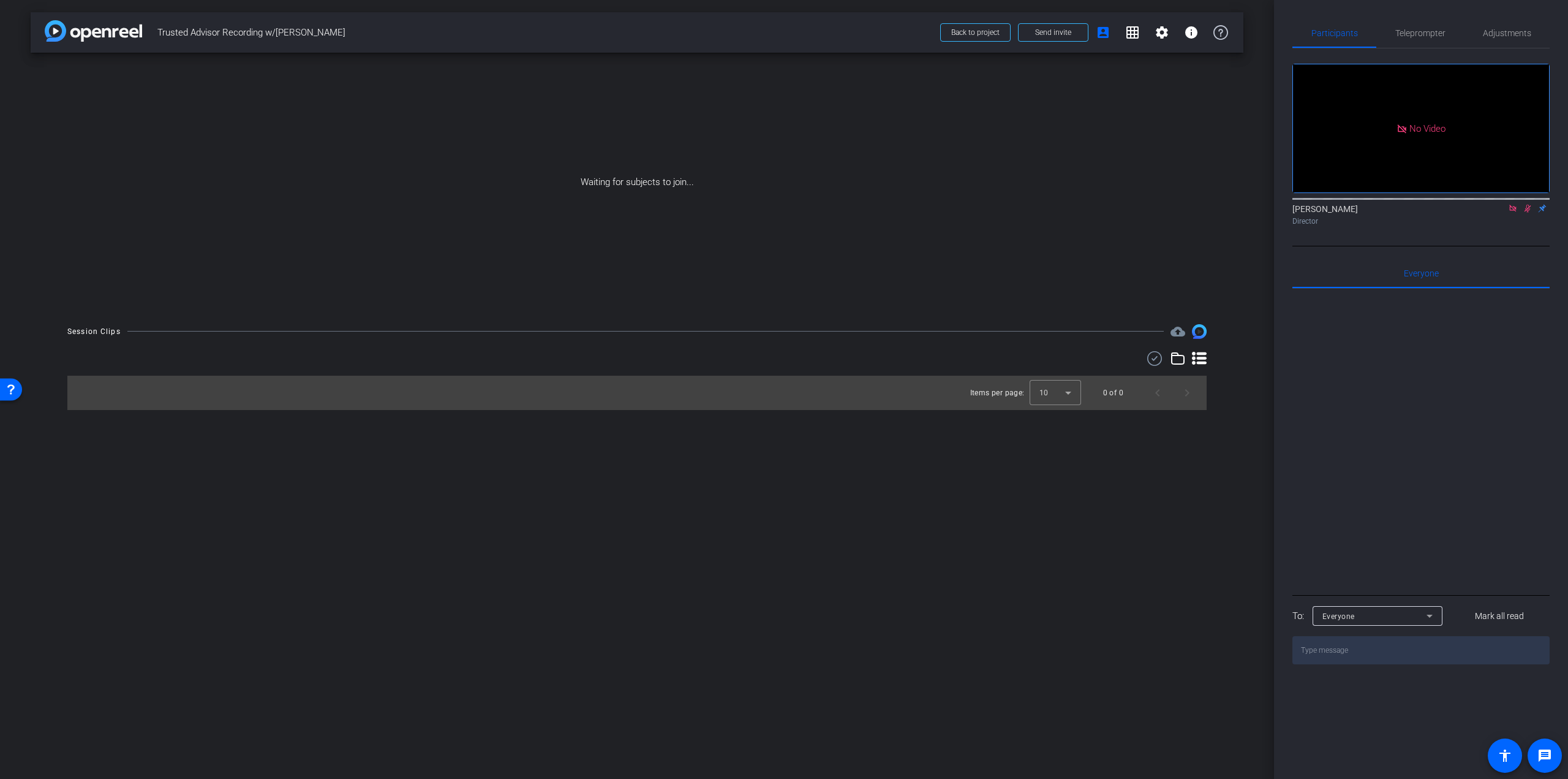
click at [1514, 212] on icon at bounding box center [1513, 207] width 10 height 9
click at [1450, 31] on div "Teleprompter" at bounding box center [1421, 32] width 88 height 30
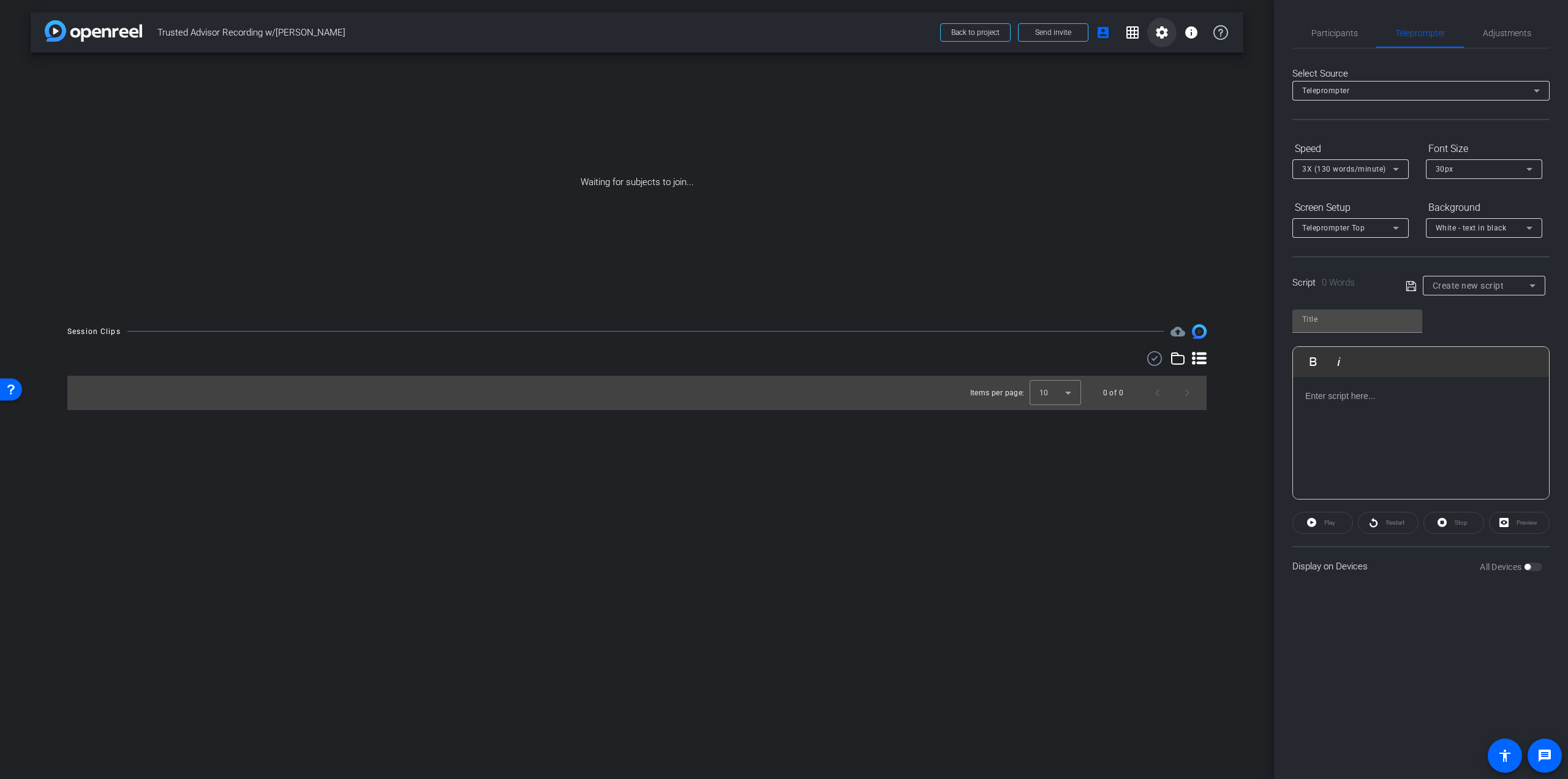
click at [1169, 33] on mat-icon "settings" at bounding box center [1162, 32] width 14 height 14
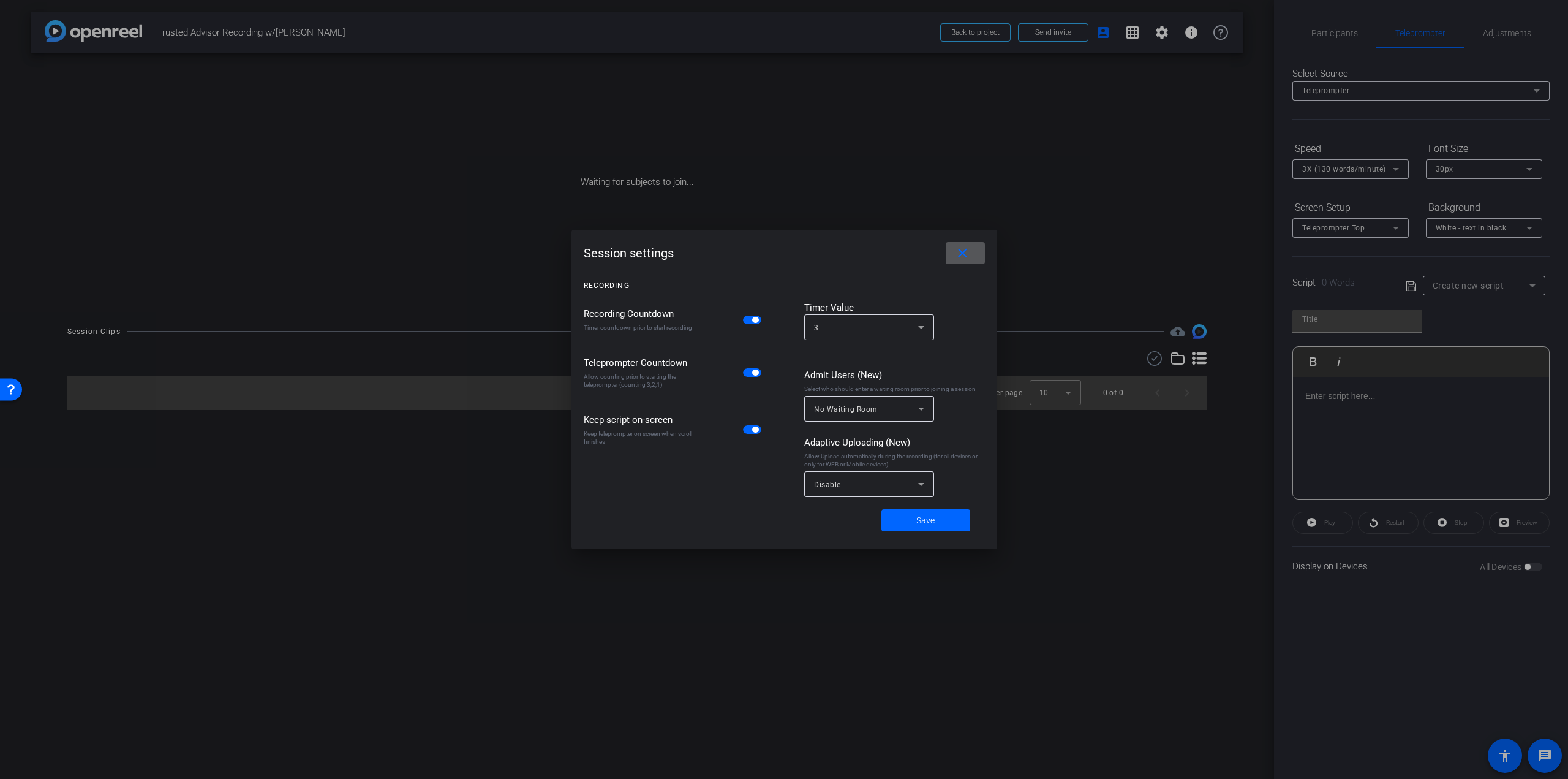
click at [885, 326] on div "3" at bounding box center [866, 328] width 104 height 15
click at [866, 374] on mat-option "5" at bounding box center [870, 374] width 130 height 20
click at [930, 522] on span "Save" at bounding box center [925, 520] width 18 height 12
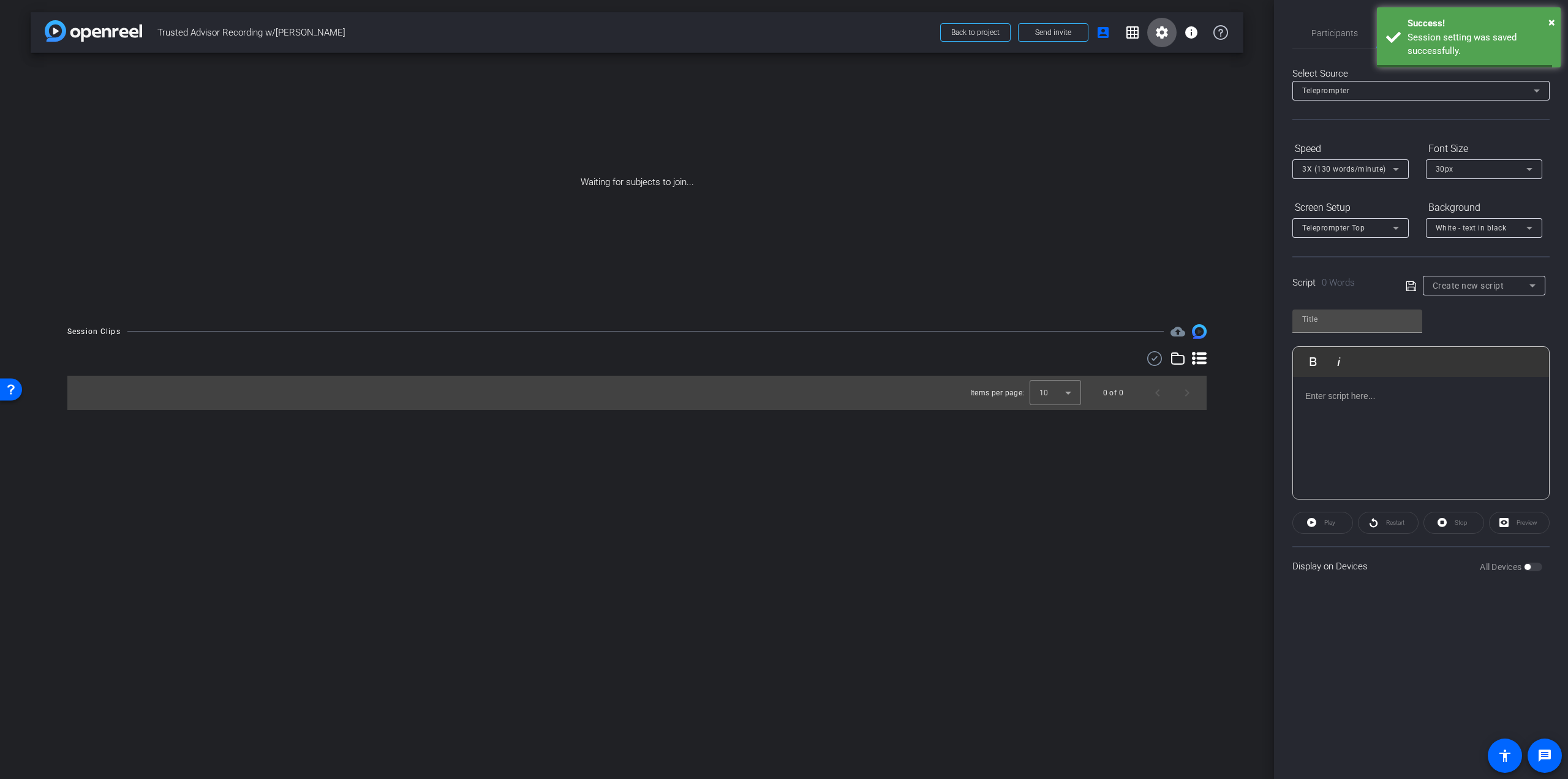
click at [1364, 175] on div "3X (130 words/minute)" at bounding box center [1347, 169] width 91 height 15
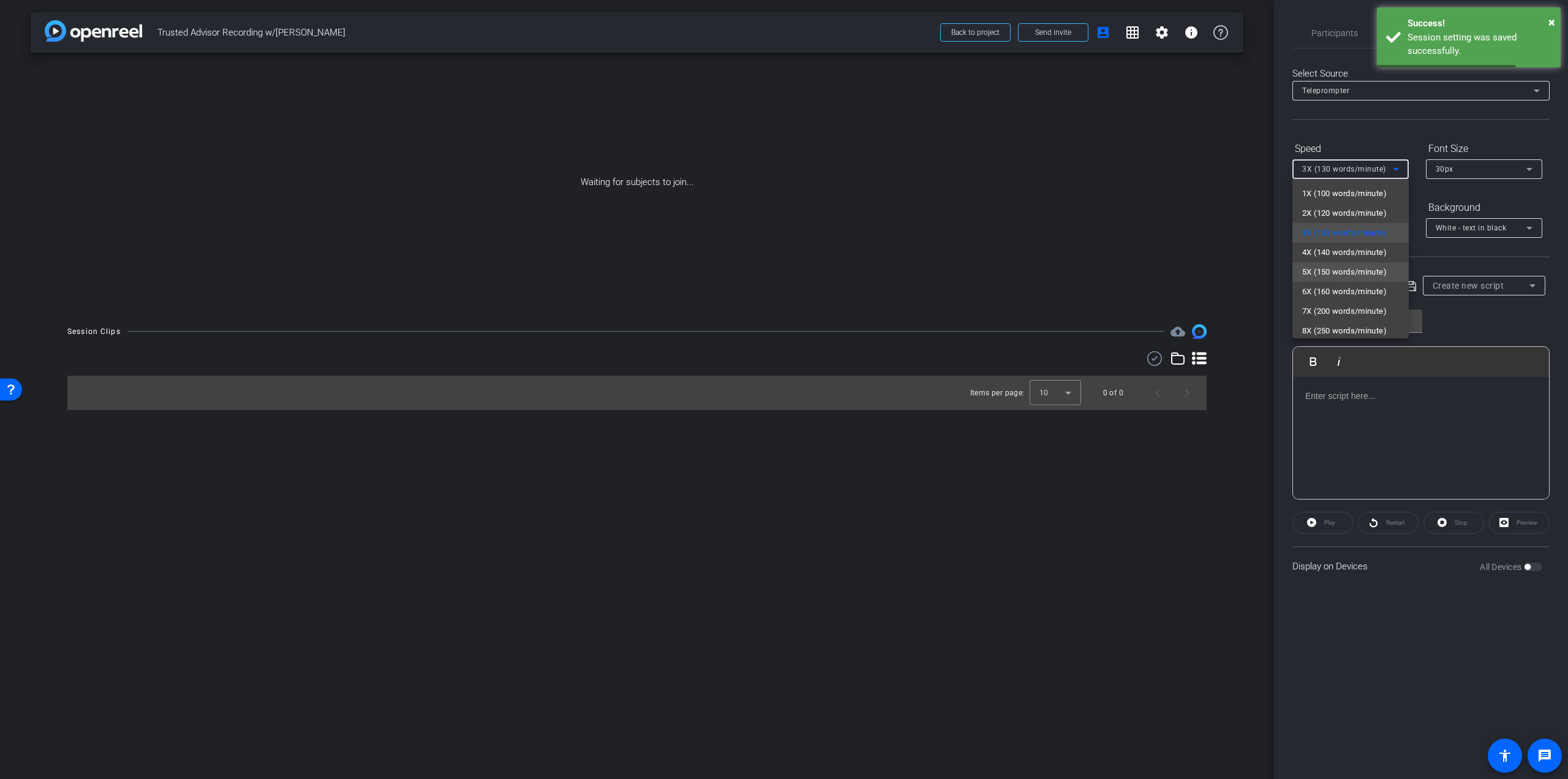
click at [1349, 265] on span "5X (150 words/minute)" at bounding box center [1344, 271] width 84 height 14
click at [1458, 282] on span "Create new script" at bounding box center [1469, 286] width 72 height 10
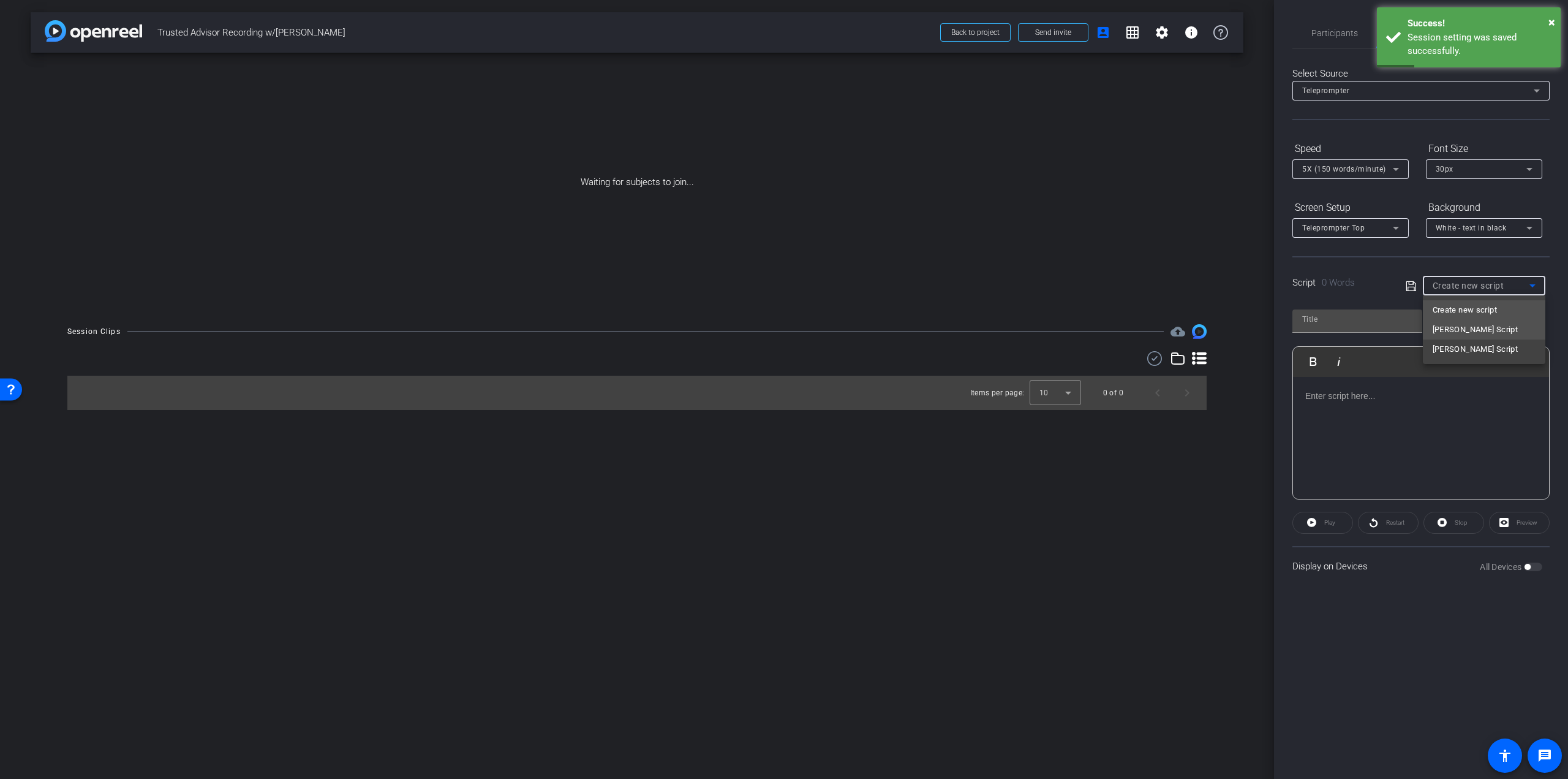
click at [1457, 329] on span "[PERSON_NAME] Script" at bounding box center [1476, 329] width 86 height 14
type input "[PERSON_NAME] Script"
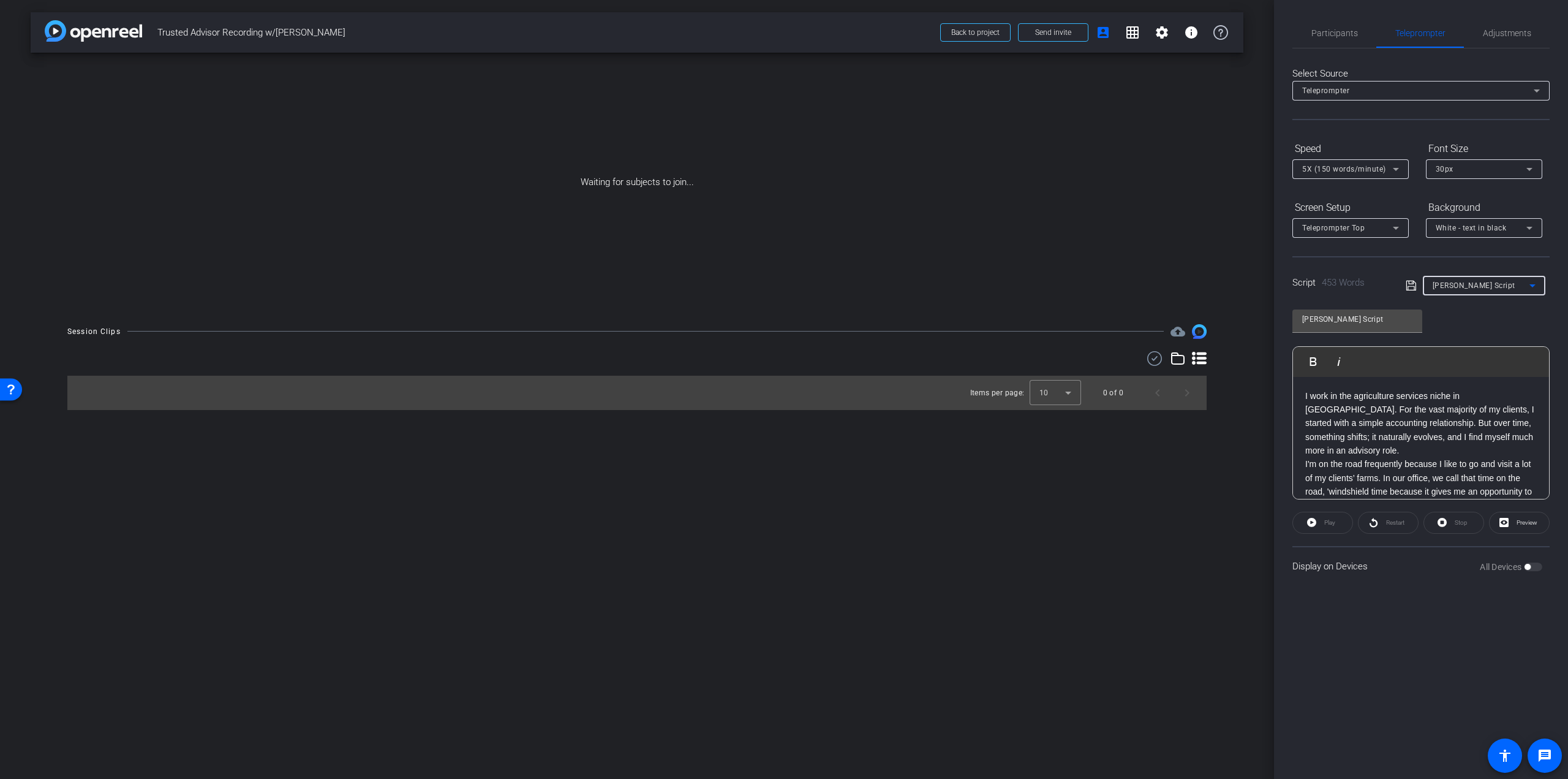
click at [1409, 288] on icon at bounding box center [1411, 285] width 11 height 14
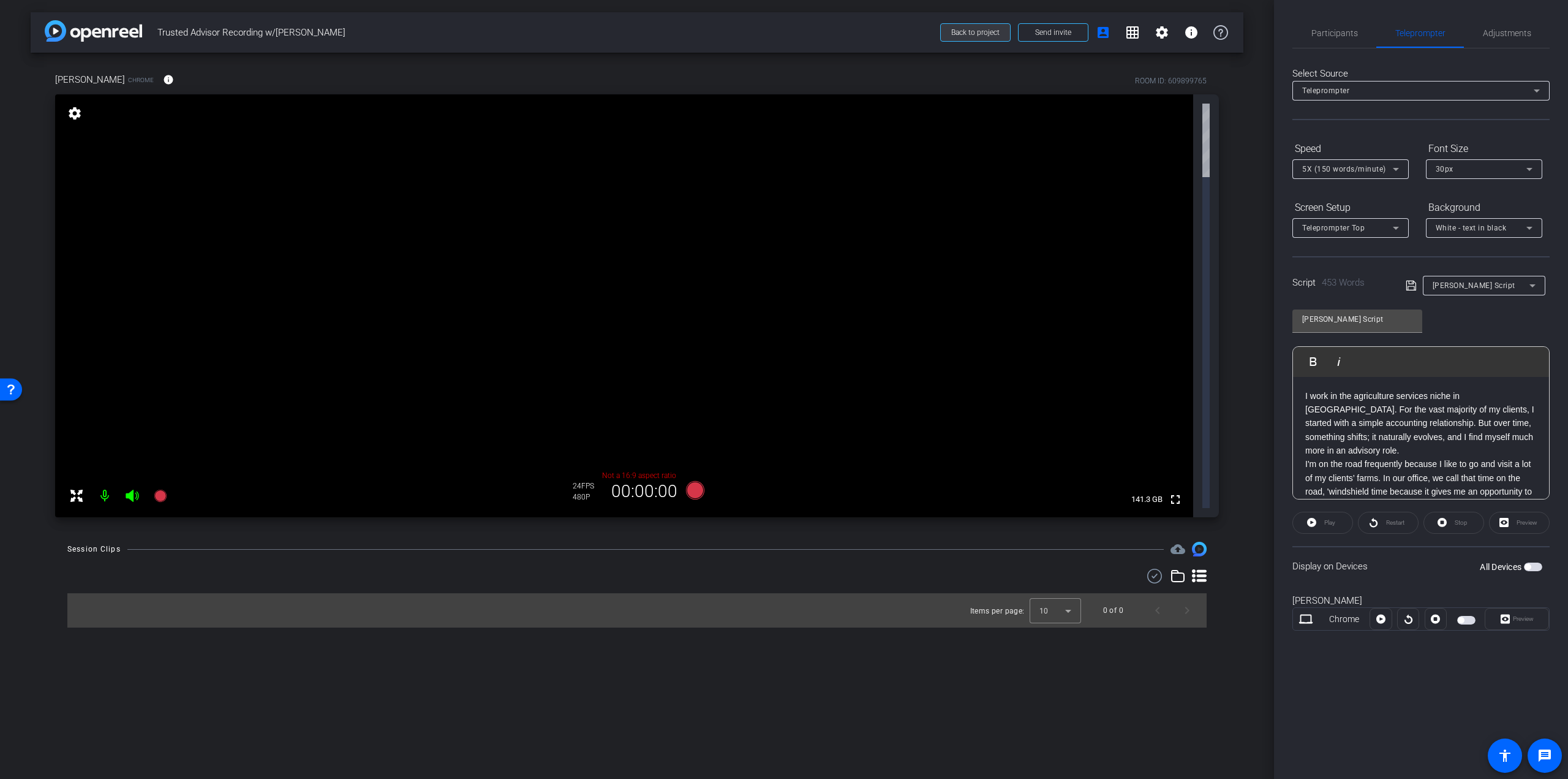
click at [979, 33] on span "Back to project" at bounding box center [976, 32] width 49 height 9
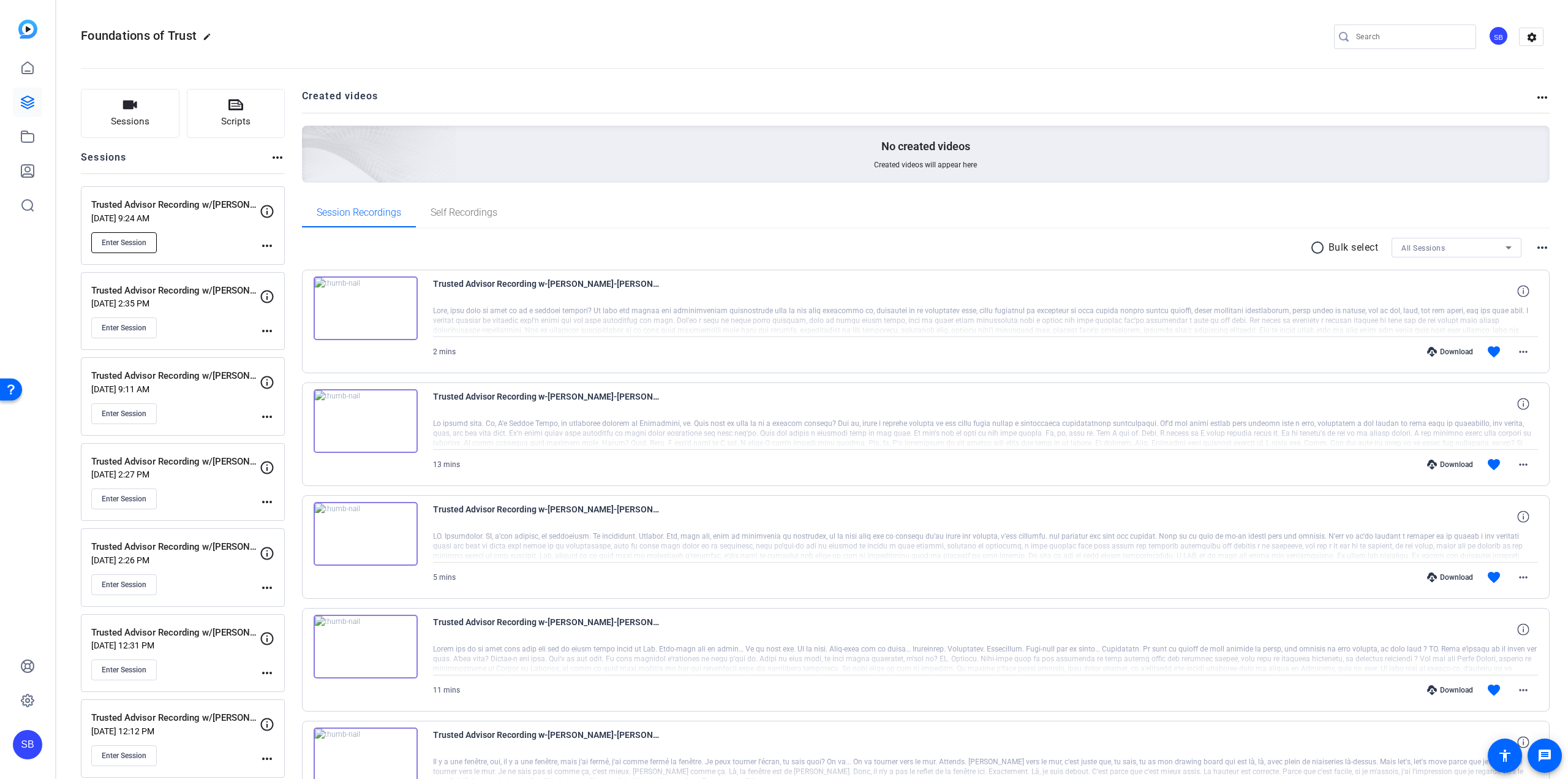
click at [138, 236] on button "Enter Session" at bounding box center [124, 243] width 66 height 21
click at [131, 235] on button "Enter Session" at bounding box center [124, 243] width 66 height 21
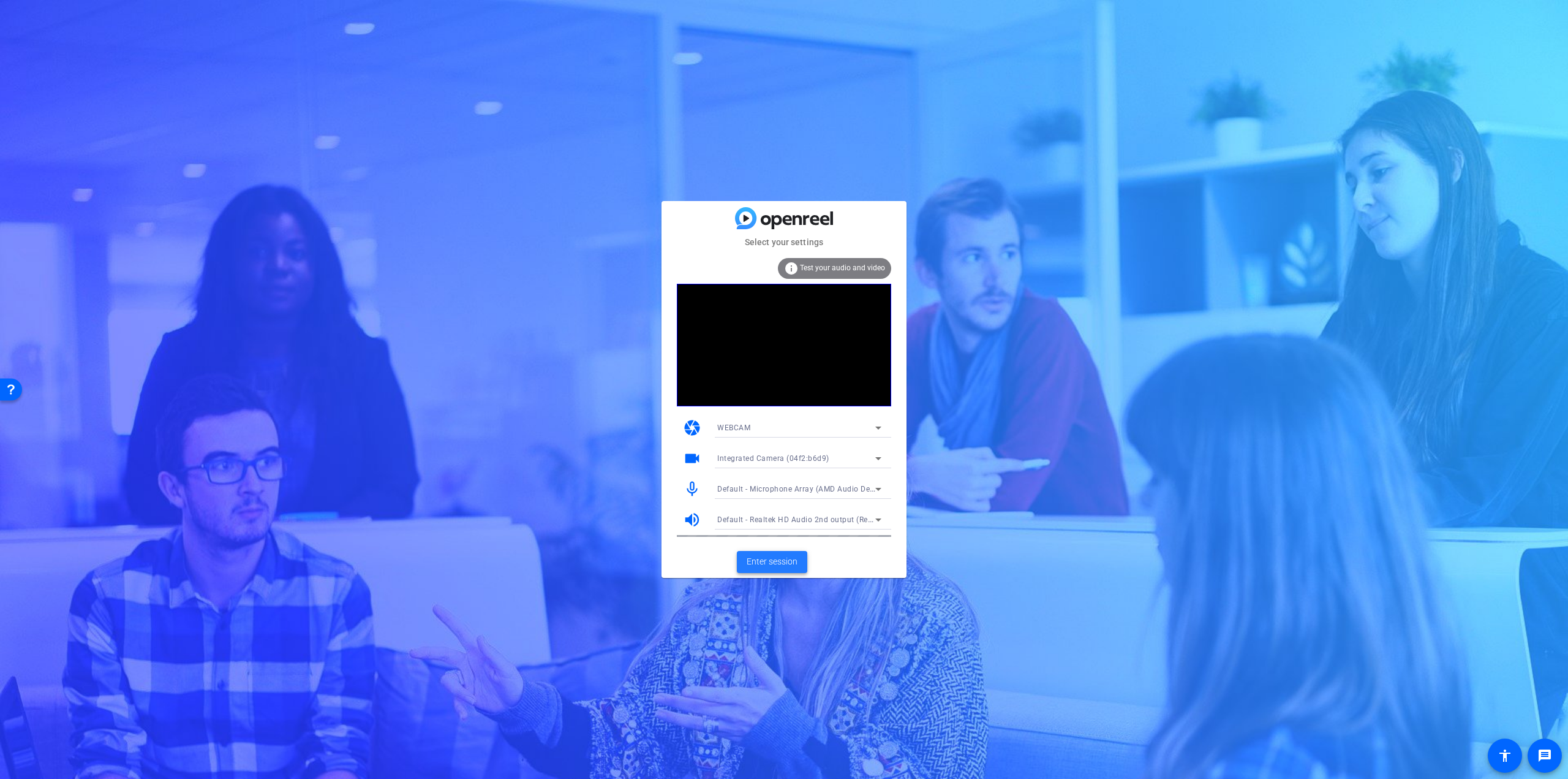
click at [798, 563] on span at bounding box center [772, 562] width 71 height 30
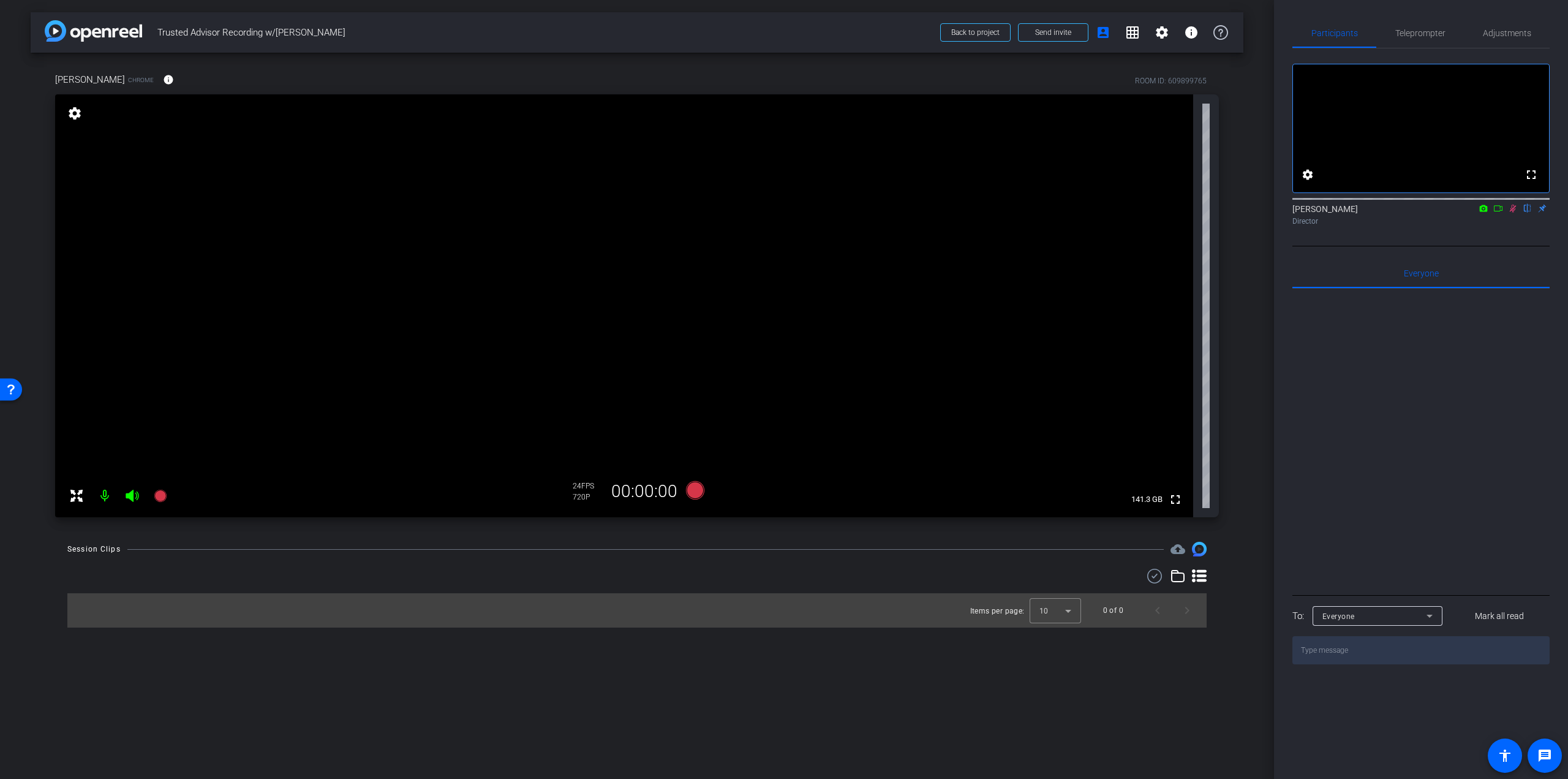
click at [1509, 212] on icon at bounding box center [1513, 207] width 10 height 9
click at [1429, 42] on span "Teleprompter" at bounding box center [1420, 32] width 51 height 30
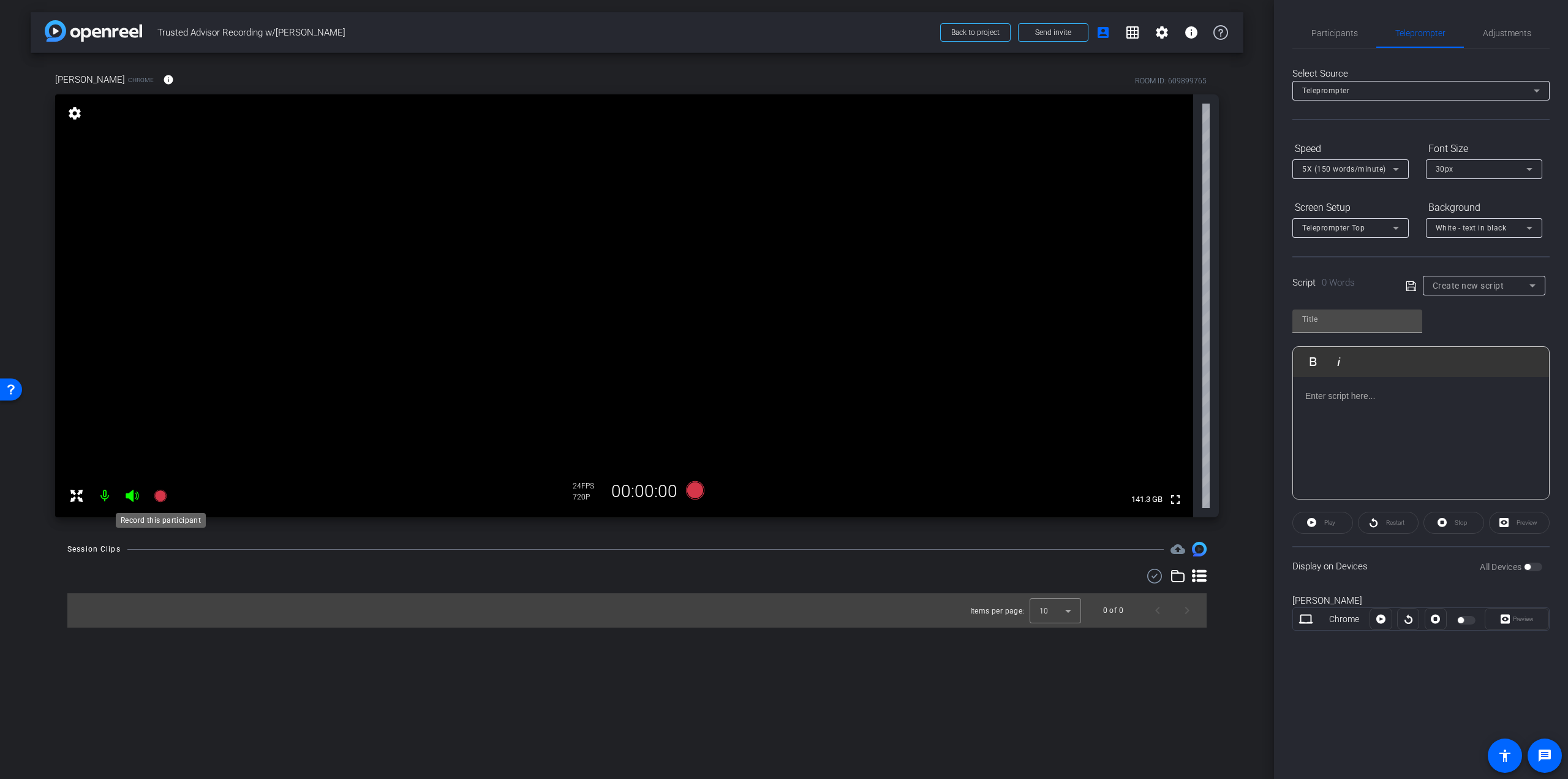
click at [165, 493] on icon at bounding box center [160, 495] width 14 height 14
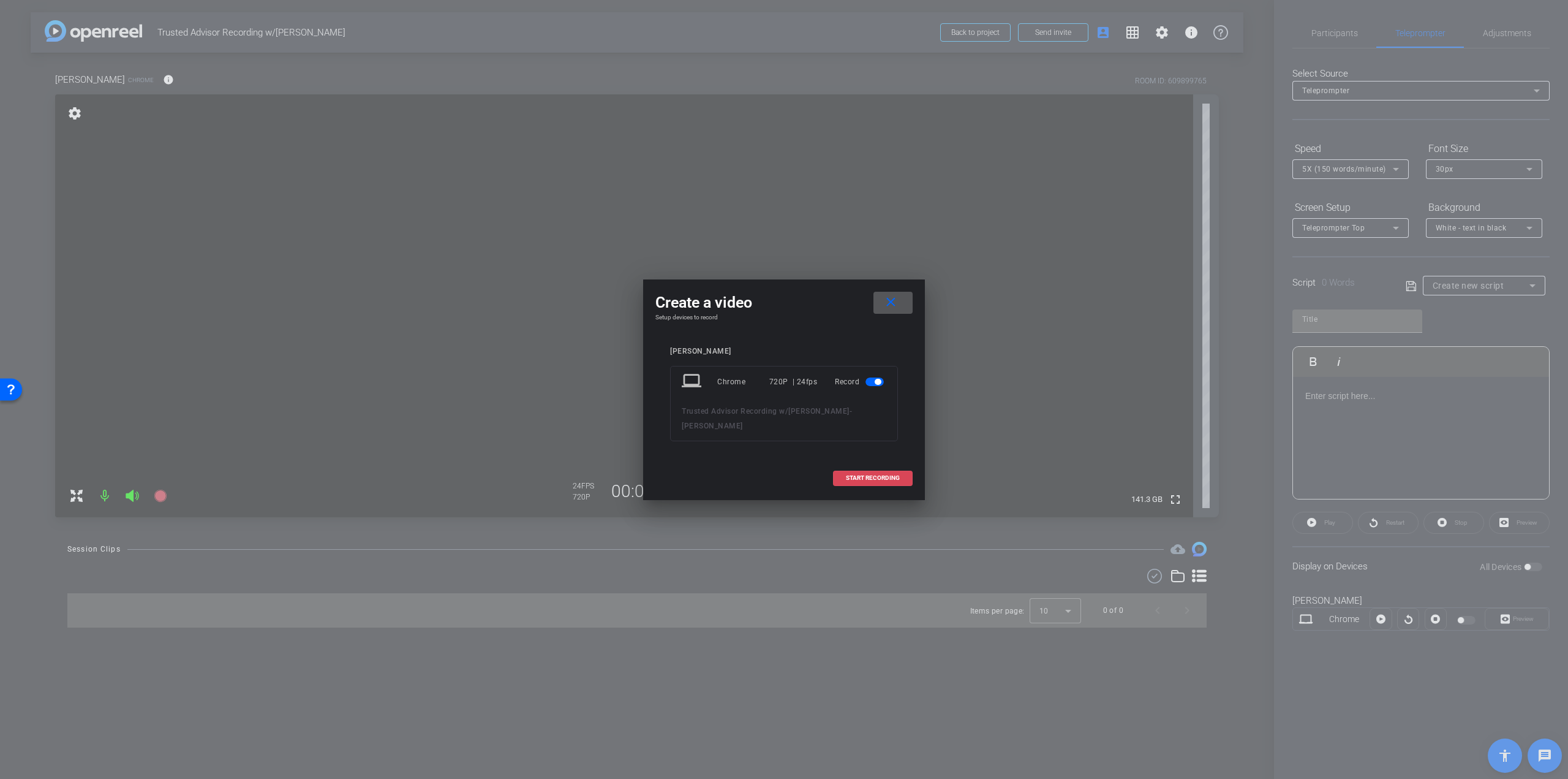
click at [880, 475] on span "START RECORDING" at bounding box center [872, 478] width 54 height 6
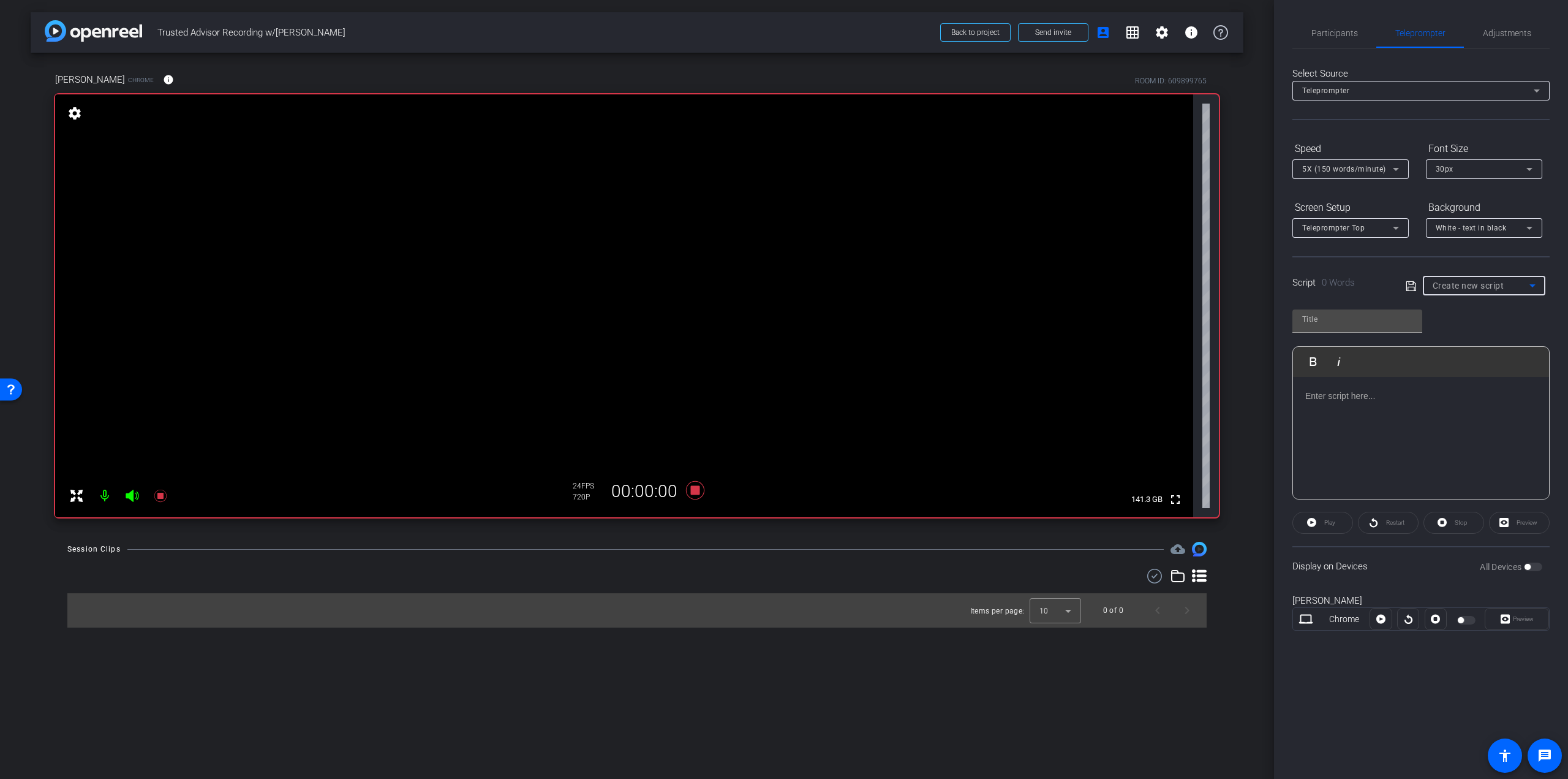
click at [1474, 285] on span "Create new script" at bounding box center [1469, 286] width 72 height 10
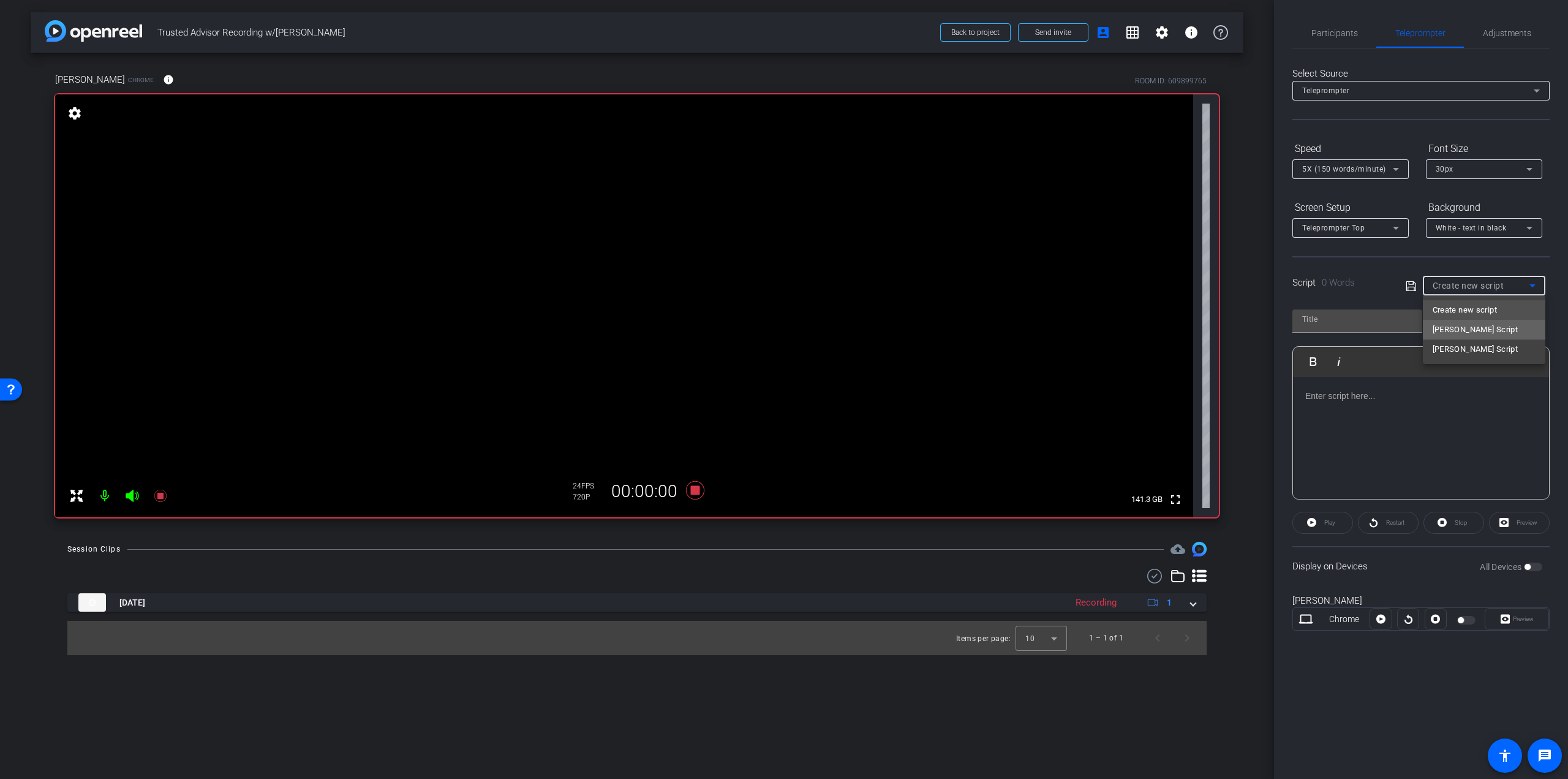
click at [1471, 322] on span "[PERSON_NAME] Script" at bounding box center [1476, 329] width 86 height 14
type input "[PERSON_NAME] Script"
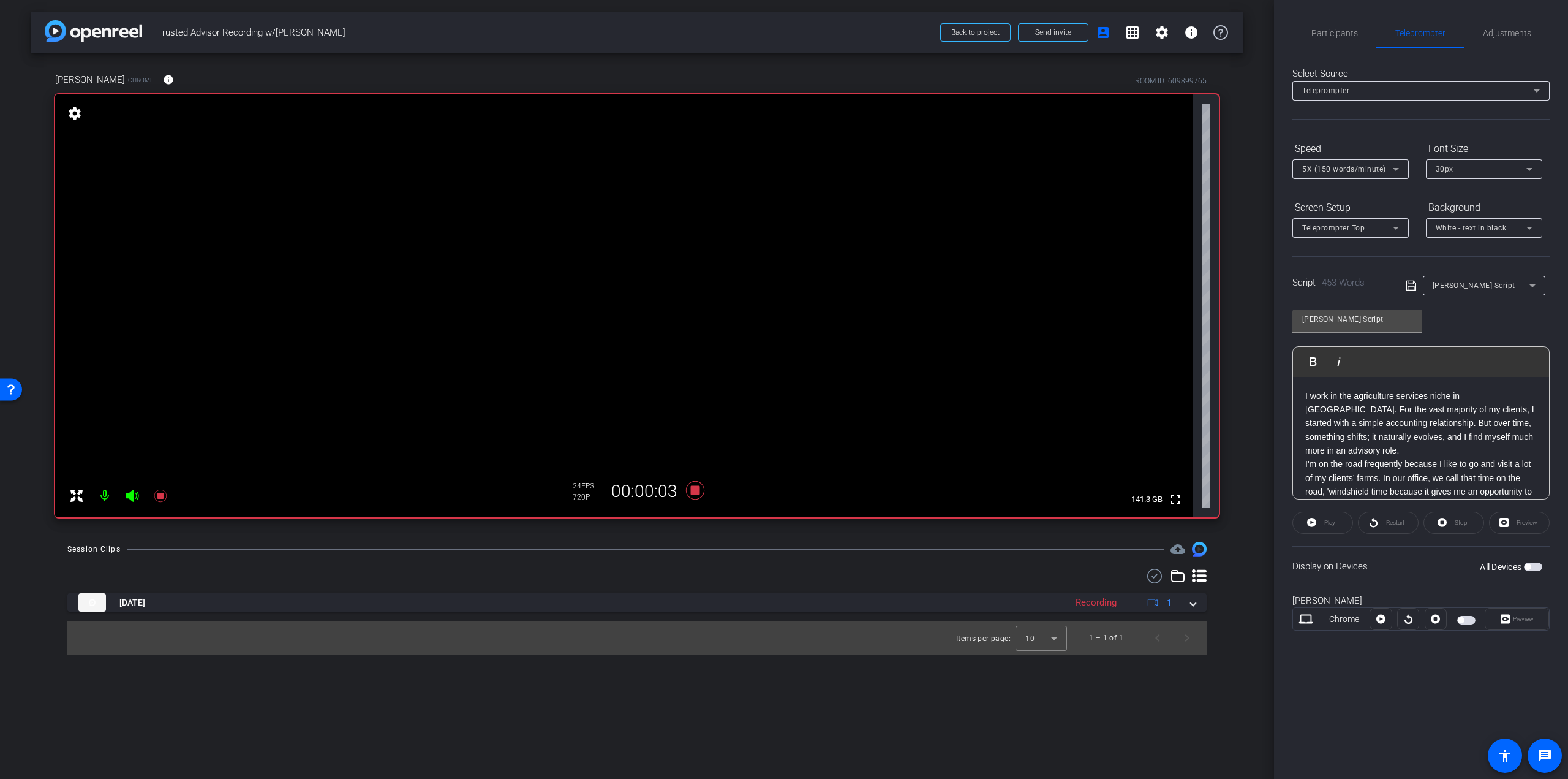
click at [1529, 569] on span "button" at bounding box center [1528, 567] width 6 height 6
click at [1512, 622] on span "Preview" at bounding box center [1521, 619] width 24 height 17
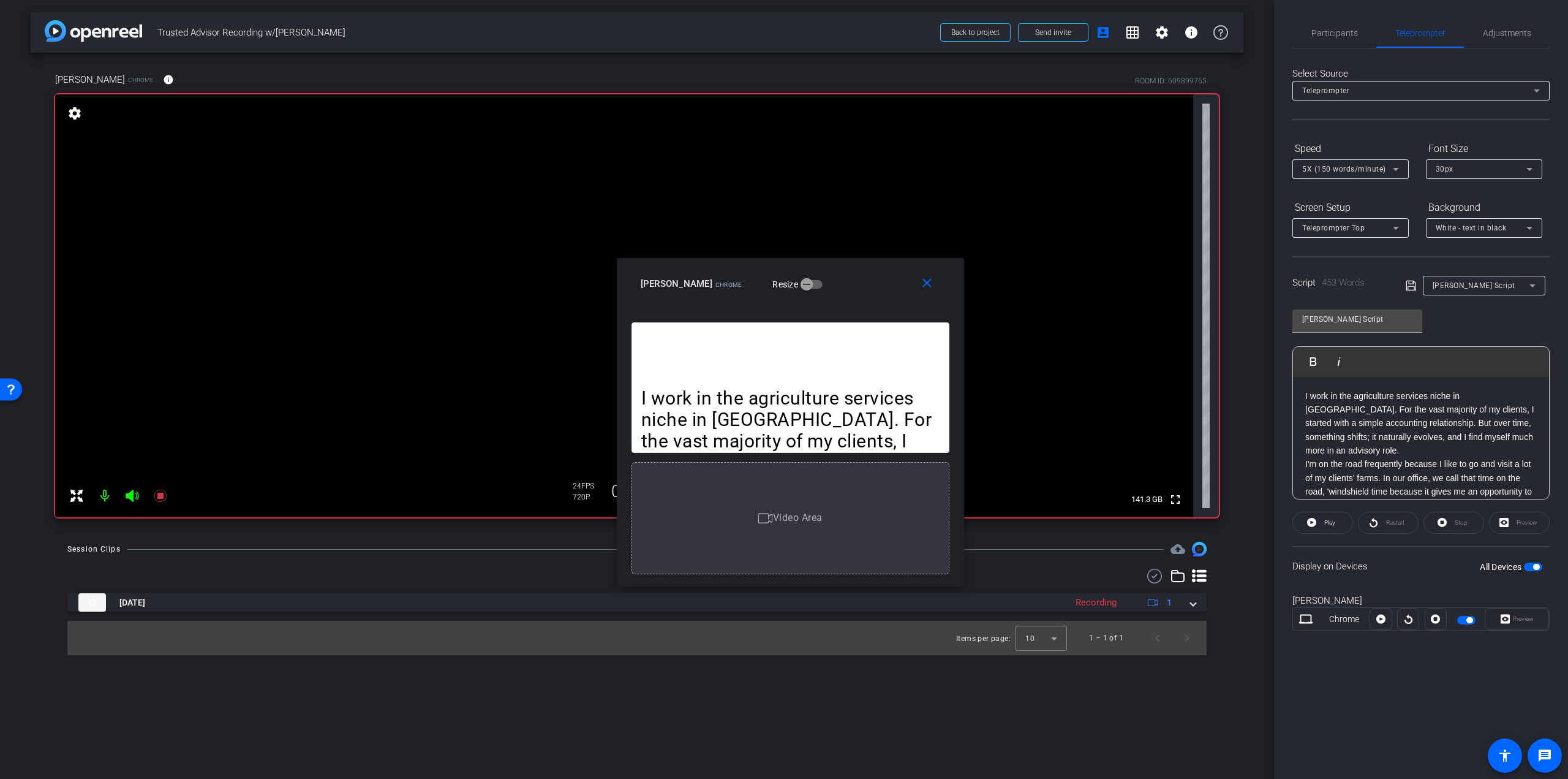
drag, startPoint x: 843, startPoint y: 249, endPoint x: 849, endPoint y: 281, distance: 32.6
click at [849, 281] on div "Roxanne Chrome Resize" at bounding box center [795, 283] width 309 height 22
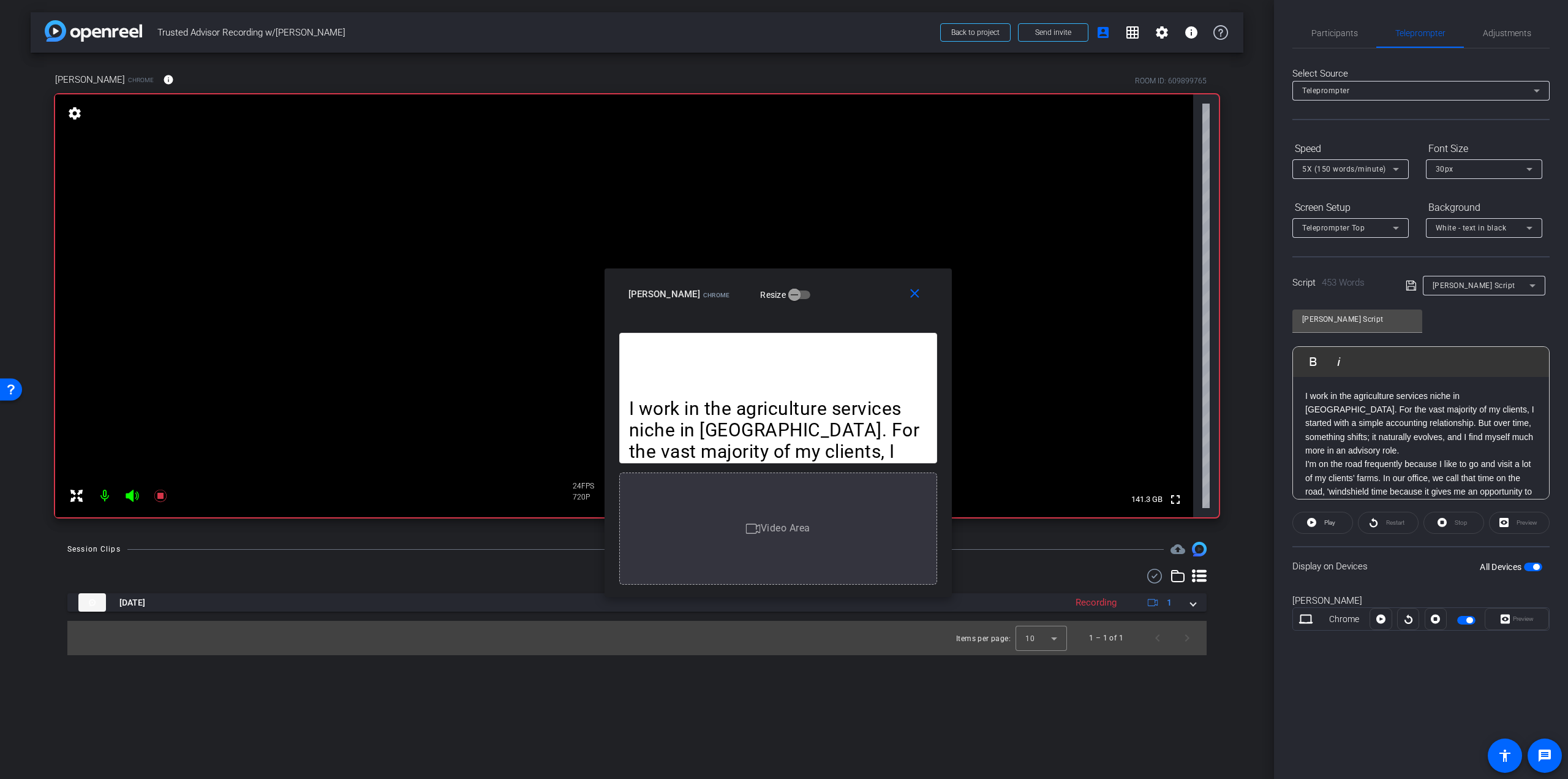
drag, startPoint x: 849, startPoint y: 281, endPoint x: 837, endPoint y: 292, distance: 16.3
click at [837, 292] on div "Roxanne Chrome Resize" at bounding box center [783, 293] width 309 height 22
click at [913, 292] on mat-icon "close" at bounding box center [915, 293] width 15 height 15
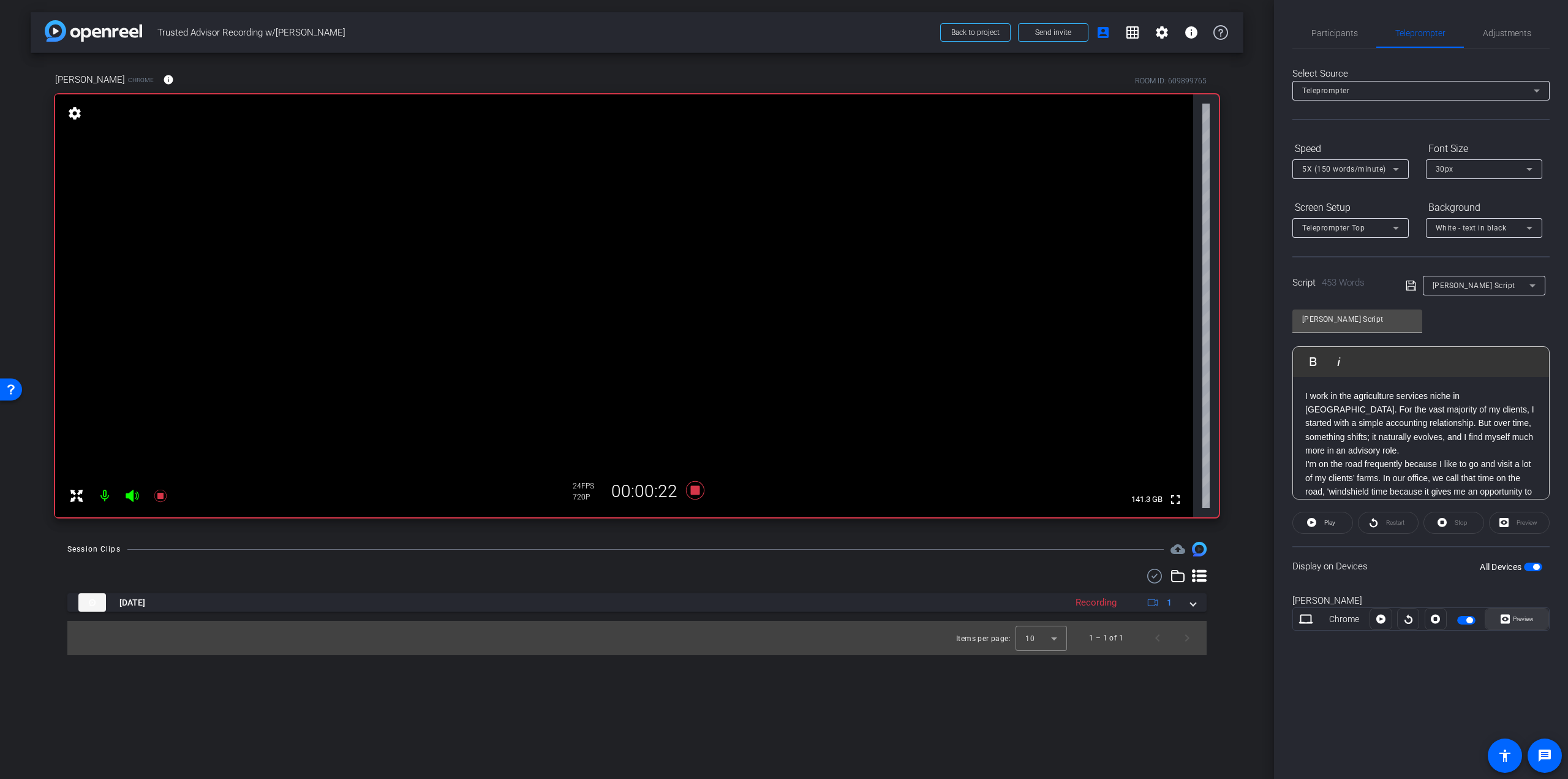
click at [1540, 621] on span at bounding box center [1517, 618] width 63 height 30
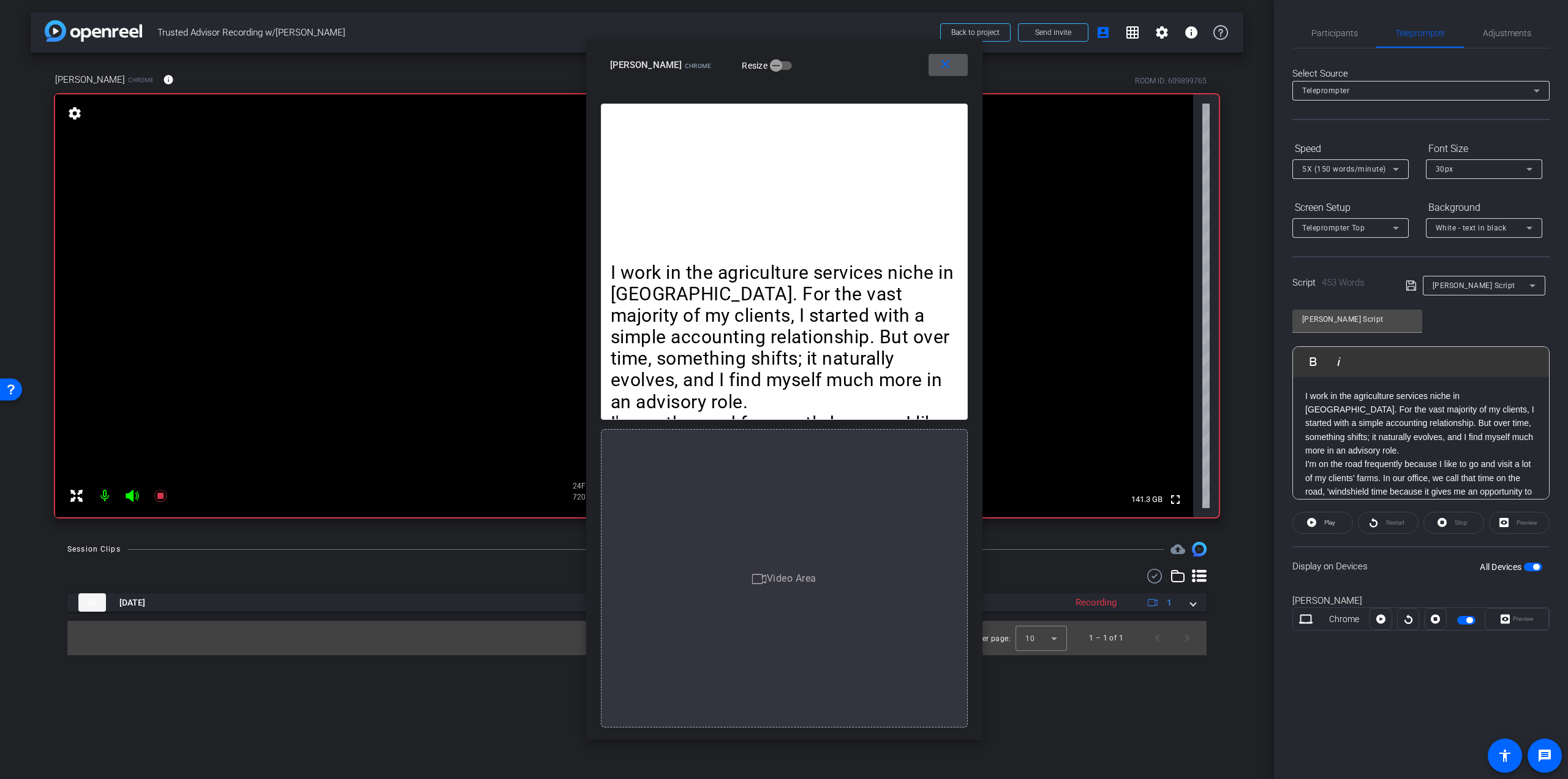
click at [697, 271] on p "I work in the agriculture services niche in Saskatchewan. For the vast majority…" at bounding box center [784, 337] width 348 height 151
click at [1364, 408] on p "I work in the agriculture services niche in Saskatchewan. For the vast majority…" at bounding box center [1421, 423] width 231 height 69
click at [951, 60] on mat-icon "close" at bounding box center [946, 65] width 15 height 15
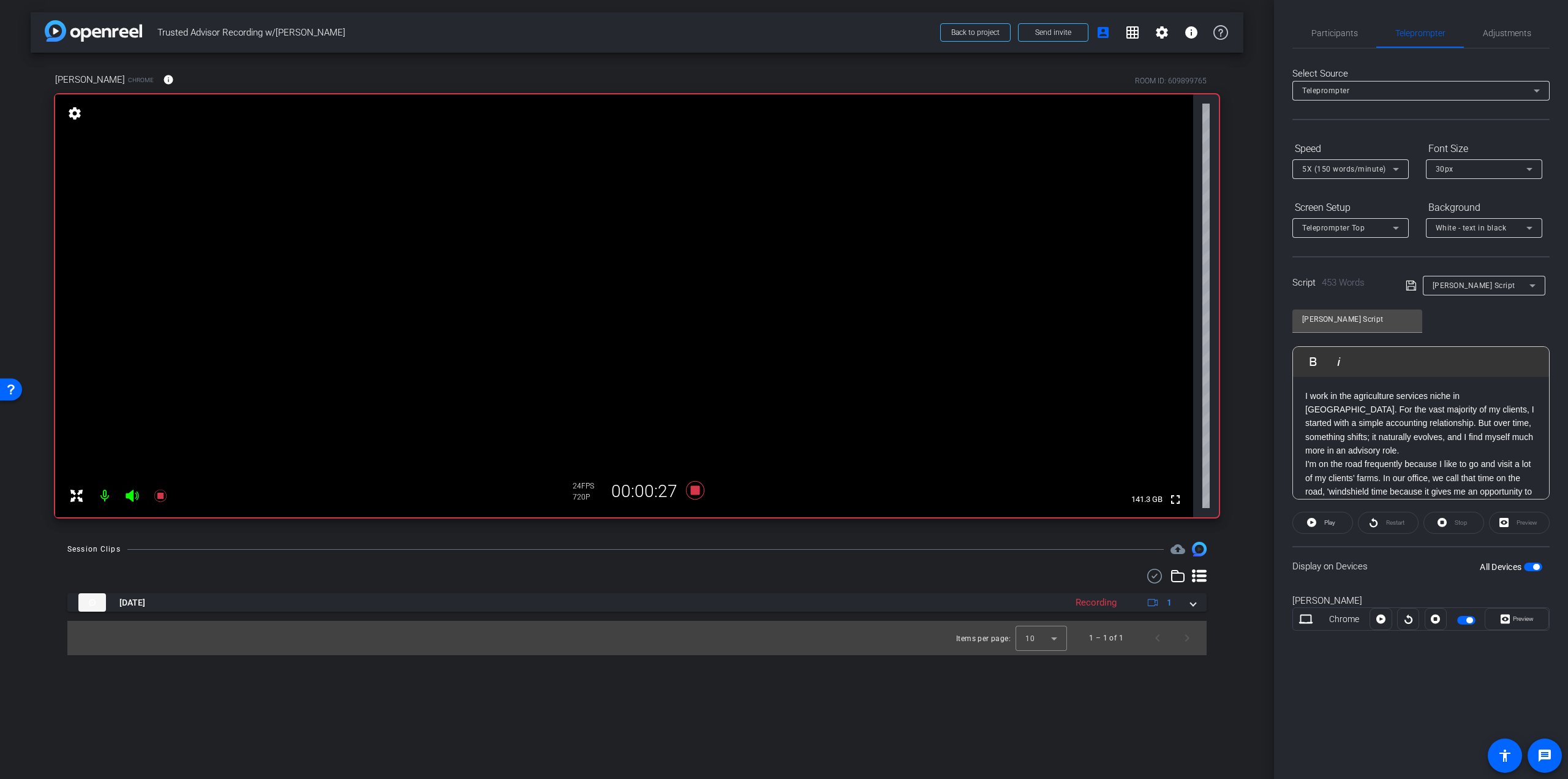
click at [1310, 386] on div "I work in the agriculture services niche in Saskatchewan. For the vast majority…" at bounding box center [1421, 690] width 256 height 628
click at [1305, 397] on div "I work in the agriculture services niche in Saskatchewan. For the vast majority…" at bounding box center [1421, 690] width 256 height 628
click at [1499, 33] on span "Adjustments" at bounding box center [1507, 32] width 49 height 9
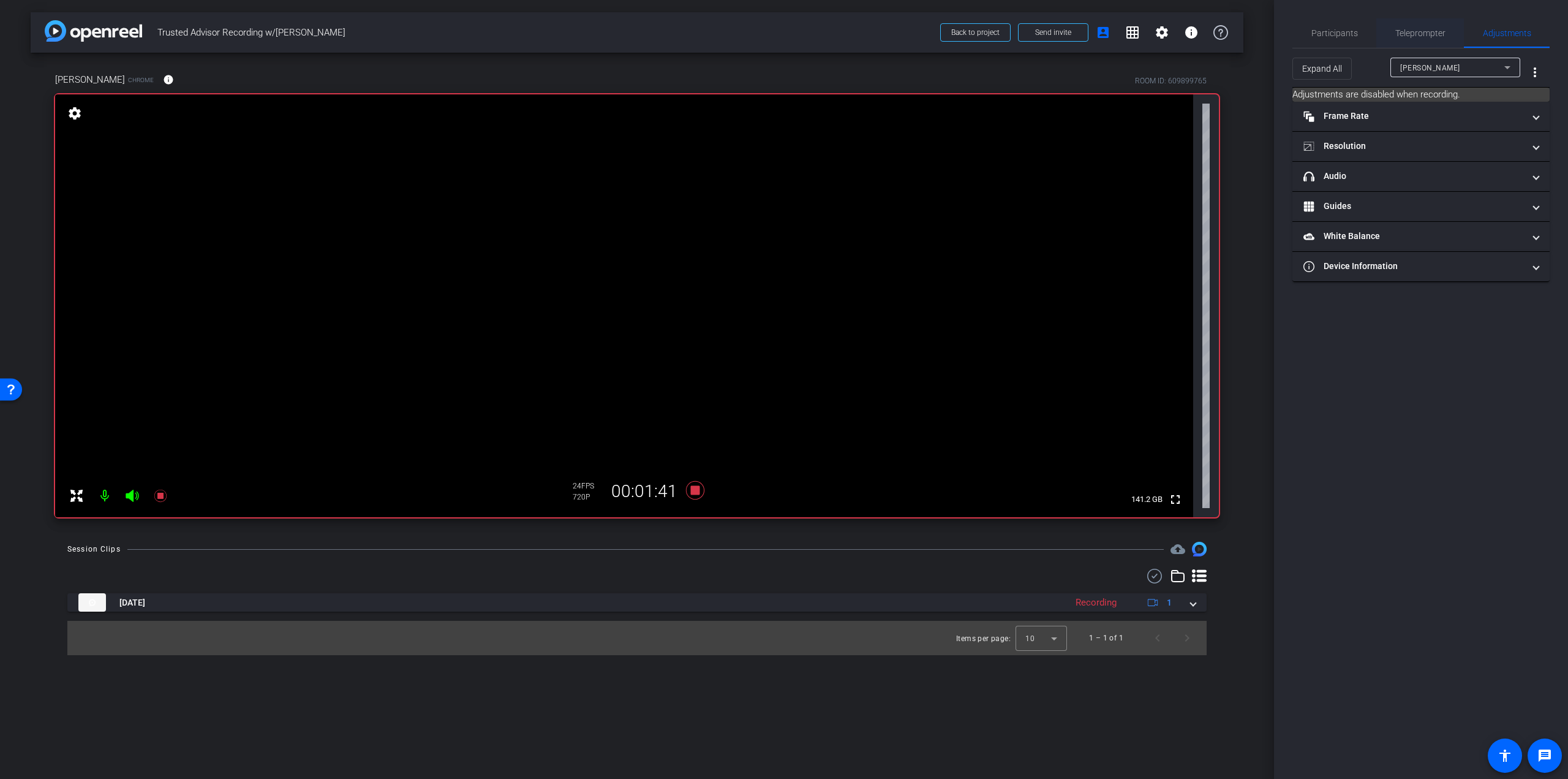
click at [1434, 39] on span "Teleprompter" at bounding box center [1420, 32] width 51 height 30
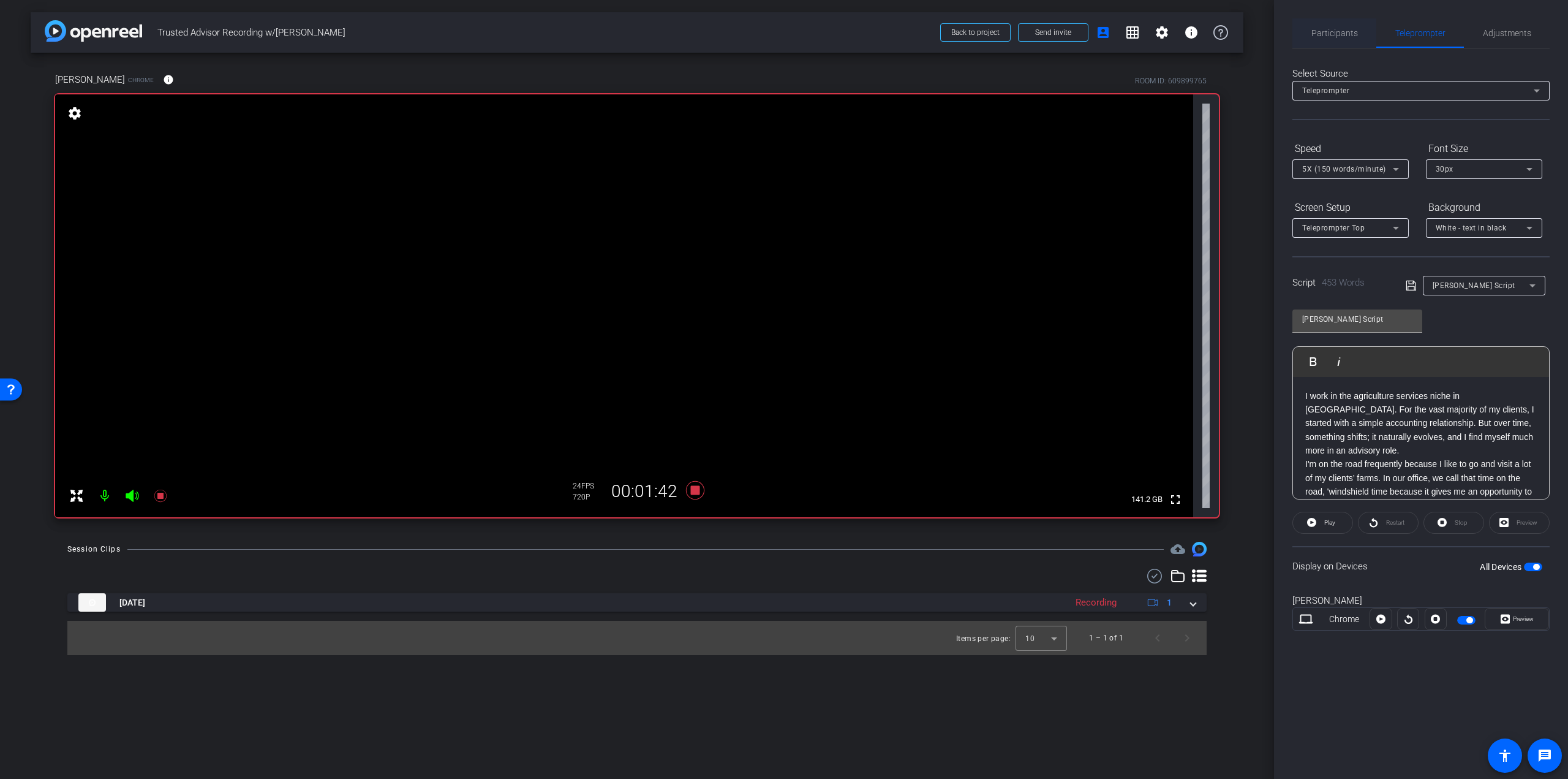
click at [1351, 31] on span "Participants" at bounding box center [1335, 32] width 47 height 9
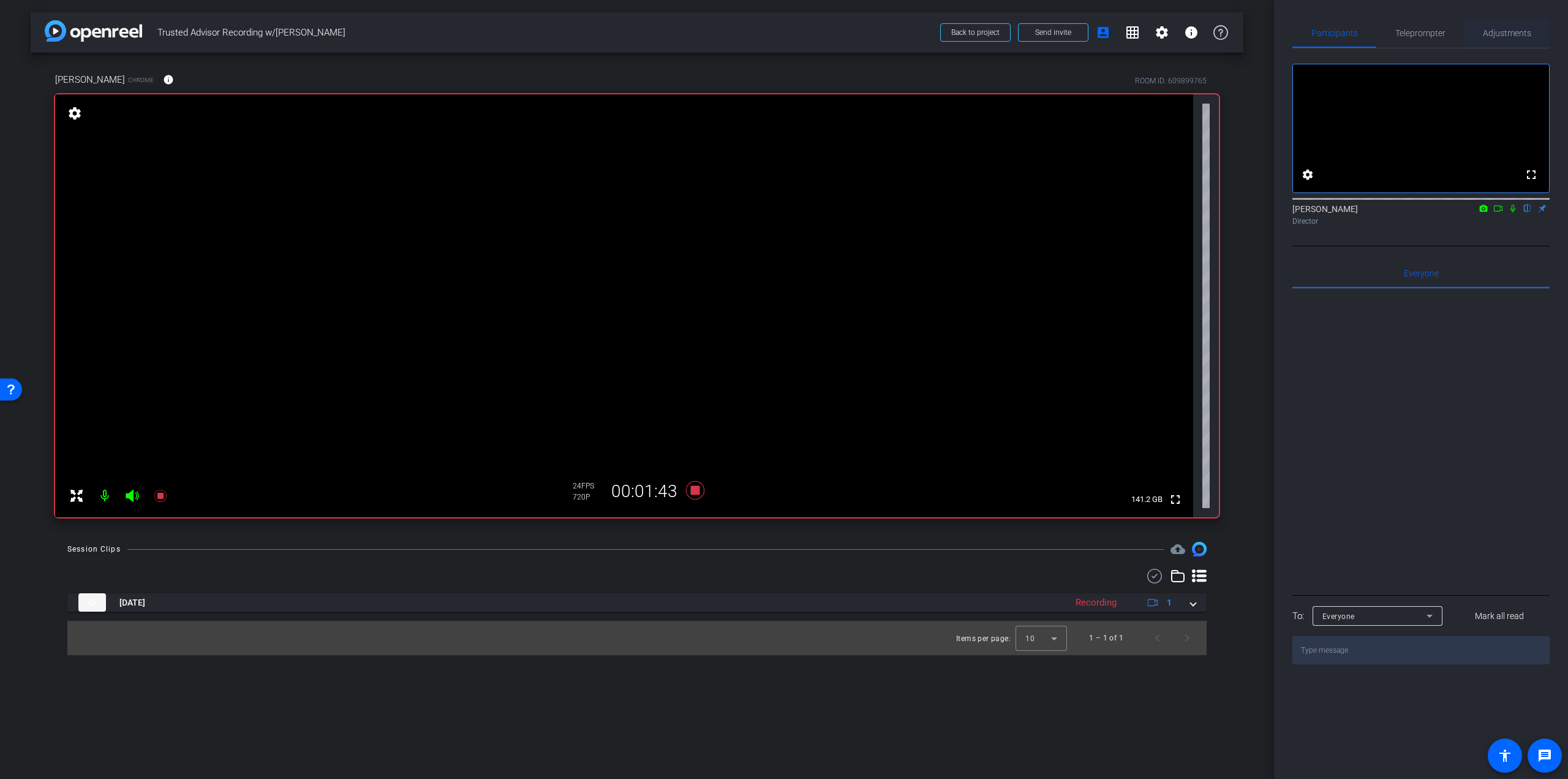
click at [1496, 30] on span "Adjustments" at bounding box center [1507, 32] width 49 height 9
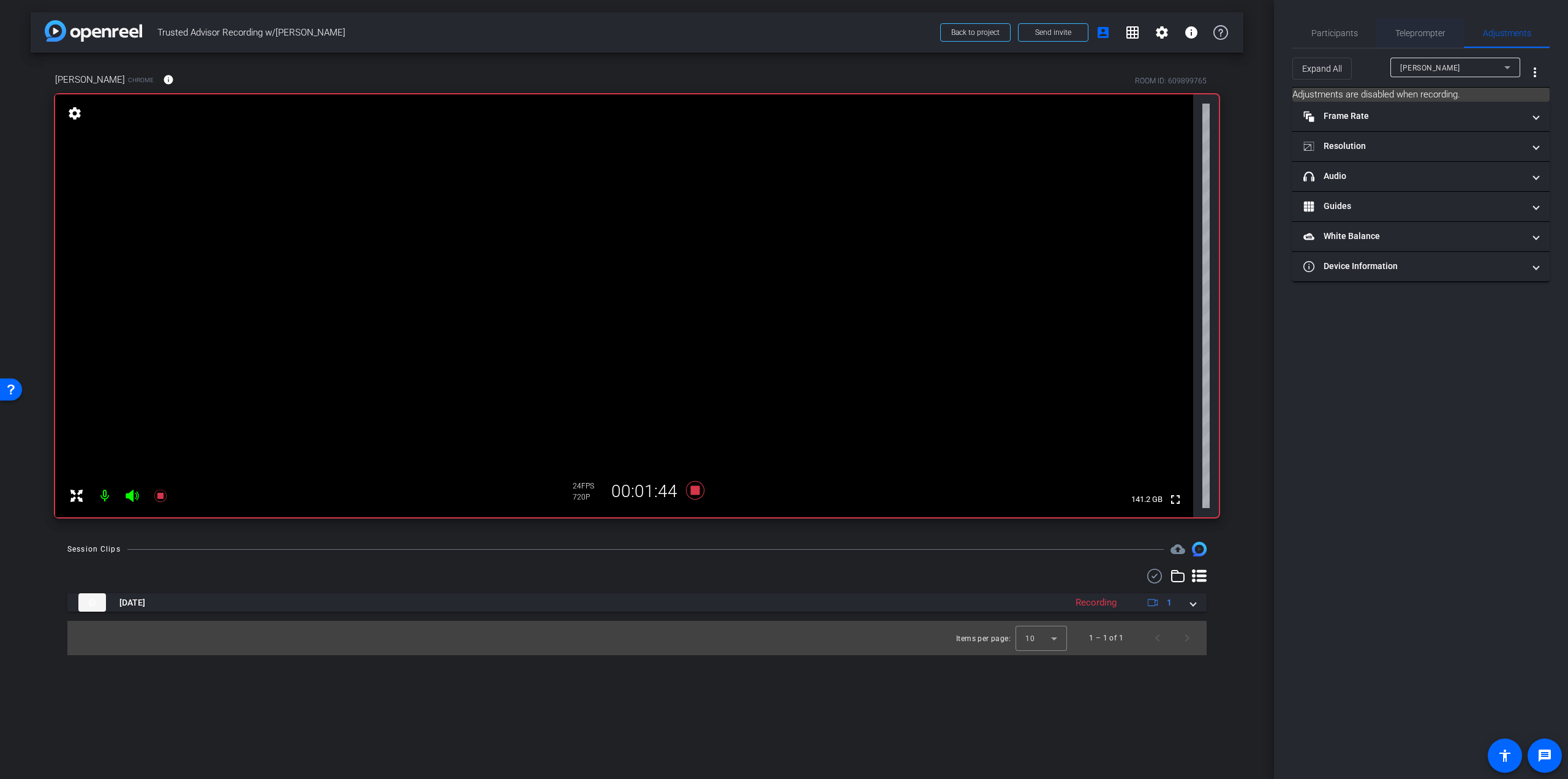
click at [1434, 31] on span "Teleprompter" at bounding box center [1420, 32] width 51 height 9
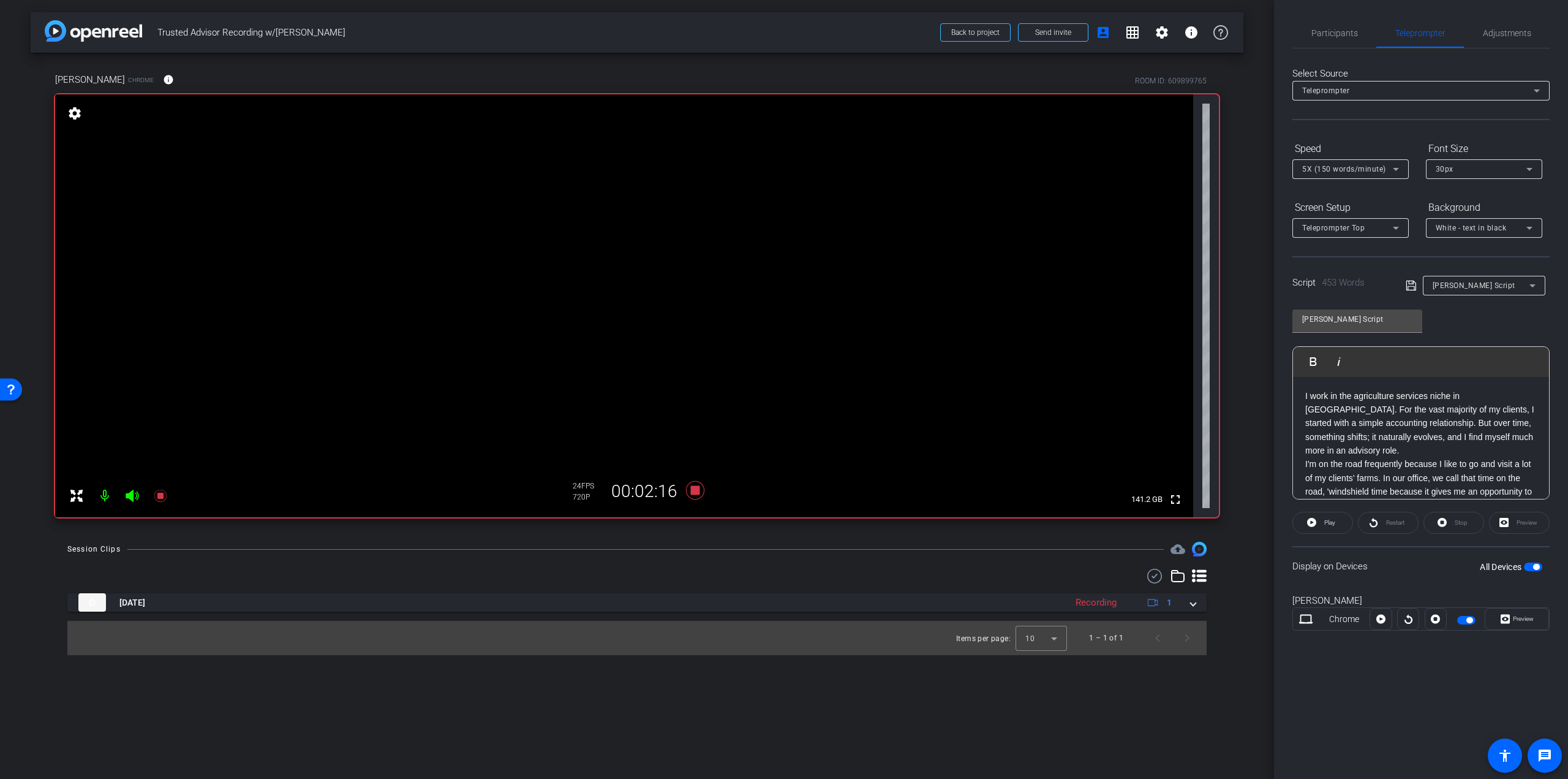
click at [1300, 392] on div "I work in the agriculture services niche in Saskatchewan. For the vast majority…" at bounding box center [1421, 690] width 256 height 628
click at [1455, 451] on p "Hi, I'm [PERSON_NAME], I work in the agriculture services niche in [GEOGRAPHIC_…" at bounding box center [1421, 423] width 231 height 69
click at [1329, 520] on span "Play" at bounding box center [1330, 522] width 11 height 7
click at [1336, 519] on span "Pause" at bounding box center [1330, 522] width 16 height 7
click at [1343, 467] on p at bounding box center [1421, 464] width 231 height 13
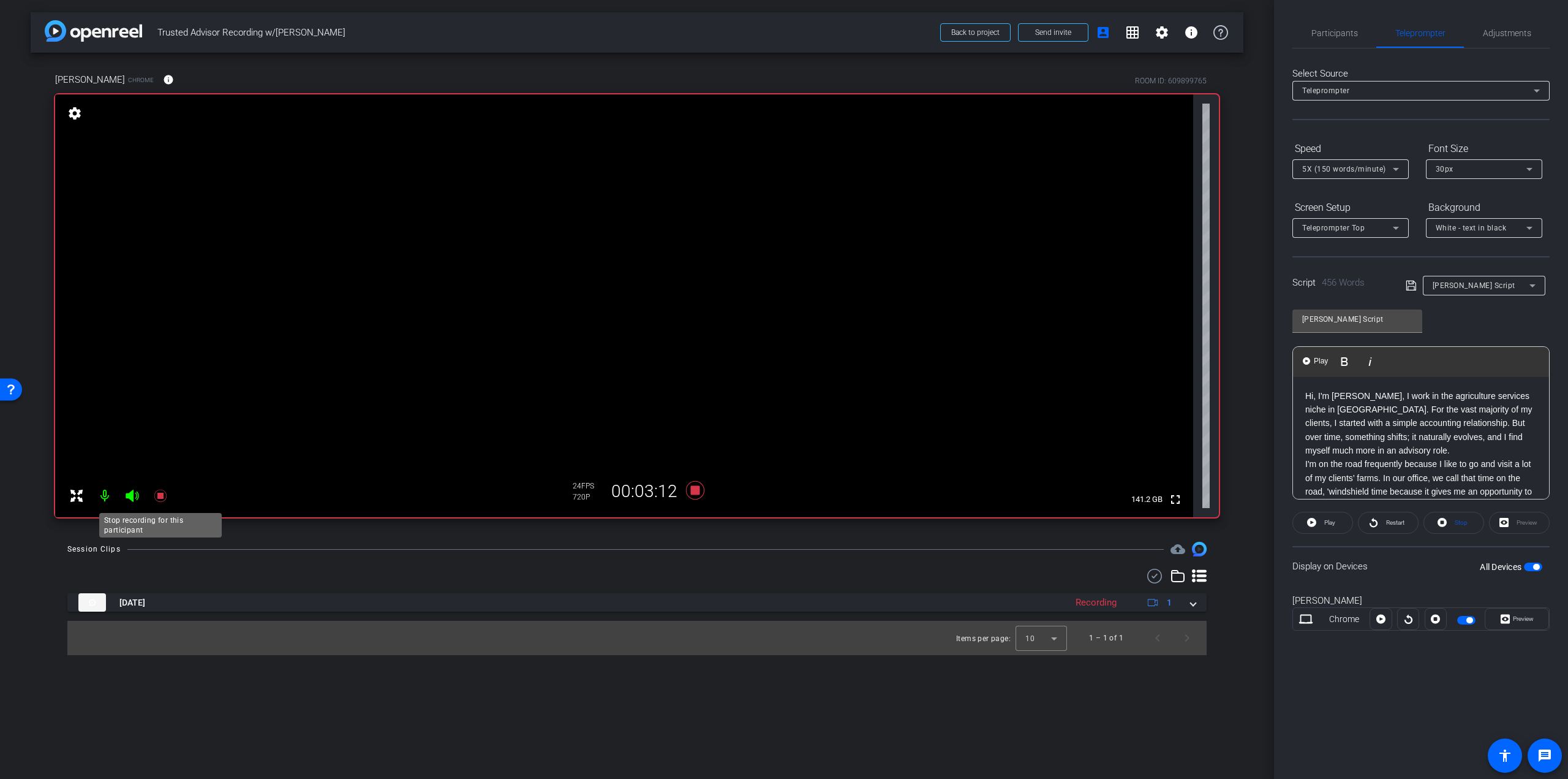
click at [155, 496] on icon at bounding box center [160, 495] width 14 height 14
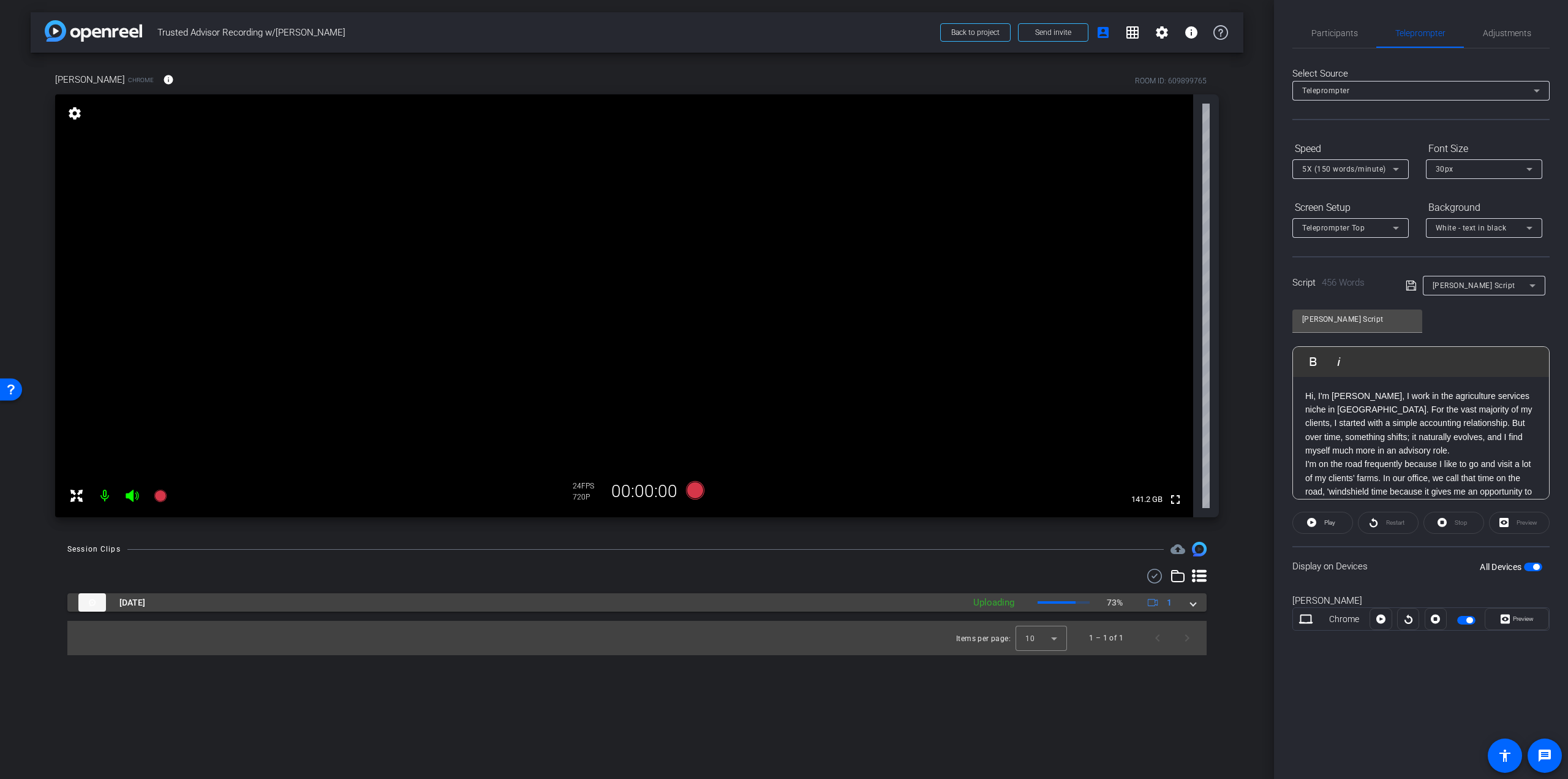
click at [1192, 603] on span at bounding box center [1192, 602] width 5 height 12
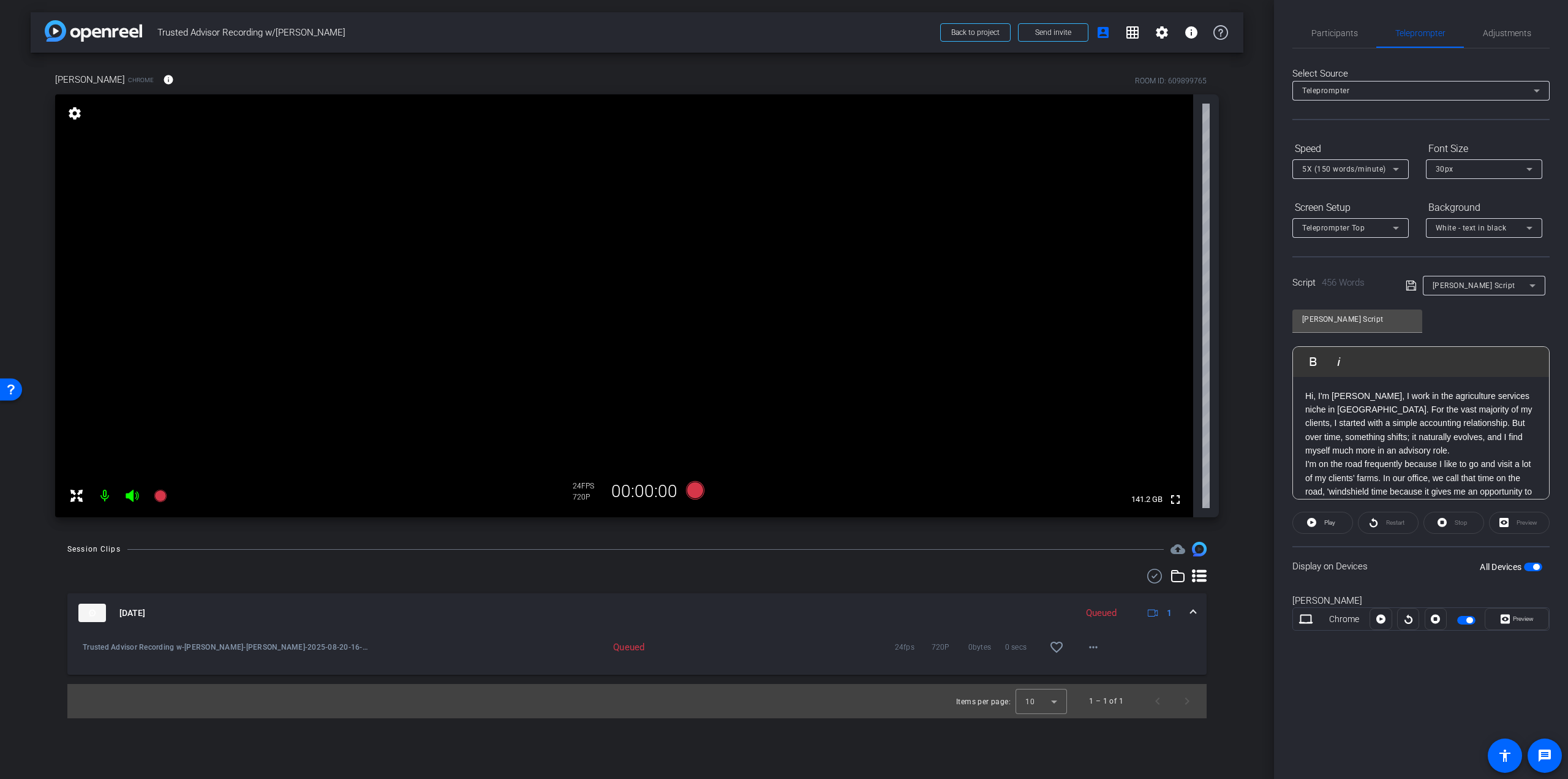
click at [97, 611] on img at bounding box center [92, 613] width 28 height 18
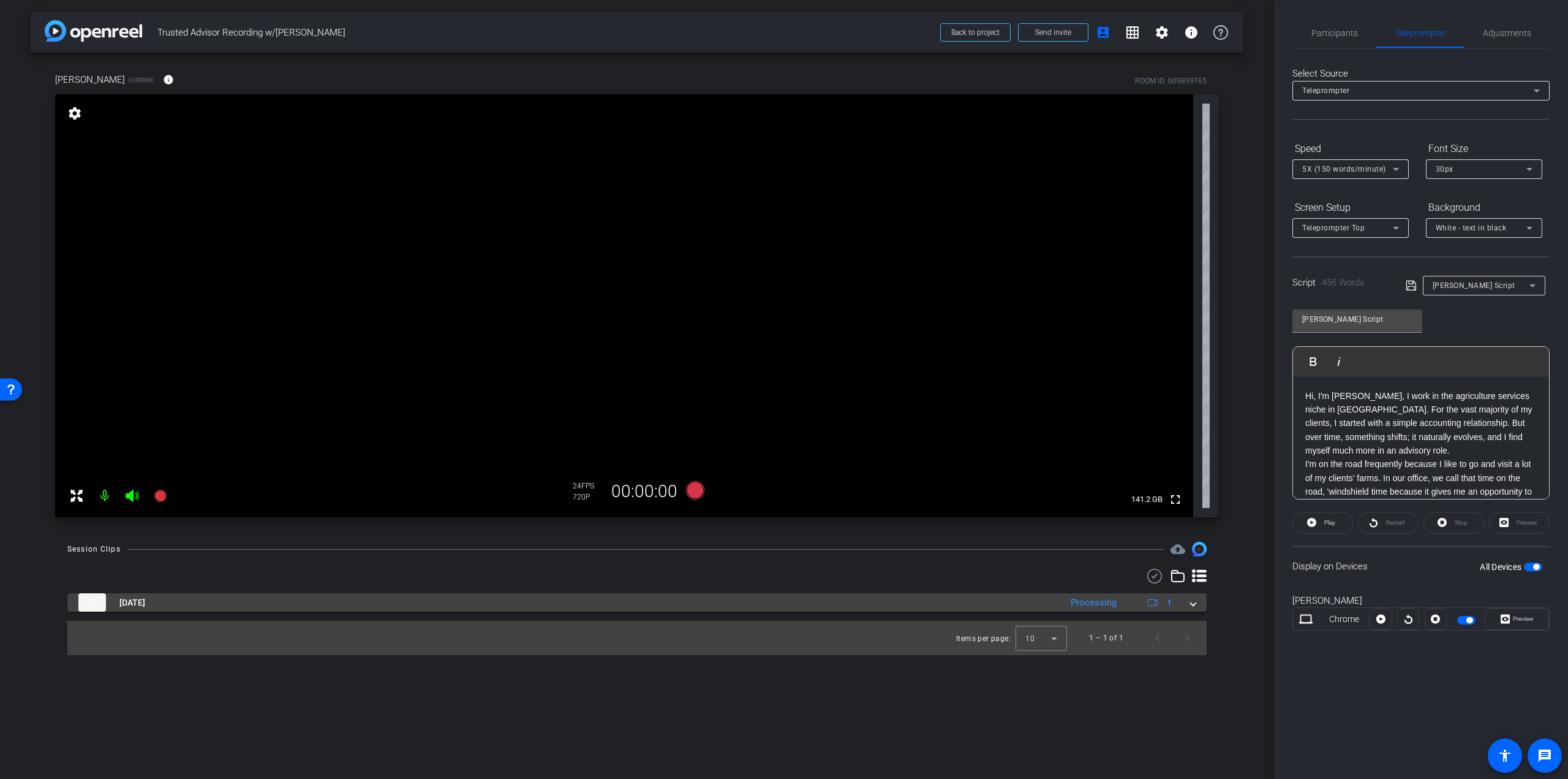
click at [114, 610] on mat-panel-title "Aug 20, 2025" at bounding box center [567, 602] width 977 height 18
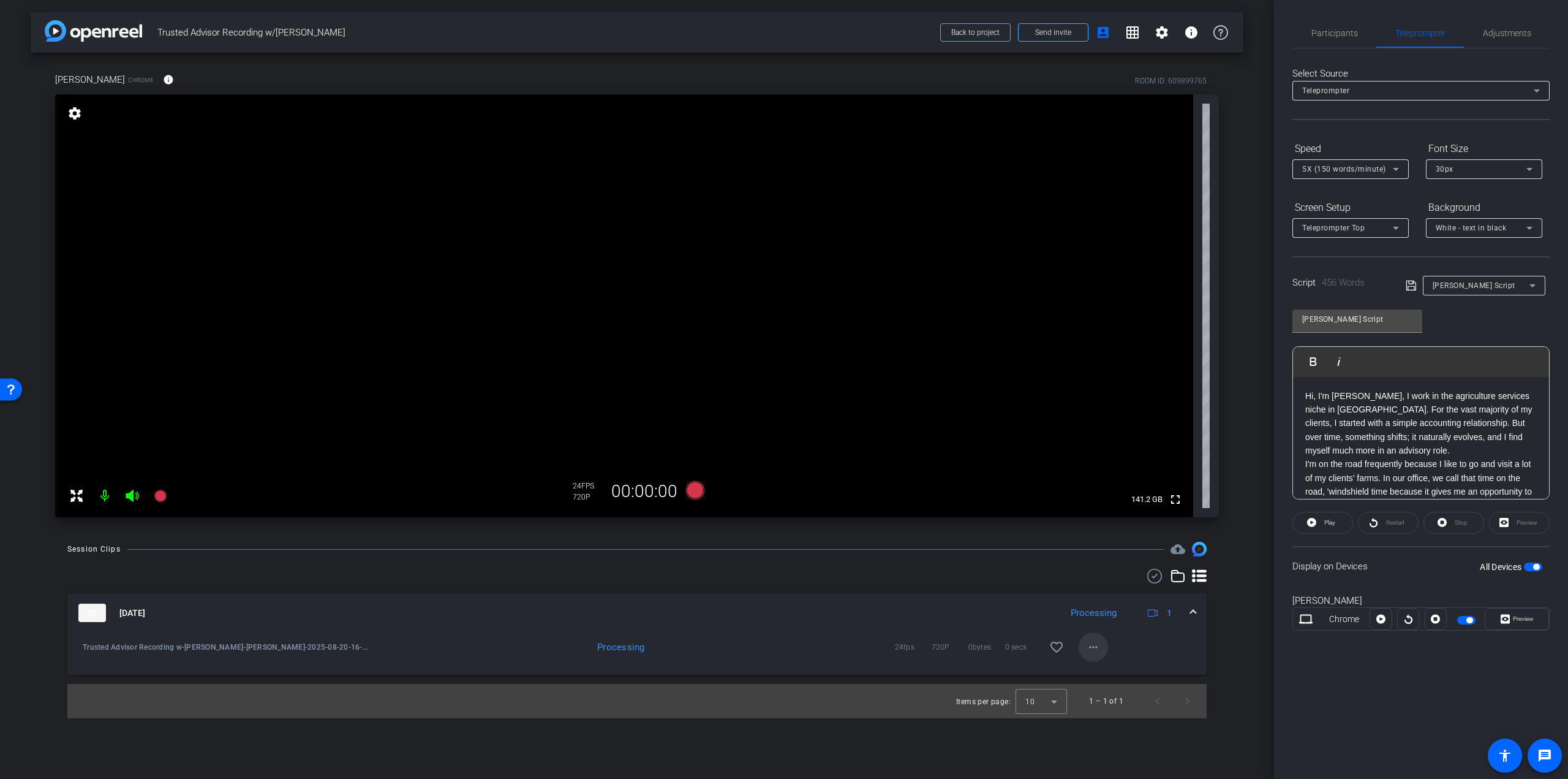
click at [1099, 654] on mat-icon "more_horiz" at bounding box center [1093, 646] width 14 height 14
click at [737, 641] on div at bounding box center [784, 389] width 1568 height 779
click at [344, 648] on span "Trusted Advisor Recording w-Roxanne Olynyk-Roxanne-2025-08-20-16-10-33-398-0" at bounding box center [226, 647] width 286 height 12
click at [160, 496] on icon at bounding box center [160, 495] width 12 height 12
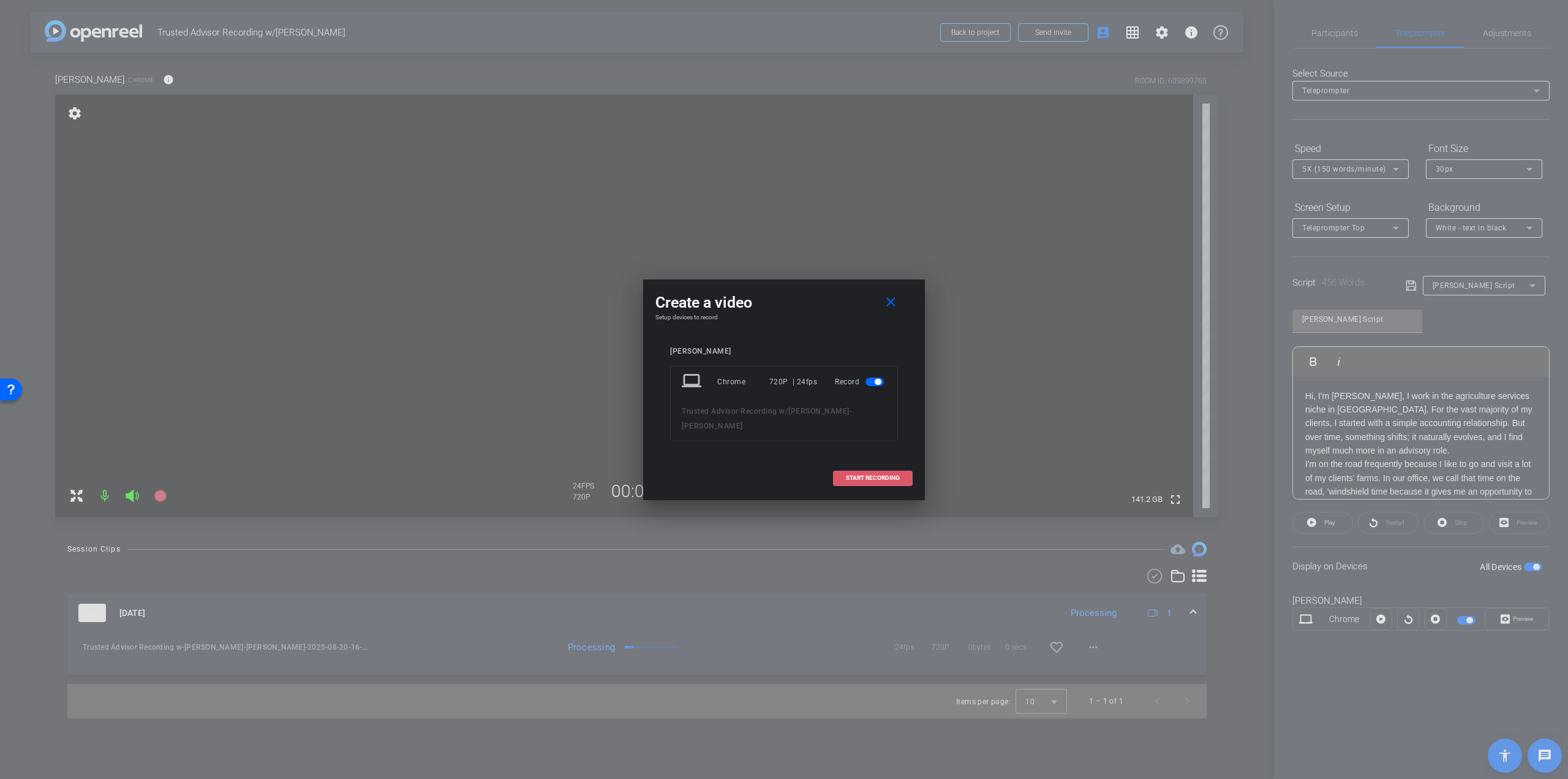
click at [880, 475] on span "START RECORDING" at bounding box center [872, 478] width 54 height 6
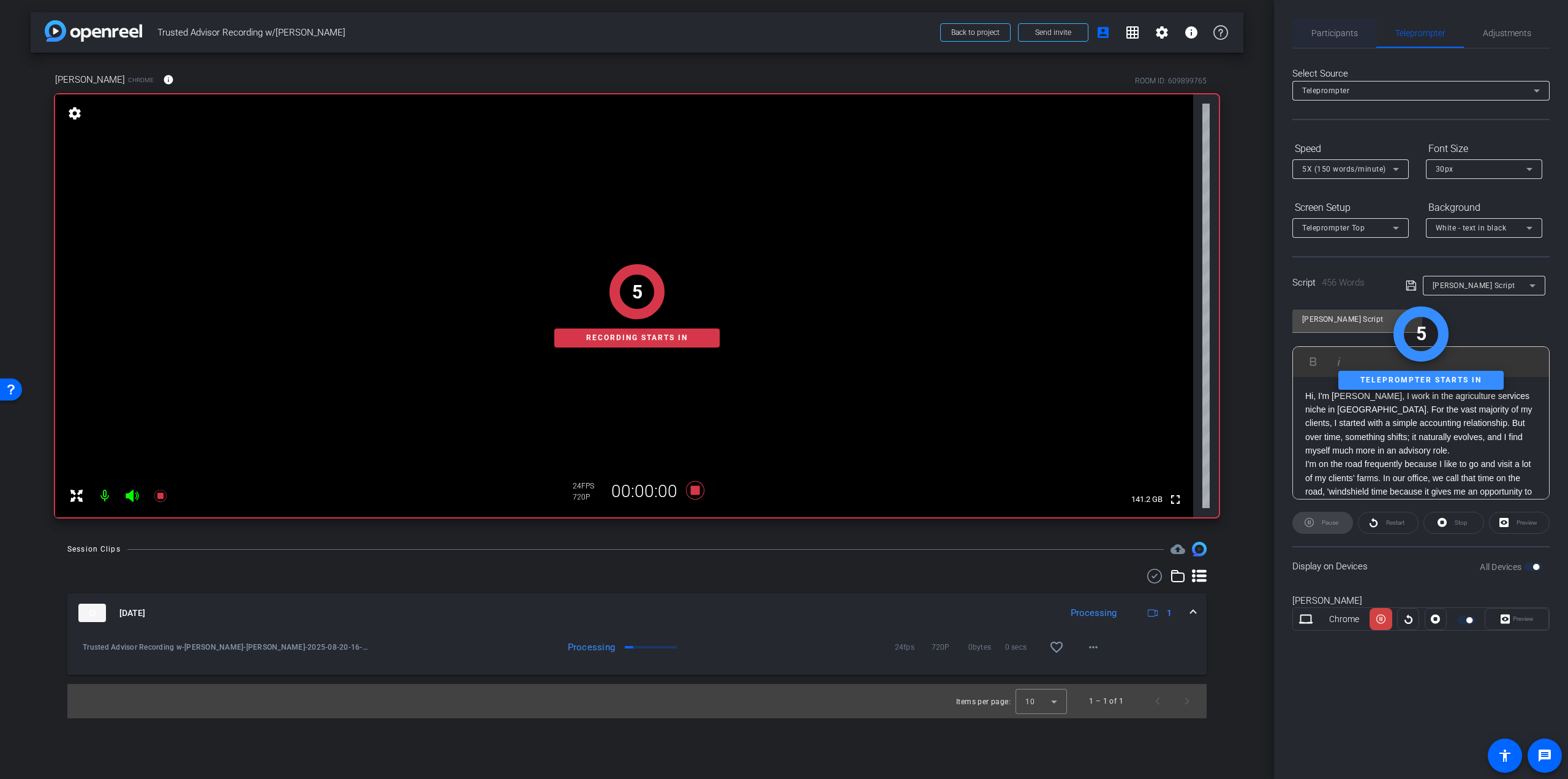
click at [1330, 36] on span "Participants" at bounding box center [1335, 32] width 47 height 9
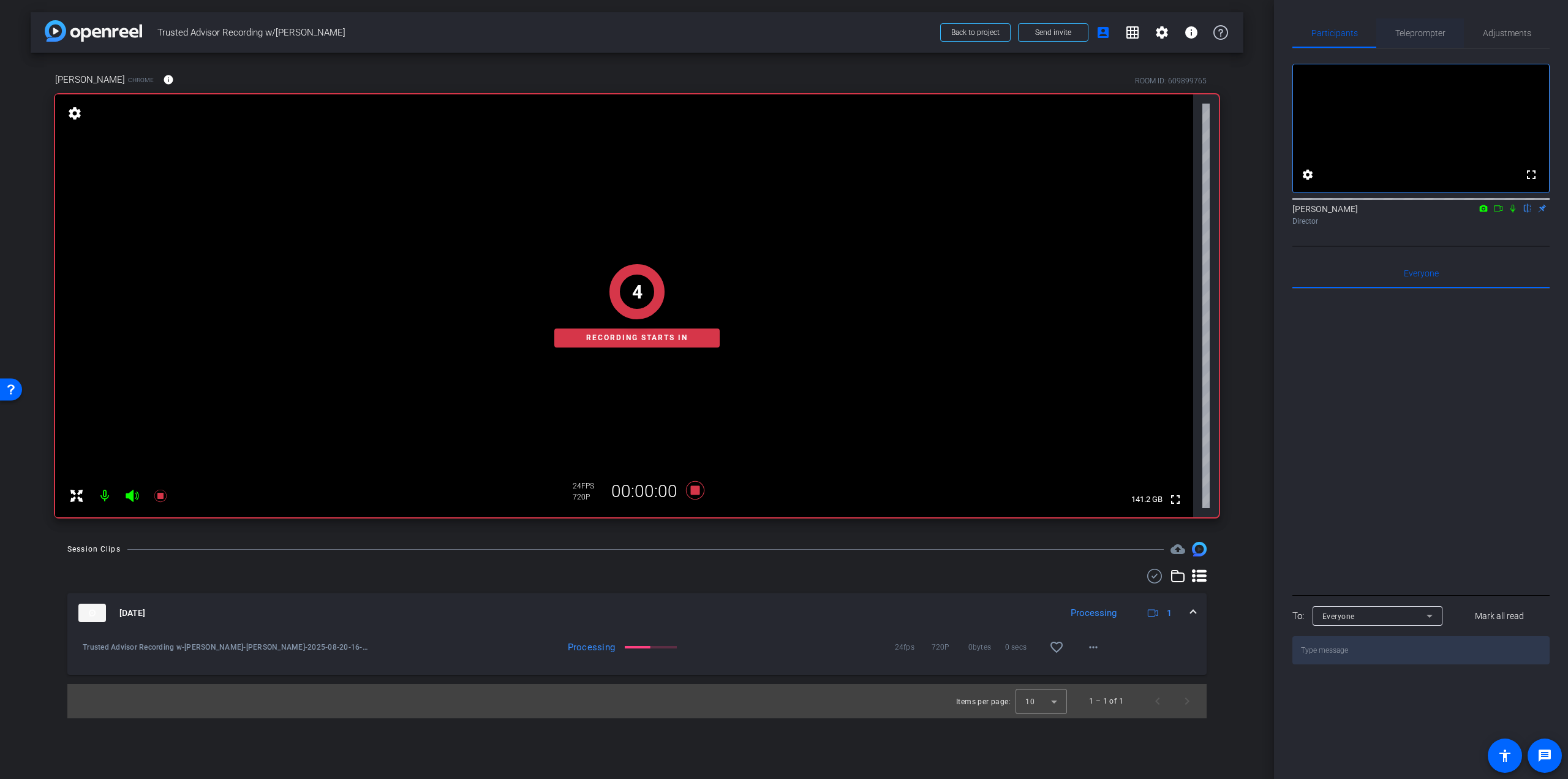
click at [1421, 29] on span "Teleprompter" at bounding box center [1420, 32] width 51 height 9
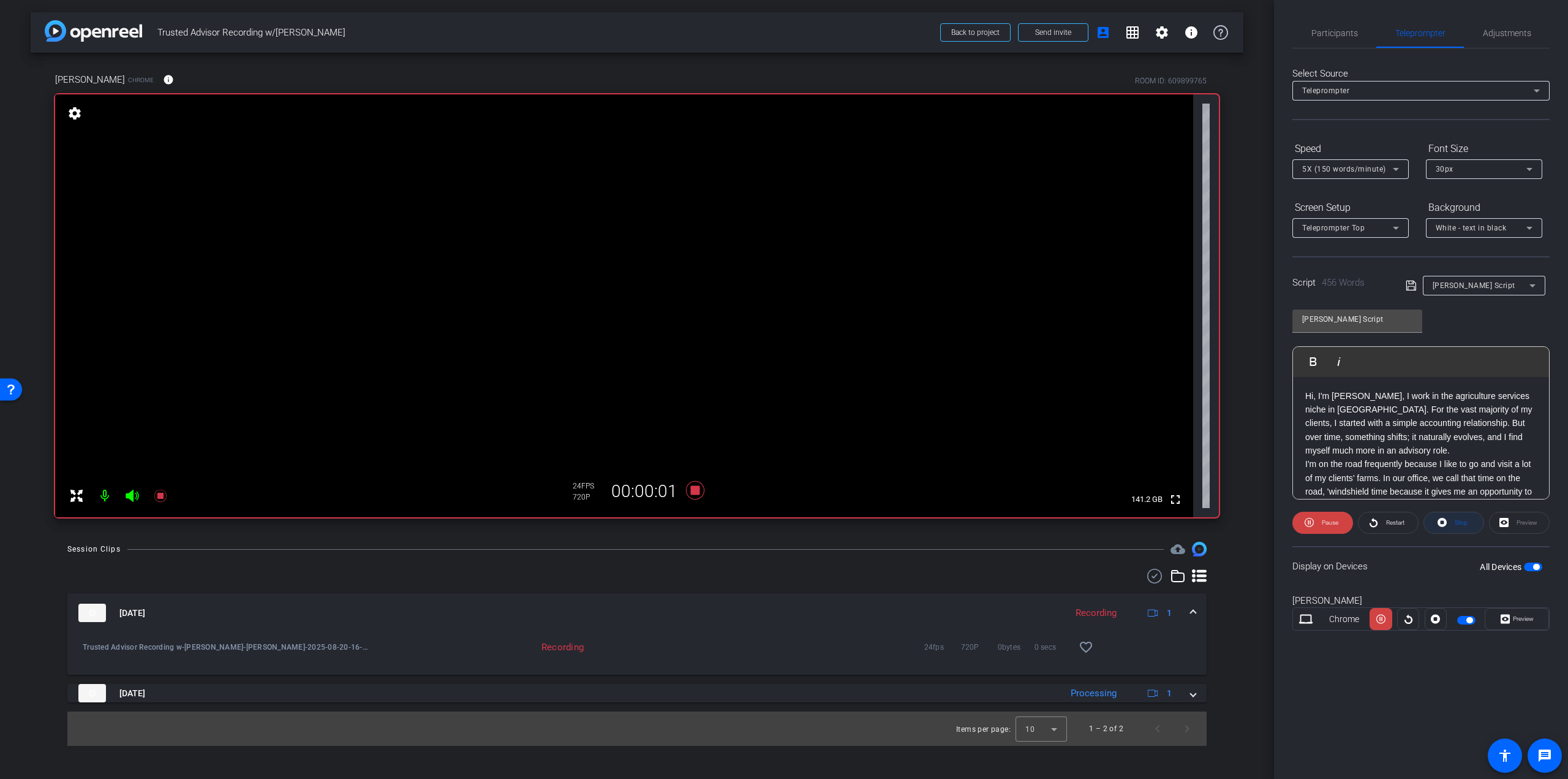
click at [1453, 524] on span "Stop" at bounding box center [1459, 523] width 16 height 17
click at [1470, 617] on span "button" at bounding box center [1470, 620] width 6 height 6
click at [1329, 29] on span "Participants" at bounding box center [1335, 32] width 47 height 9
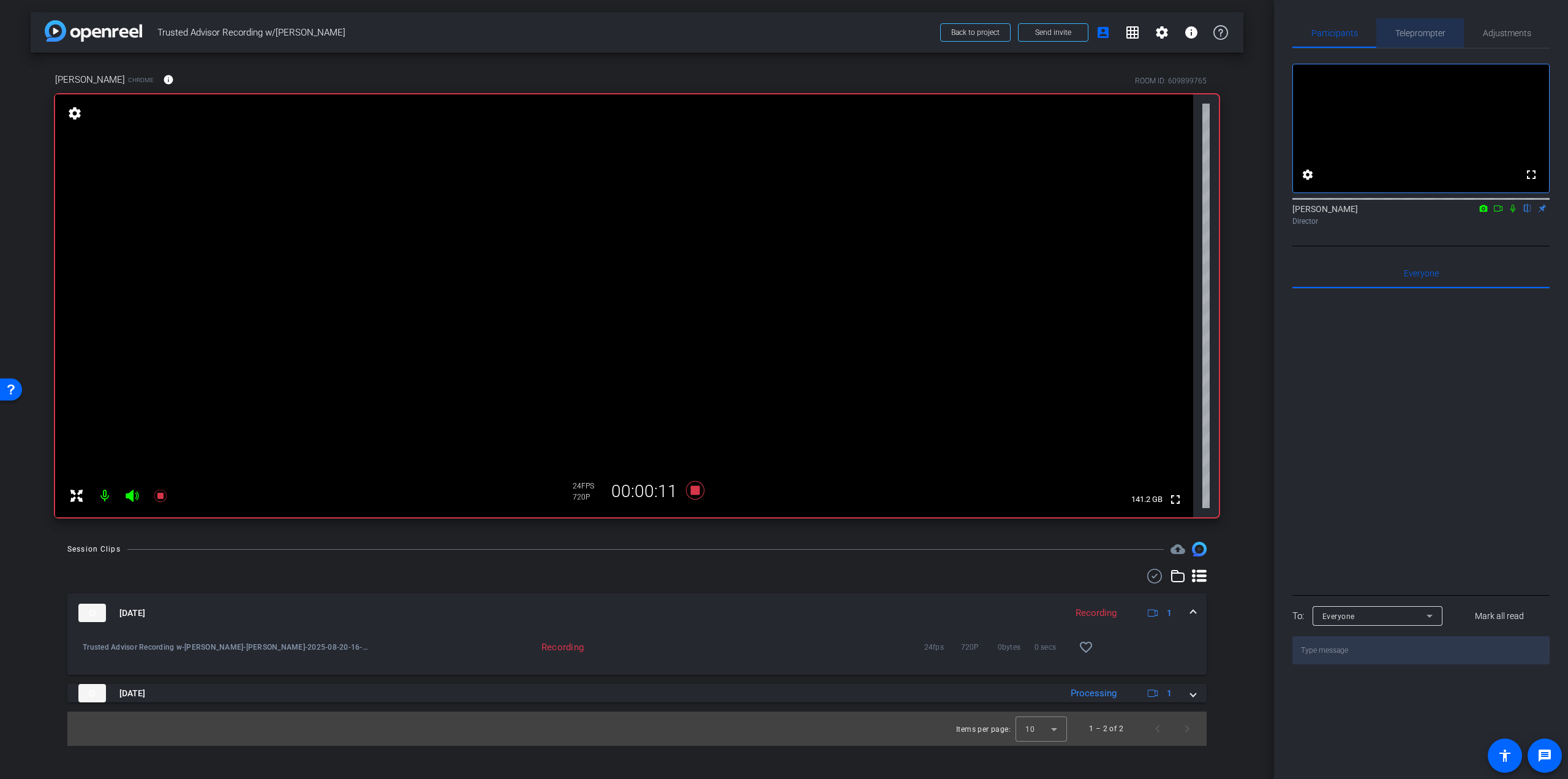
click at [1425, 35] on span "Teleprompter" at bounding box center [1420, 32] width 51 height 9
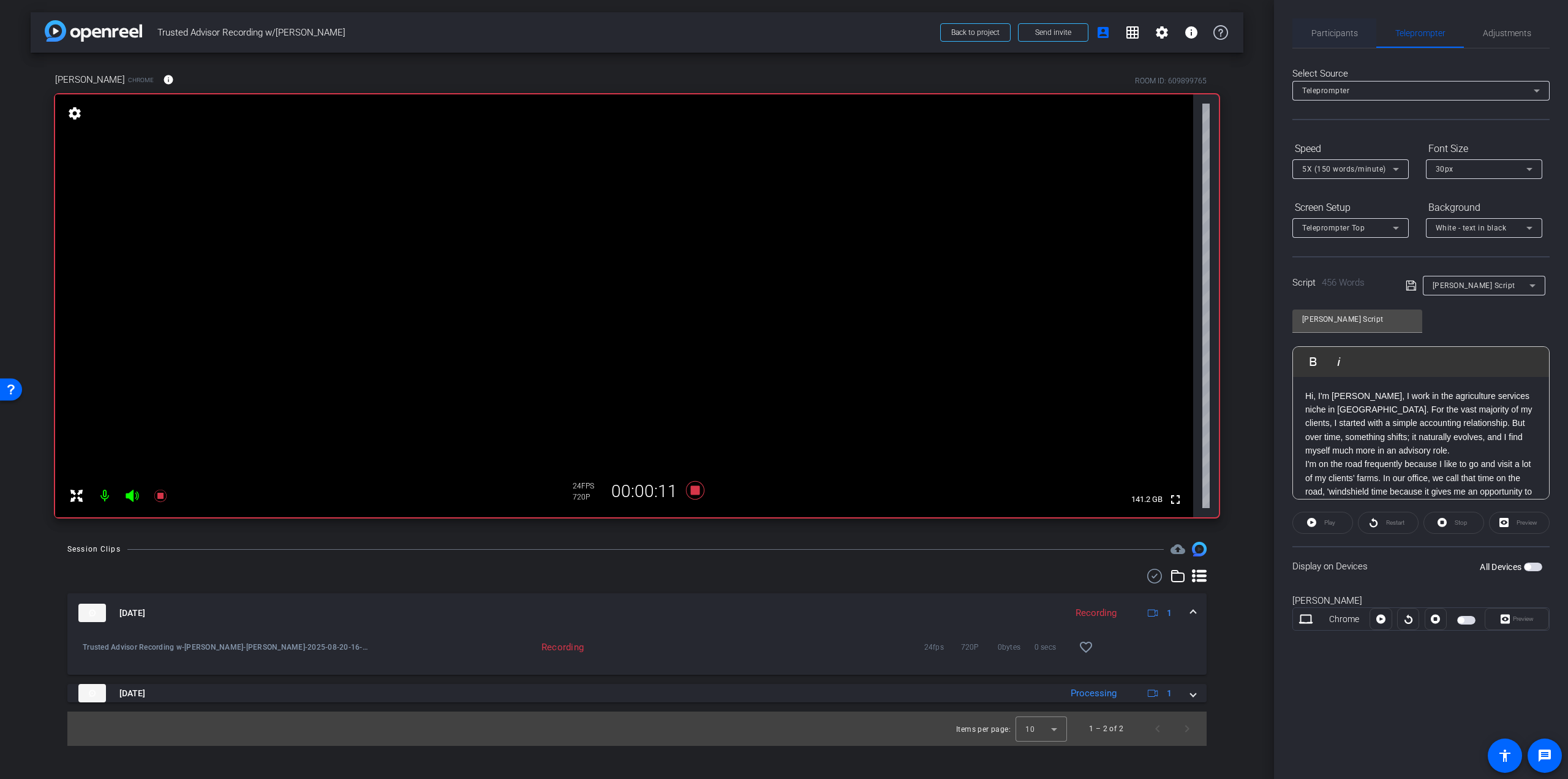
click at [1320, 32] on span "Participants" at bounding box center [1335, 32] width 47 height 9
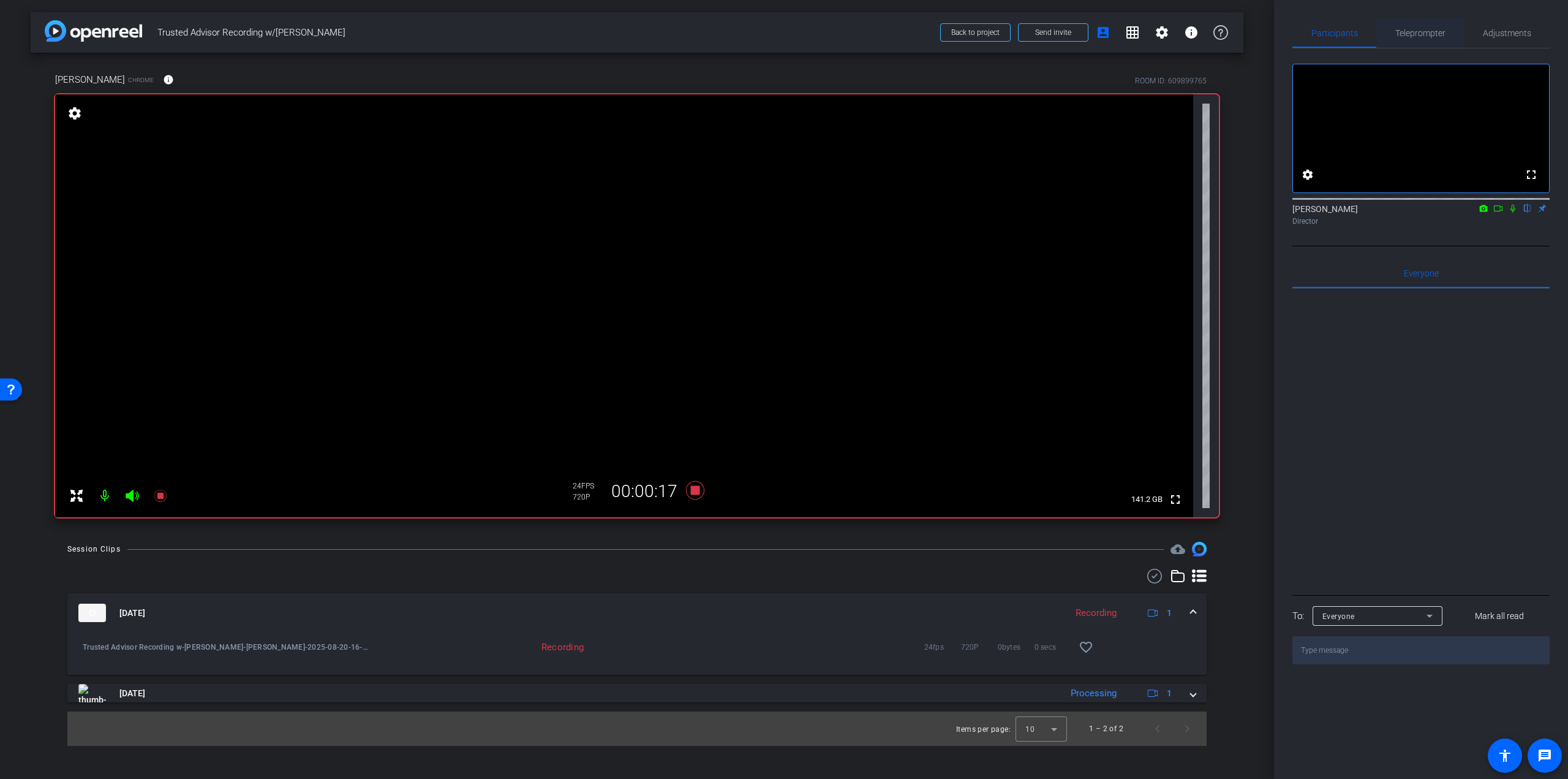
click at [1440, 32] on span "Teleprompter" at bounding box center [1420, 32] width 51 height 9
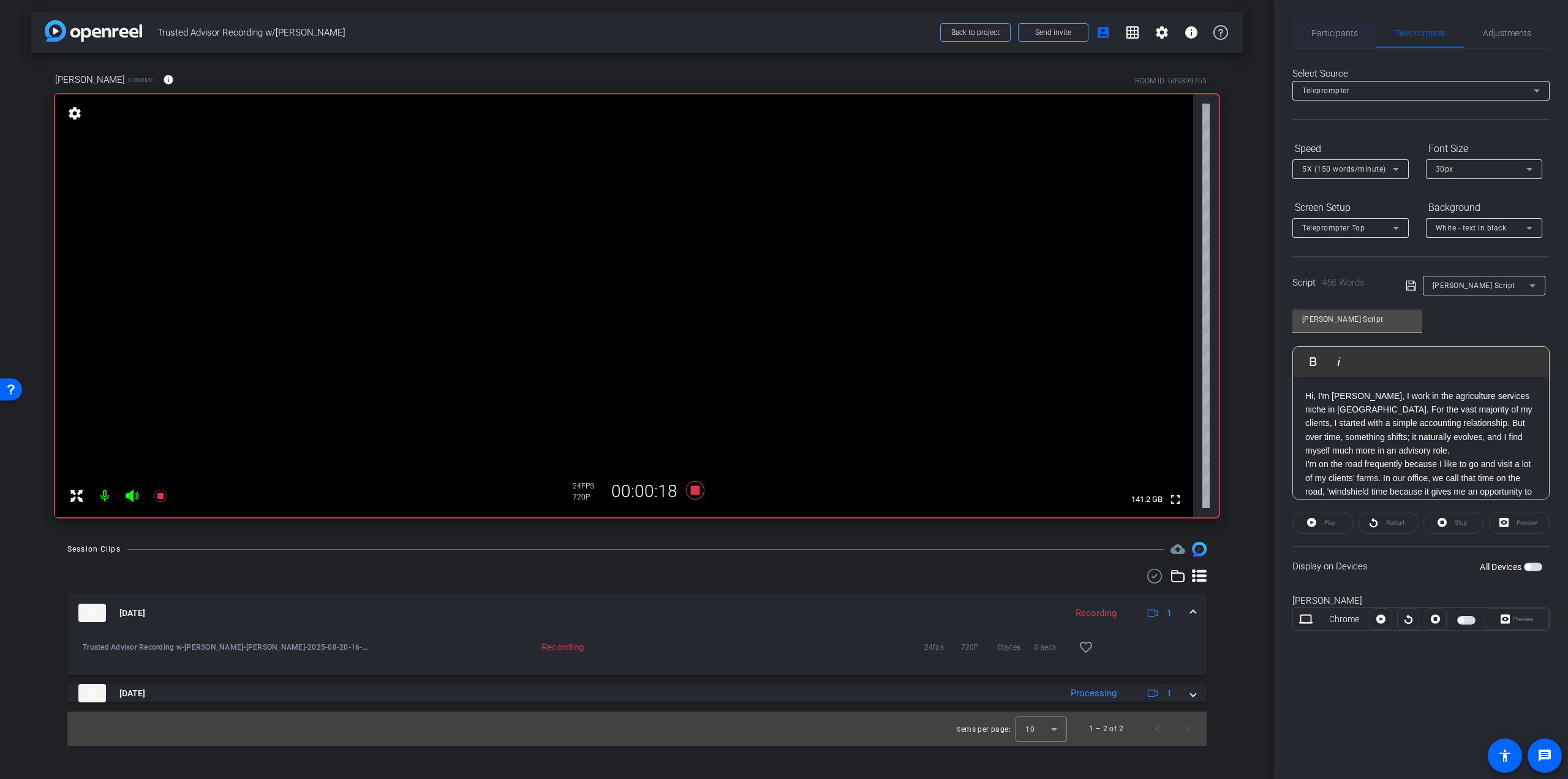
click at [1358, 38] on div "Participants" at bounding box center [1335, 32] width 84 height 30
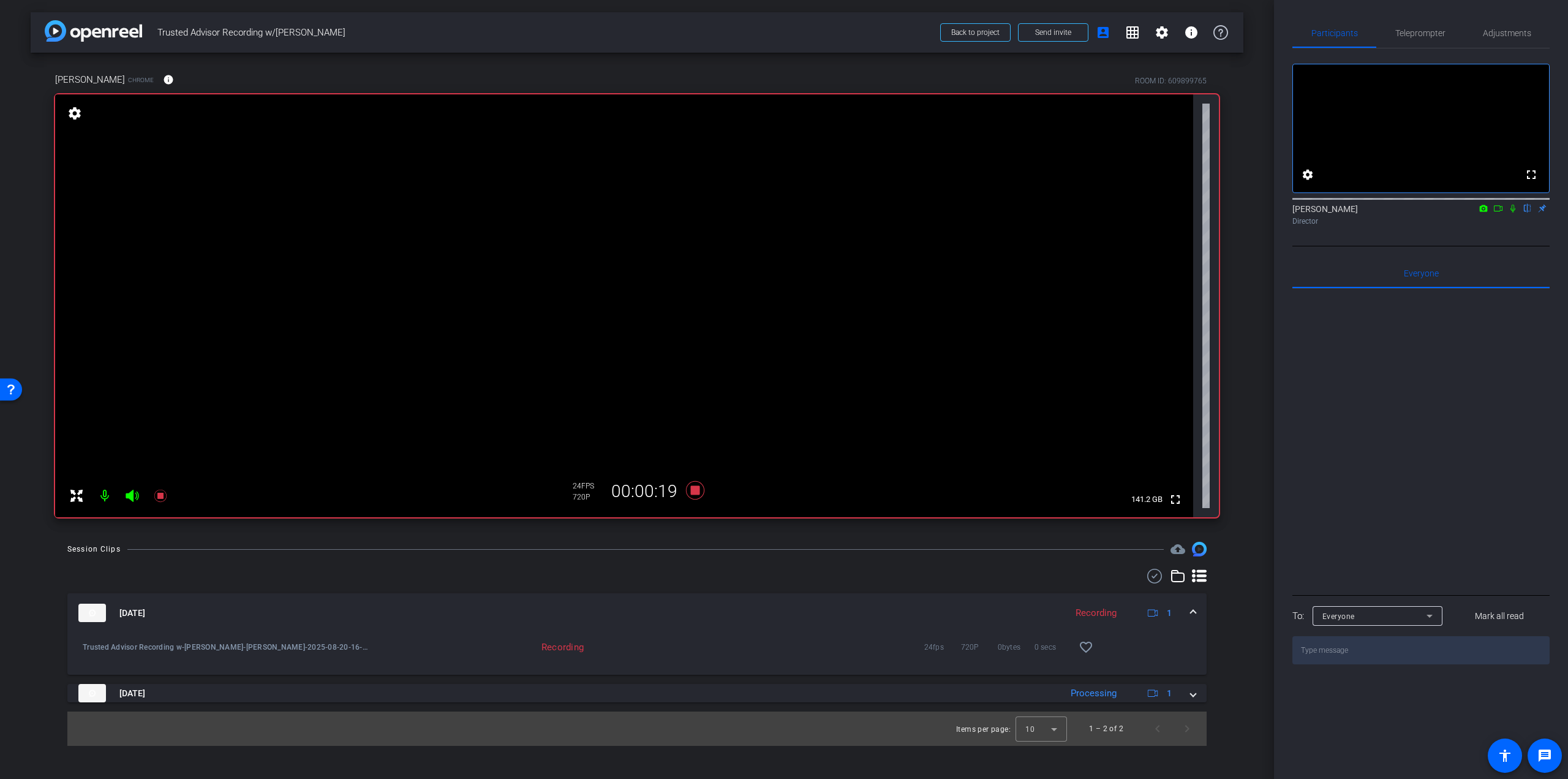
click at [1514, 212] on icon at bounding box center [1513, 207] width 10 height 9
click at [1419, 30] on span "Teleprompter" at bounding box center [1420, 32] width 51 height 9
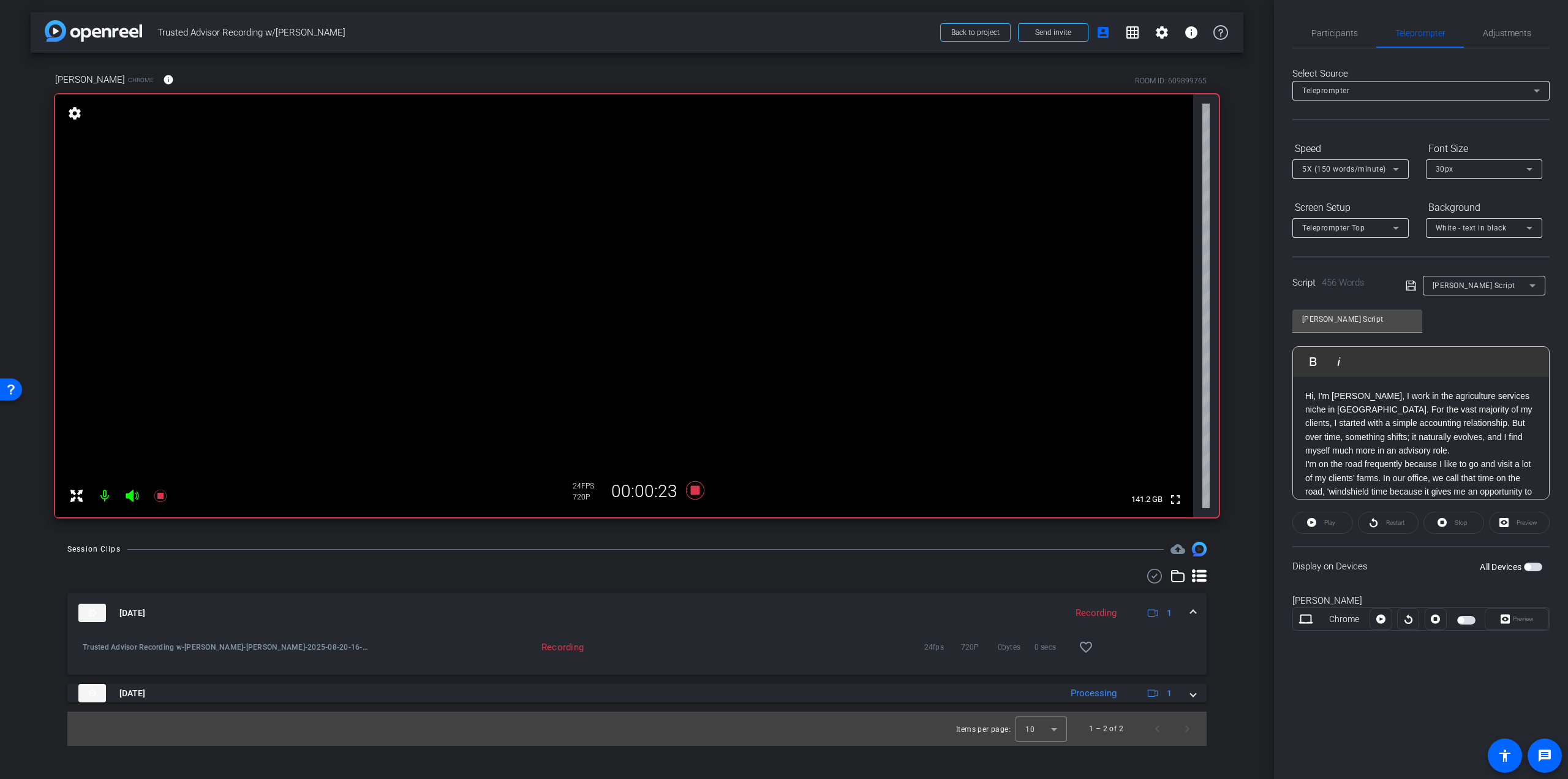
click at [1460, 618] on span "button" at bounding box center [1461, 620] width 6 height 6
click at [1381, 518] on div "Restart" at bounding box center [1387, 522] width 60 height 22
click at [1315, 515] on icon at bounding box center [1312, 523] width 10 height 15
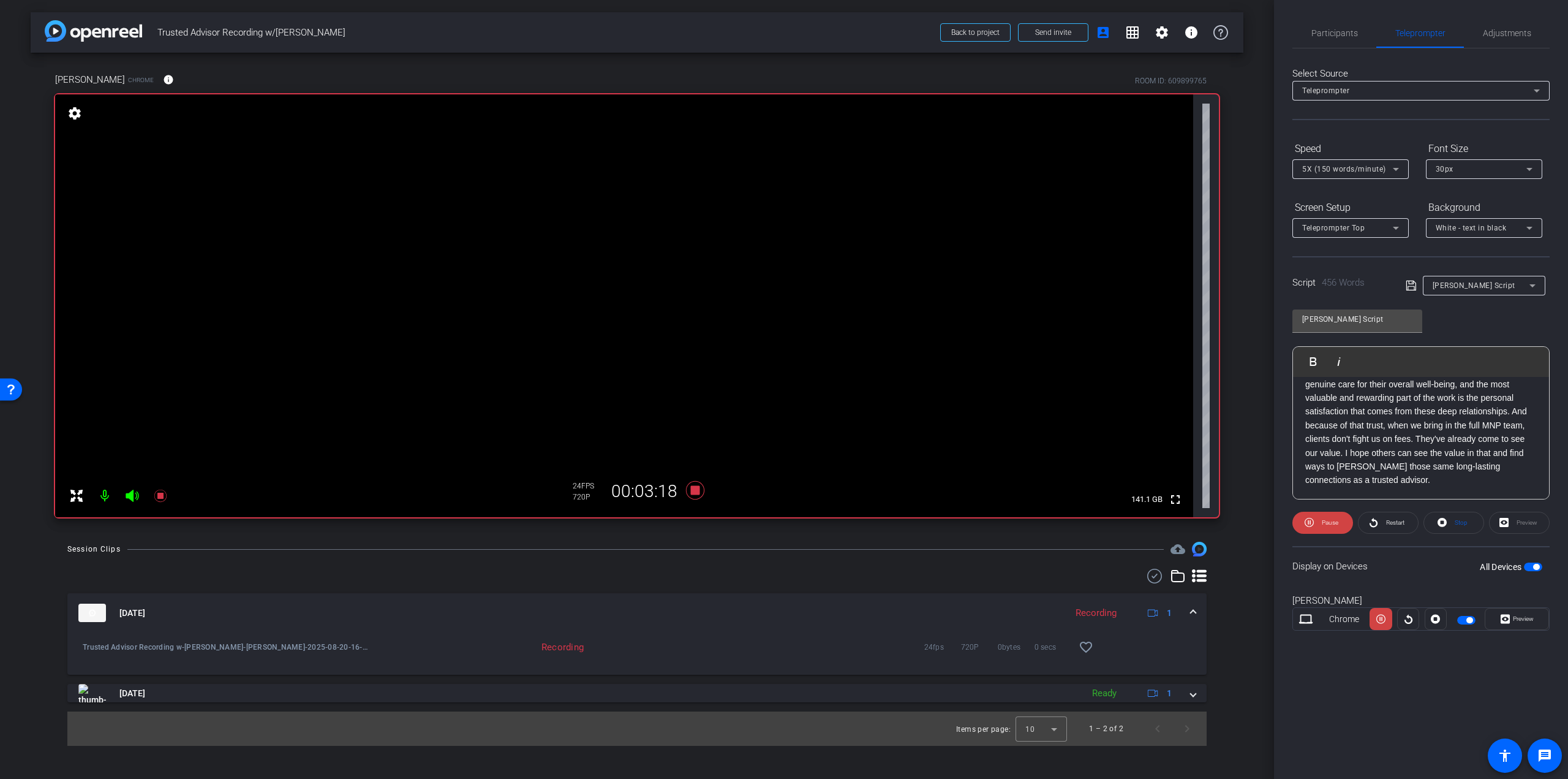
scroll to position [532, 0]
click at [1353, 36] on span "Participants" at bounding box center [1335, 32] width 47 height 9
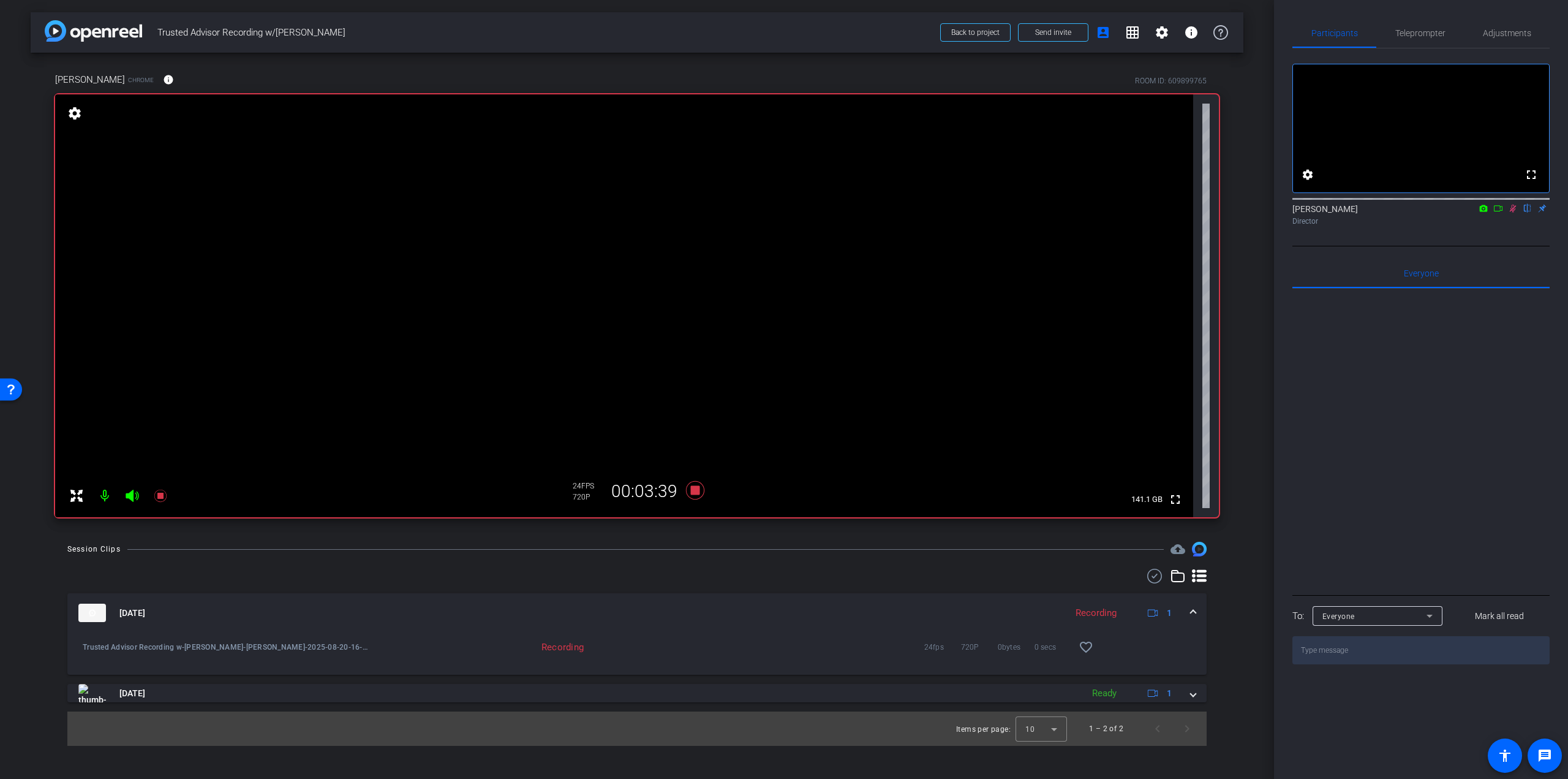
click at [1510, 214] on mat-icon at bounding box center [1513, 208] width 14 height 11
click at [1437, 27] on span "Teleprompter" at bounding box center [1420, 32] width 51 height 30
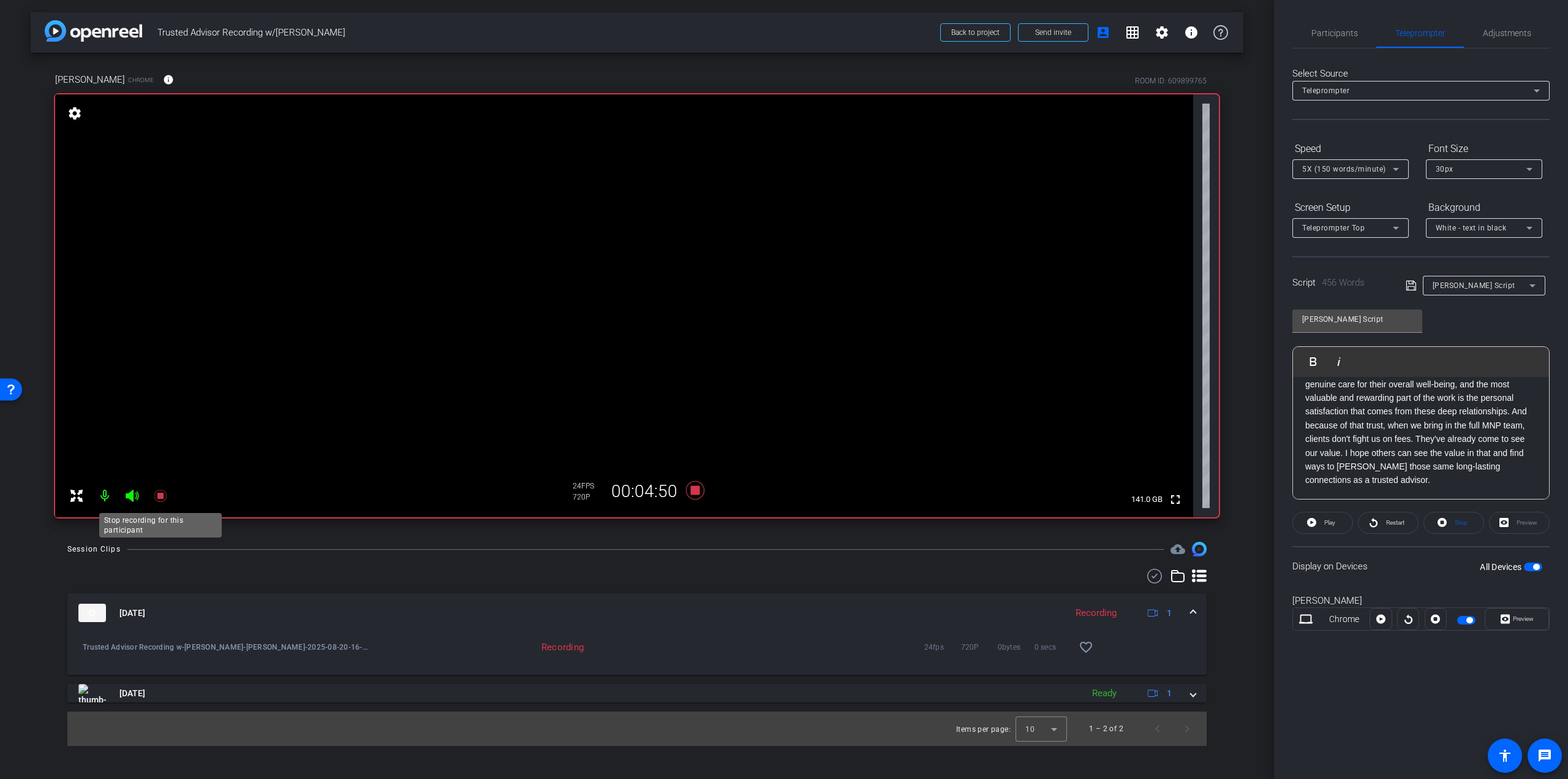
click at [158, 494] on icon at bounding box center [160, 495] width 12 height 12
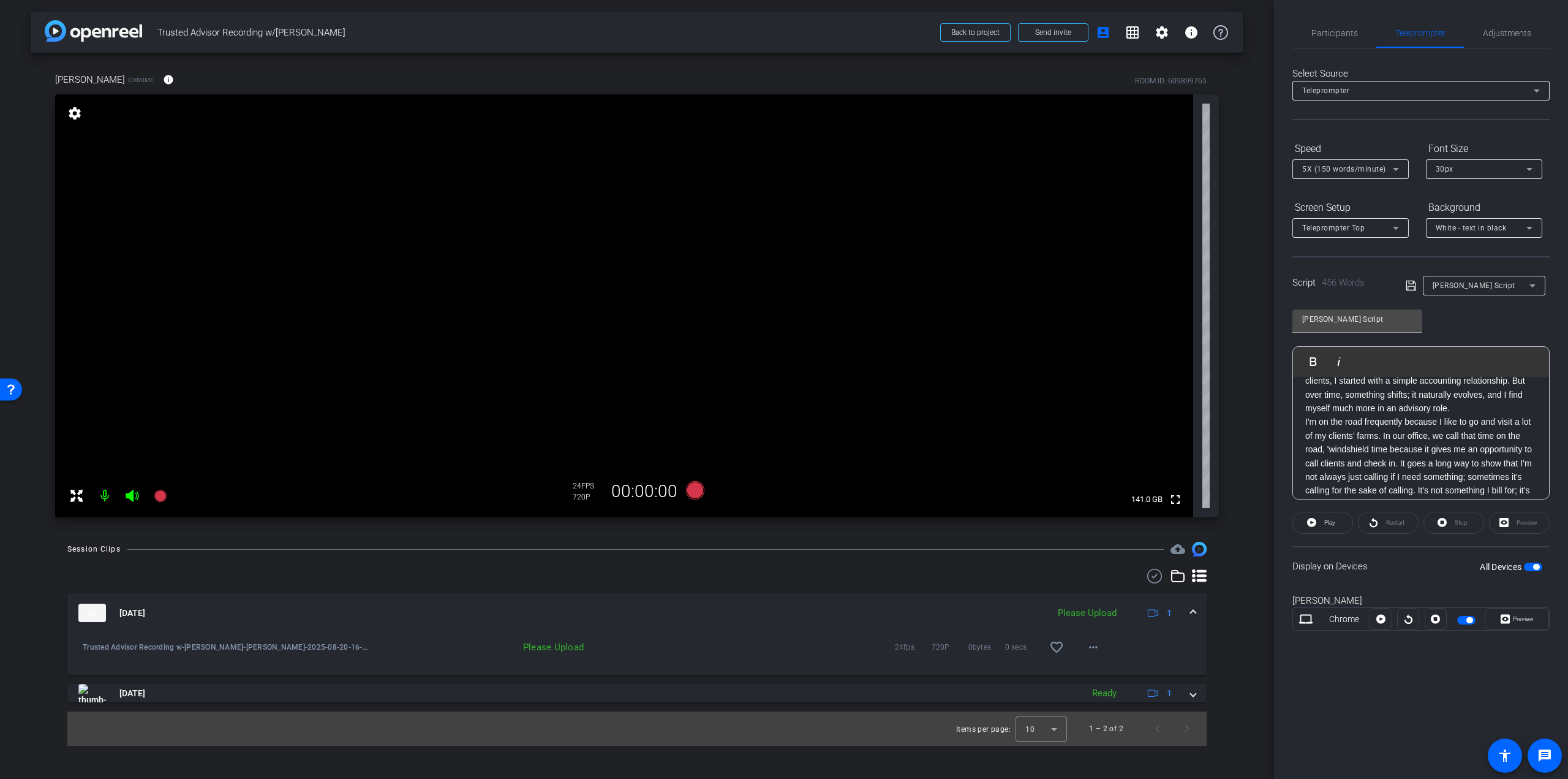
scroll to position [0, 0]
click at [1472, 619] on span "button" at bounding box center [1470, 620] width 6 height 6
click at [162, 492] on icon at bounding box center [160, 495] width 12 height 12
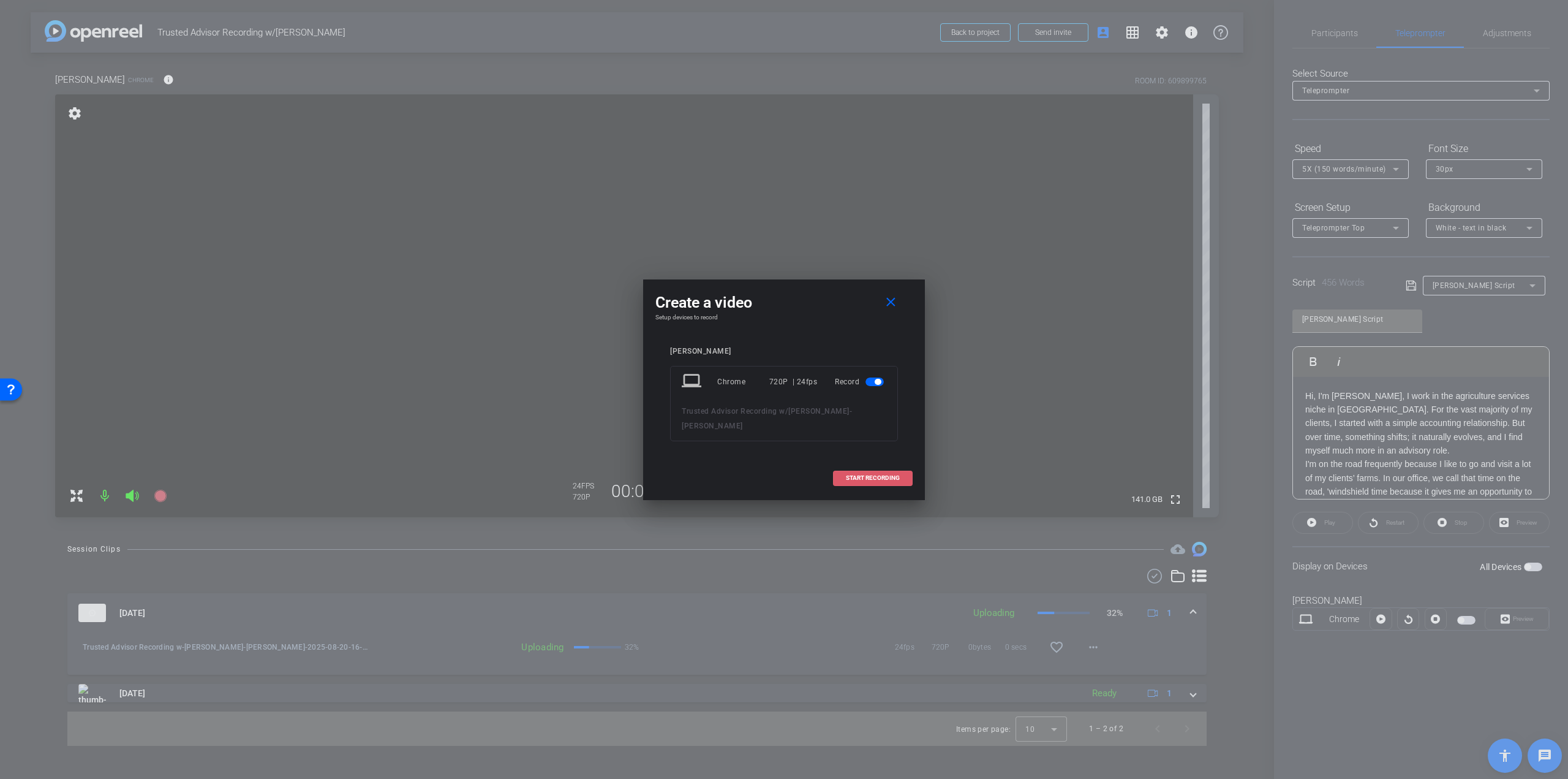
click at [880, 464] on span at bounding box center [873, 478] width 78 height 30
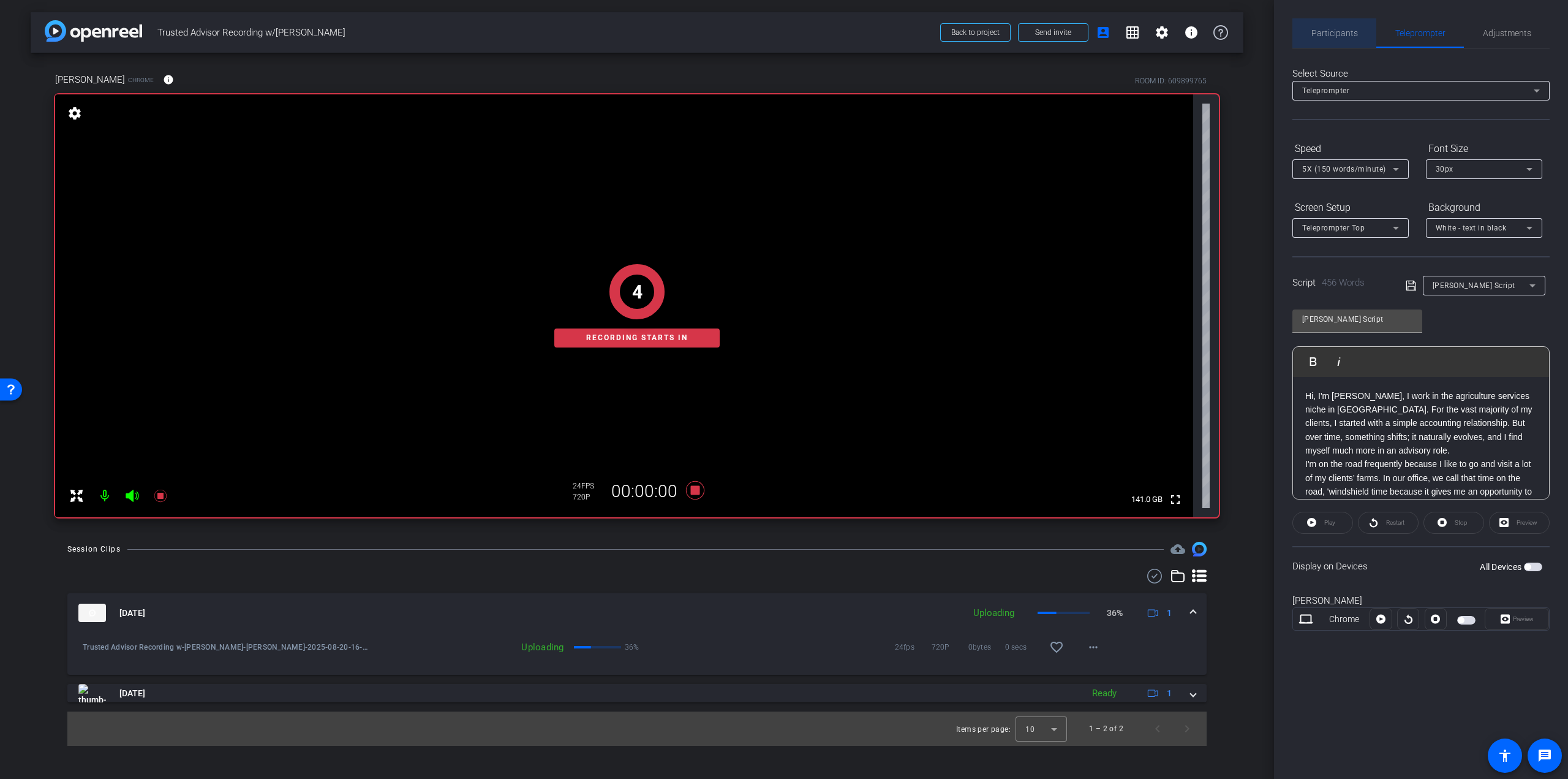
click at [1356, 36] on span "Participants" at bounding box center [1335, 32] width 47 height 9
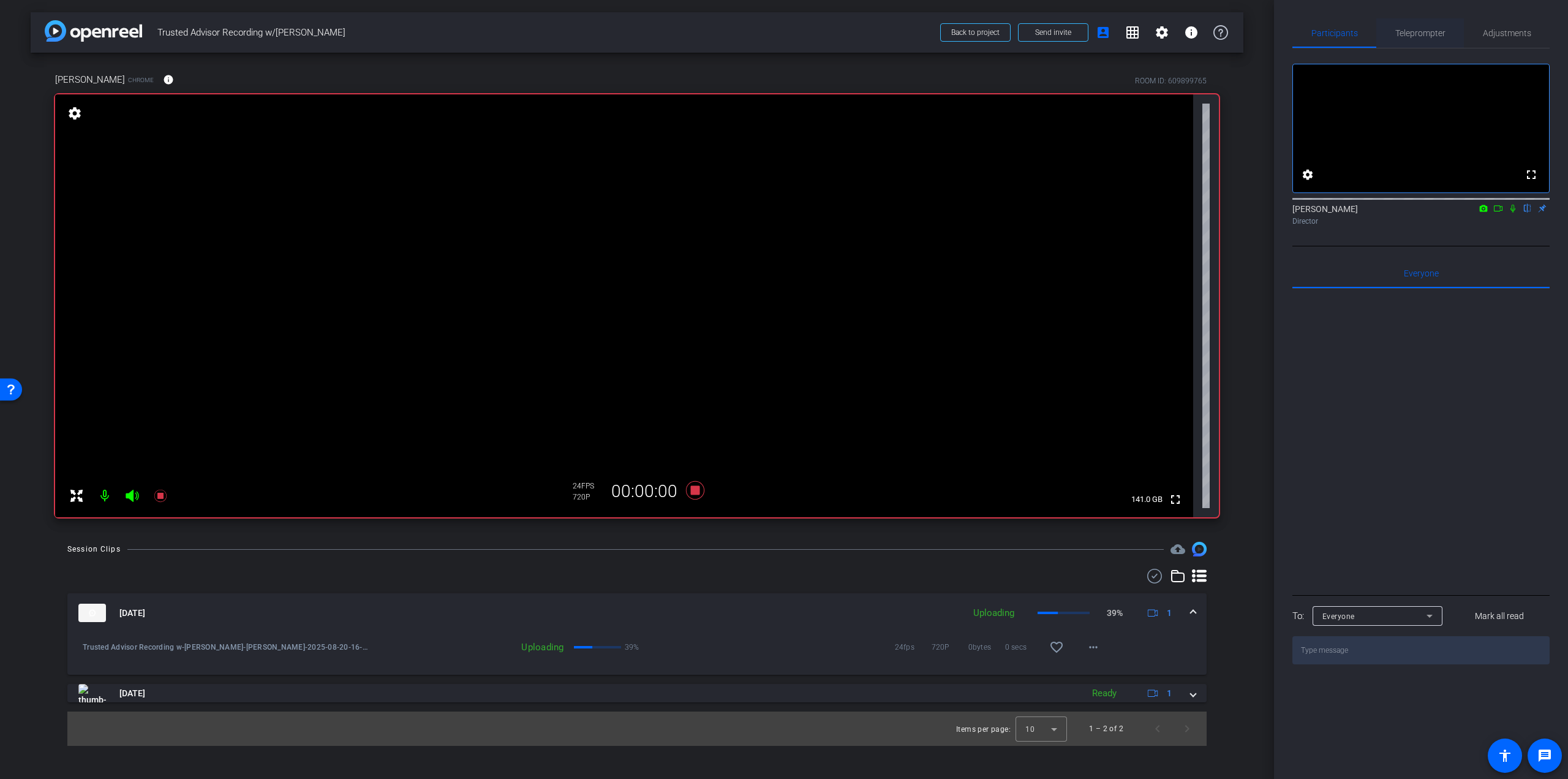
click at [1424, 37] on span "Teleprompter" at bounding box center [1420, 32] width 51 height 9
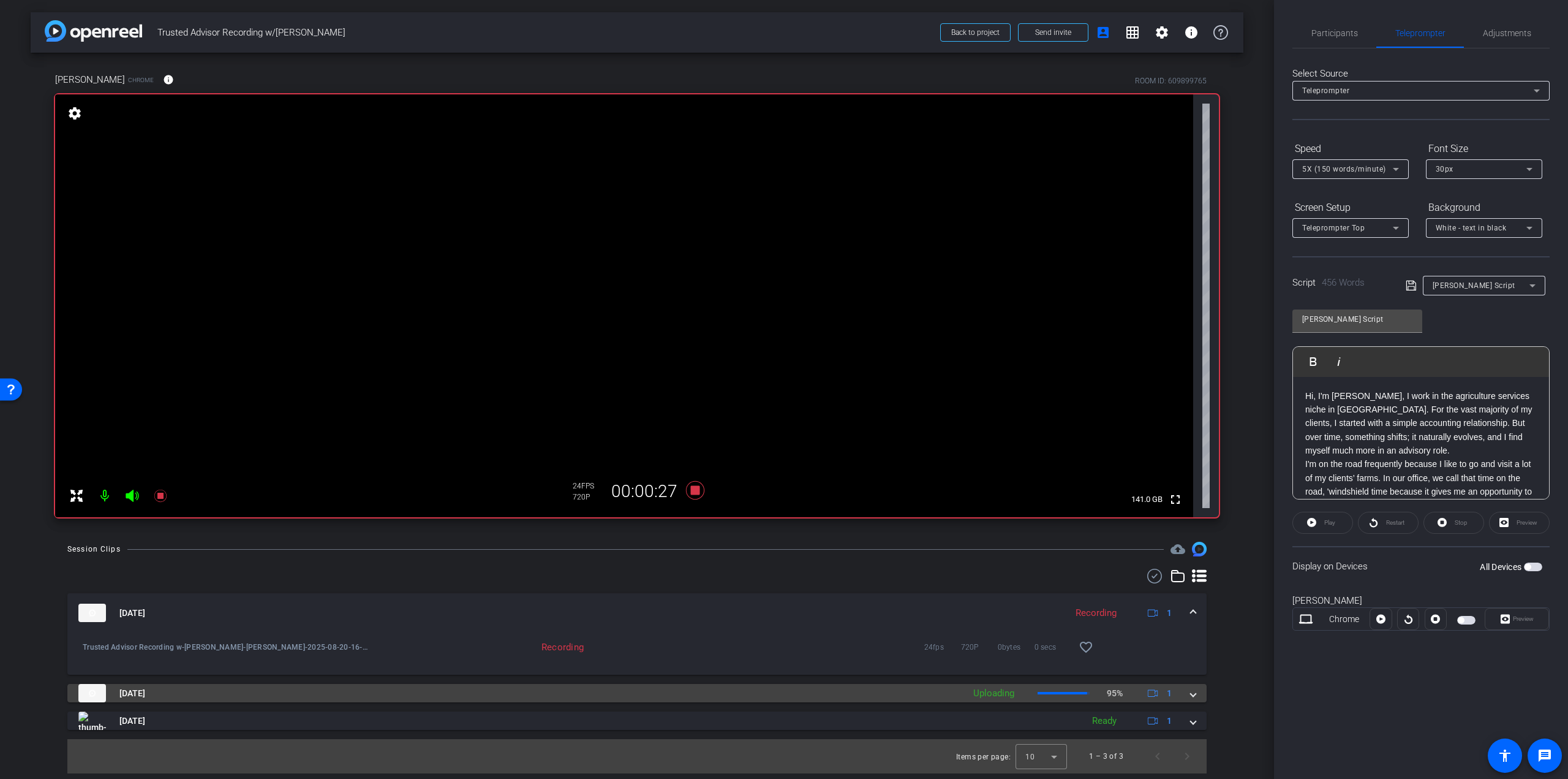
click at [1195, 694] on span at bounding box center [1192, 693] width 5 height 12
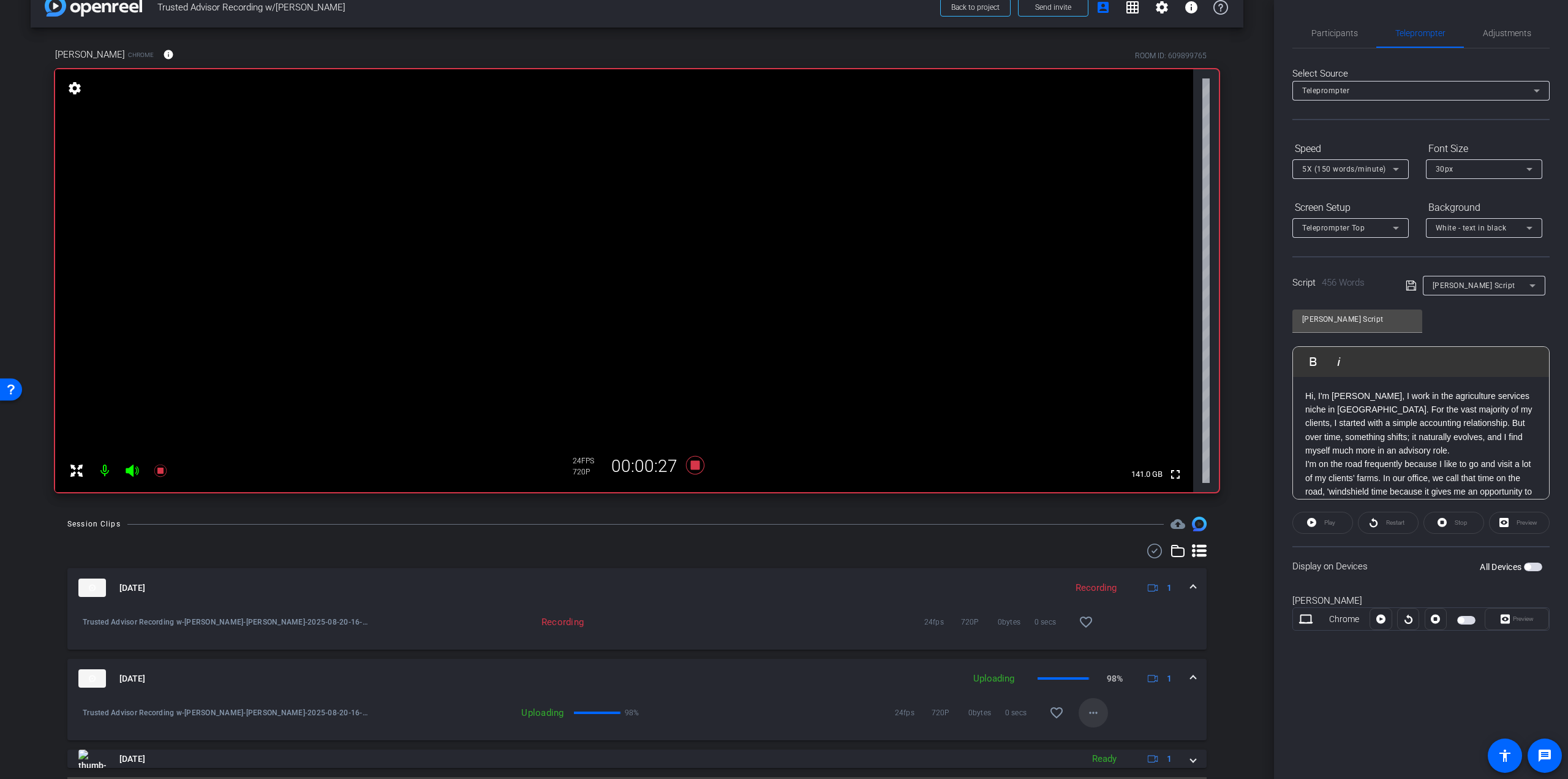
scroll to position [57, 0]
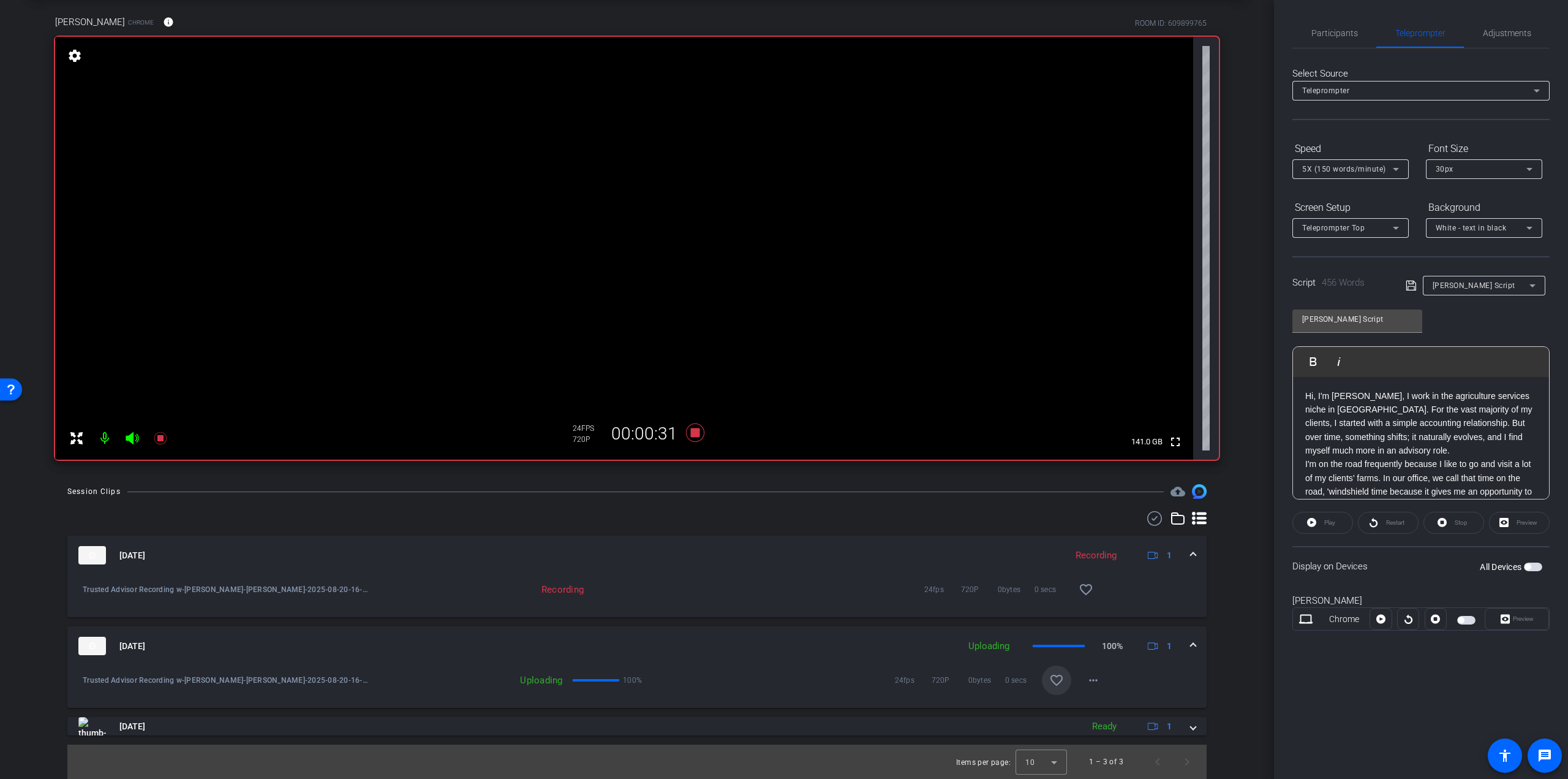
click at [1055, 682] on mat-icon "favorite_border" at bounding box center [1056, 680] width 14 height 14
click at [1079, 592] on mat-icon "favorite_border" at bounding box center [1085, 589] width 14 height 14
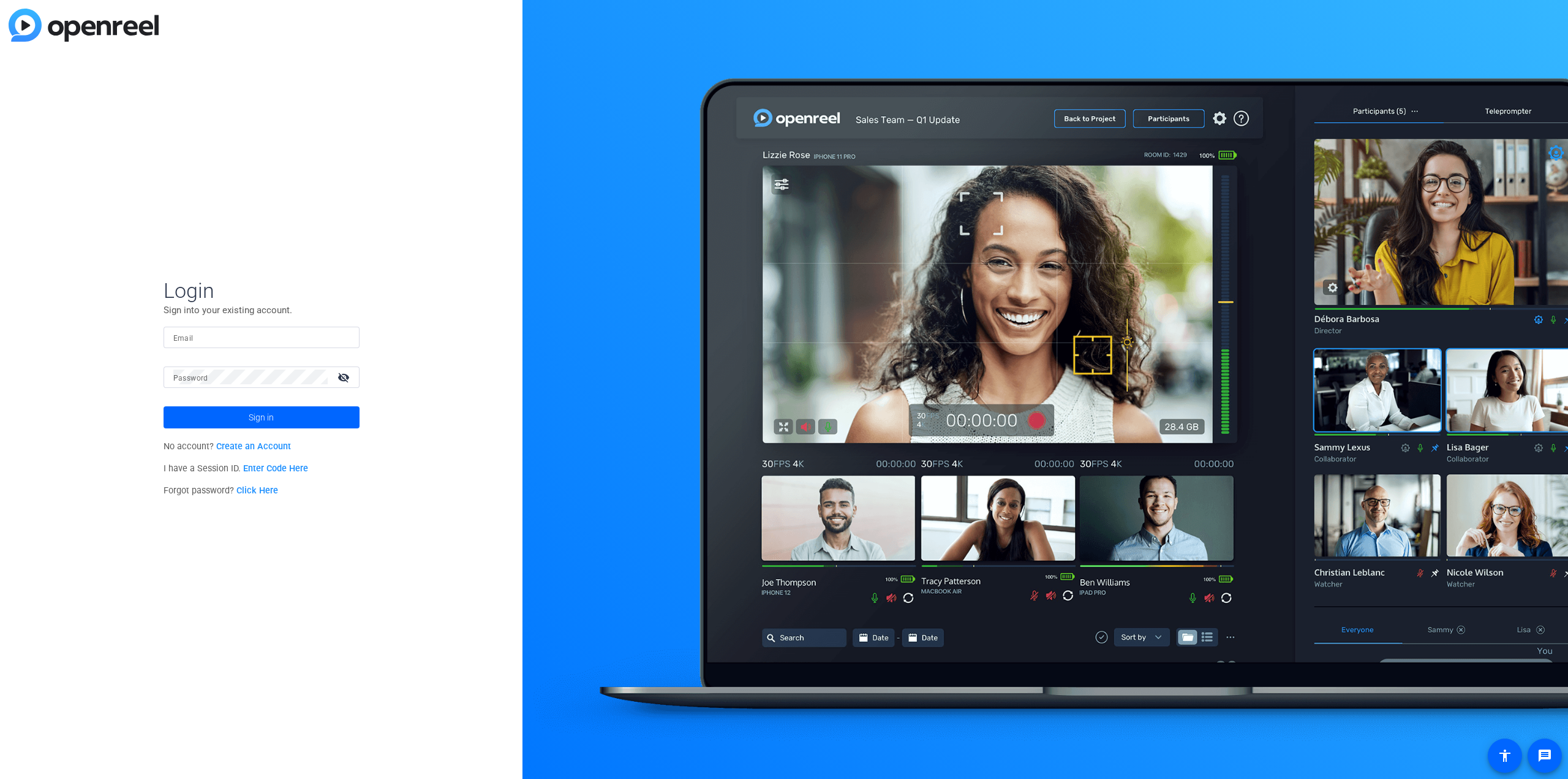
click at [244, 335] on input "Email" at bounding box center [261, 336] width 177 height 14
type input "[PERSON_NAME][EMAIL_ADDRESS][DOMAIN_NAME]"
drag, startPoint x: 308, startPoint y: 333, endPoint x: 136, endPoint y: 325, distance: 172.2
click at [136, 325] on div "Login Sign into your existing account. Email [PERSON_NAME][EMAIL_ADDRESS][DOMAI…" at bounding box center [261, 389] width 523 height 779
click at [205, 377] on mat-label "Password" at bounding box center [190, 378] width 35 height 9
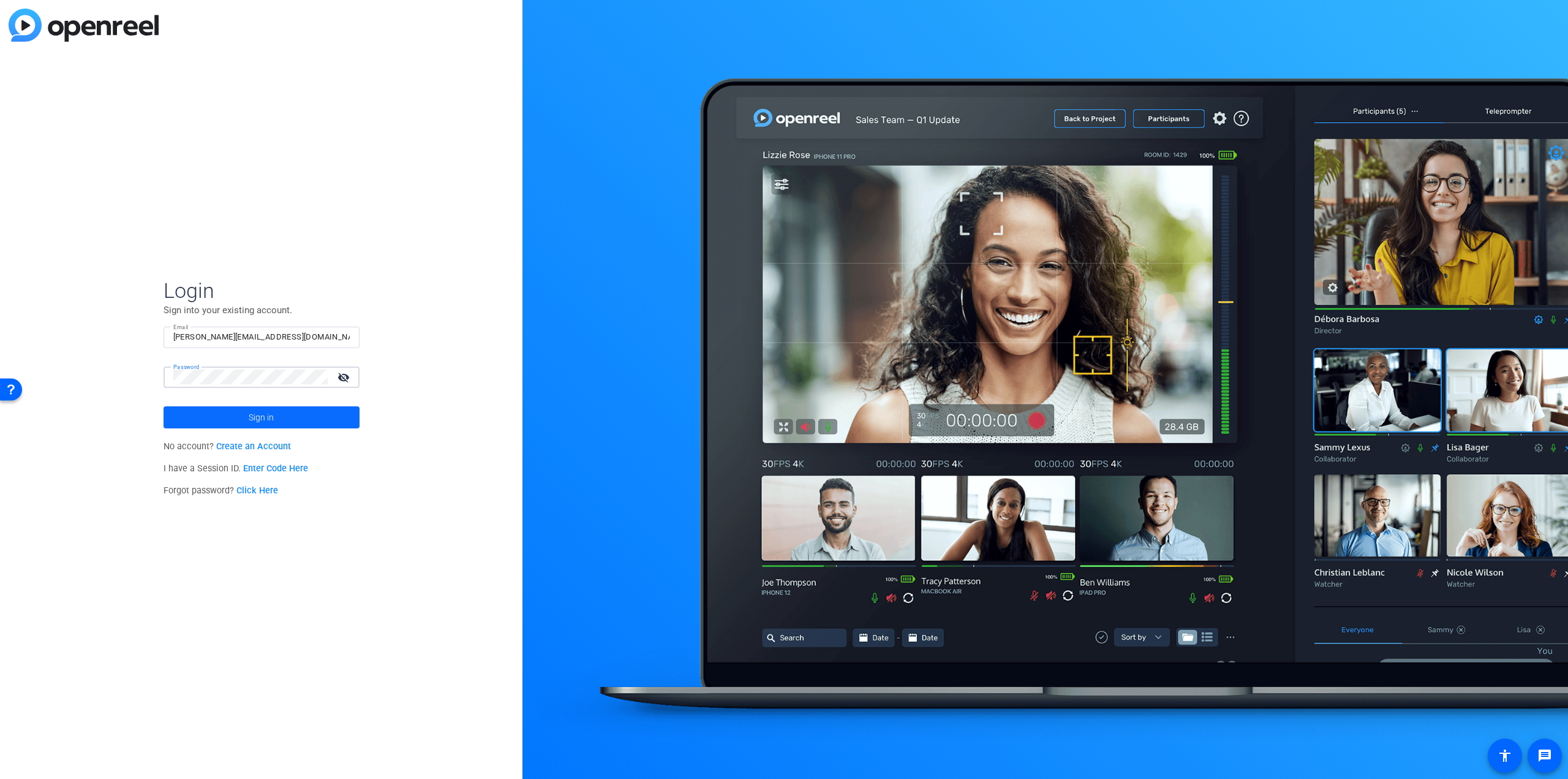
click at [263, 412] on span "Sign in" at bounding box center [261, 418] width 25 height 31
click at [342, 379] on mat-icon "visibility_off" at bounding box center [345, 377] width 30 height 18
click at [163, 406] on button "Sign in" at bounding box center [261, 417] width 196 height 22
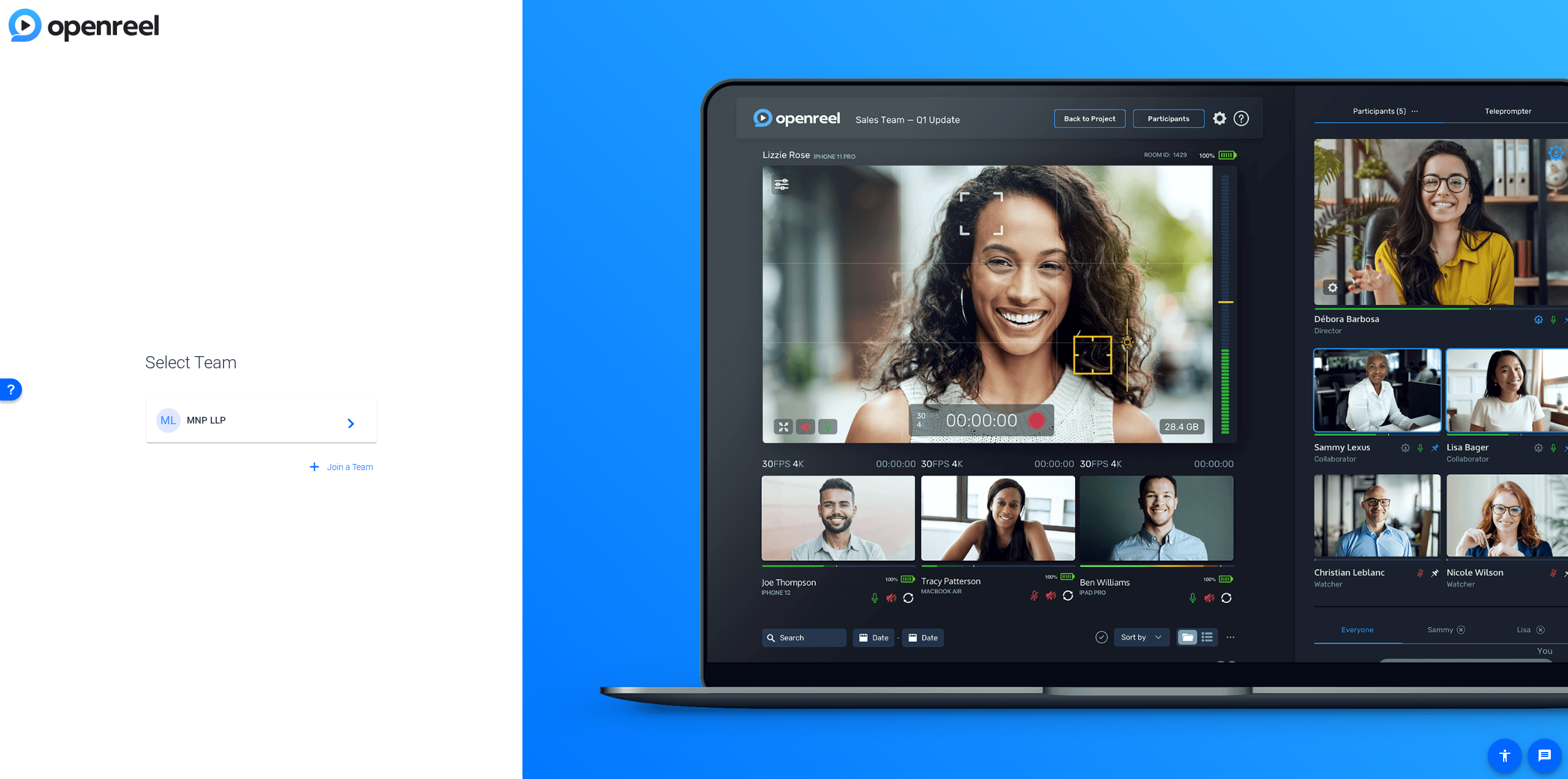
click at [232, 422] on span "MNP LLP" at bounding box center [264, 421] width 153 height 11
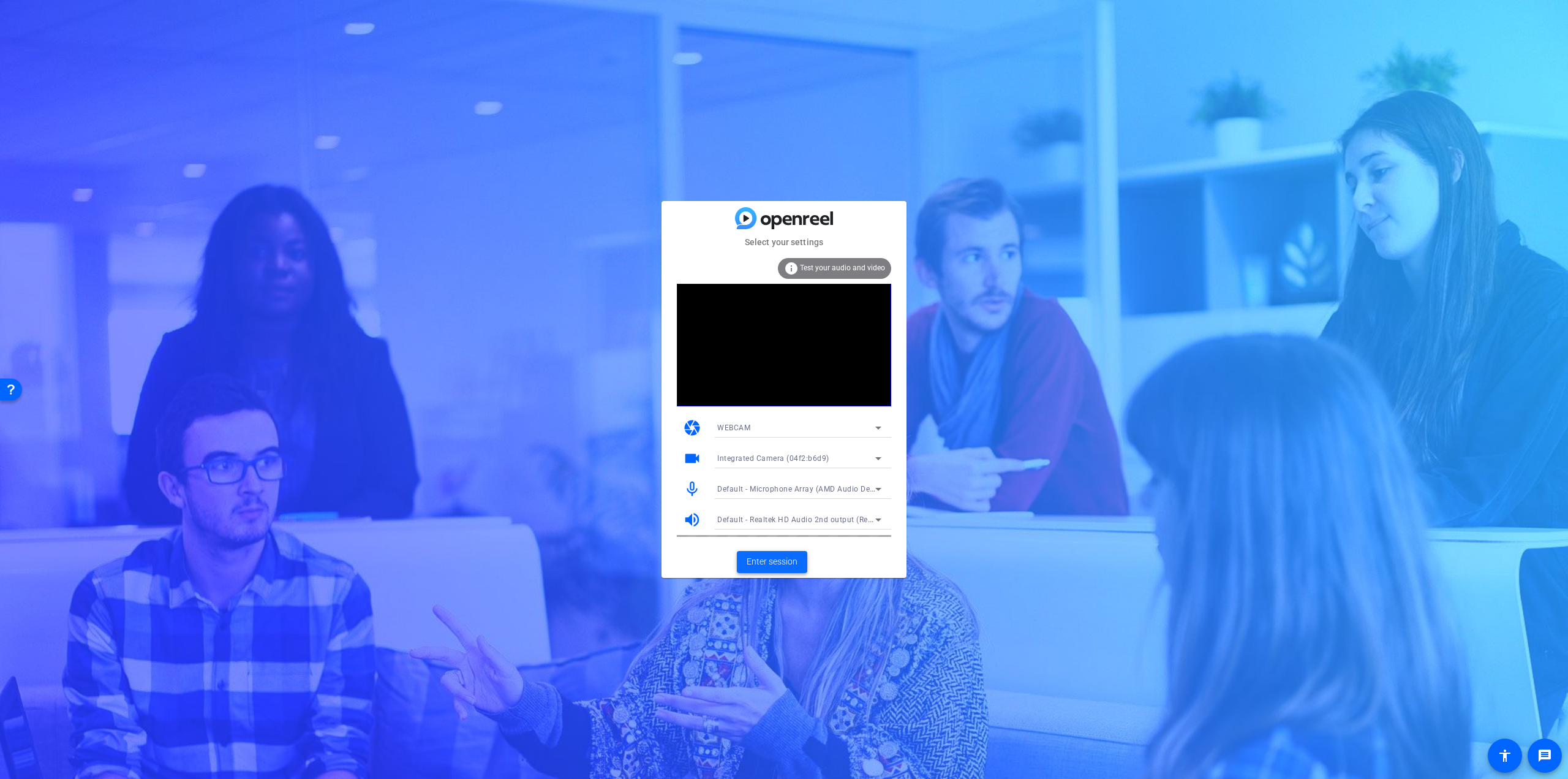
click at [774, 563] on span "Enter session" at bounding box center [772, 561] width 51 height 12
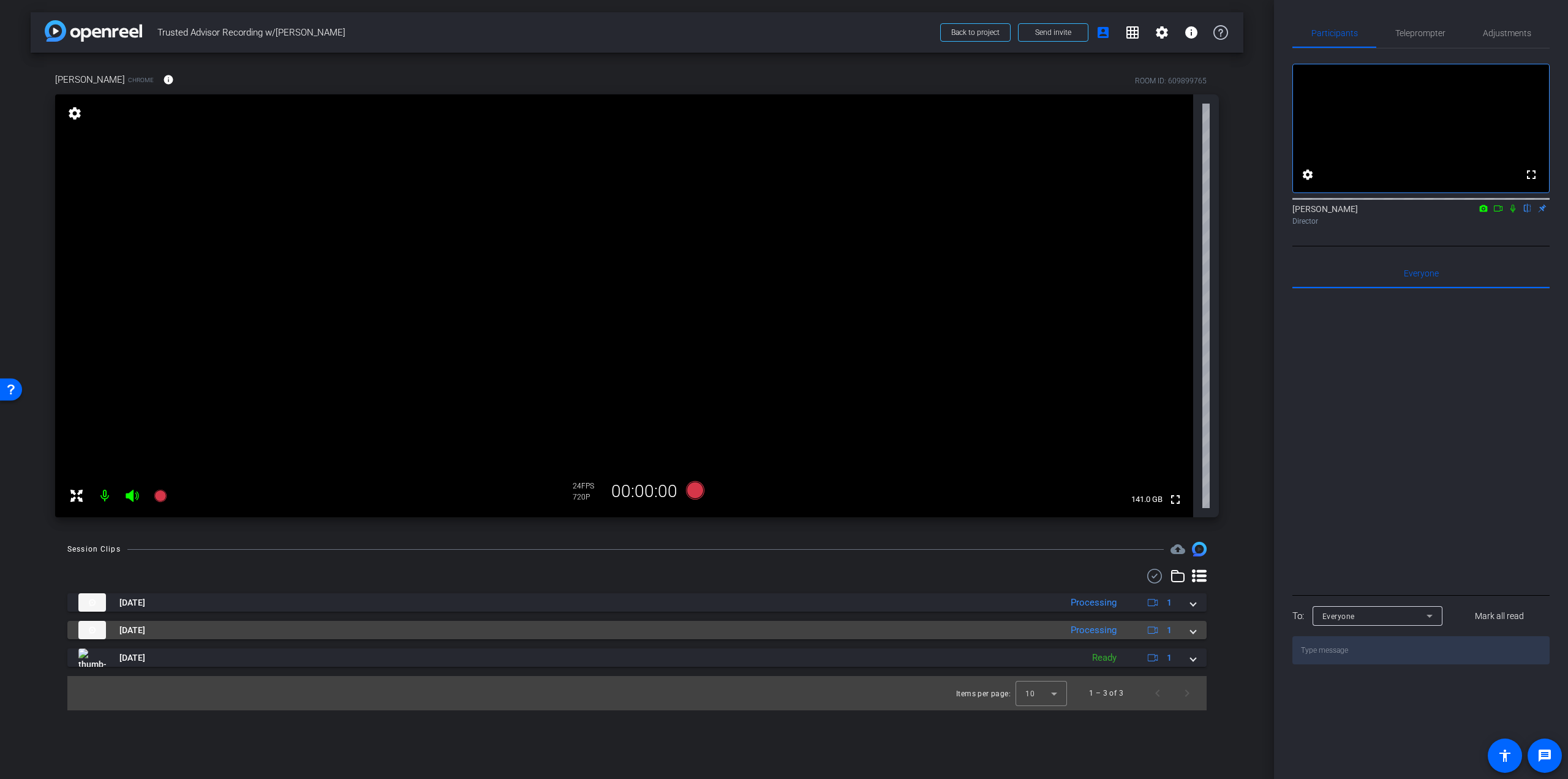
click at [1199, 634] on mat-expansion-panel-header "[DATE] Processing 1" at bounding box center [637, 629] width 1139 height 18
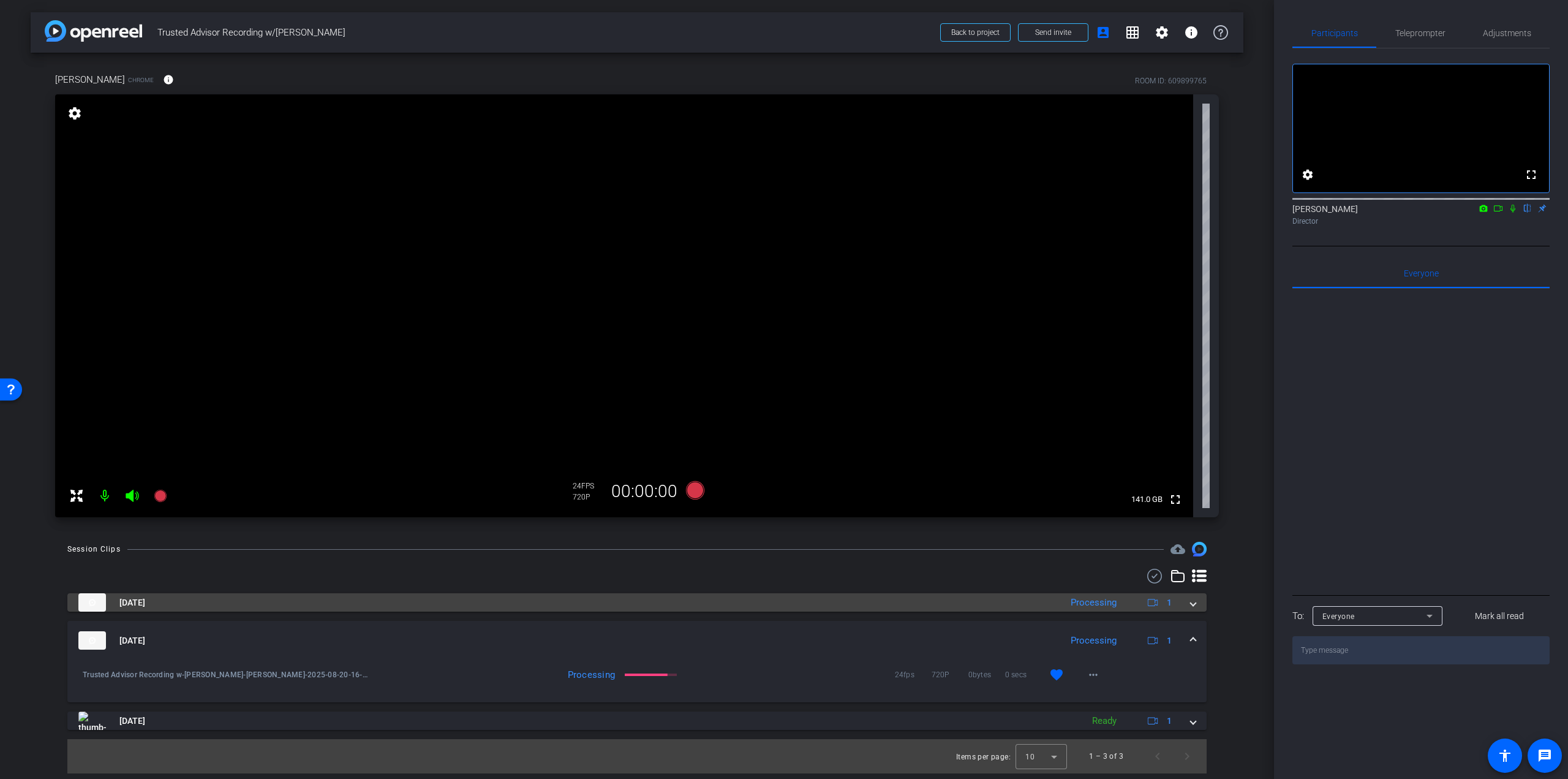
click at [1199, 602] on mat-expansion-panel-header "[DATE] Processing 1" at bounding box center [637, 602] width 1139 height 18
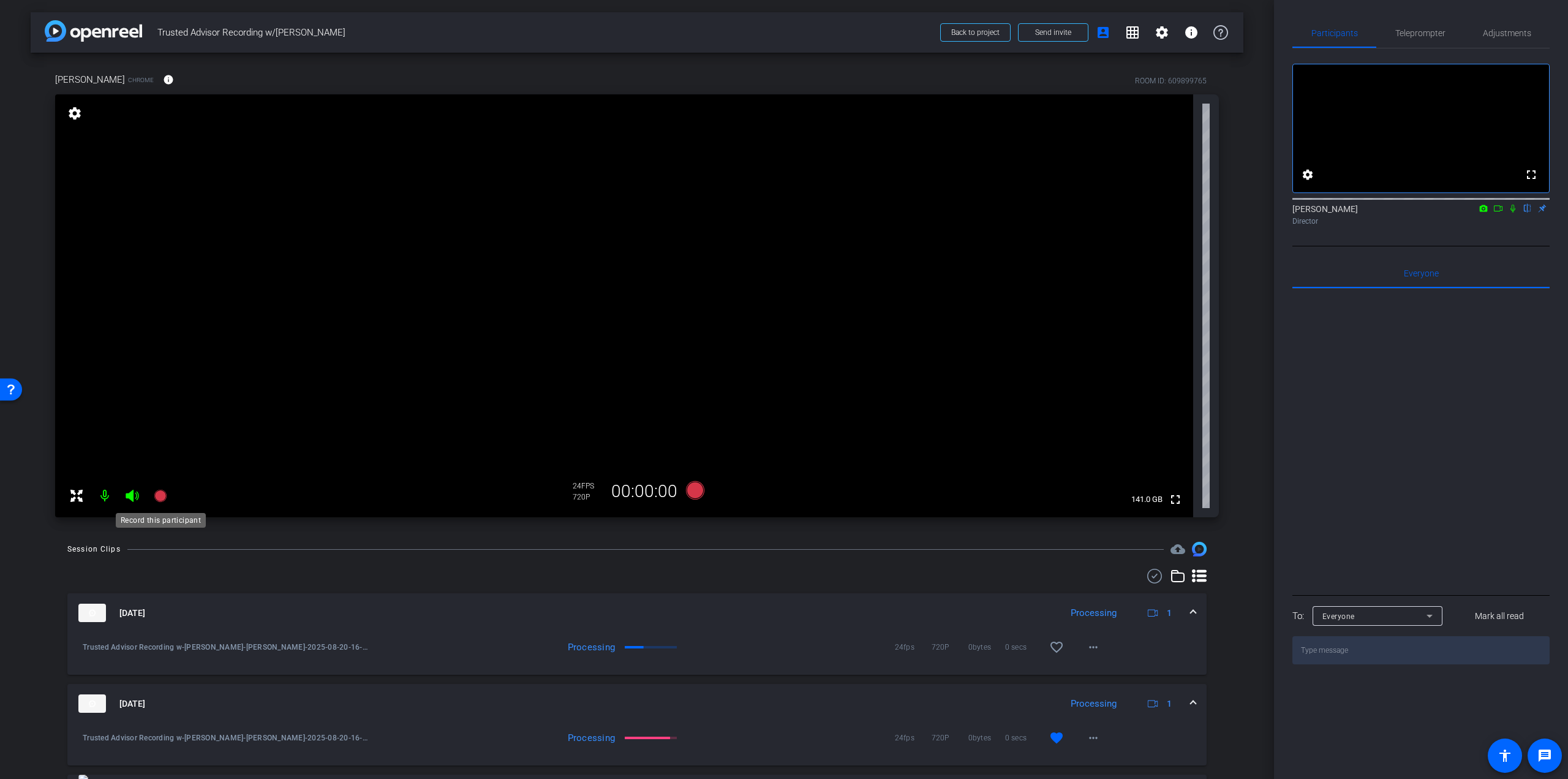
click at [158, 492] on icon at bounding box center [160, 495] width 12 height 12
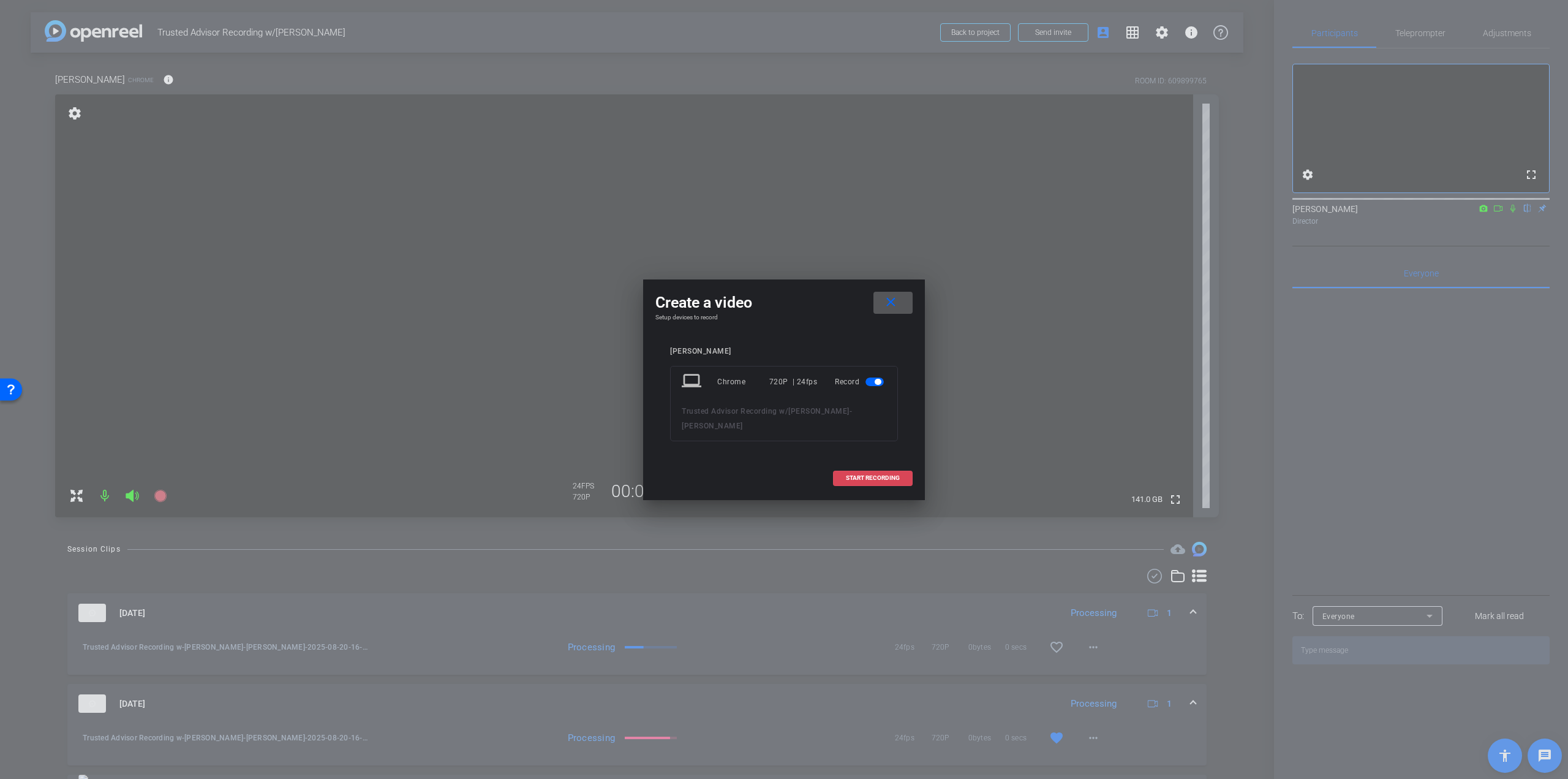
click at [896, 475] on span "START RECORDING" at bounding box center [872, 478] width 54 height 6
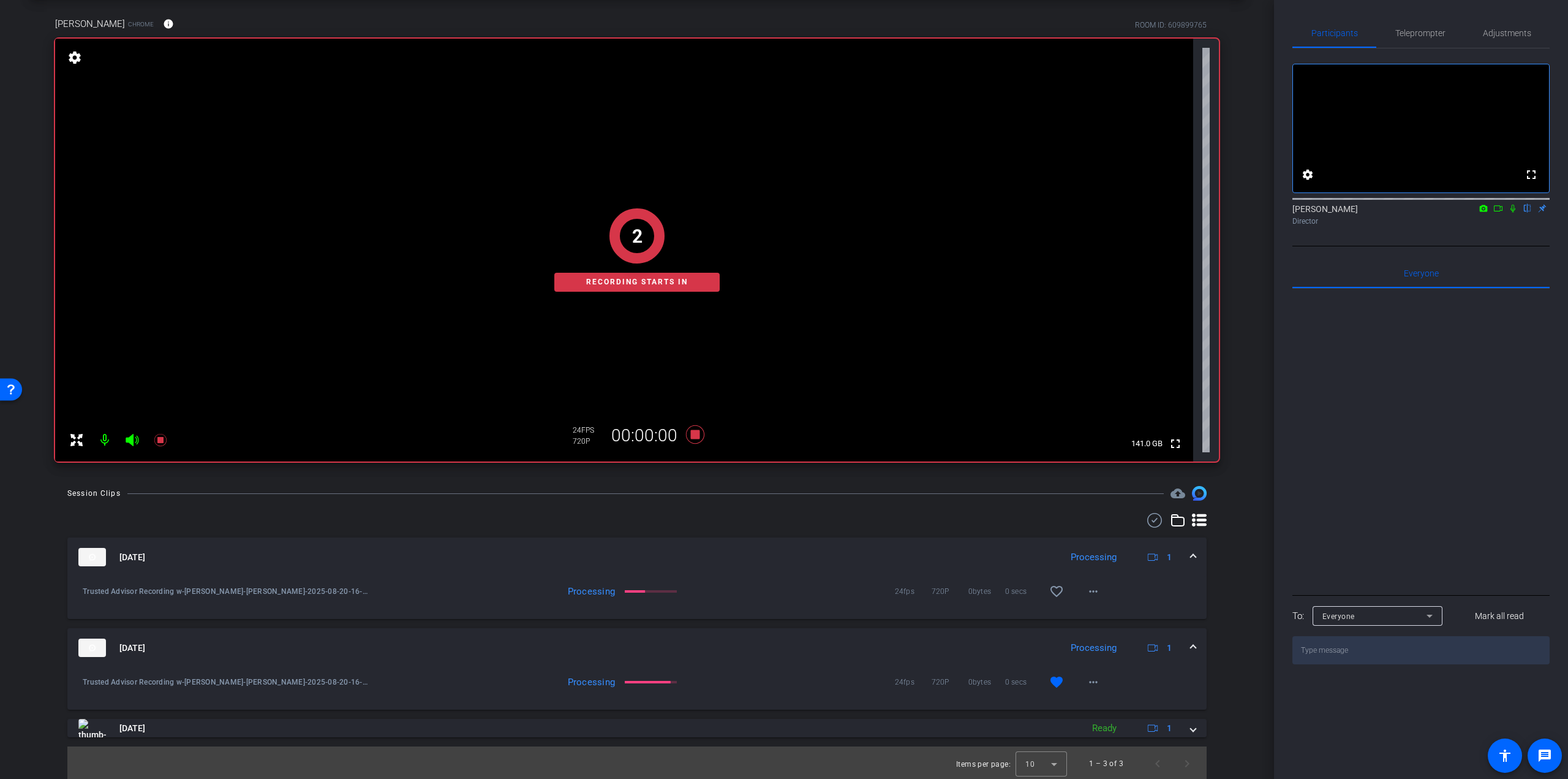
scroll to position [57, 0]
click at [1053, 585] on mat-icon "favorite_border" at bounding box center [1056, 589] width 14 height 14
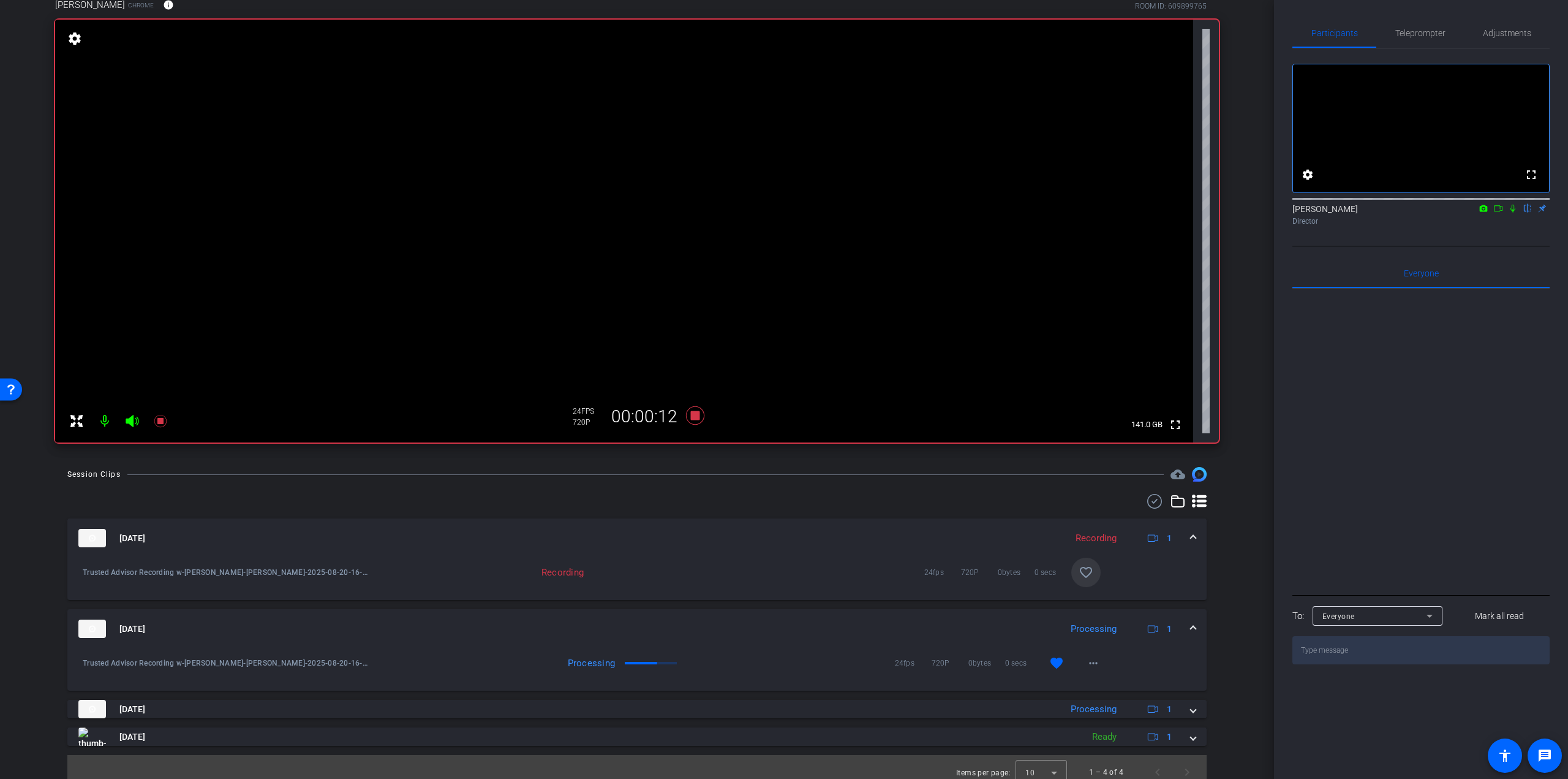
scroll to position [85, 0]
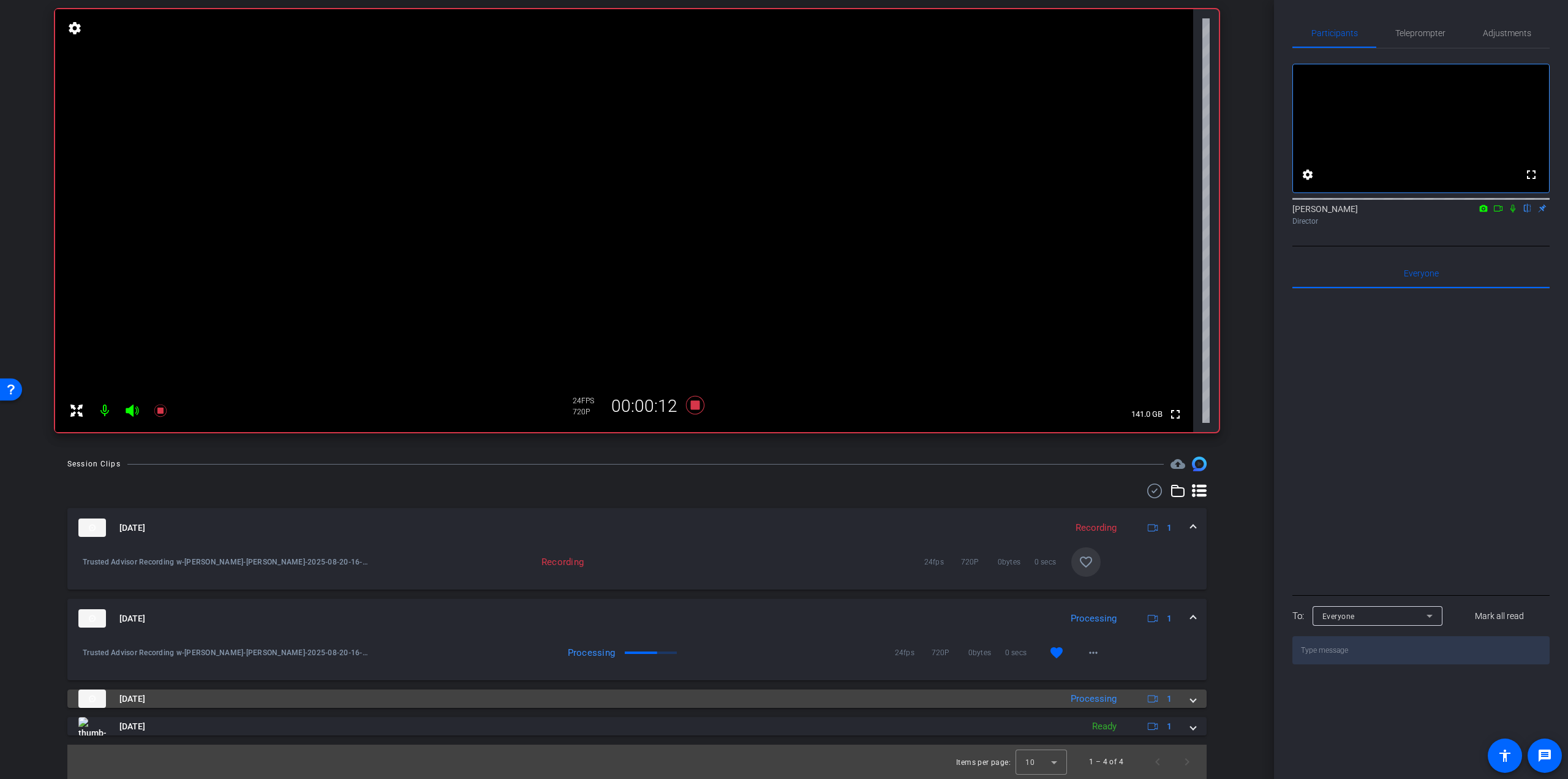
click at [1191, 698] on span at bounding box center [1192, 698] width 5 height 12
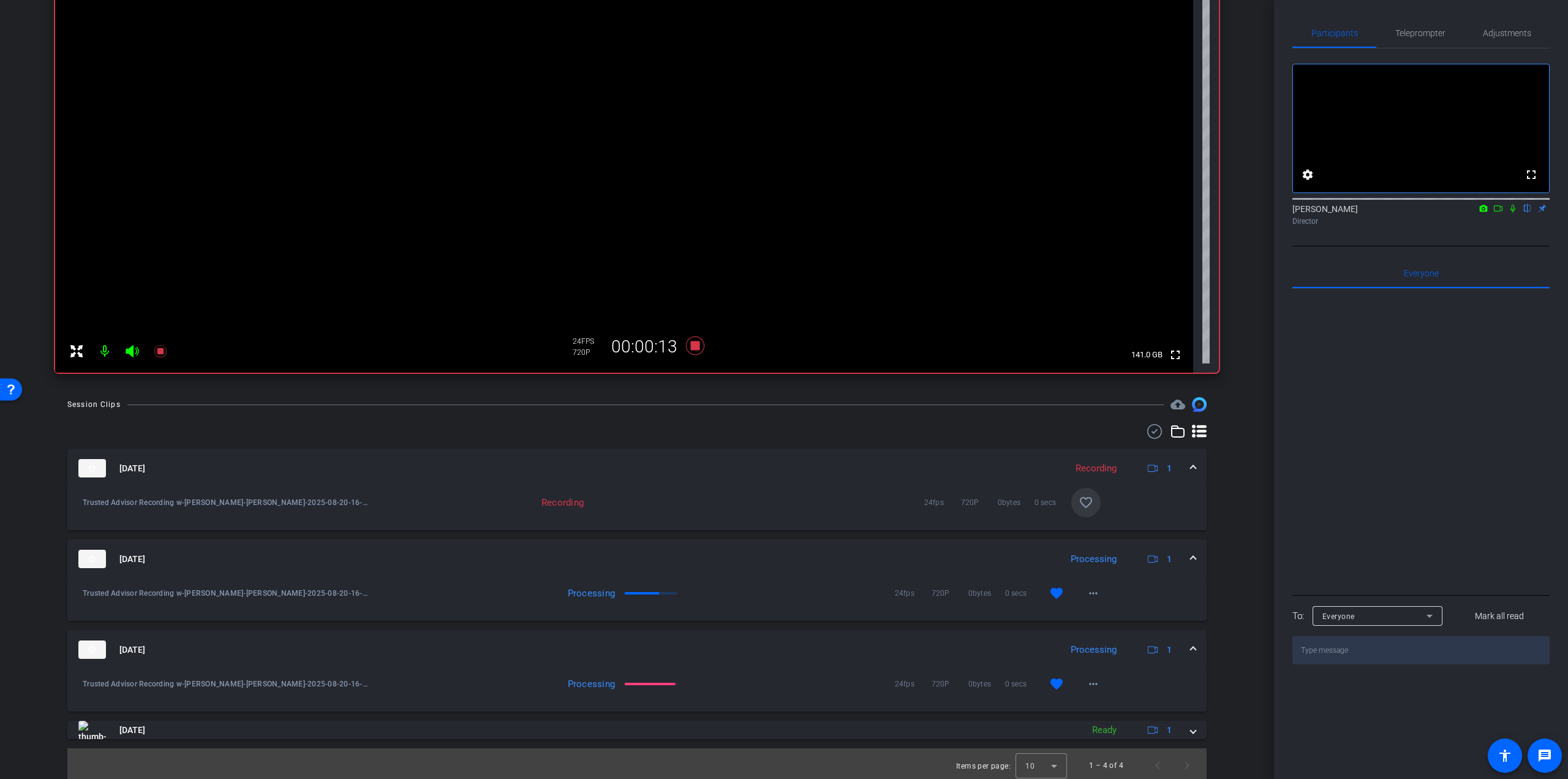
scroll to position [148, 0]
click at [1090, 502] on span at bounding box center [1085, 498] width 30 height 30
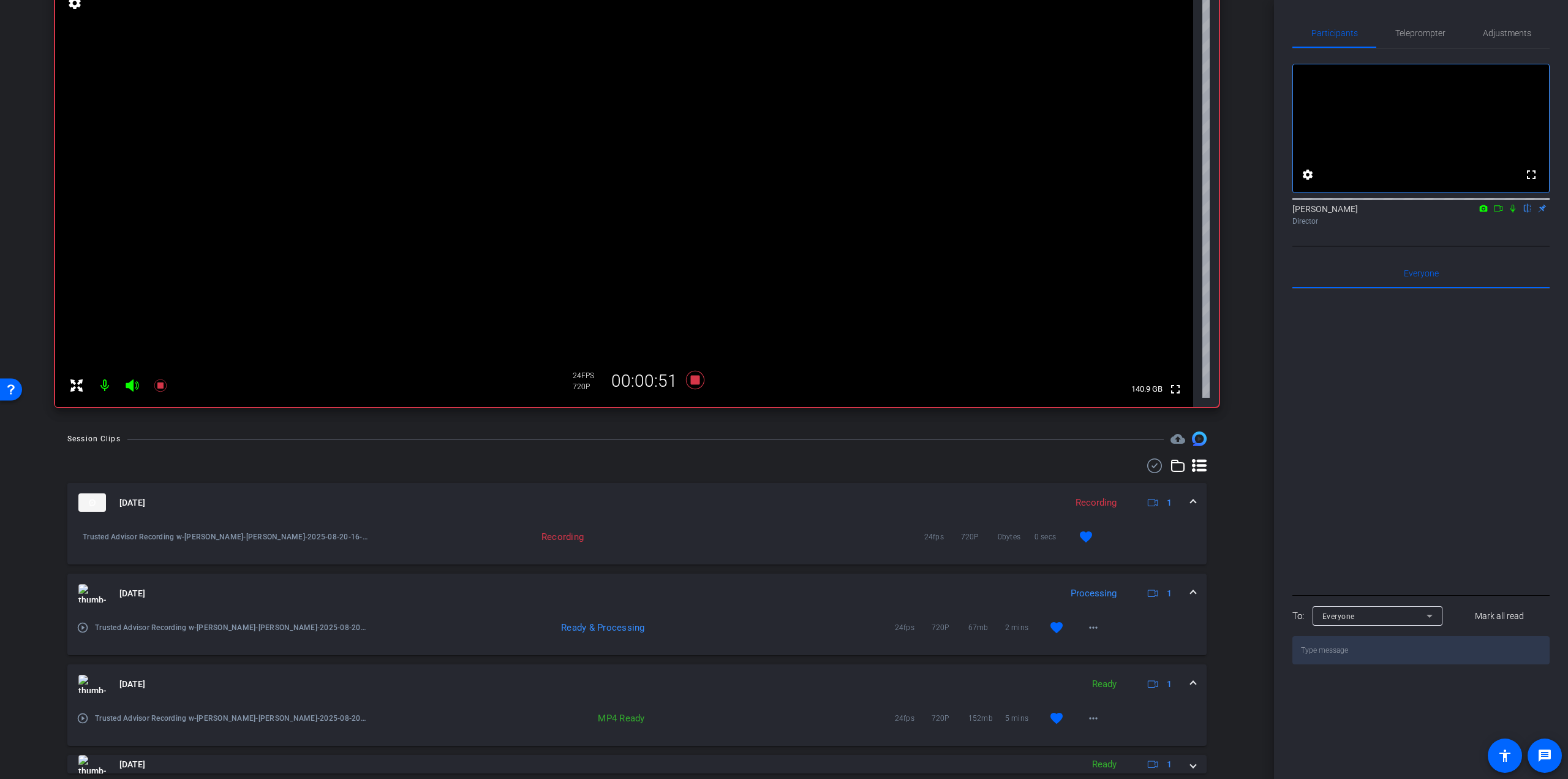
scroll to position [122, 0]
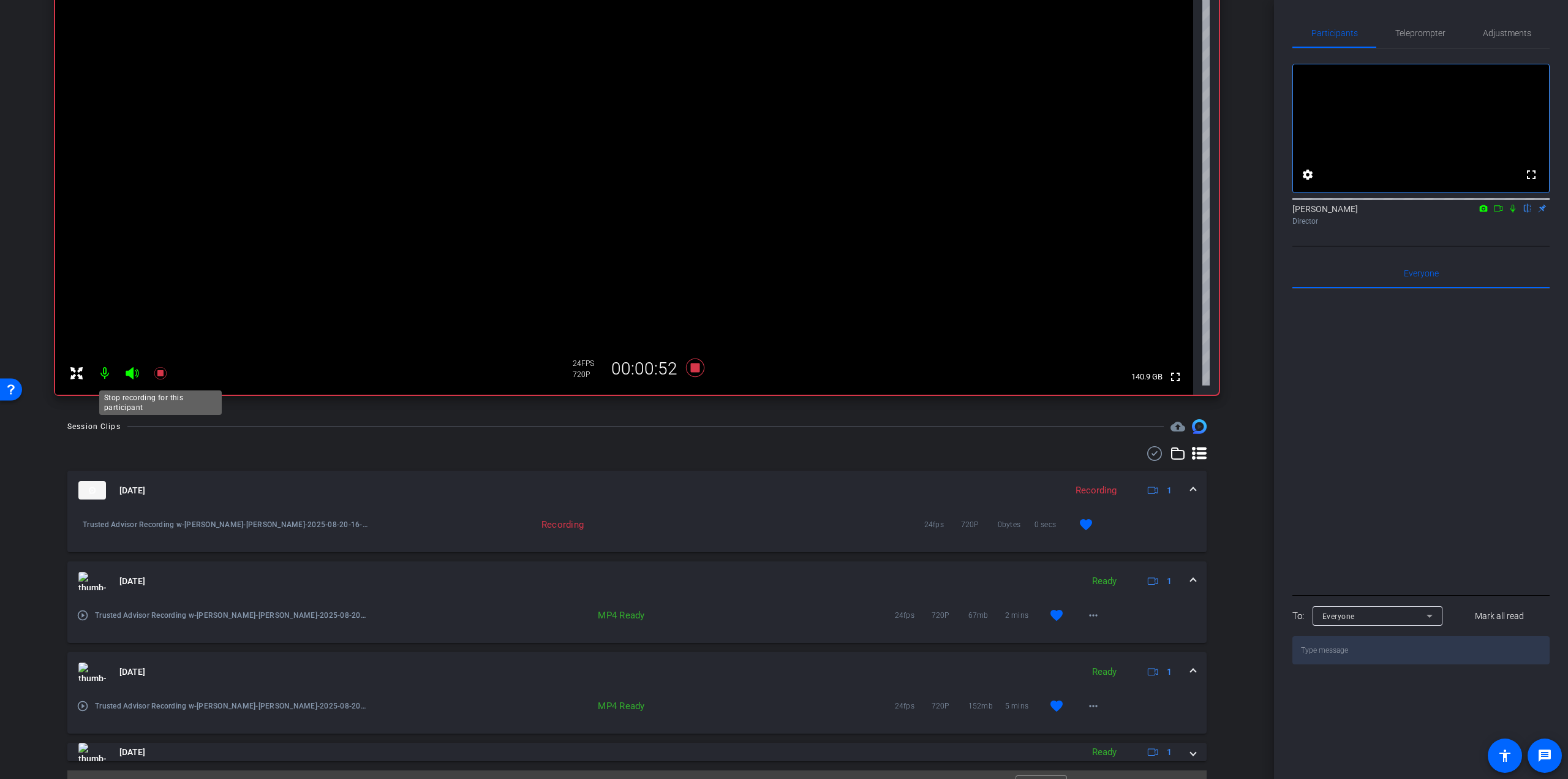
click at [156, 375] on icon at bounding box center [160, 373] width 14 height 14
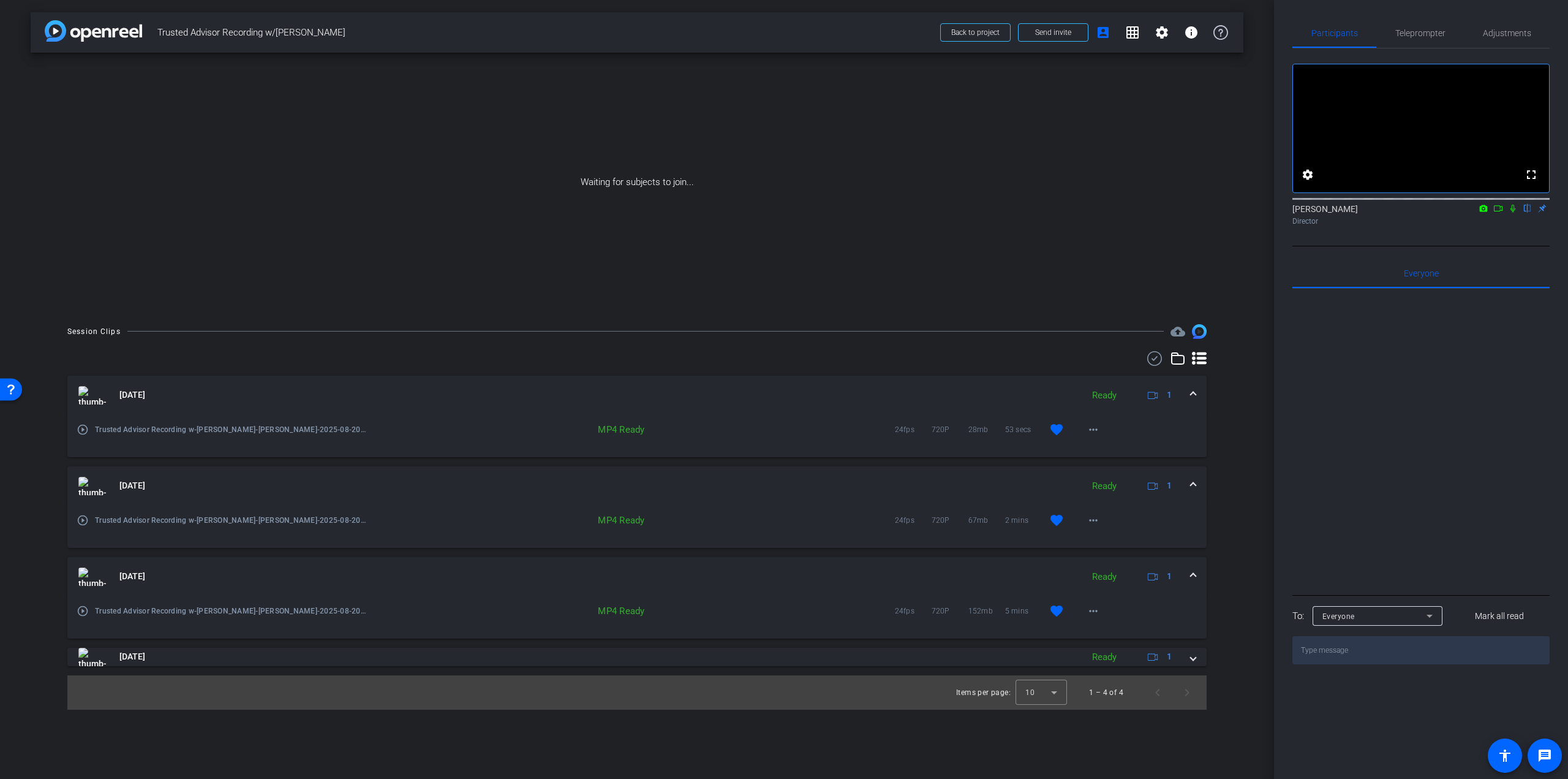
scroll to position [0, 0]
click at [1100, 617] on mat-icon "more_horiz" at bounding box center [1093, 611] width 14 height 14
click at [1128, 471] on span "Download MP4" at bounding box center [1125, 477] width 74 height 14
click at [1099, 519] on mat-icon "more_horiz" at bounding box center [1093, 520] width 14 height 14
click at [1115, 573] on span "Download MP4" at bounding box center [1125, 575] width 74 height 14
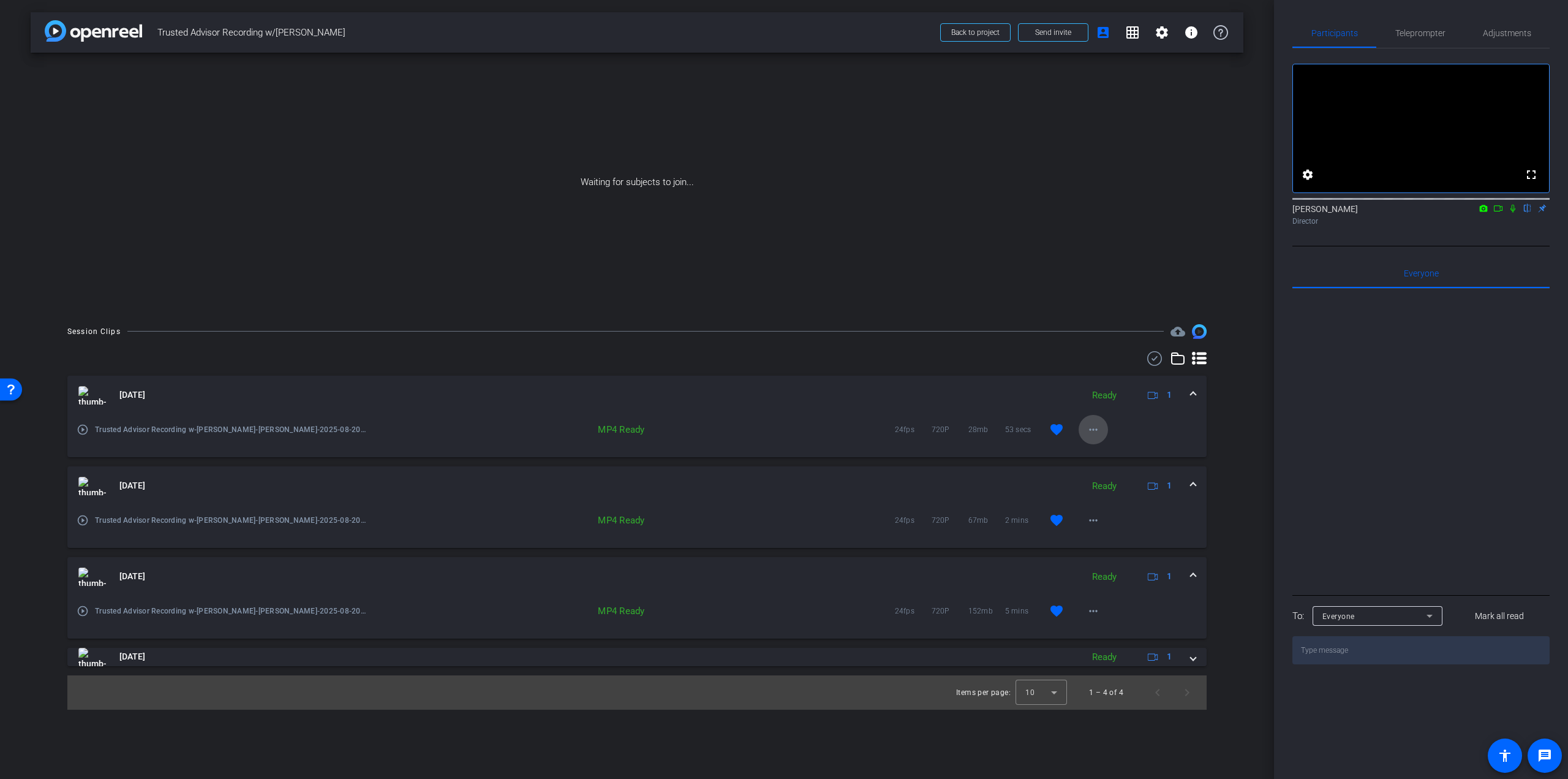
click at [1092, 430] on mat-icon "more_horiz" at bounding box center [1093, 429] width 14 height 14
click at [1118, 490] on span "Download MP4" at bounding box center [1125, 485] width 74 height 14
